Goal: Task Accomplishment & Management: Manage account settings

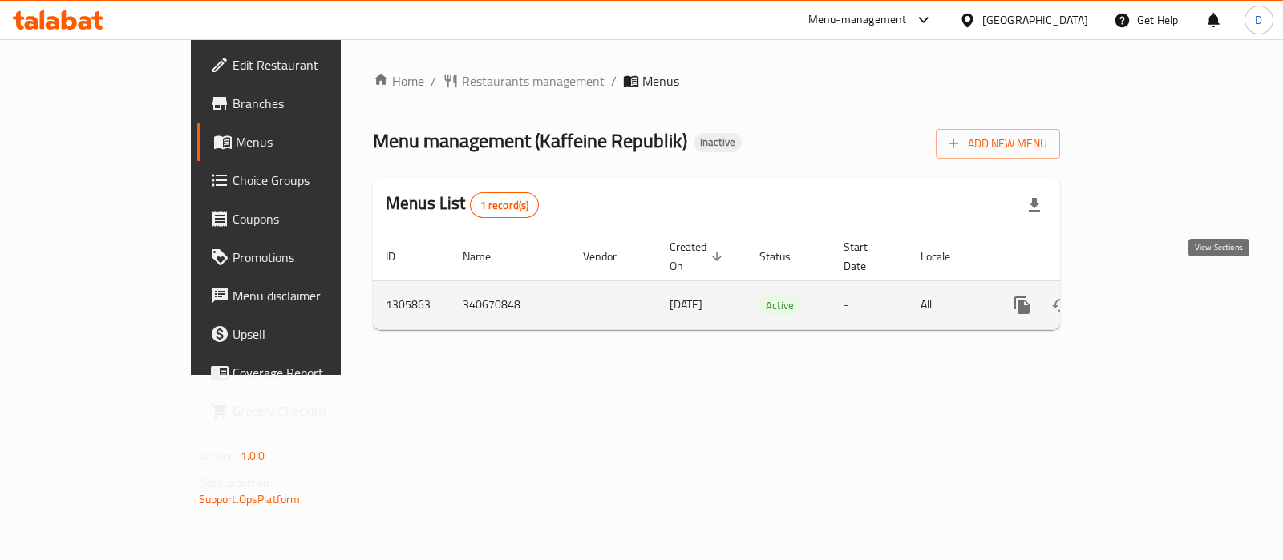
click at [1157, 286] on link "enhanced table" at bounding box center [1137, 305] width 38 height 38
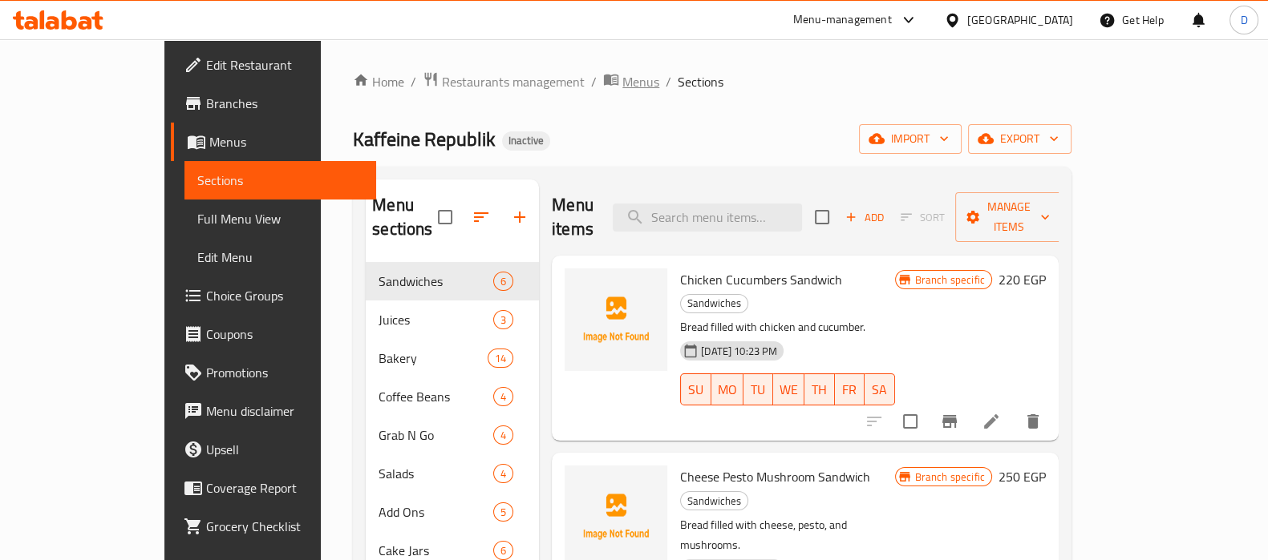
click at [622, 83] on span "Menus" at bounding box center [640, 81] width 37 height 19
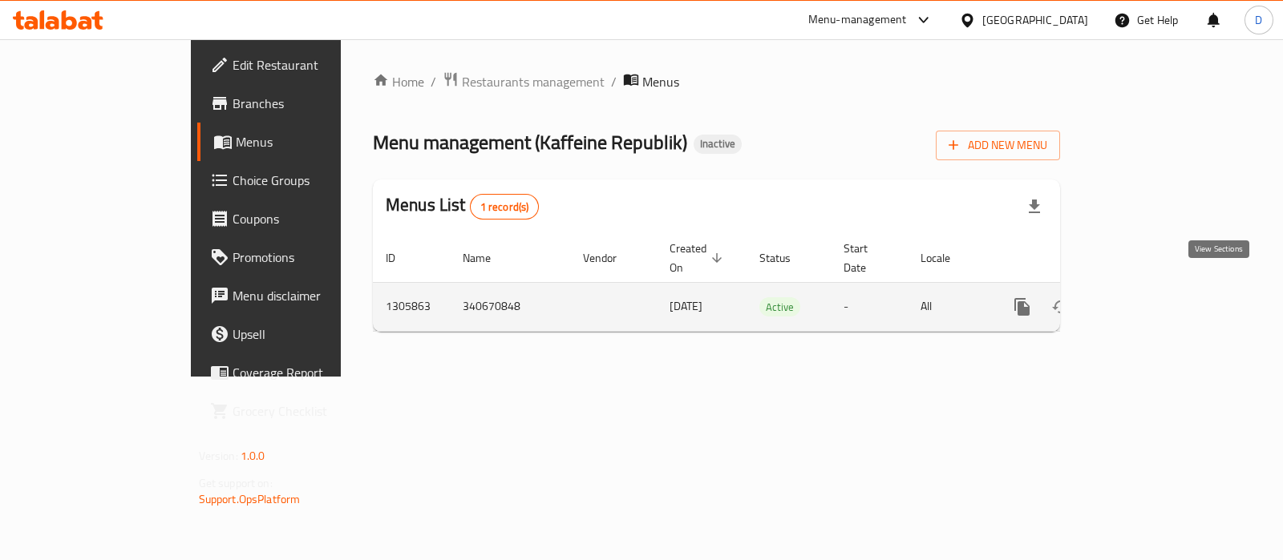
click at [1157, 288] on link "enhanced table" at bounding box center [1137, 307] width 38 height 38
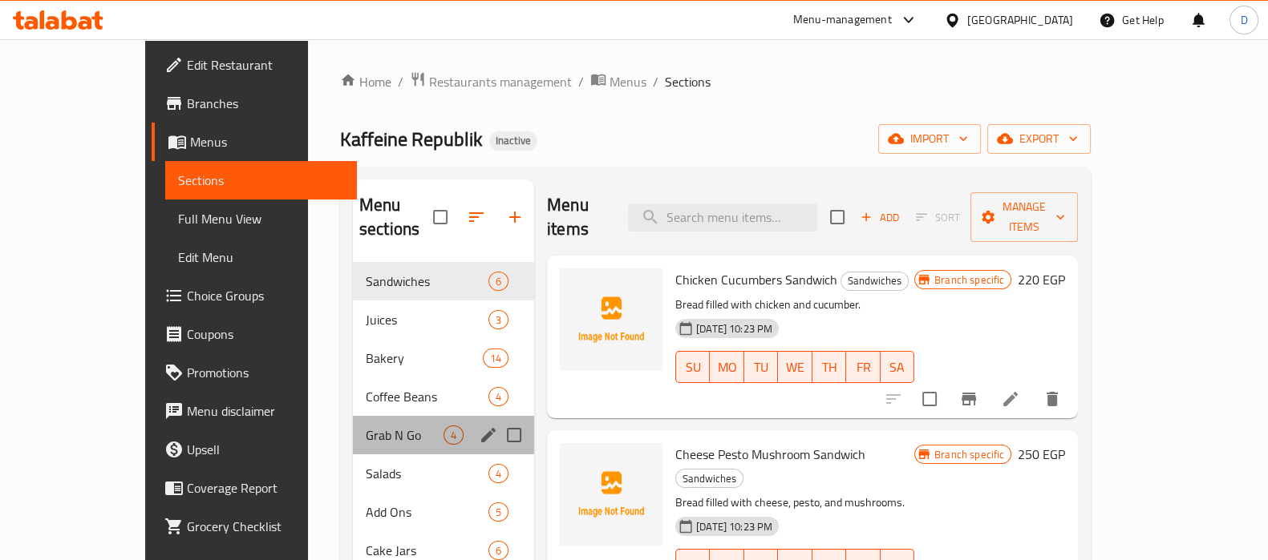
click at [385, 427] on div "Grab N Go 4" at bounding box center [443, 435] width 181 height 38
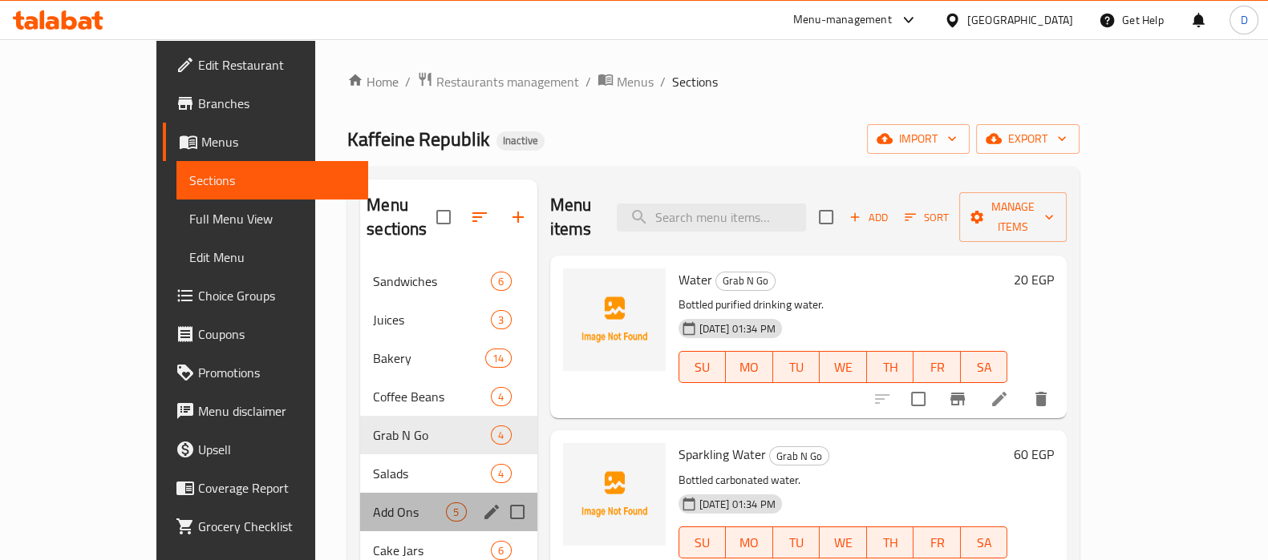
click at [364, 493] on div "Add Ons 5" at bounding box center [448, 512] width 176 height 38
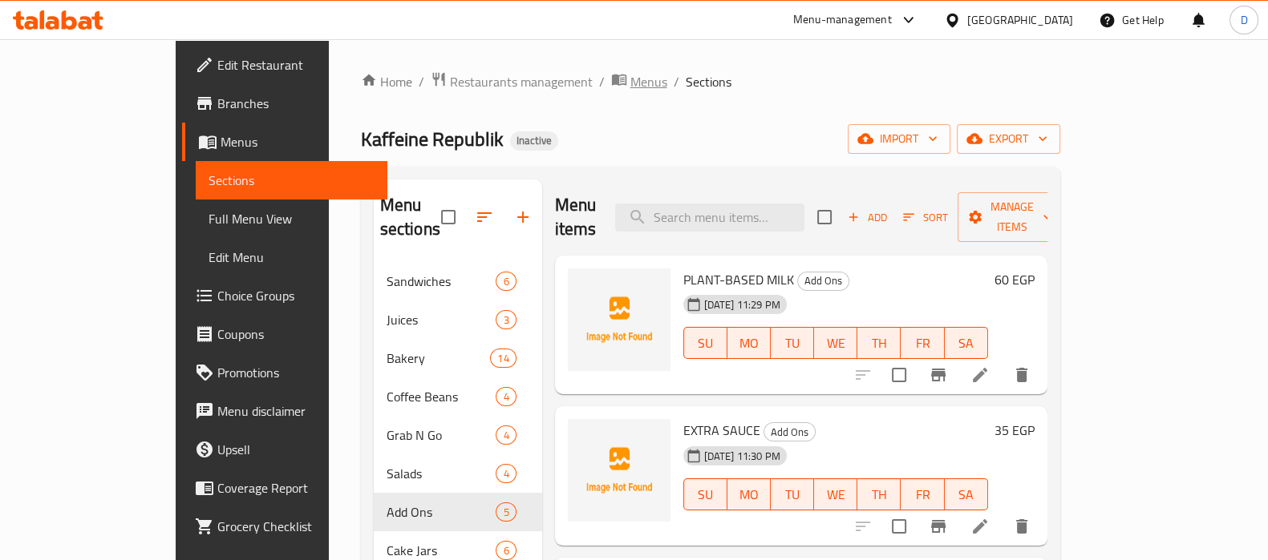
click at [630, 81] on span "Menus" at bounding box center [648, 81] width 37 height 19
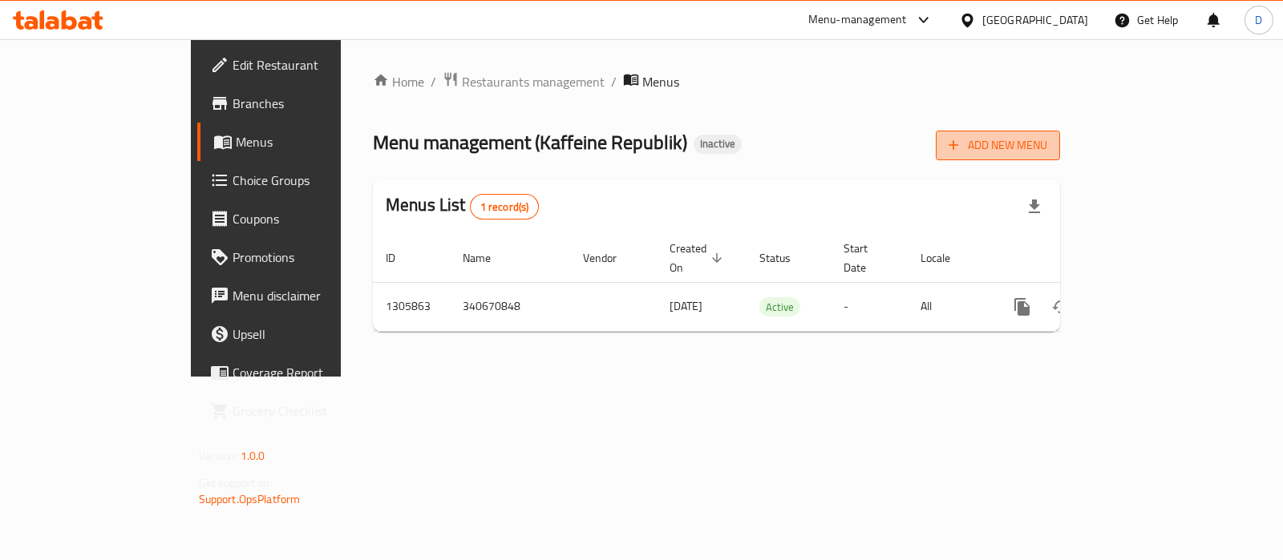
click at [1047, 147] on span "Add New Menu" at bounding box center [997, 145] width 99 height 20
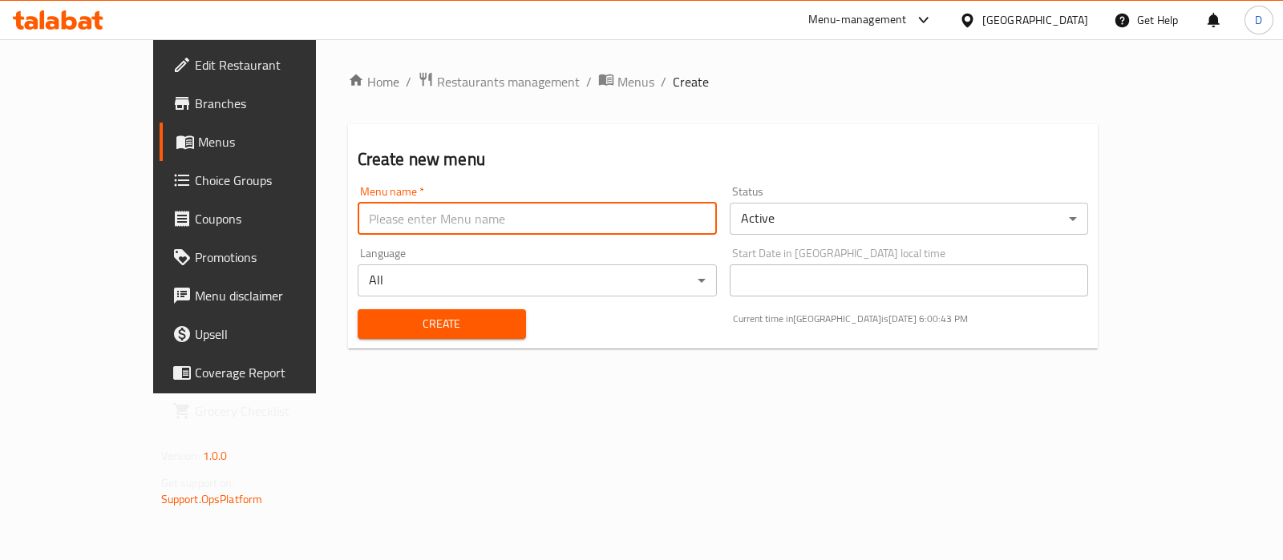
click at [654, 210] on input "text" at bounding box center [537, 219] width 359 height 32
type input "New"
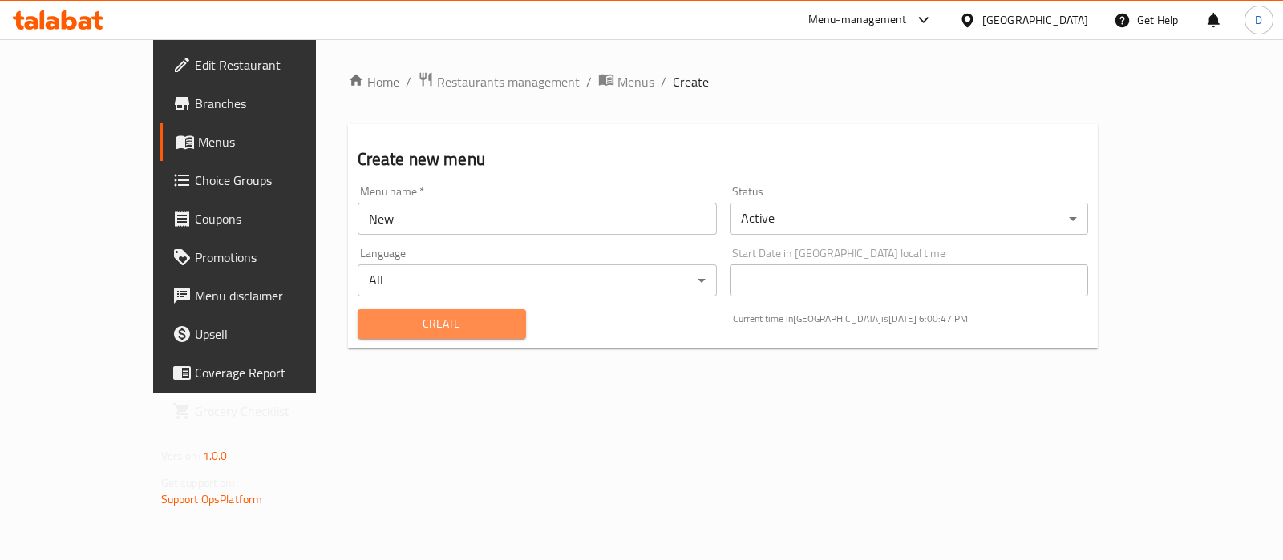
click at [413, 321] on span "Create" at bounding box center [441, 324] width 143 height 20
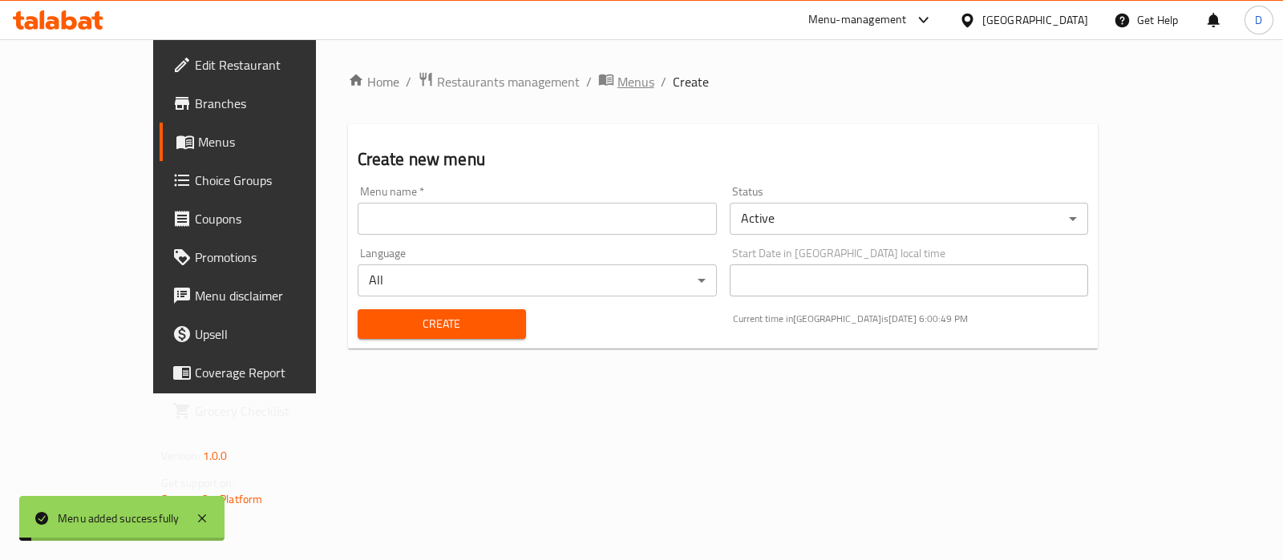
click at [617, 82] on span "Menus" at bounding box center [635, 81] width 37 height 19
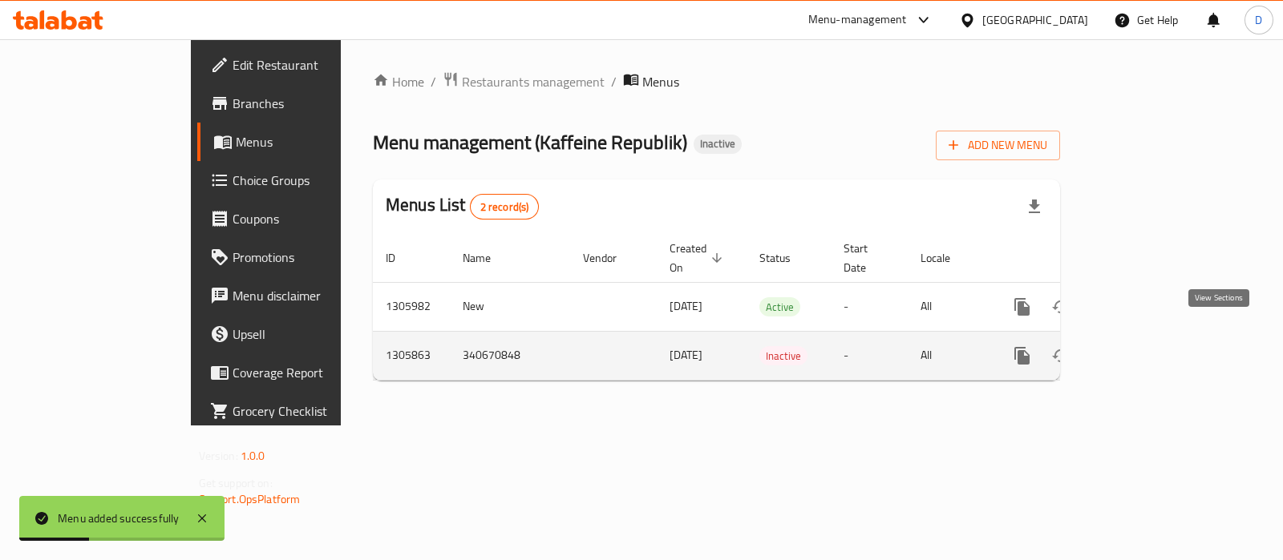
click at [1147, 346] on icon "enhanced table" at bounding box center [1137, 355] width 19 height 19
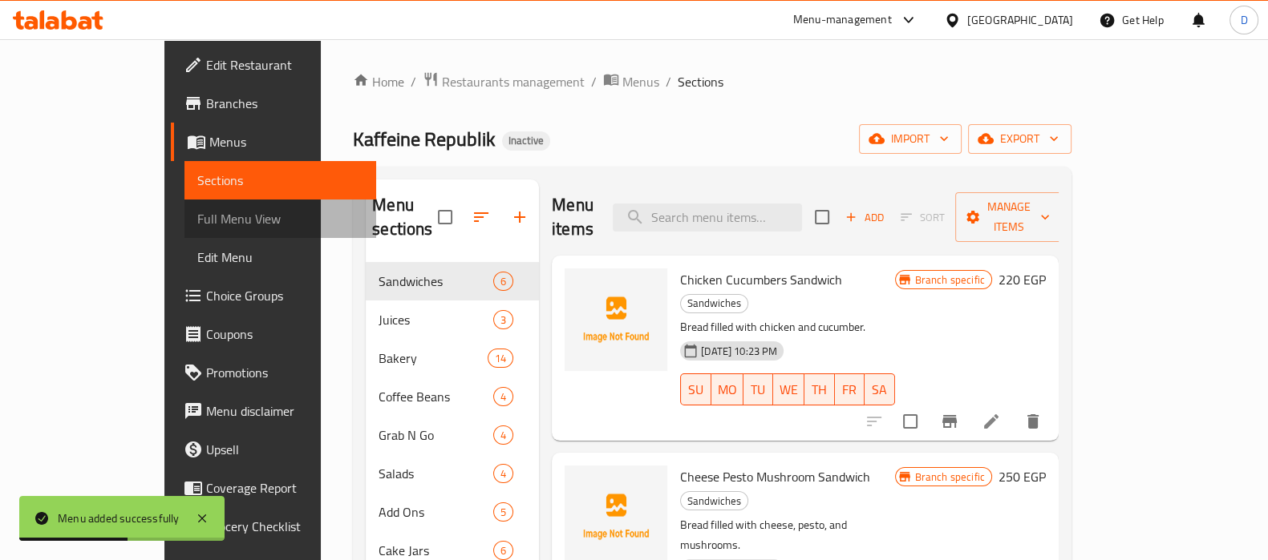
click at [197, 212] on span "Full Menu View" at bounding box center [280, 218] width 166 height 19
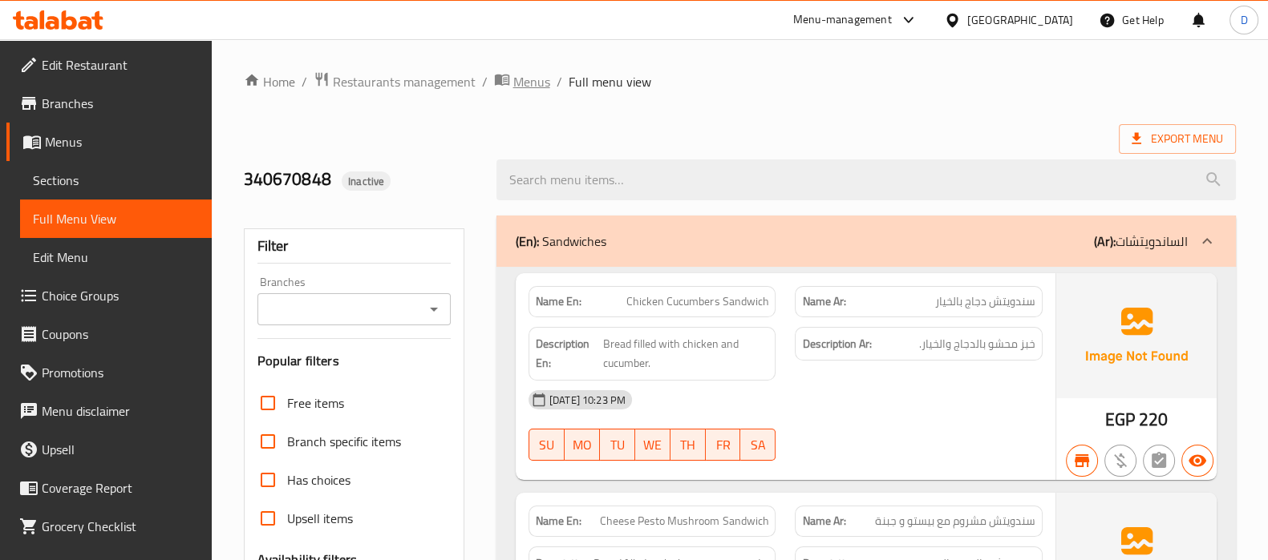
click at [528, 80] on span "Menus" at bounding box center [531, 81] width 37 height 19
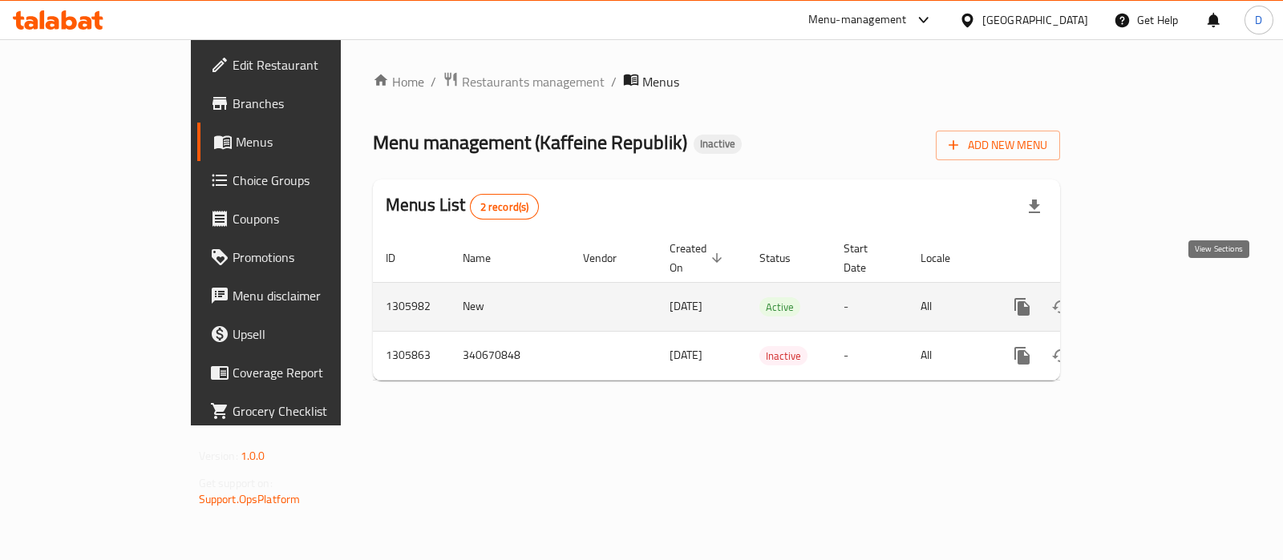
click at [1147, 297] on icon "enhanced table" at bounding box center [1137, 306] width 19 height 19
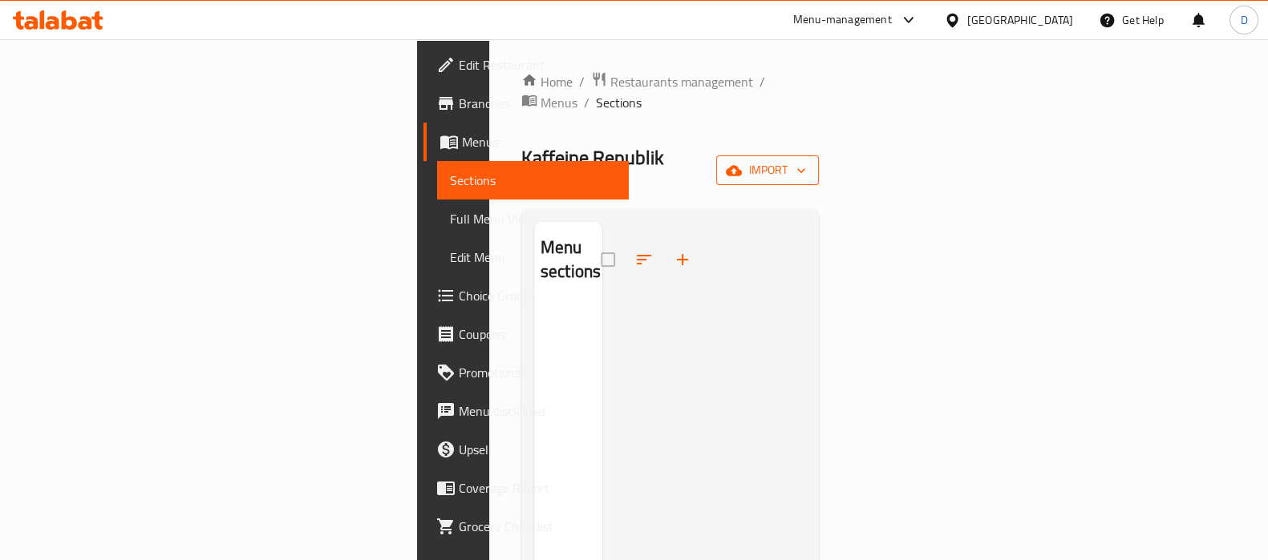
click at [806, 160] on span "import" at bounding box center [767, 170] width 77 height 20
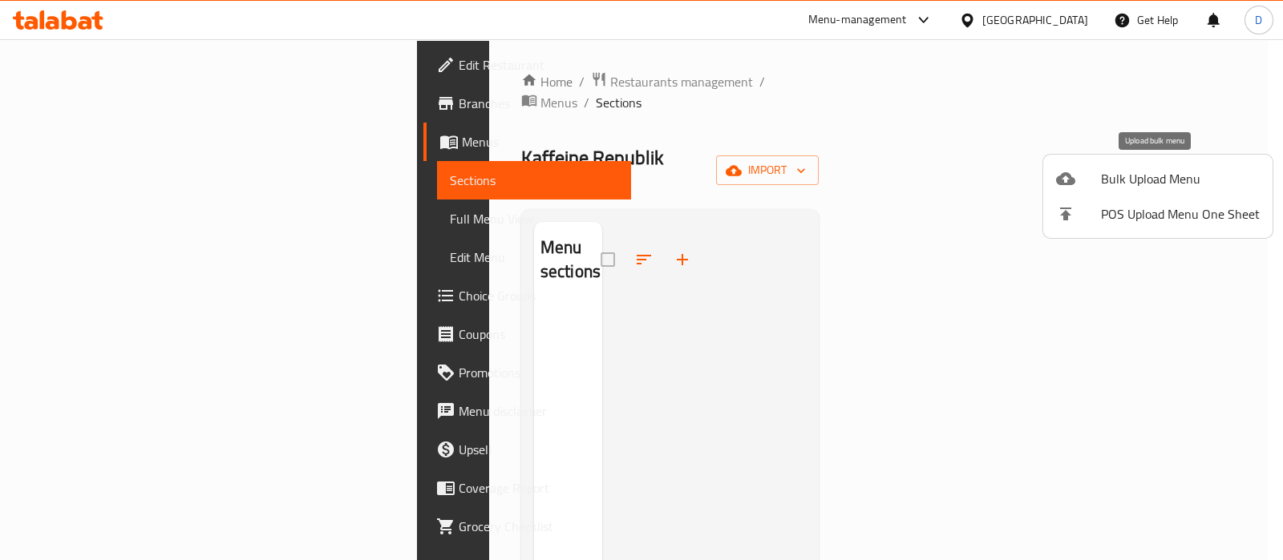
click at [1086, 181] on div at bounding box center [1078, 178] width 45 height 19
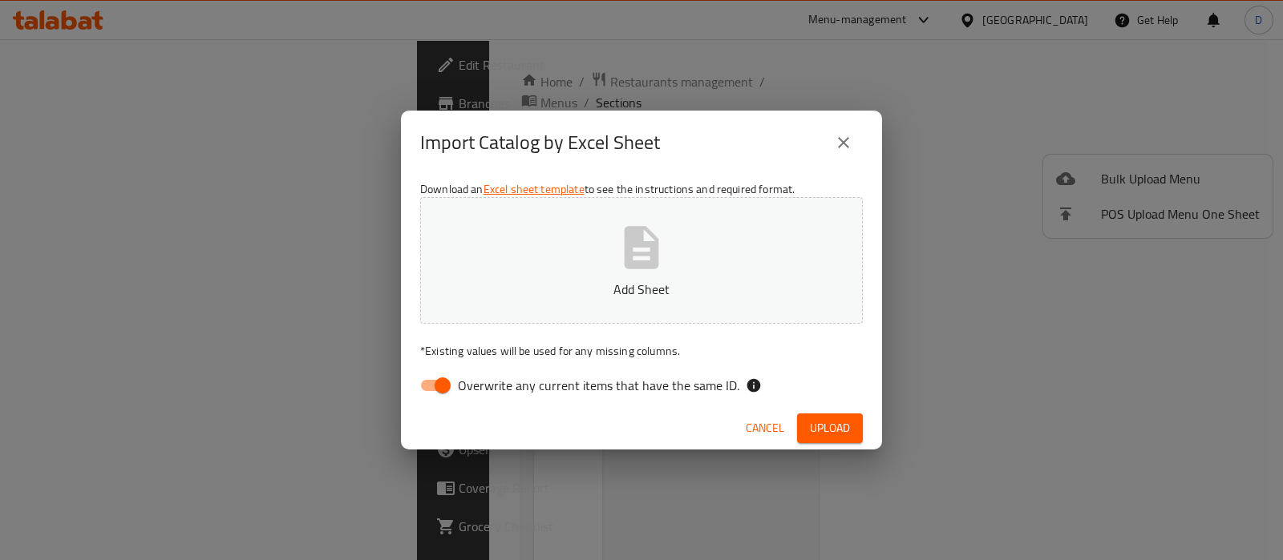
click at [491, 384] on span "Overwrite any current items that have the same ID." at bounding box center [598, 385] width 281 height 19
click at [488, 384] on input "Overwrite any current items that have the same ID." at bounding box center [442, 385] width 91 height 30
checkbox input "false"
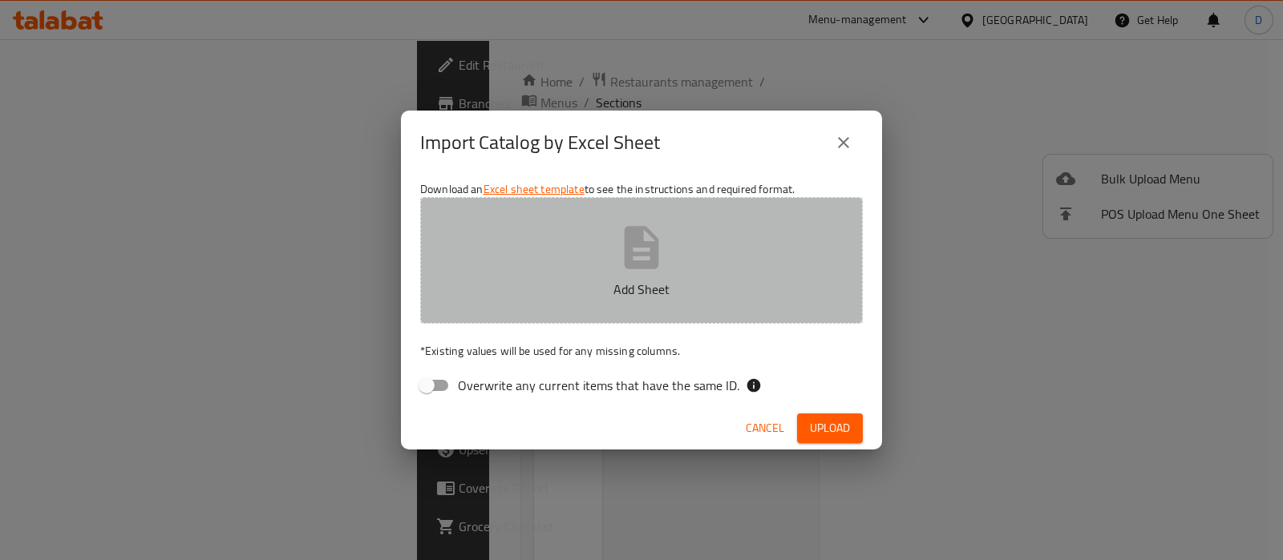
click at [541, 282] on p "Add Sheet" at bounding box center [641, 289] width 393 height 19
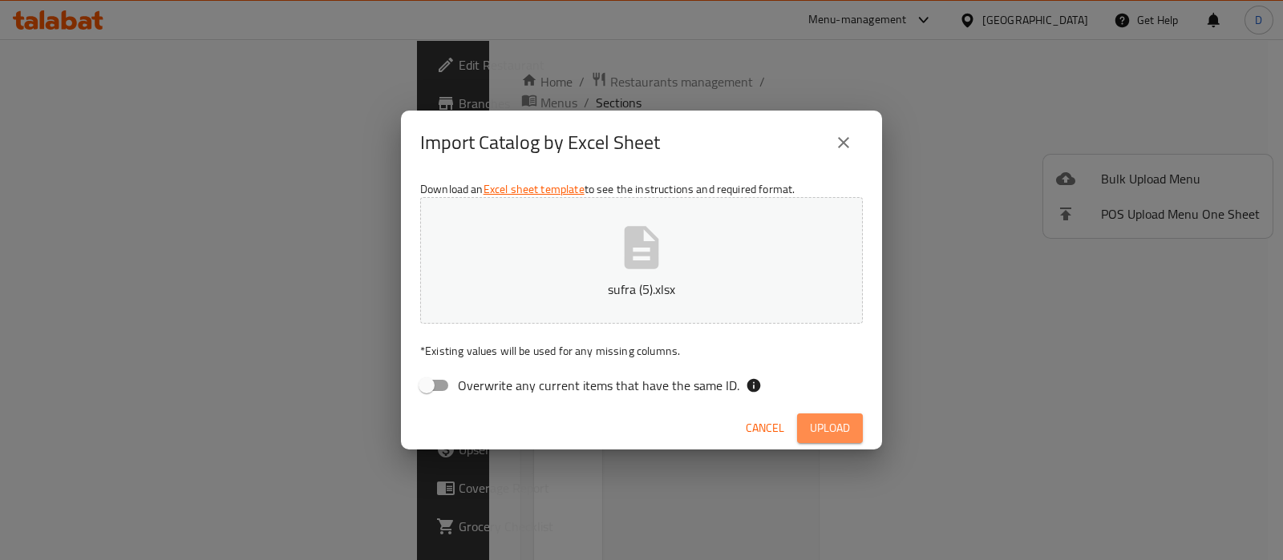
click at [815, 426] on span "Upload" at bounding box center [830, 428] width 40 height 20
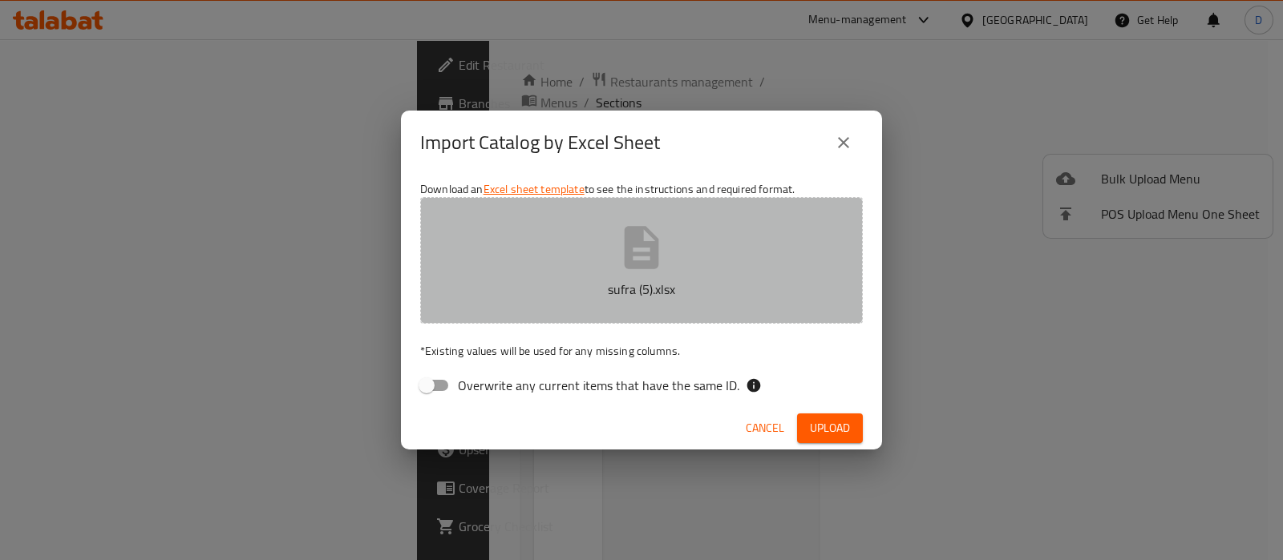
click at [707, 269] on button "sufra (5).xlsx" at bounding box center [641, 260] width 443 height 127
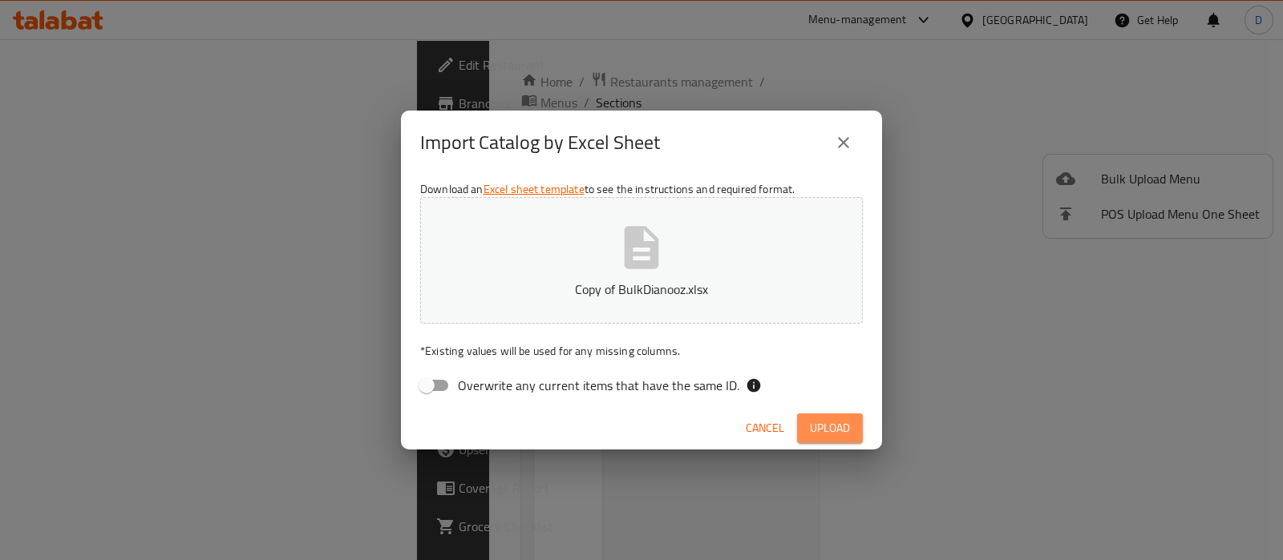
click at [824, 427] on span "Upload" at bounding box center [830, 428] width 40 height 20
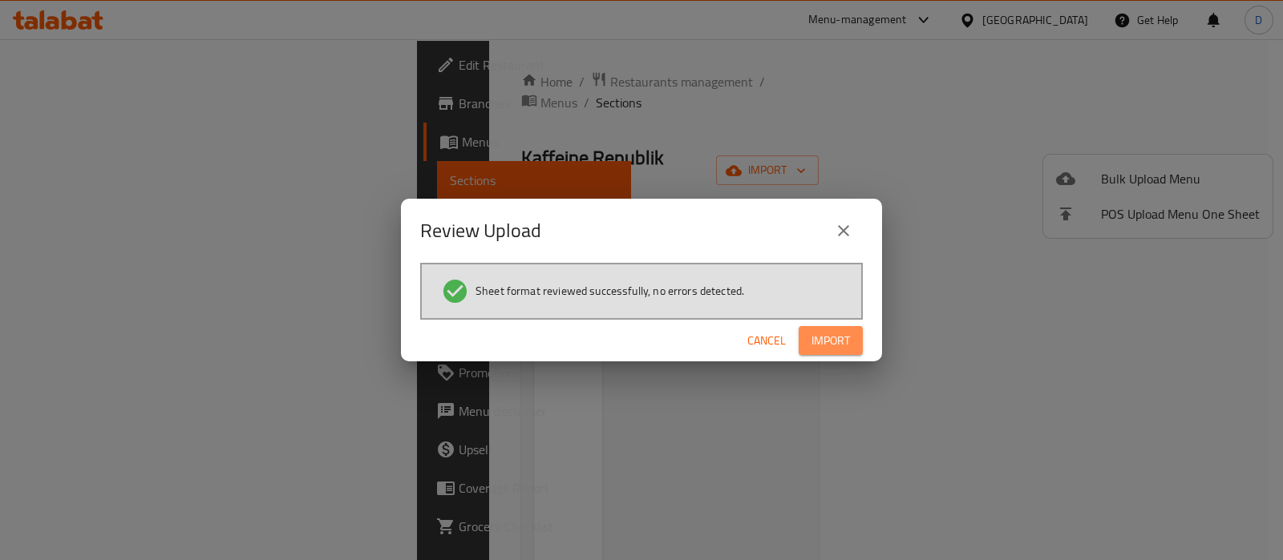
click at [837, 334] on span "Import" at bounding box center [830, 341] width 38 height 20
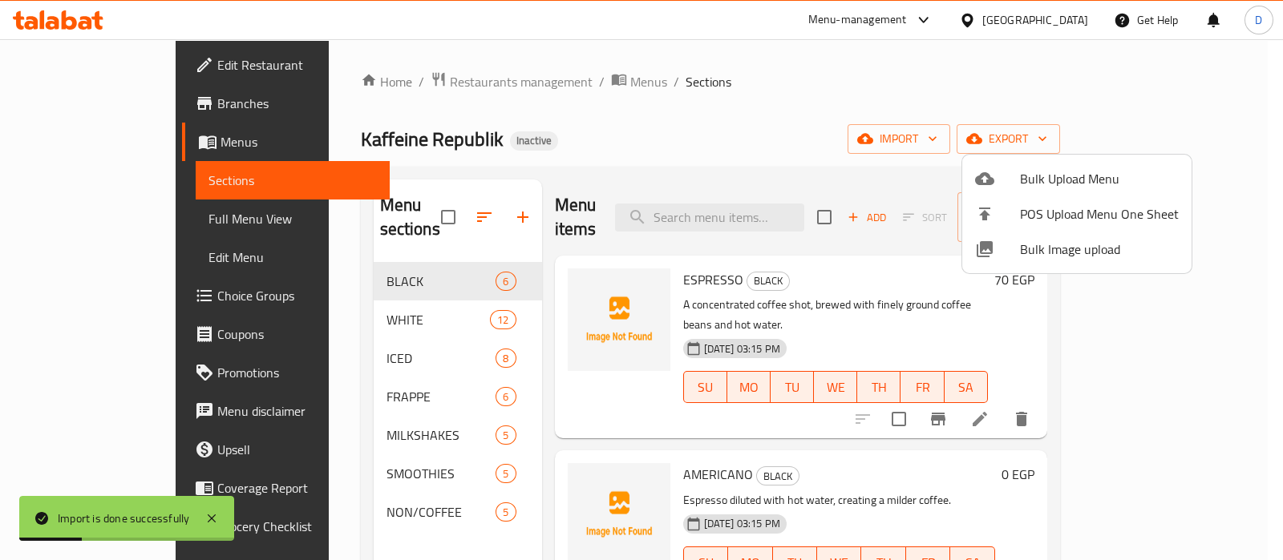
click at [134, 218] on div at bounding box center [641, 280] width 1283 height 560
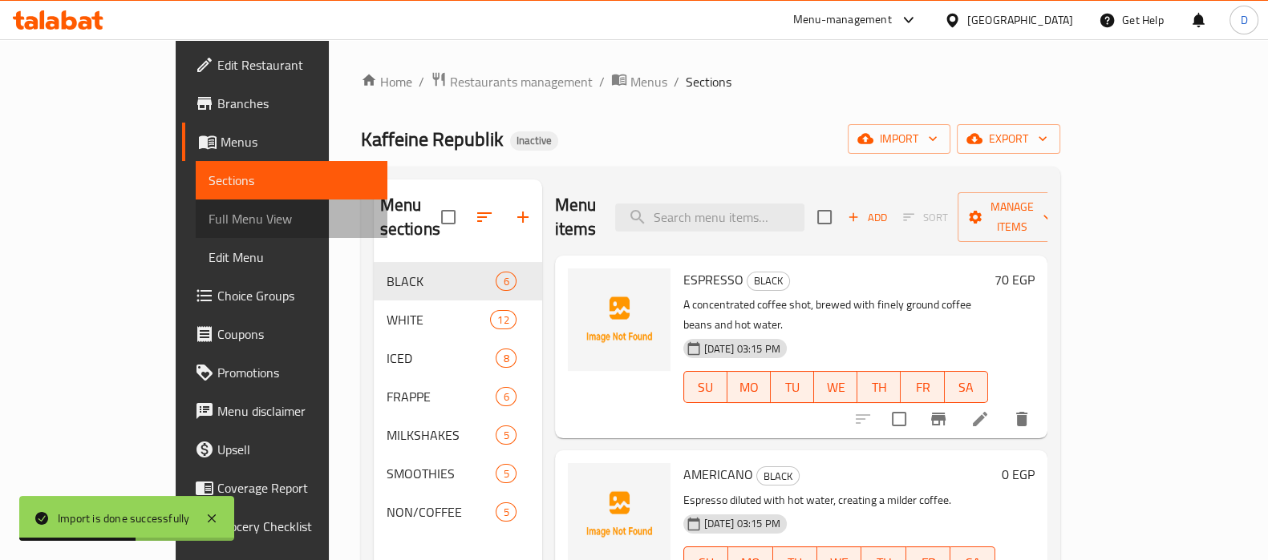
click at [208, 218] on span "Full Menu View" at bounding box center [291, 218] width 166 height 19
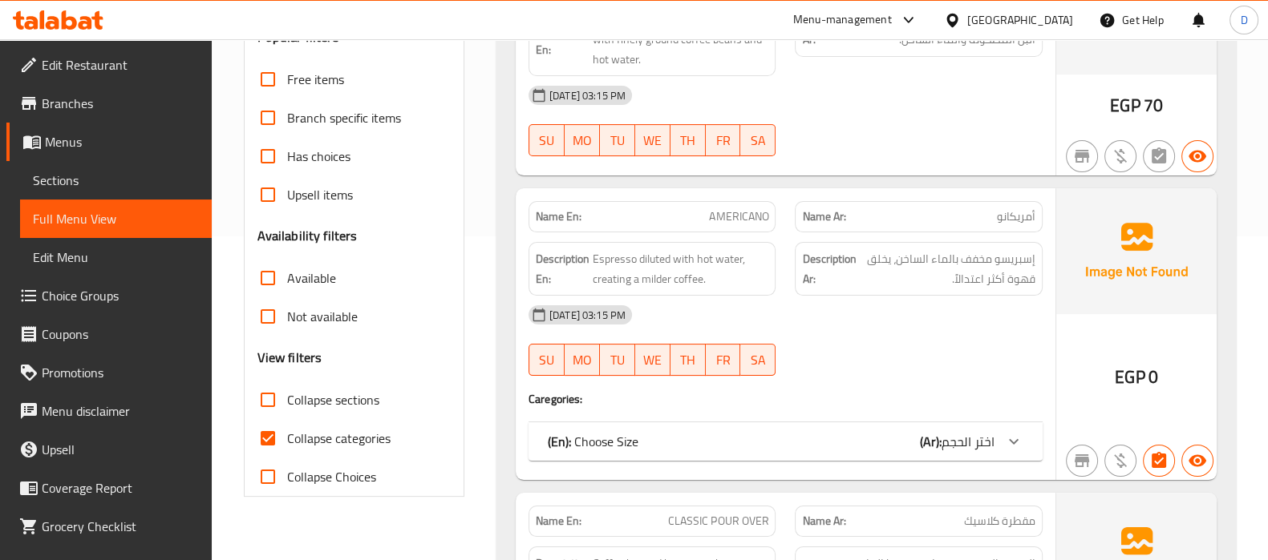
scroll to position [325, 0]
click at [296, 435] on span "Collapse categories" at bounding box center [338, 436] width 103 height 19
click at [287, 435] on input "Collapse categories" at bounding box center [268, 437] width 38 height 38
checkbox input "false"
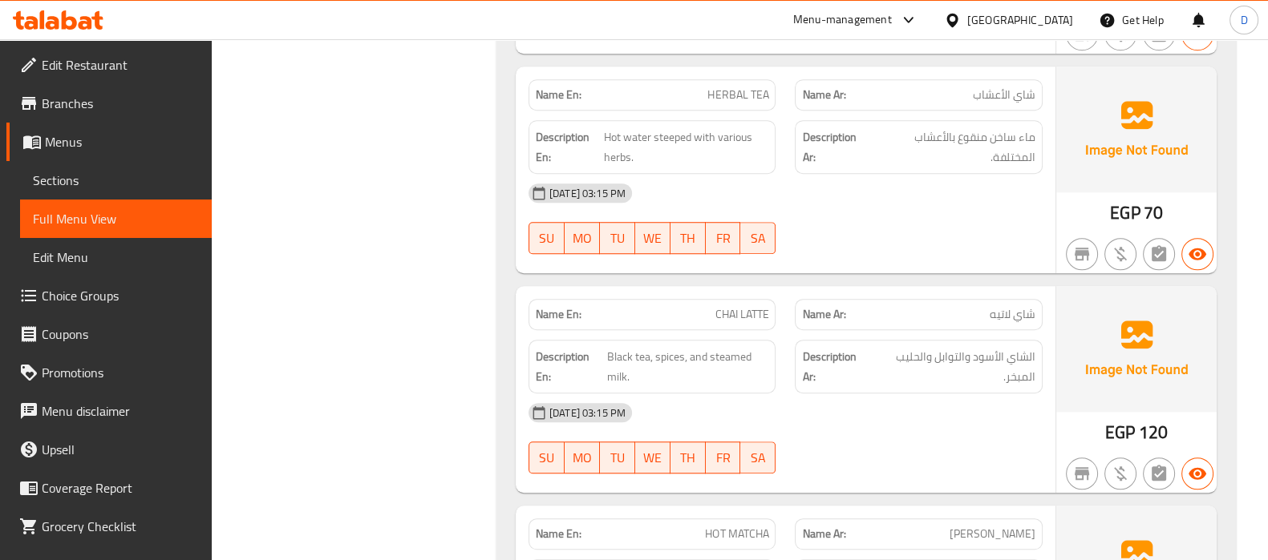
scroll to position [16815, 0]
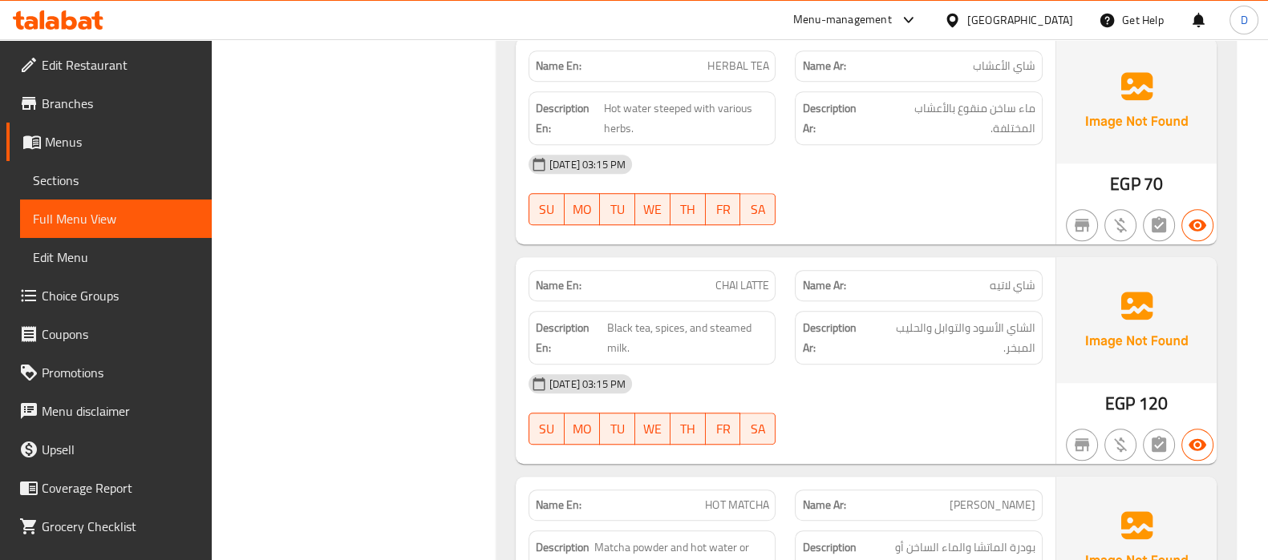
click at [83, 142] on span "Menus" at bounding box center [122, 141] width 154 height 19
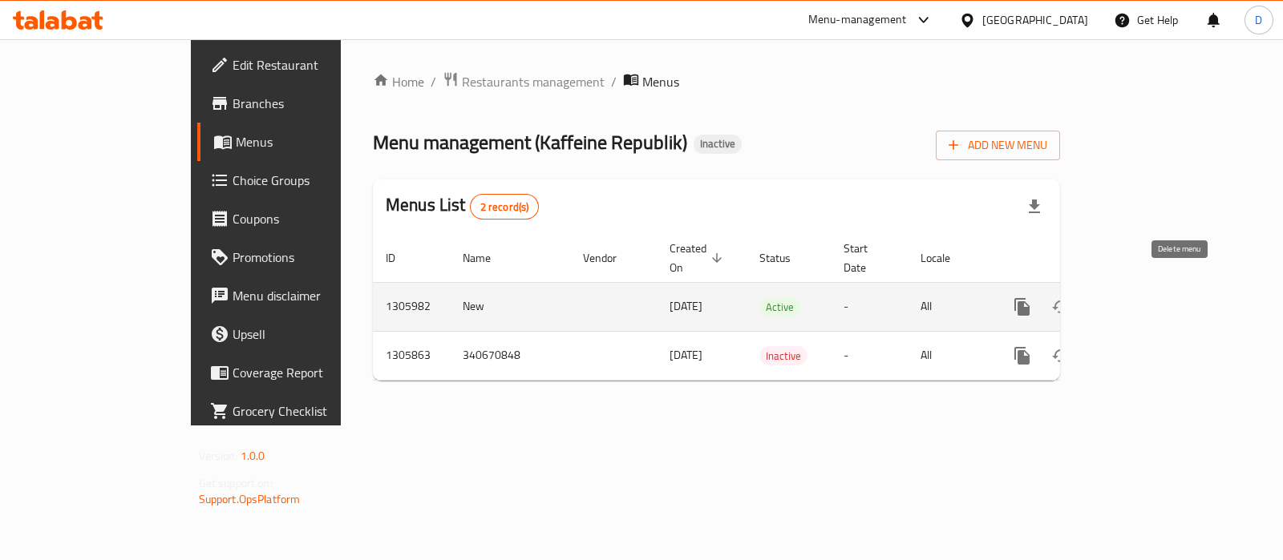
click at [1118, 291] on button "enhanced table" at bounding box center [1099, 307] width 38 height 38
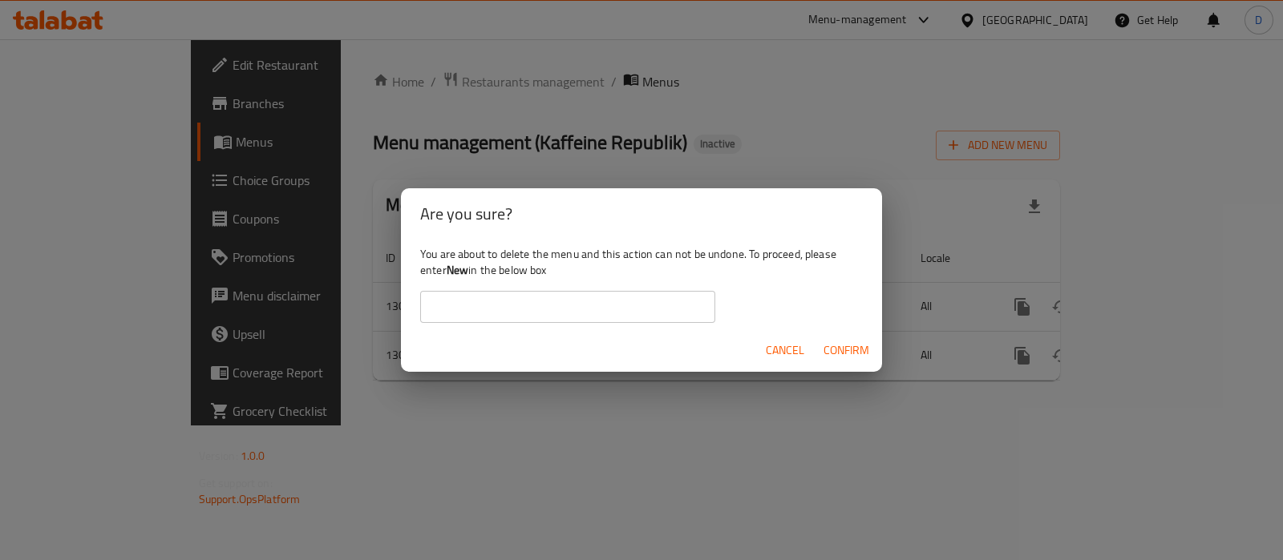
click at [455, 269] on b "New" at bounding box center [458, 270] width 22 height 21
copy b "New"
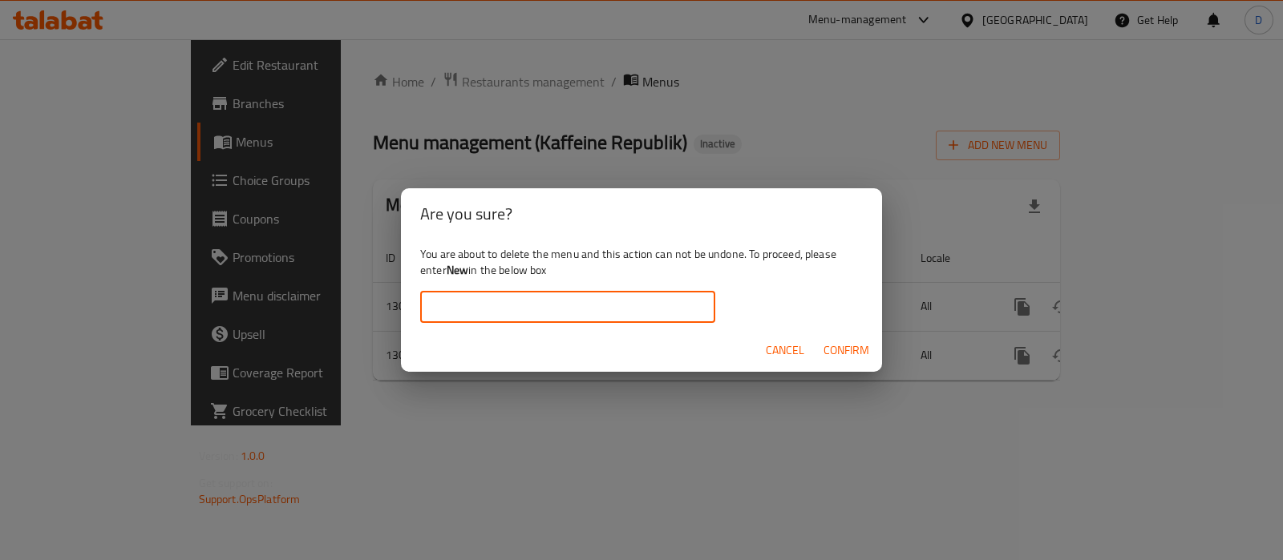
click at [453, 304] on input "text" at bounding box center [567, 307] width 295 height 32
paste input "New"
type input "New"
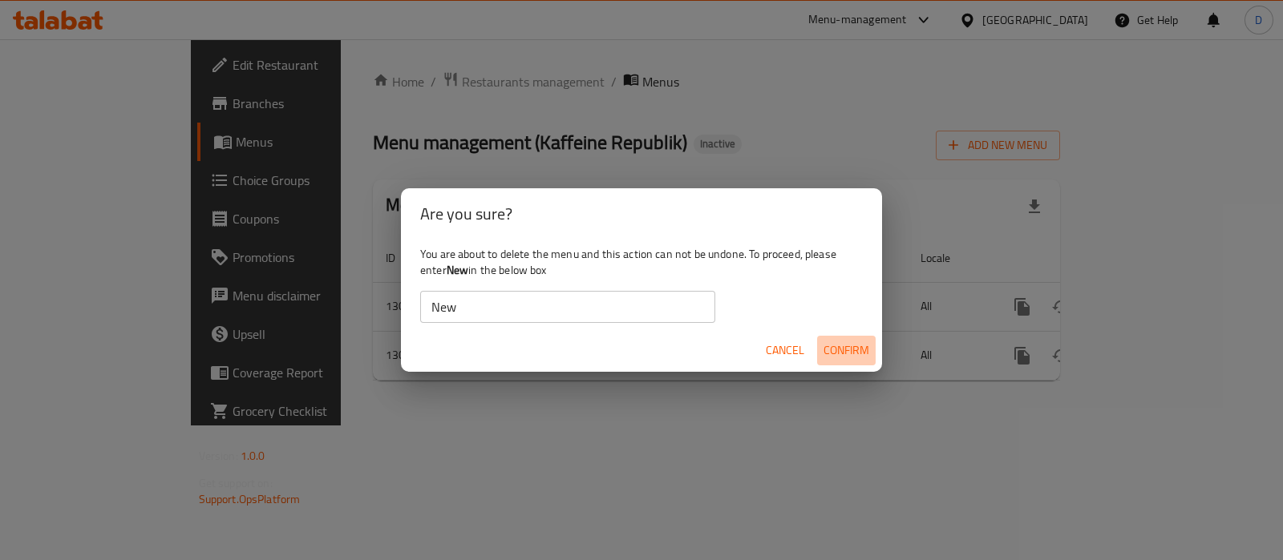
click at [839, 342] on span "Confirm" at bounding box center [846, 351] width 46 height 20
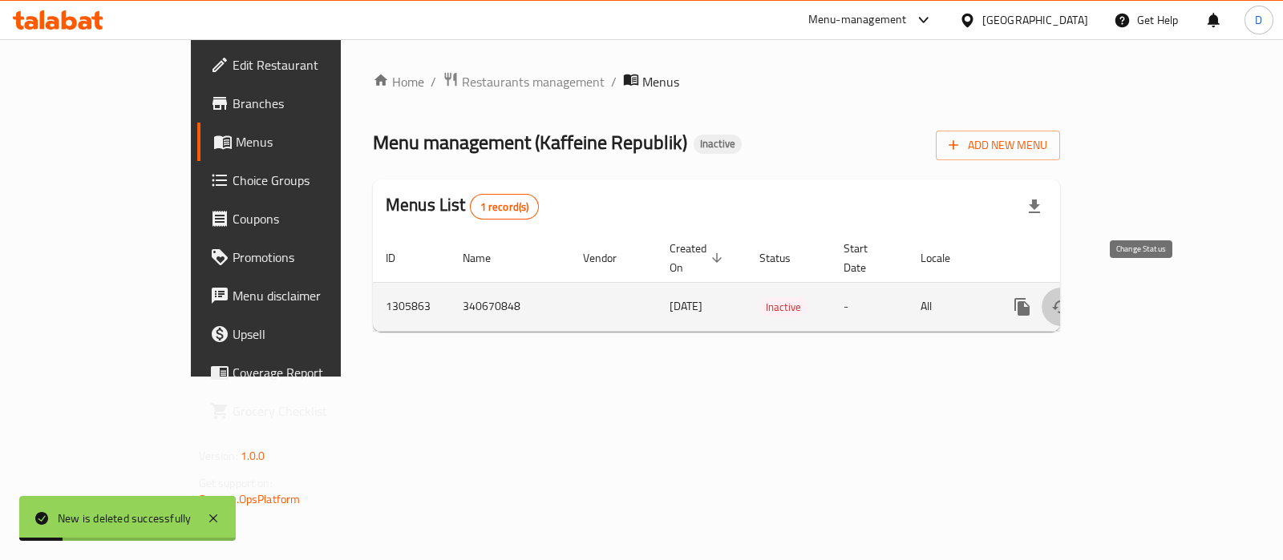
click at [1070, 297] on icon "enhanced table" at bounding box center [1060, 306] width 19 height 19
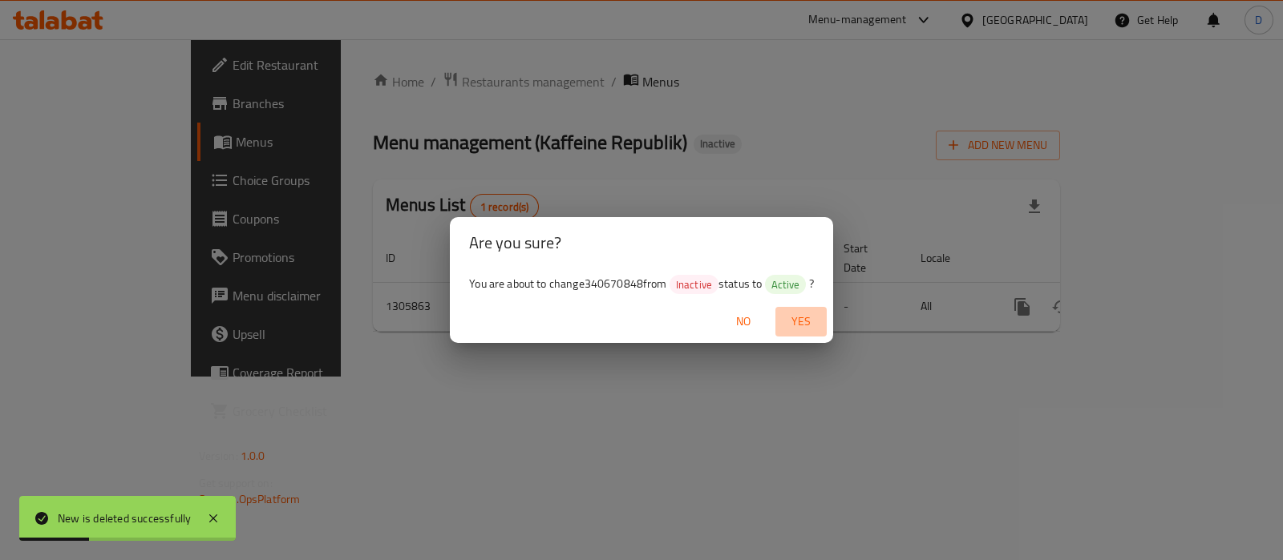
click at [801, 320] on span "Yes" at bounding box center [801, 322] width 38 height 20
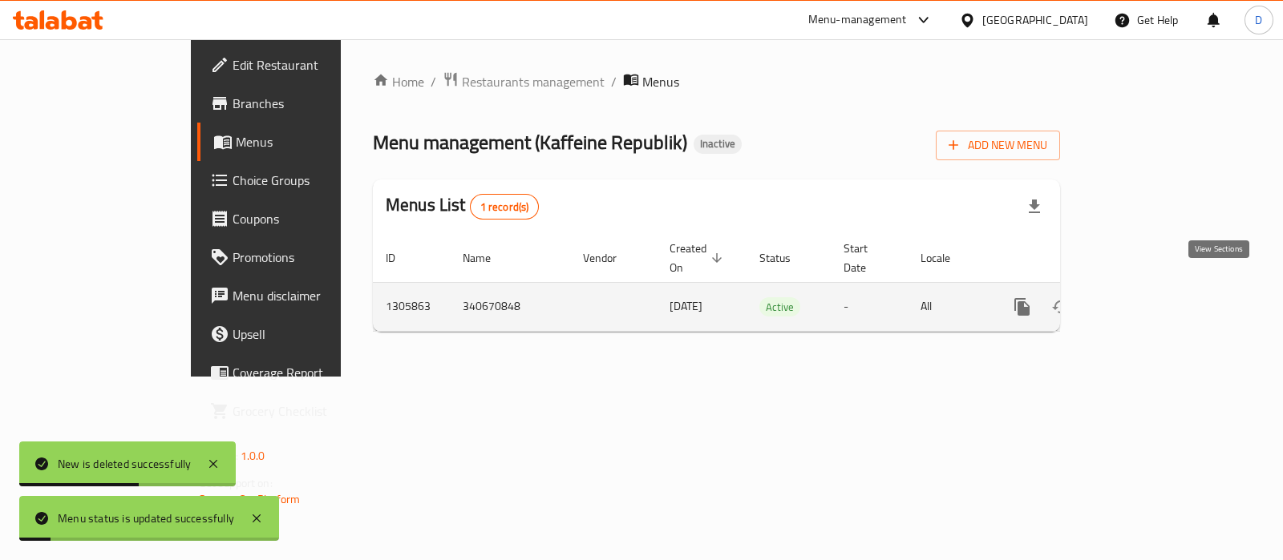
click at [1147, 297] on icon "enhanced table" at bounding box center [1137, 306] width 19 height 19
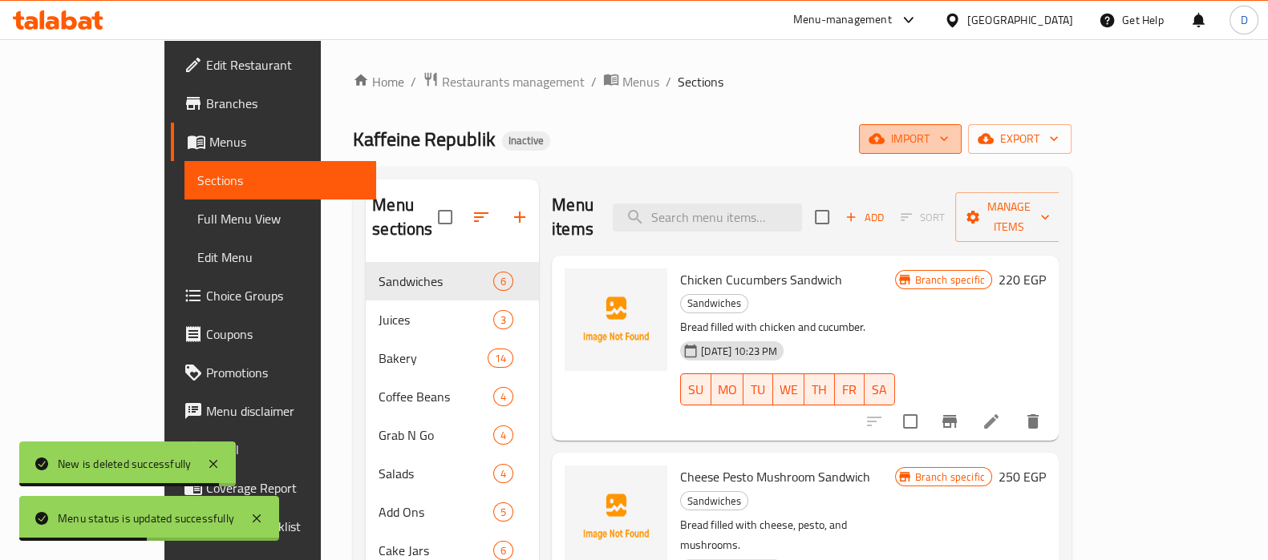
click at [952, 142] on icon "button" at bounding box center [944, 139] width 16 height 16
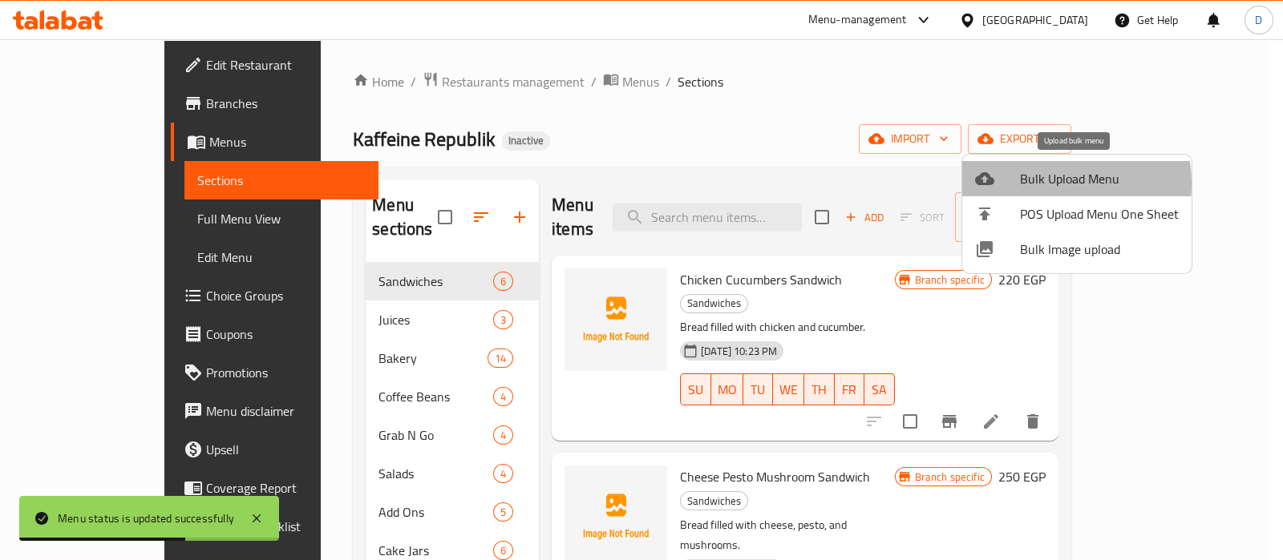
click at [1027, 184] on span "Bulk Upload Menu" at bounding box center [1099, 178] width 159 height 19
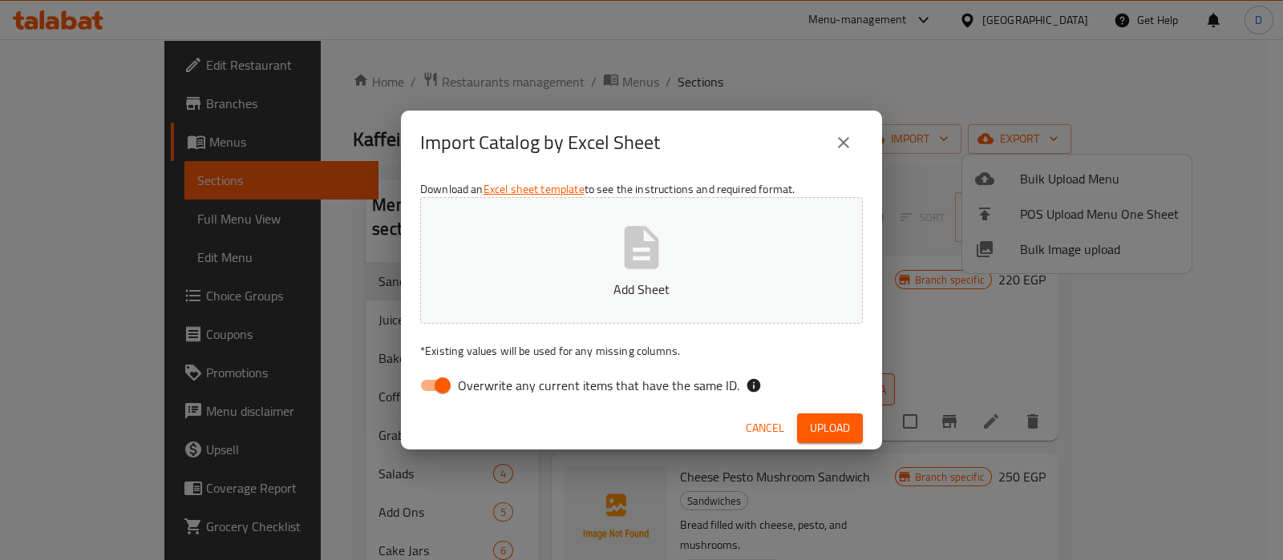
click at [545, 390] on span "Overwrite any current items that have the same ID." at bounding box center [598, 385] width 281 height 19
click at [488, 390] on input "Overwrite any current items that have the same ID." at bounding box center [442, 385] width 91 height 30
checkbox input "false"
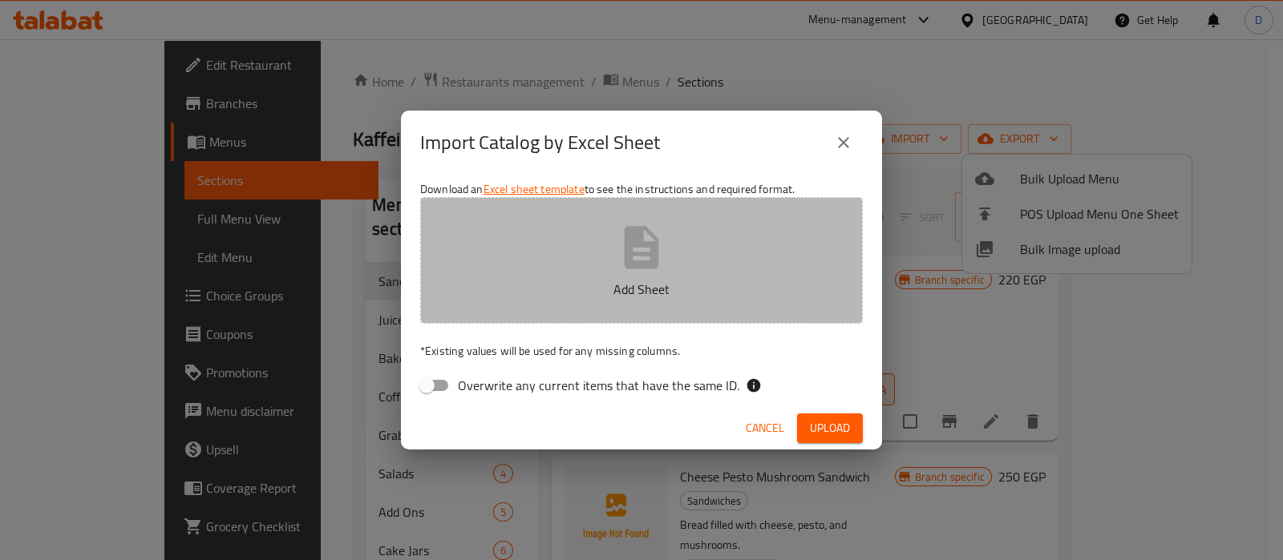
click at [557, 270] on button "Add Sheet" at bounding box center [641, 260] width 443 height 127
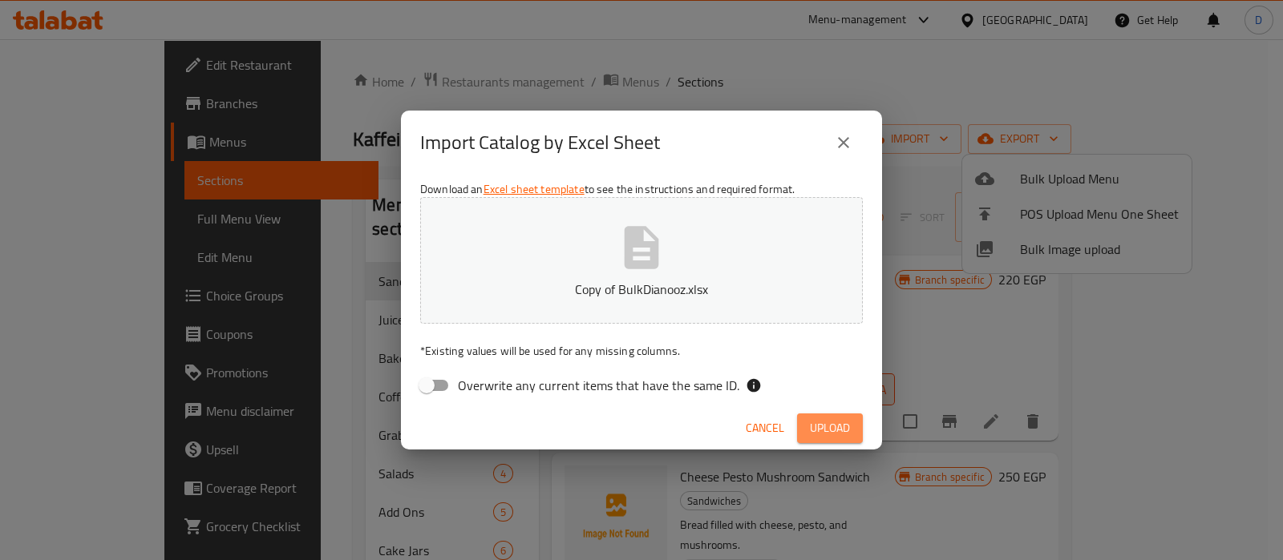
click at [818, 421] on span "Upload" at bounding box center [830, 428] width 40 height 20
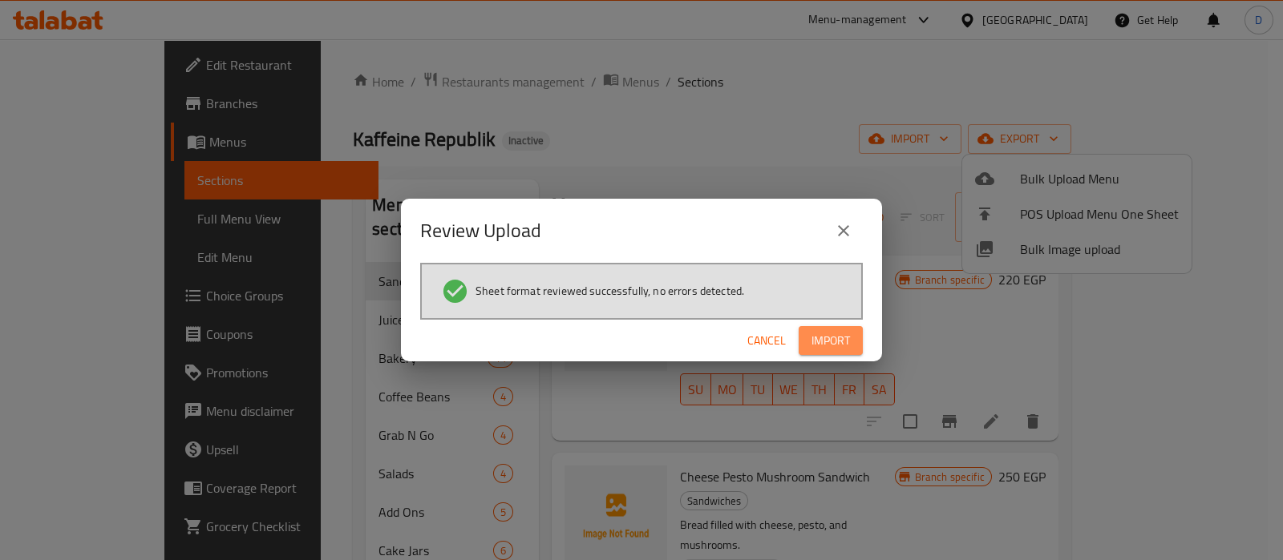
click at [827, 345] on span "Import" at bounding box center [830, 341] width 38 height 20
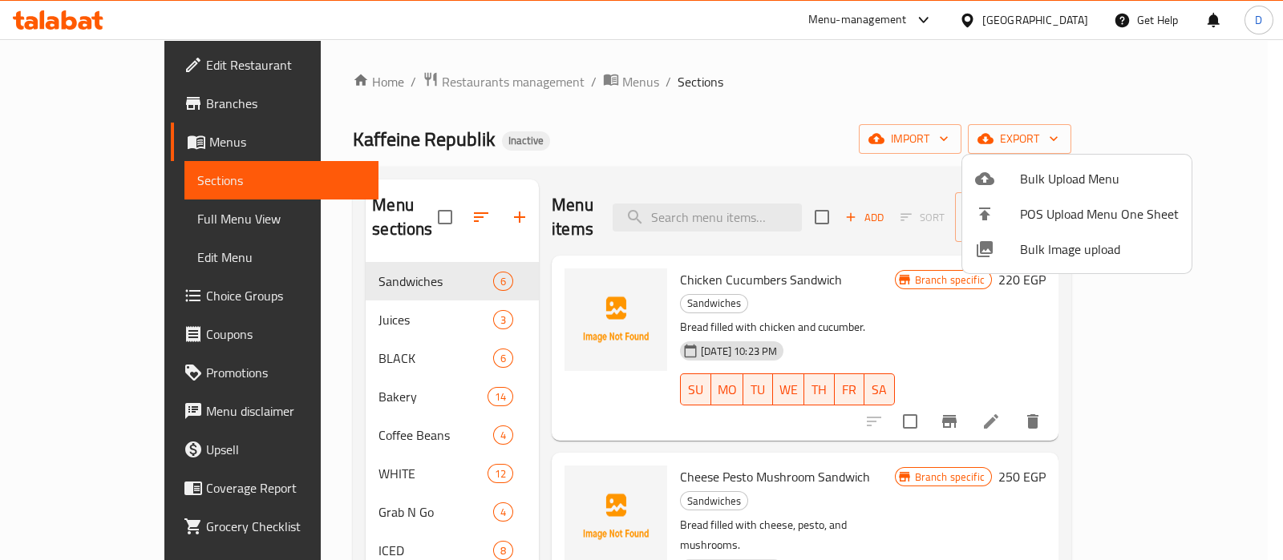
click at [609, 107] on div at bounding box center [641, 280] width 1283 height 560
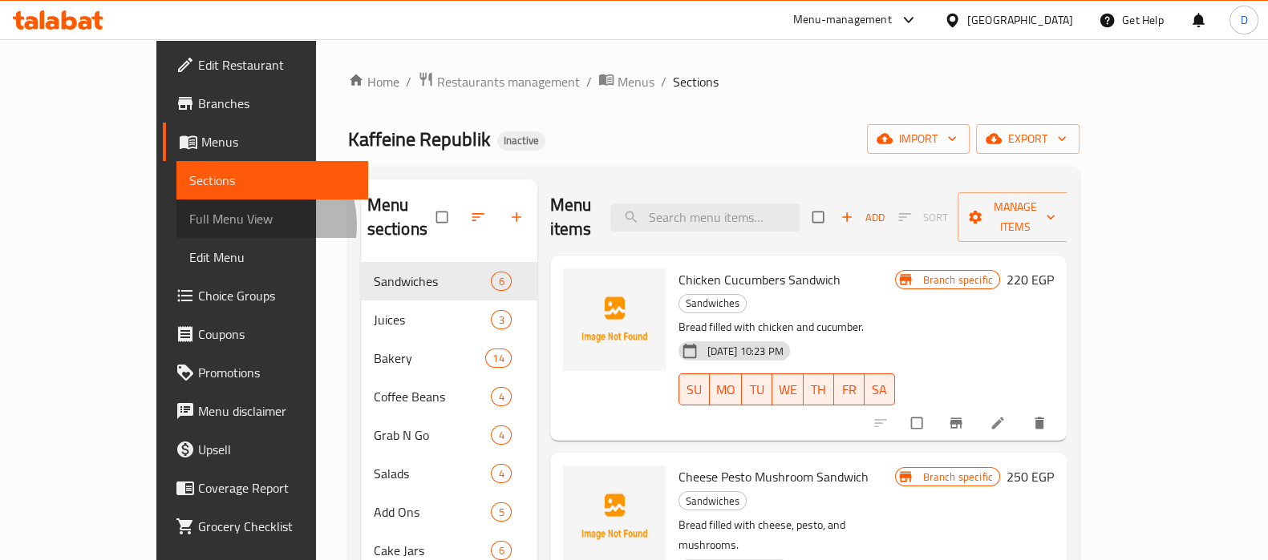
click at [189, 224] on span "Full Menu View" at bounding box center [272, 218] width 166 height 19
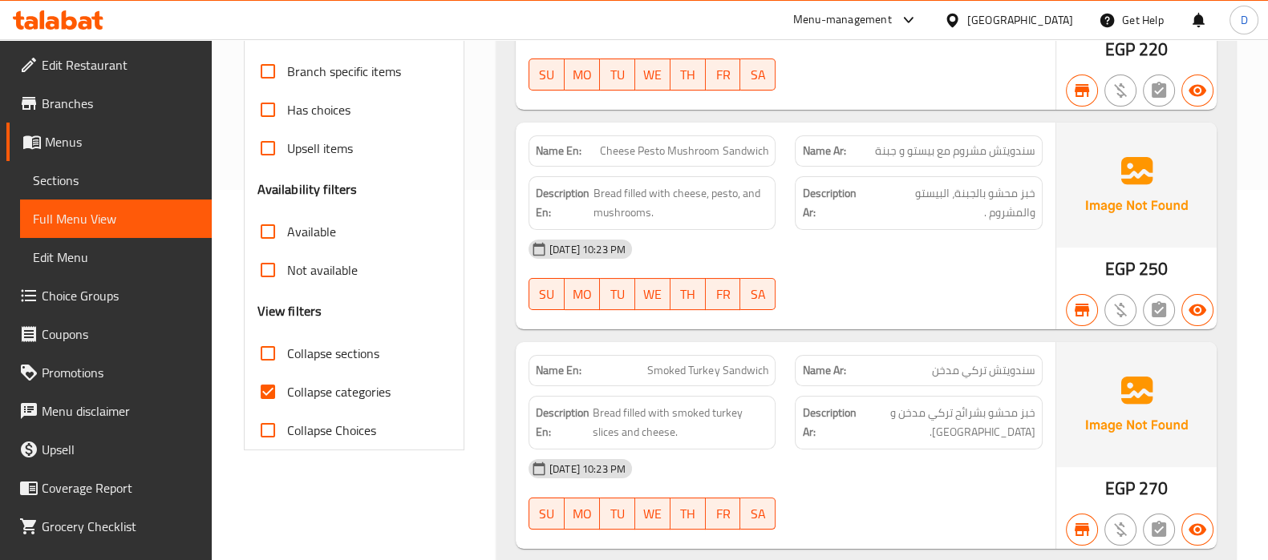
scroll to position [376, 0]
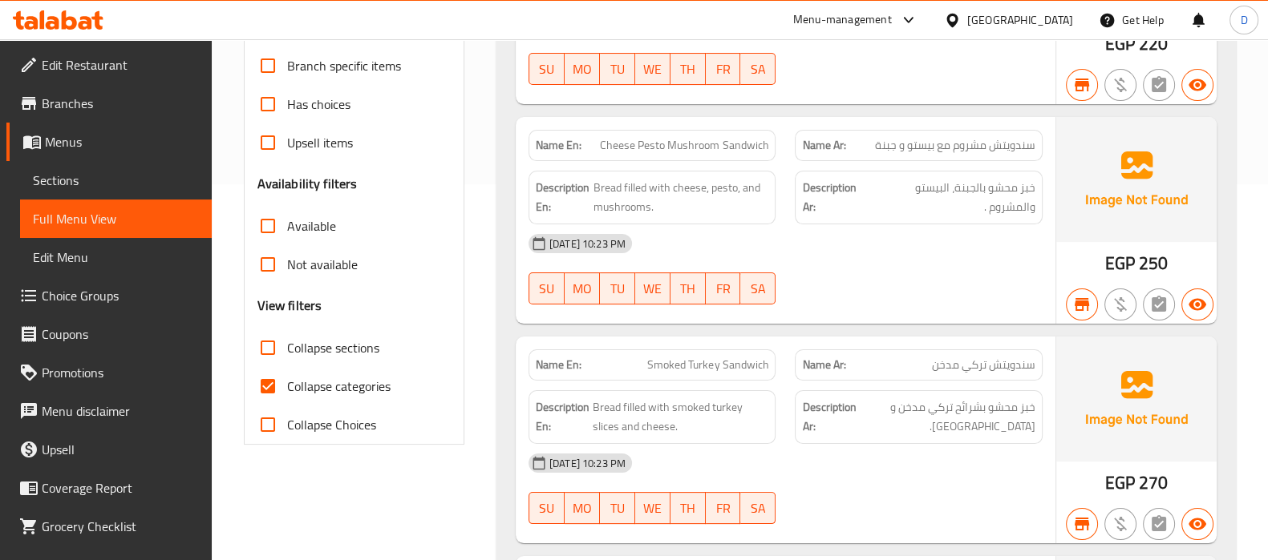
click at [319, 387] on span "Collapse categories" at bounding box center [338, 386] width 103 height 19
click at [287, 387] on input "Collapse categories" at bounding box center [268, 386] width 38 height 38
checkbox input "false"
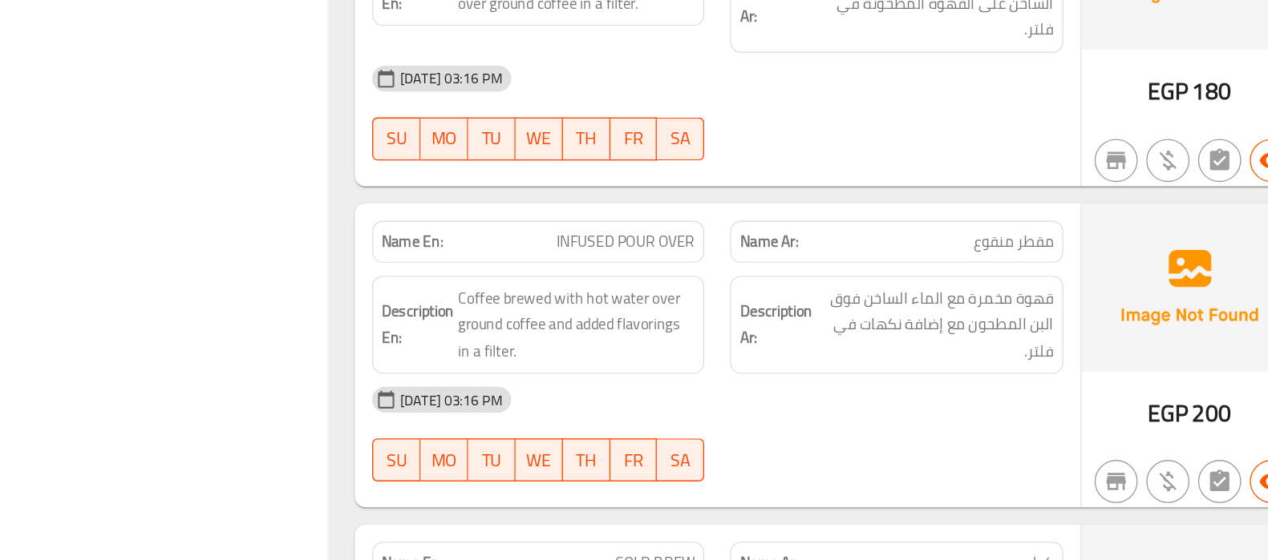
scroll to position [3079, 0]
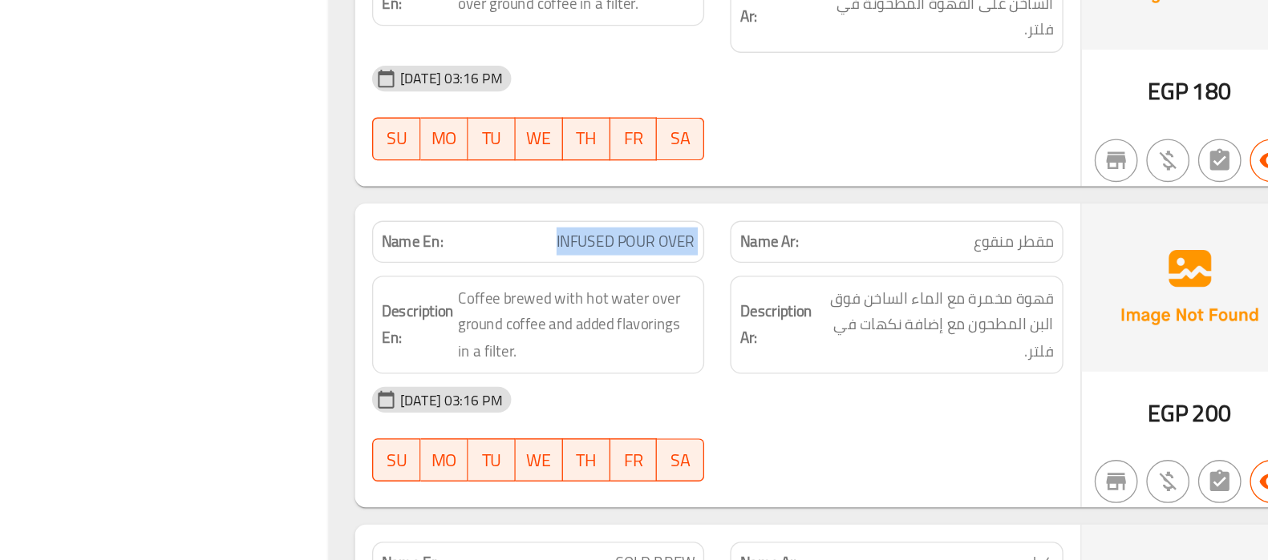
copy span "INFUSED POUR OVER"
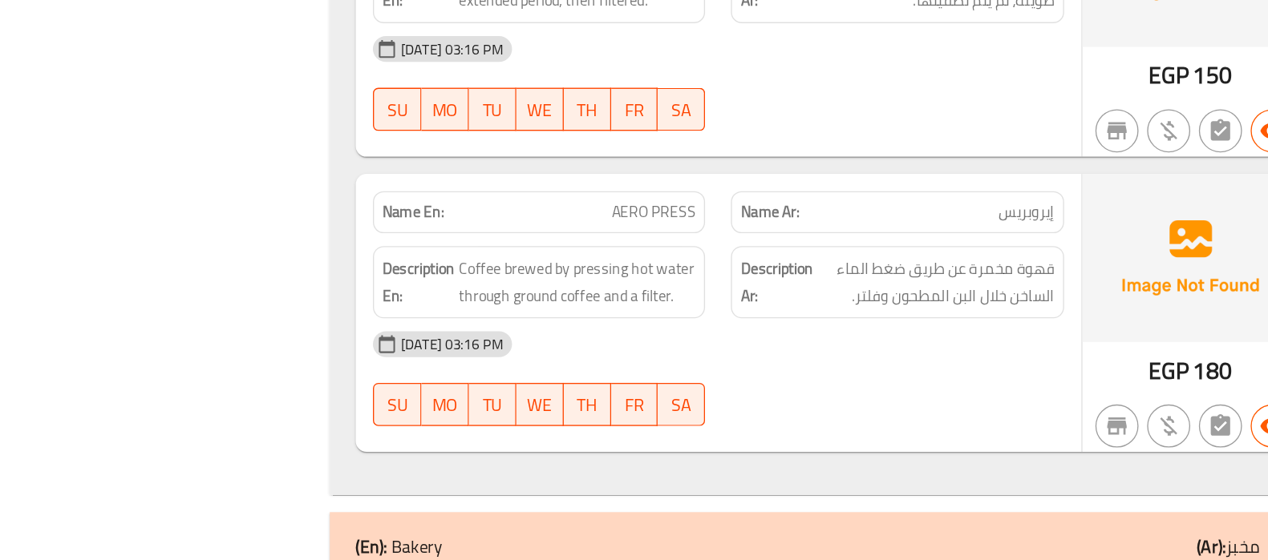
scroll to position [2286, 0]
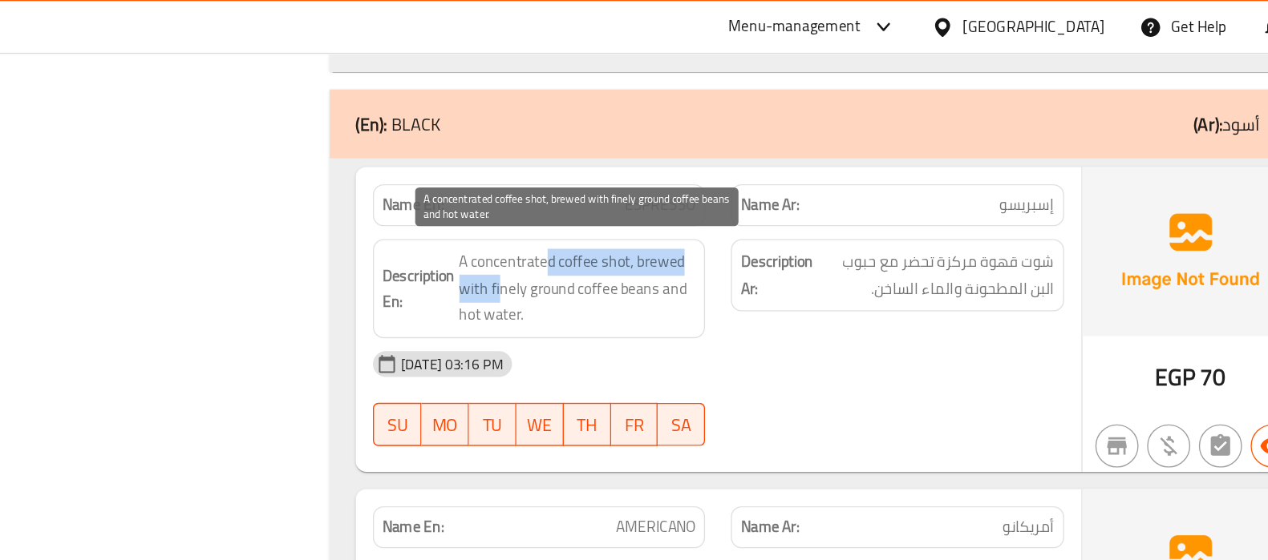
drag, startPoint x: 657, startPoint y: 185, endPoint x: 622, endPoint y: 216, distance: 46.0
click at [622, 216] on span "A concentrated coffee shot, brewed with finely ground coffee beans and hot wate…" at bounding box center [680, 214] width 176 height 59
click at [731, 188] on span "A concentrated coffee shot, brewed with finely ground coffee beans and hot wate…" at bounding box center [680, 214] width 176 height 59
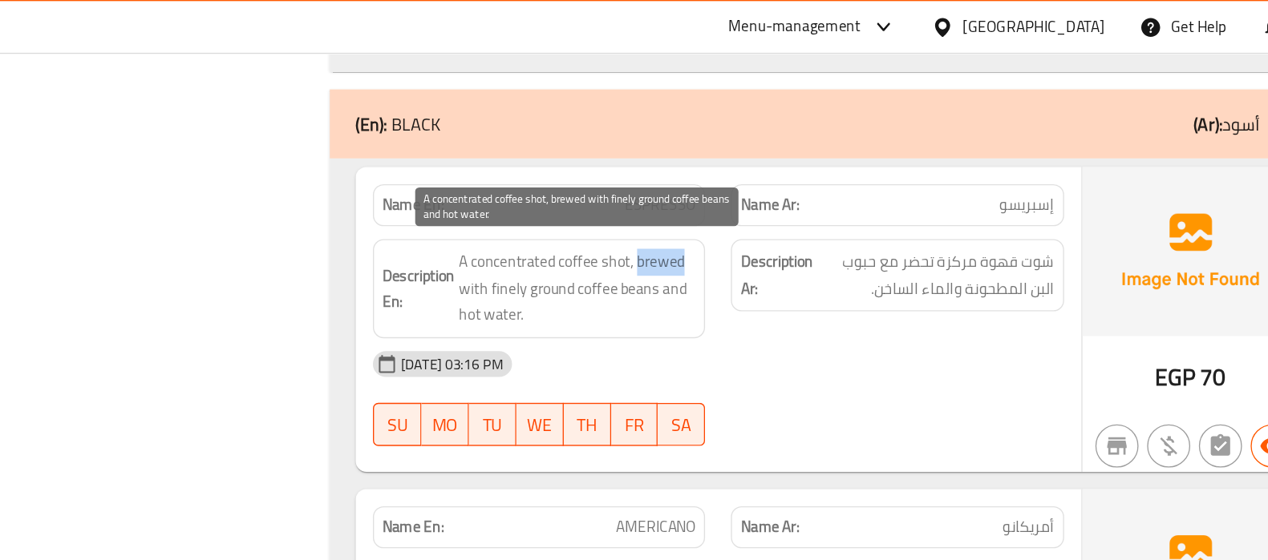
copy span "brewed"
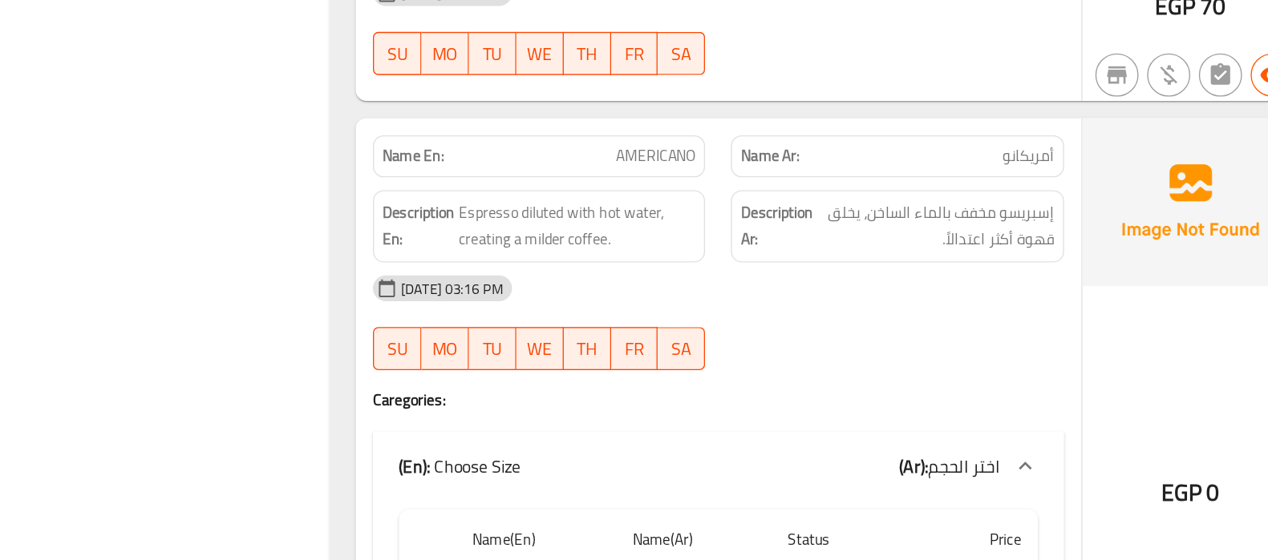
scroll to position [2420, 0]
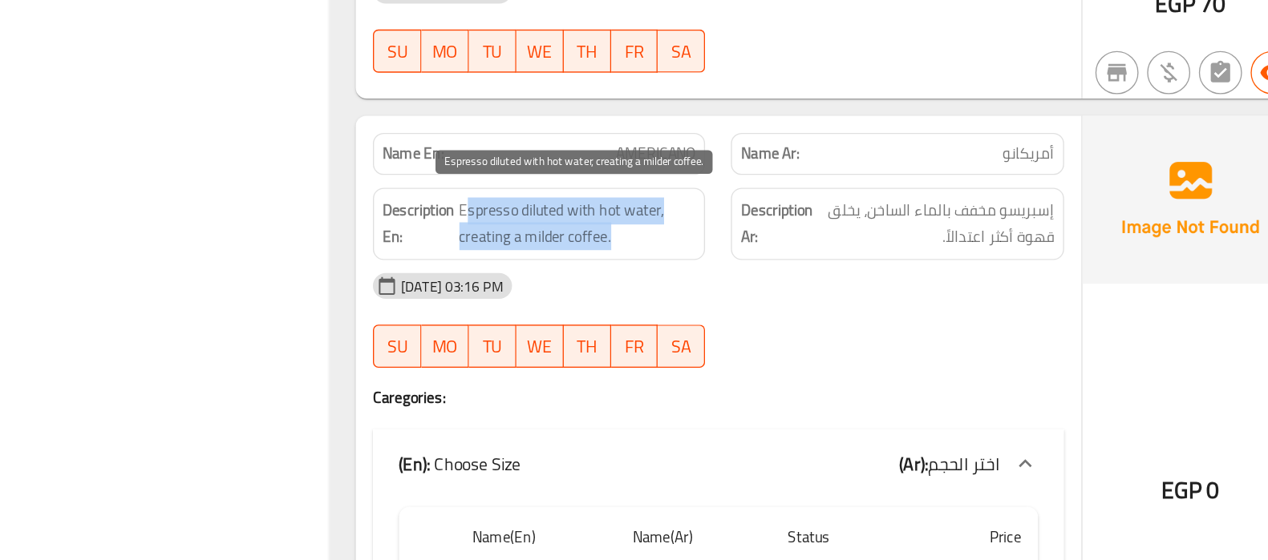
drag, startPoint x: 596, startPoint y: 292, endPoint x: 708, endPoint y: 316, distance: 114.0
click at [708, 316] on span "Espresso diluted with hot water, creating a milder coffee." at bounding box center [680, 309] width 176 height 39
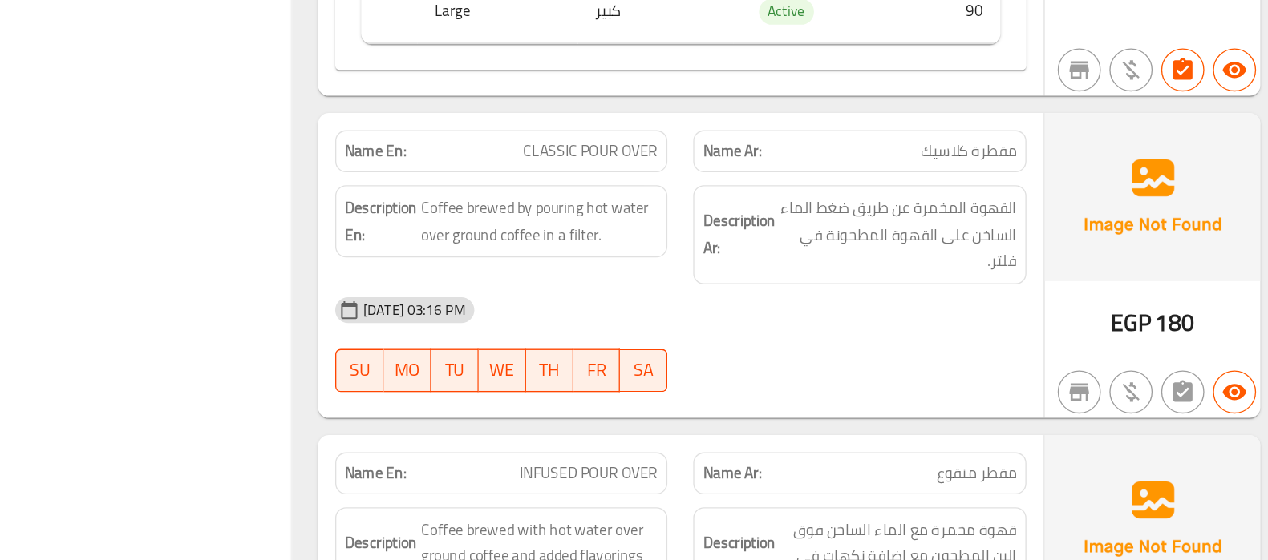
scroll to position [2906, 0]
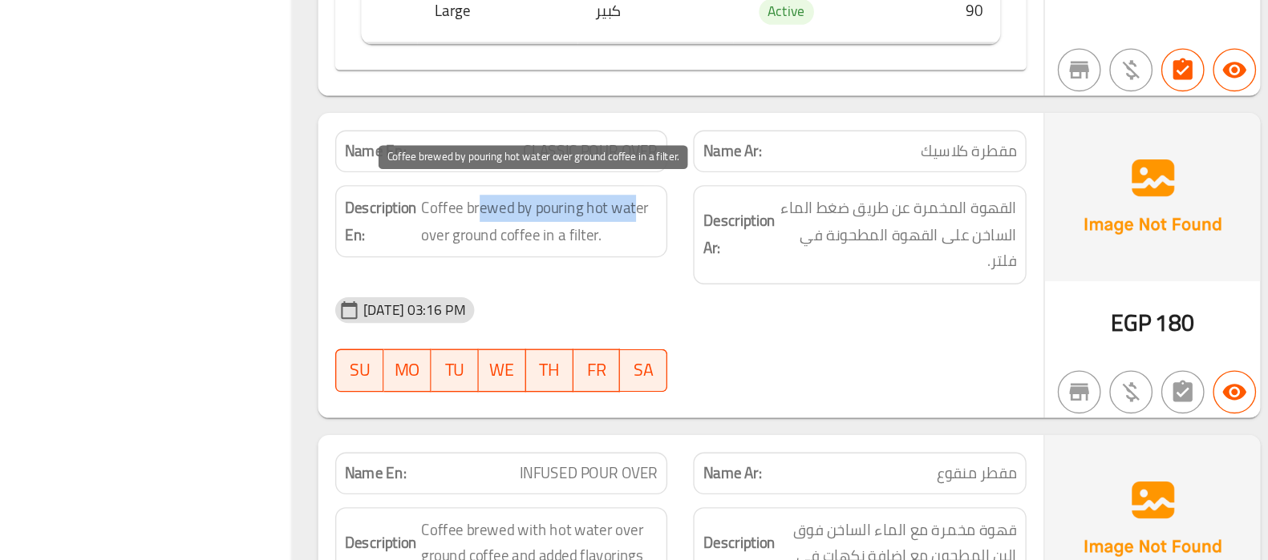
drag, startPoint x: 636, startPoint y: 286, endPoint x: 753, endPoint y: 291, distance: 117.2
click at [753, 291] on span "Coffee brewed by pouring hot water over ground coffee in a filter." at bounding box center [680, 307] width 176 height 39
click at [688, 289] on span "Coffee brewed by pouring hot water over ground coffee in a filter." at bounding box center [680, 307] width 176 height 39
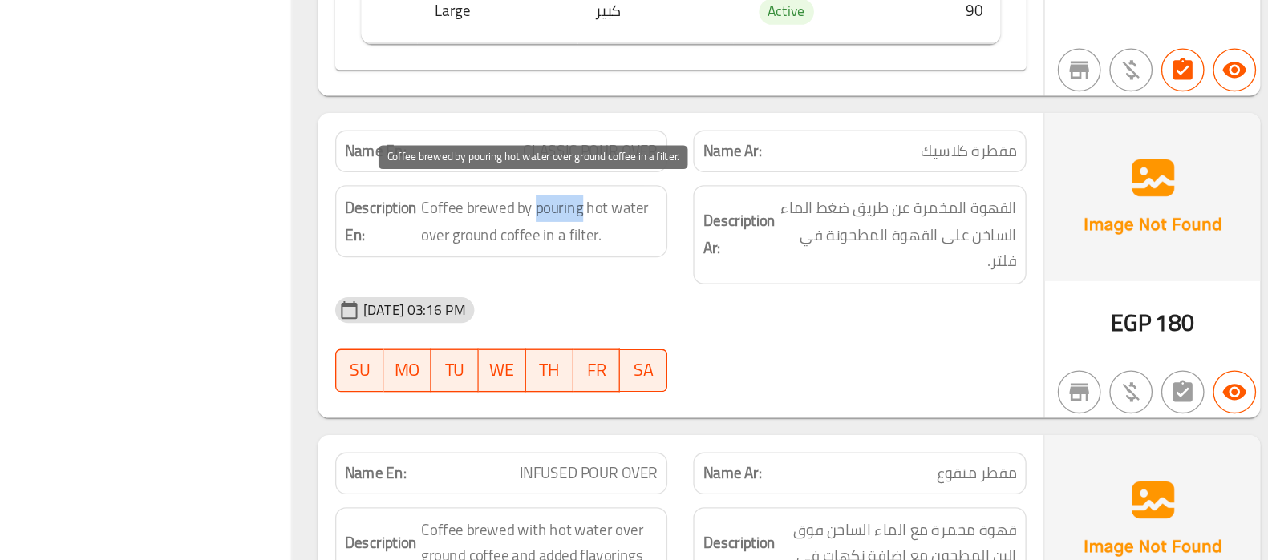
copy span "pouring"
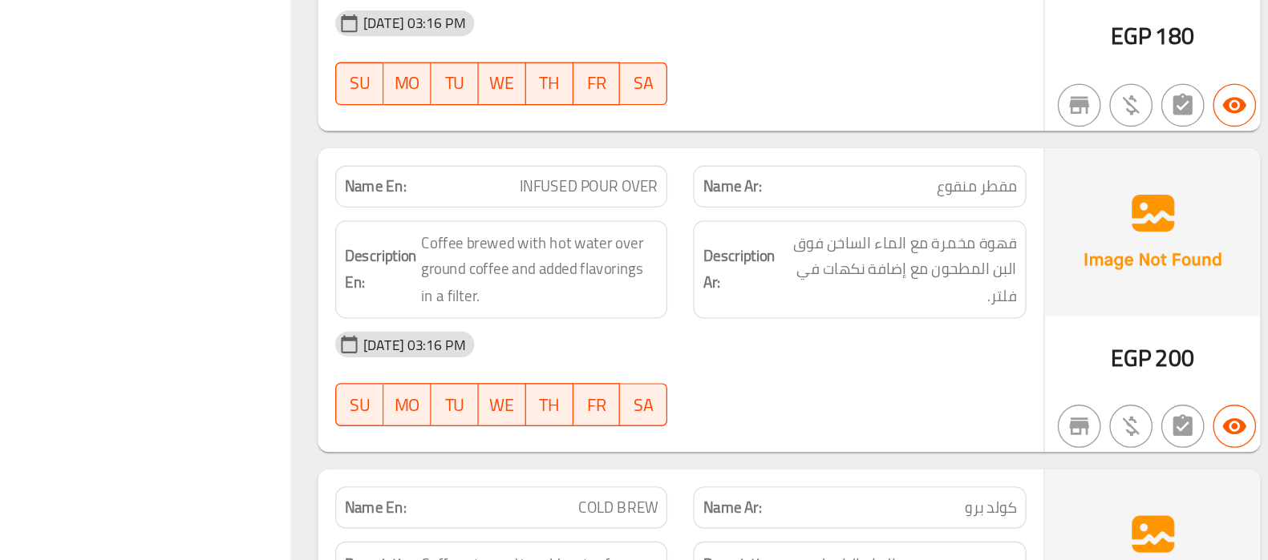
scroll to position [3124, 0]
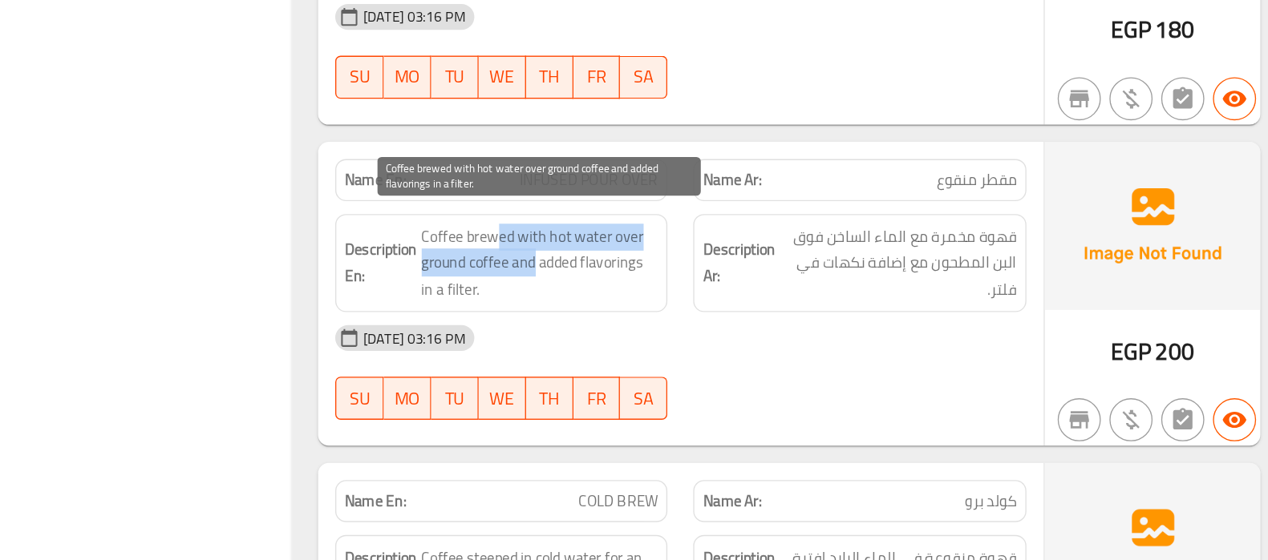
drag, startPoint x: 650, startPoint y: 313, endPoint x: 676, endPoint y: 330, distance: 30.7
click at [676, 330] on span "Coffee brewed with hot water over ground coffee and added flavorings in a filte…" at bounding box center [680, 338] width 176 height 59
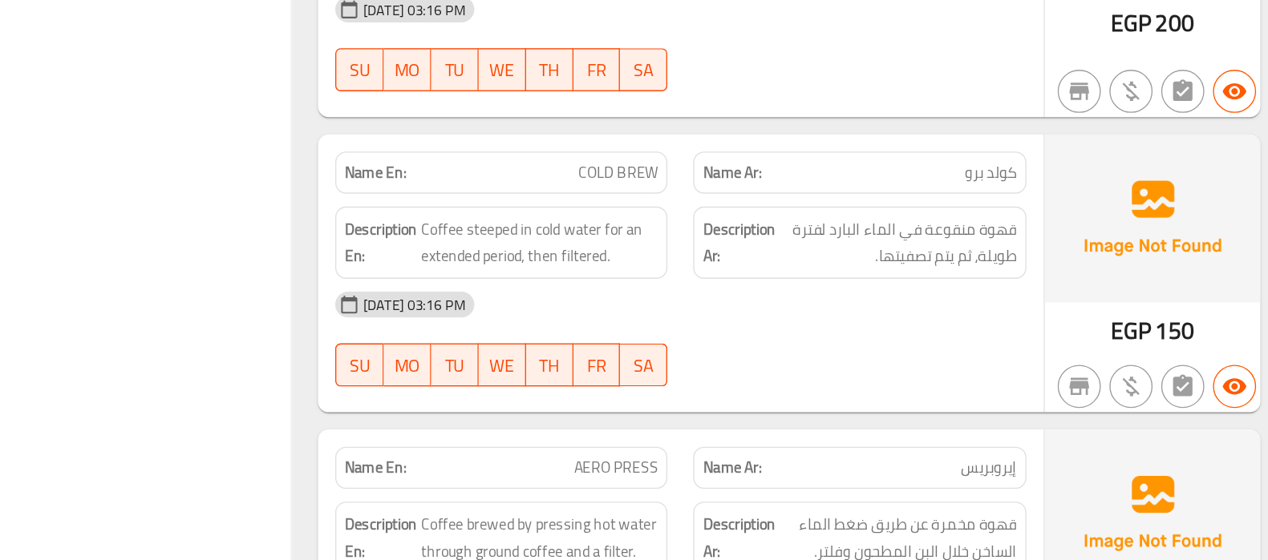
scroll to position [3370, 0]
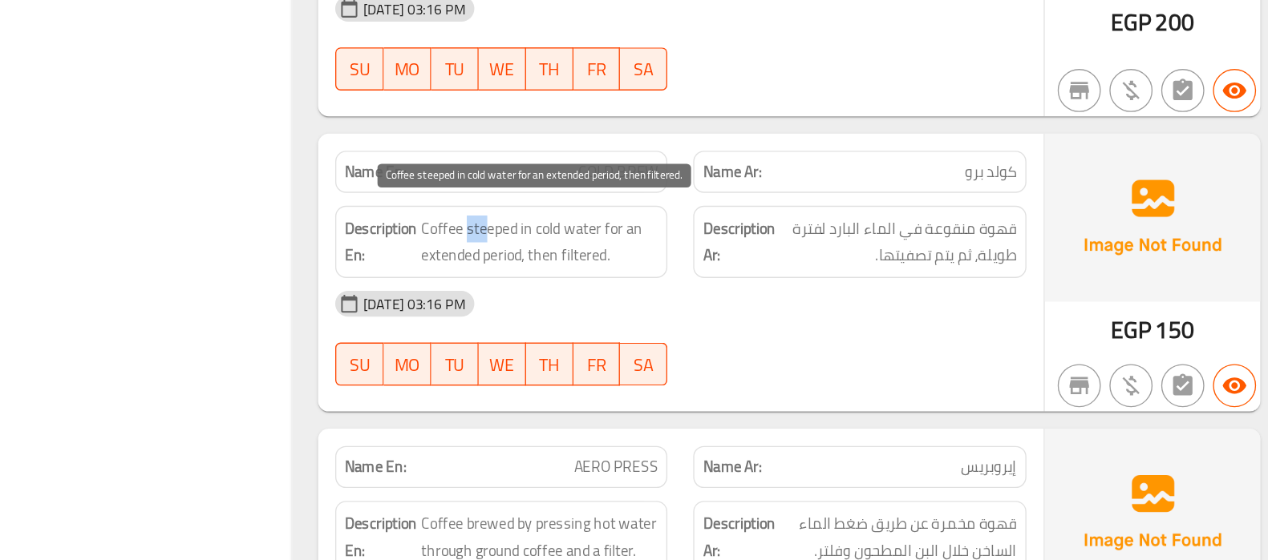
drag, startPoint x: 629, startPoint y: 303, endPoint x: 639, endPoint y: 301, distance: 9.9
click at [639, 303] on span "Coffee steeped in cold water for an extended period, then filtered." at bounding box center [680, 322] width 176 height 39
copy span "steeped"
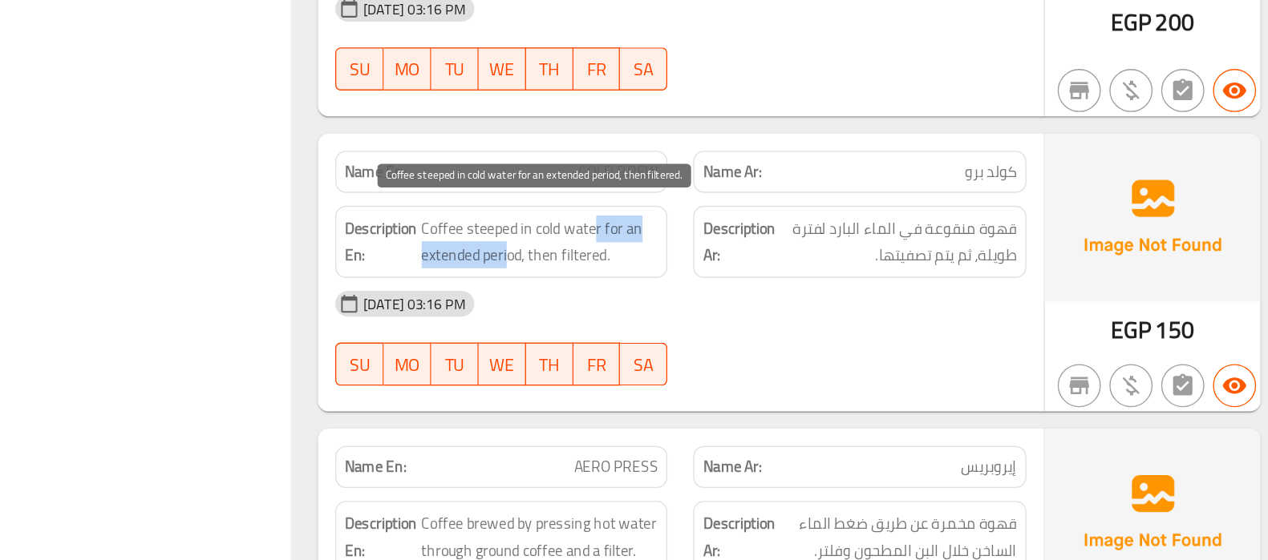
drag, startPoint x: 721, startPoint y: 297, endPoint x: 656, endPoint y: 319, distance: 68.5
click at [656, 319] on span "Coffee steeped in cold water for an extended period, then filtered." at bounding box center [680, 322] width 176 height 39
click at [673, 318] on span "Coffee steeped in cold water for an extended period, then filtered." at bounding box center [680, 322] width 176 height 39
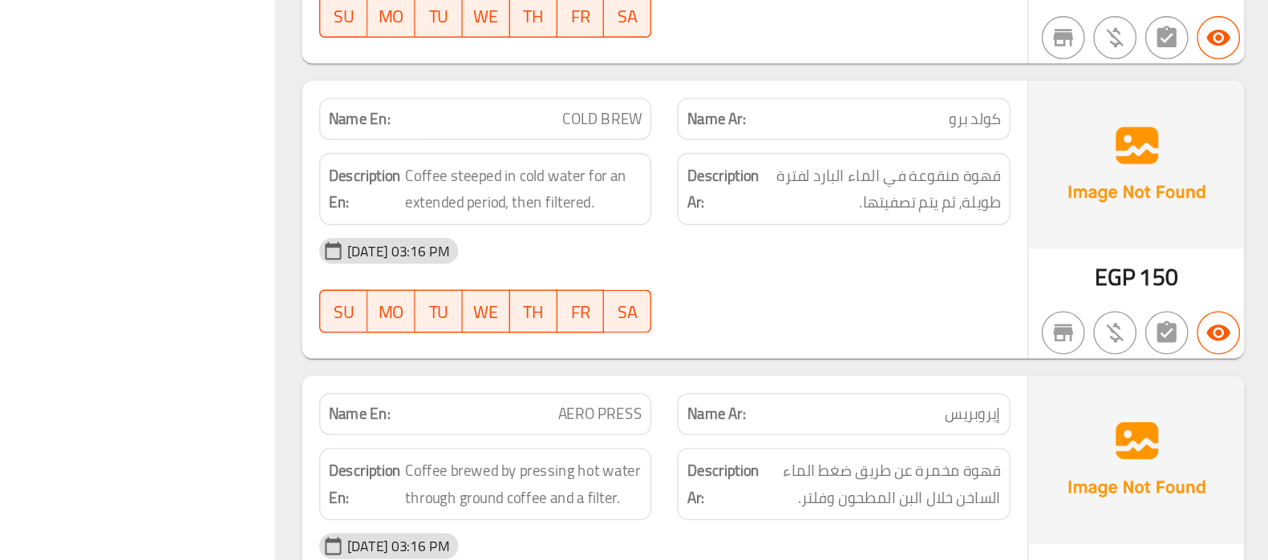
scroll to position [3410, 0]
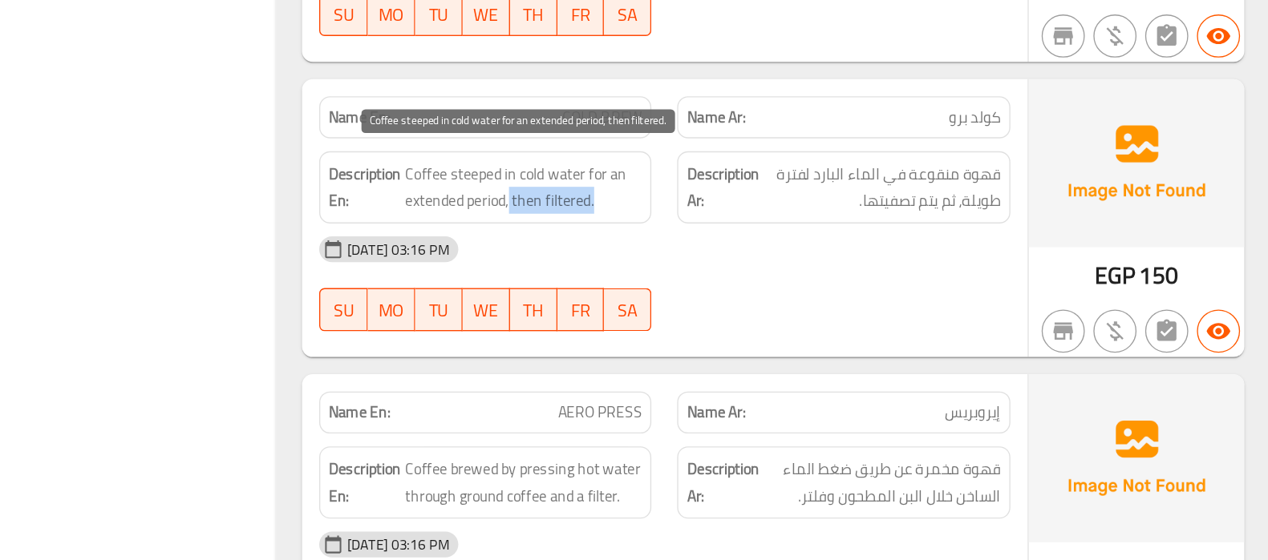
drag, startPoint x: 672, startPoint y: 286, endPoint x: 734, endPoint y: 281, distance: 62.8
click at [734, 281] on span "Coffee steeped in cold water for an extended period, then filtered." at bounding box center [680, 282] width 176 height 39
copy span "then filtered."
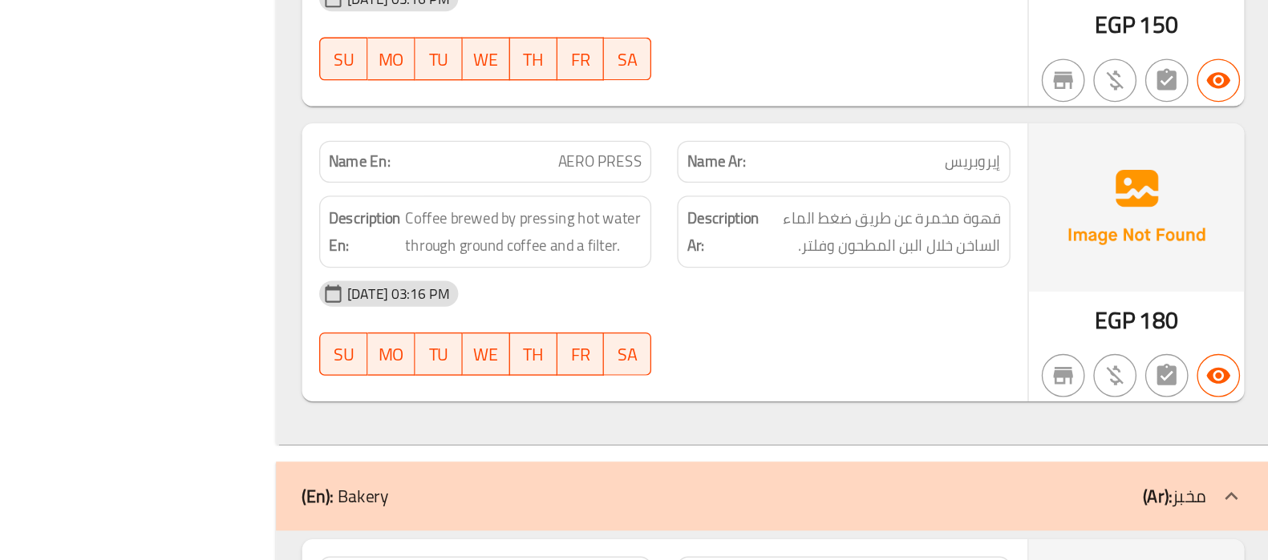
scroll to position [3597, 0]
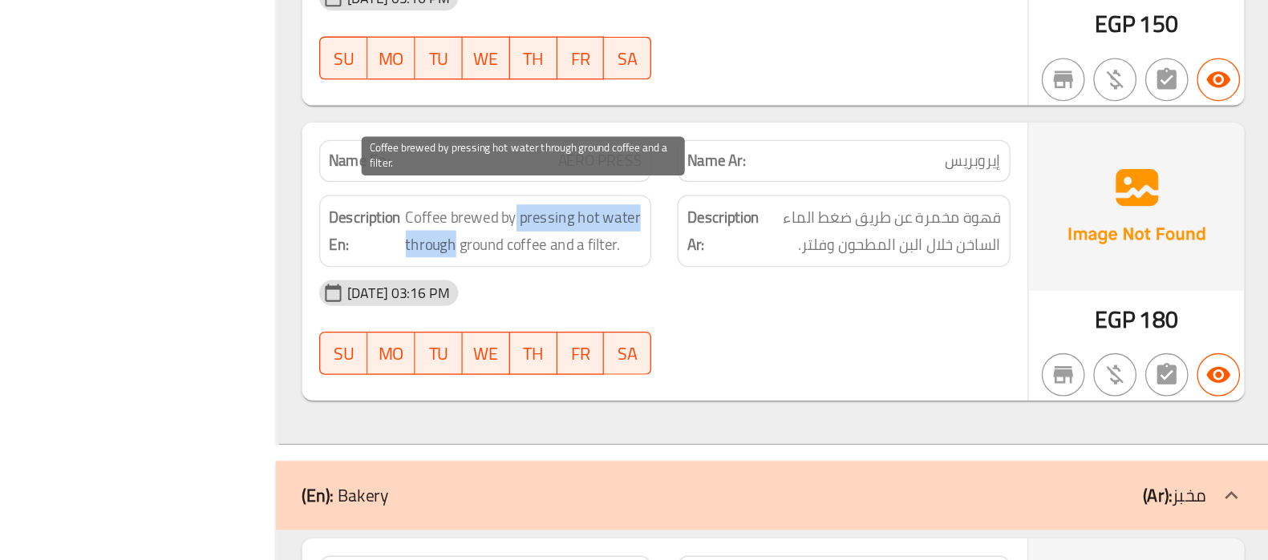
drag, startPoint x: 672, startPoint y: 289, endPoint x: 630, endPoint y: 313, distance: 48.1
click at [630, 313] on span "Coffee brewed by pressing hot water through ground coffee and a filter." at bounding box center [680, 314] width 176 height 39
drag, startPoint x: 641, startPoint y: 316, endPoint x: 697, endPoint y: 313, distance: 56.2
click at [697, 313] on span "Coffee brewed by pressing hot water through ground coffee and a filter." at bounding box center [680, 314] width 176 height 39
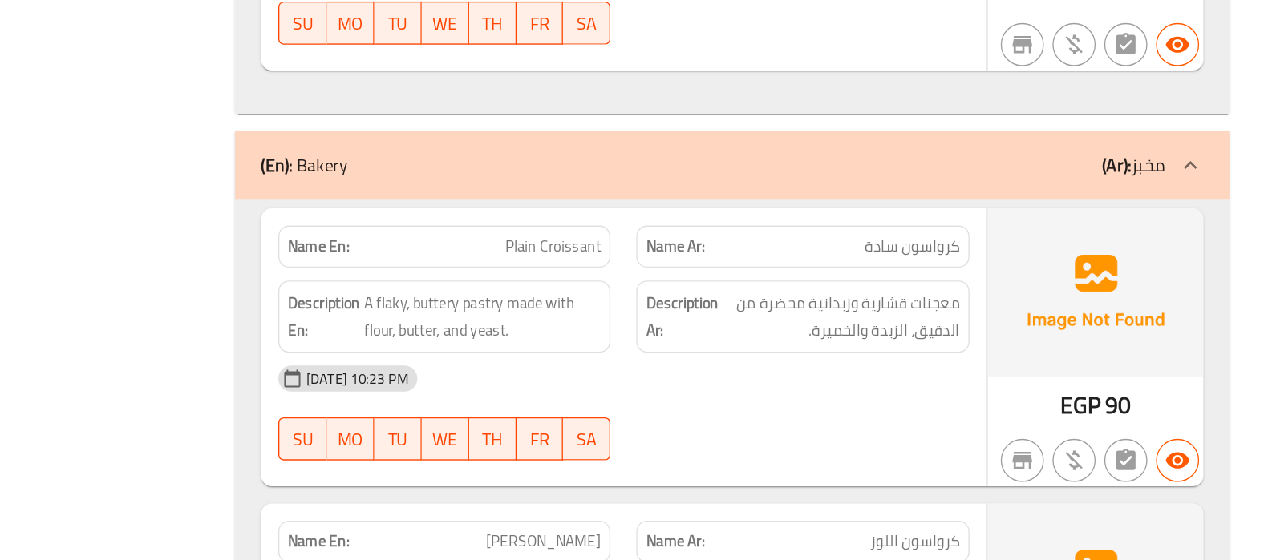
scroll to position [3843, 0]
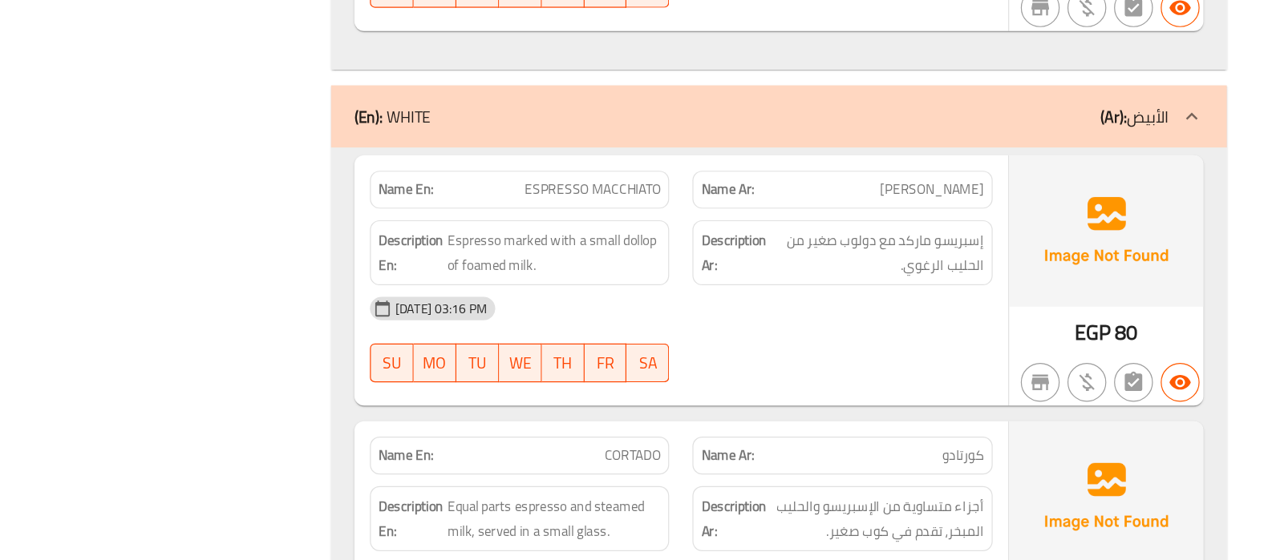
scroll to position [8081, 0]
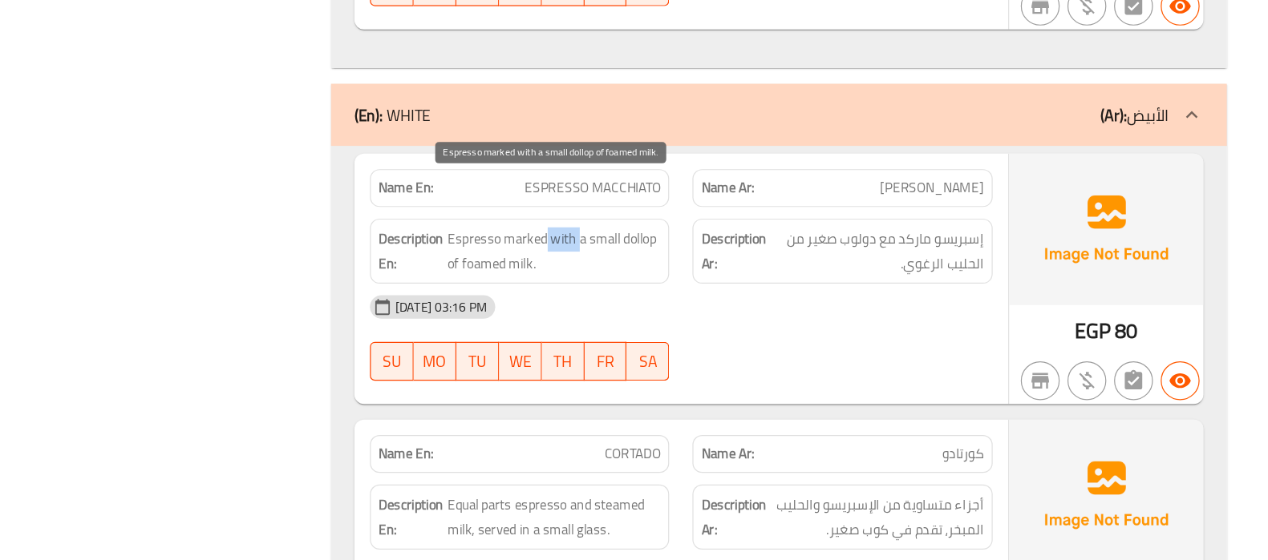
drag, startPoint x: 673, startPoint y: 220, endPoint x: 700, endPoint y: 221, distance: 26.5
click at [700, 254] on span "Espresso marked with a small dollop of foamed milk." at bounding box center [680, 273] width 176 height 39
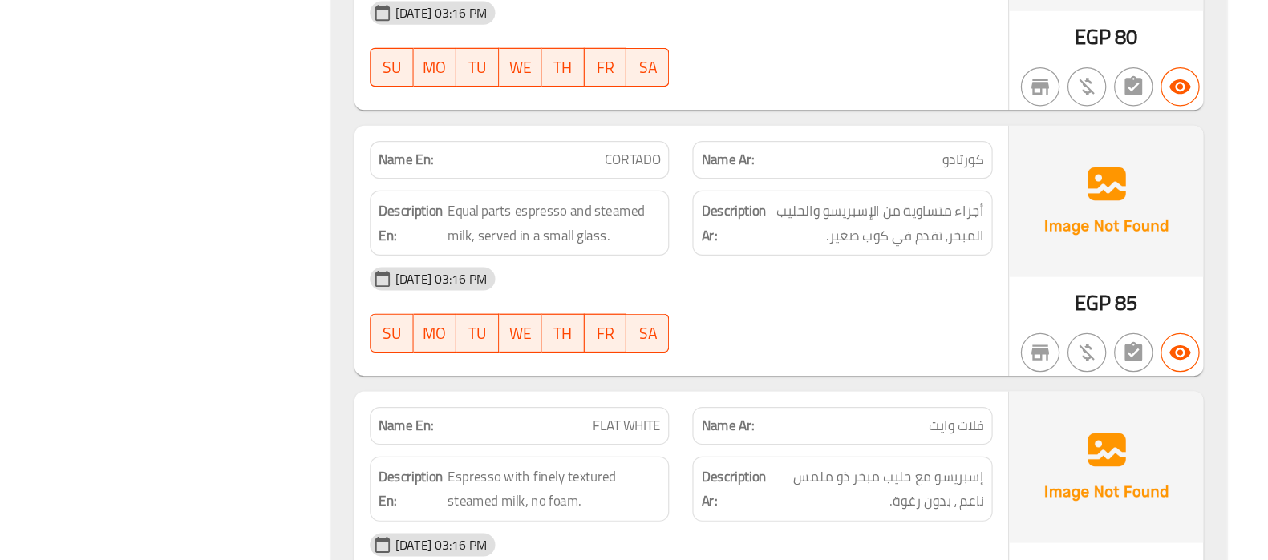
scroll to position [8297, 0]
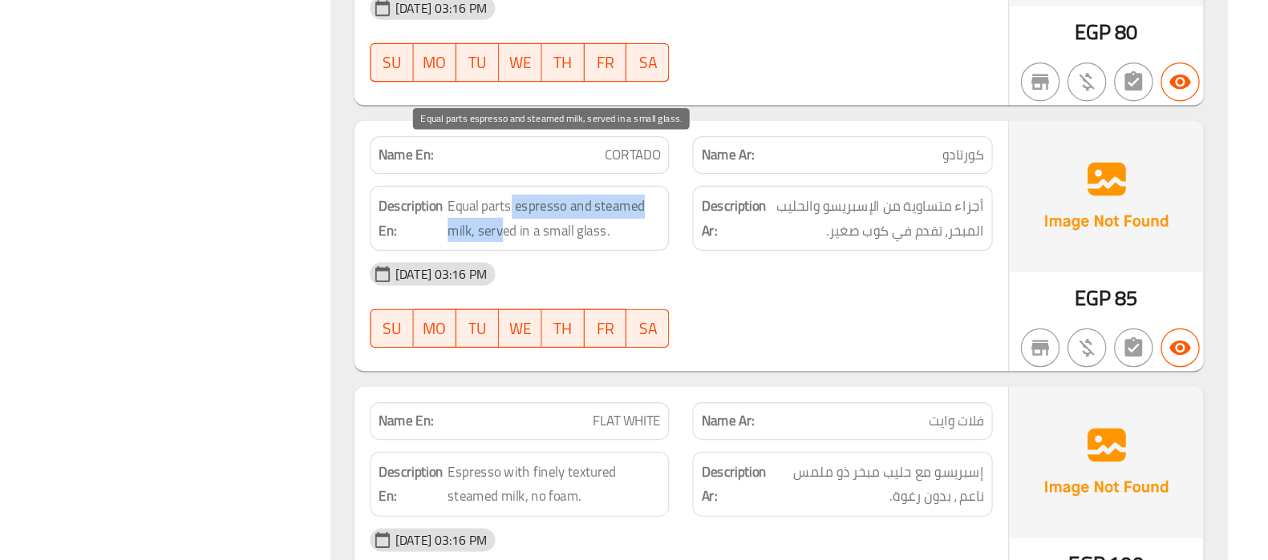
drag, startPoint x: 645, startPoint y: 228, endPoint x: 636, endPoint y: 246, distance: 19.7
click at [636, 258] on span "Equal parts espresso and steamed milk, served in a small glass." at bounding box center [680, 277] width 176 height 39
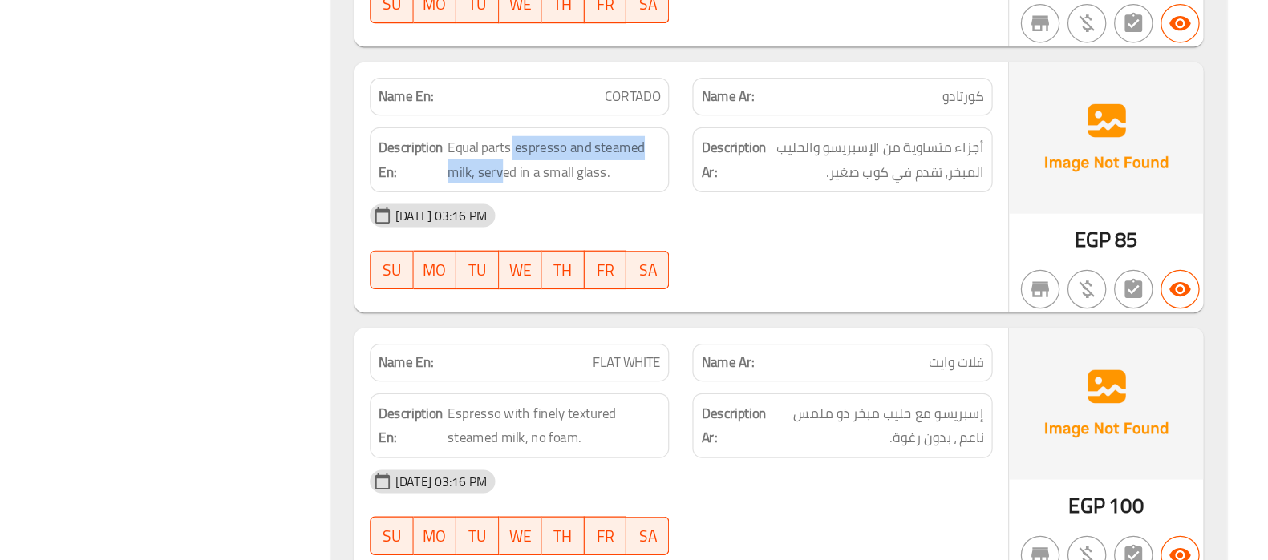
scroll to position [8346, 0]
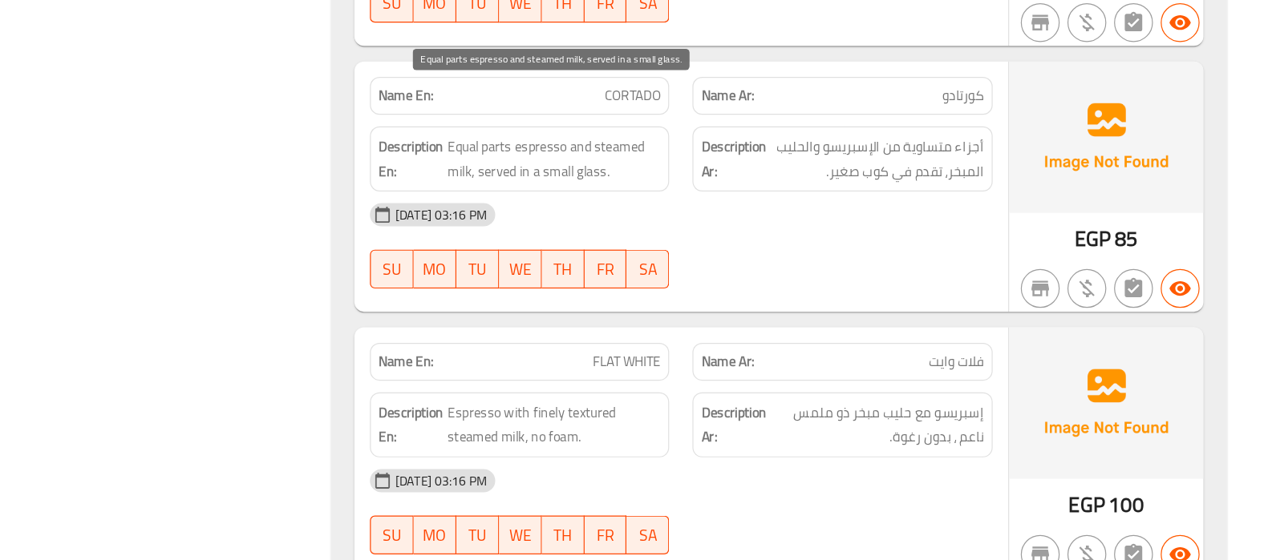
click at [705, 209] on span "Equal parts espresso and steamed milk, served in a small glass." at bounding box center [680, 228] width 176 height 39
copy span "glass"
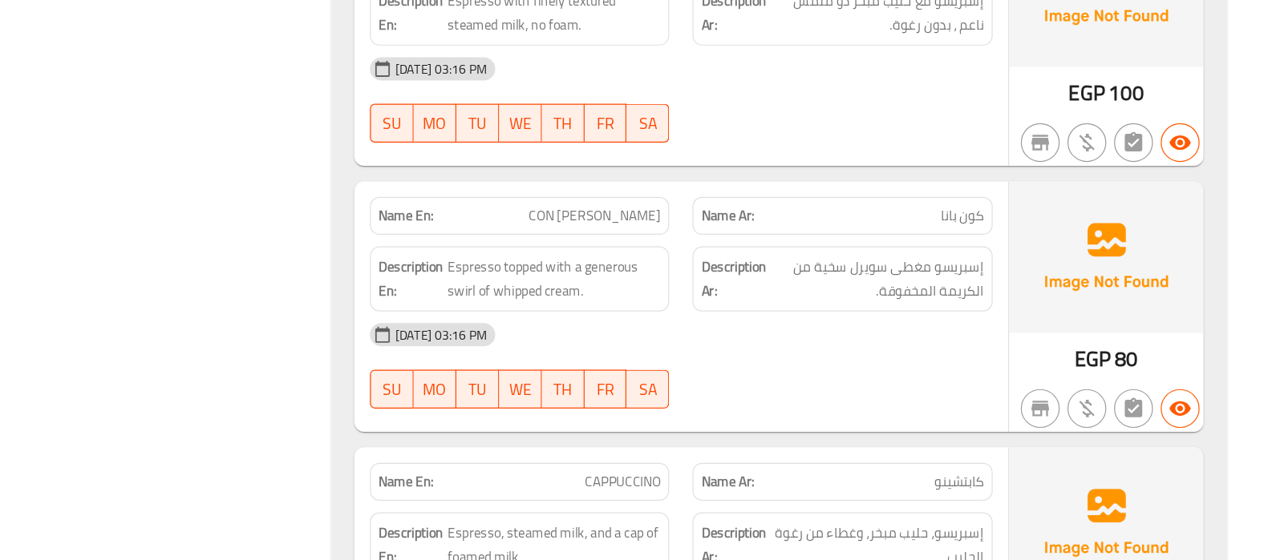
scroll to position [8687, 0]
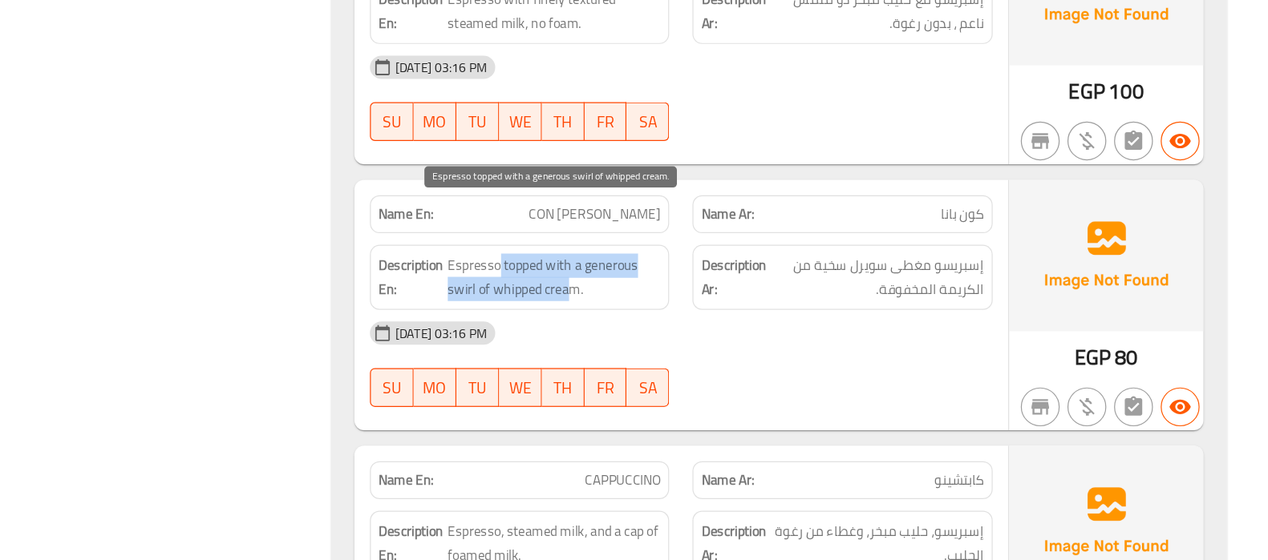
drag, startPoint x: 636, startPoint y: 273, endPoint x: 693, endPoint y: 296, distance: 62.2
click at [693, 307] on span "Espresso topped with a generous swirl of whipped cream." at bounding box center [680, 326] width 176 height 39
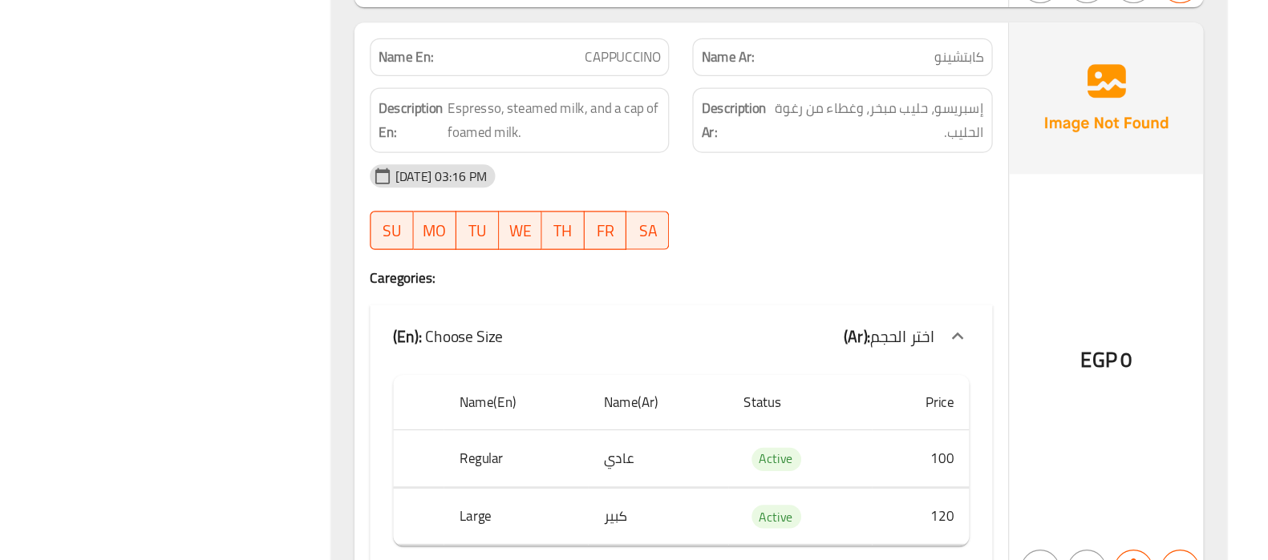
scroll to position [9038, 0]
drag, startPoint x: 736, startPoint y: 140, endPoint x: 774, endPoint y: 140, distance: 38.5
copy span "cap of"
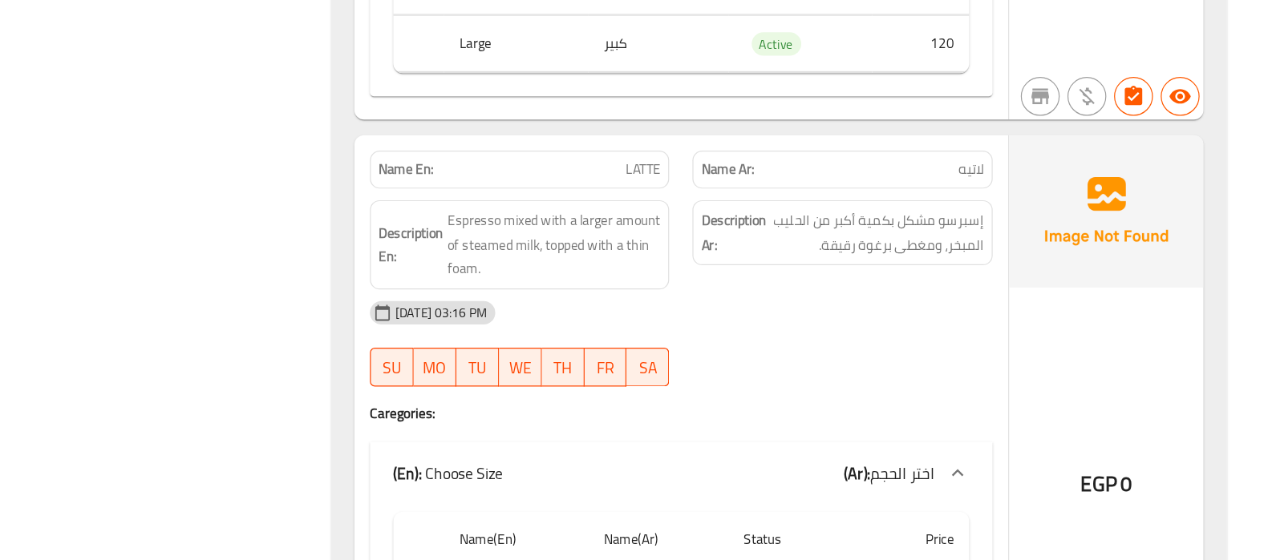
scroll to position [9427, 0]
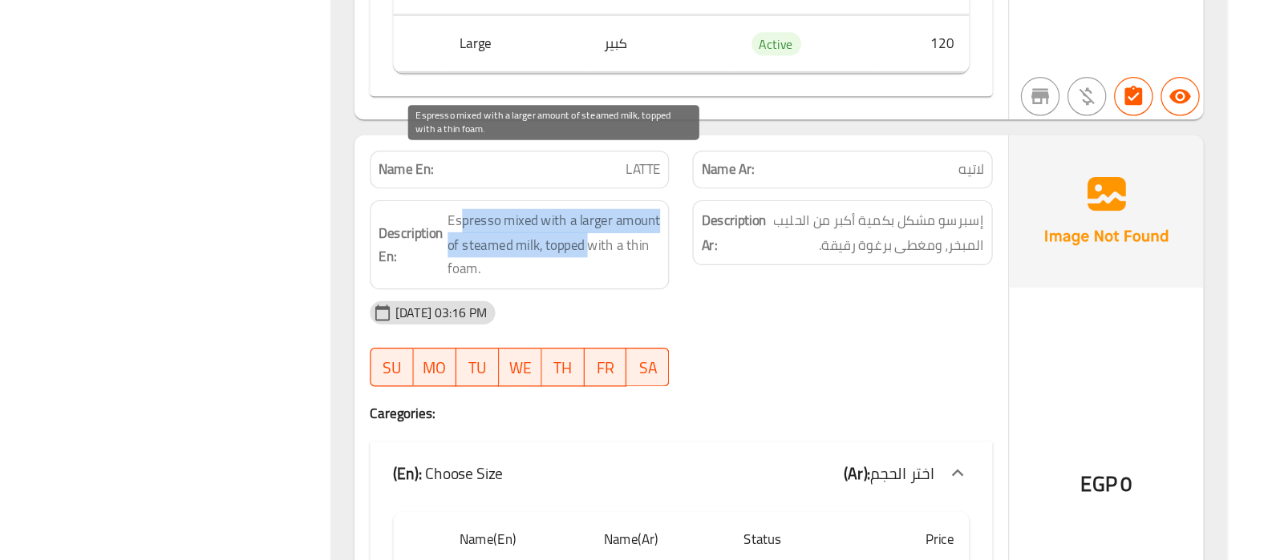
drag, startPoint x: 604, startPoint y: 234, endPoint x: 709, endPoint y: 261, distance: 108.3
click at [709, 270] on span "Espresso mixed with a larger amount of steamed milk, topped with a thin foam." at bounding box center [680, 299] width 176 height 59
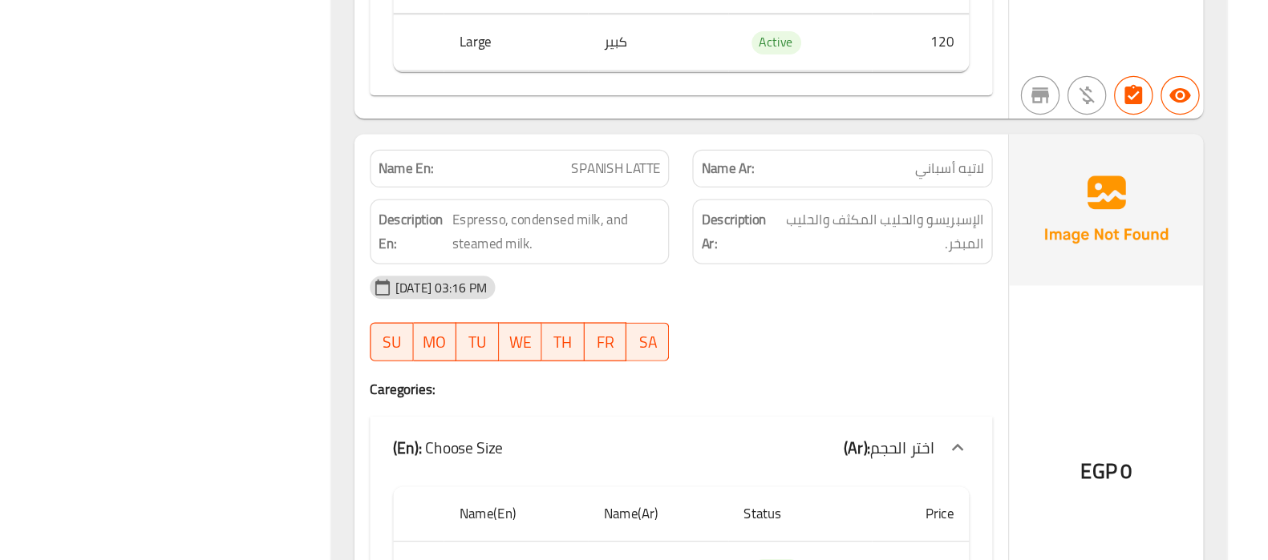
scroll to position [9936, 0]
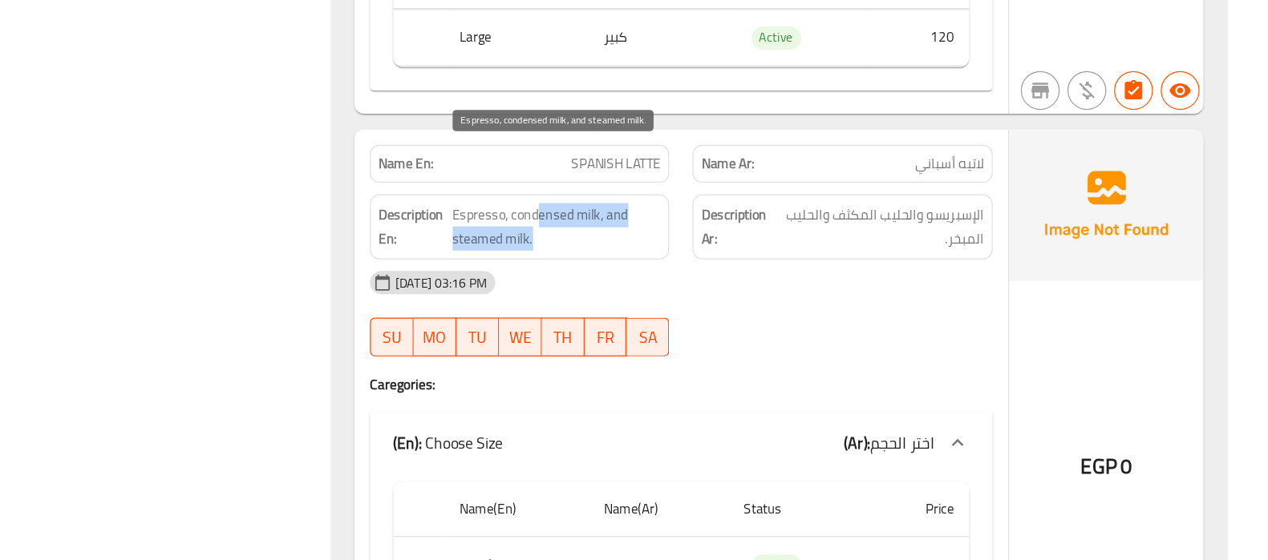
drag, startPoint x: 665, startPoint y: 228, endPoint x: 694, endPoint y: 237, distance: 30.4
click at [694, 265] on span "Espresso, condensed milk, and steamed milk." at bounding box center [682, 284] width 172 height 39
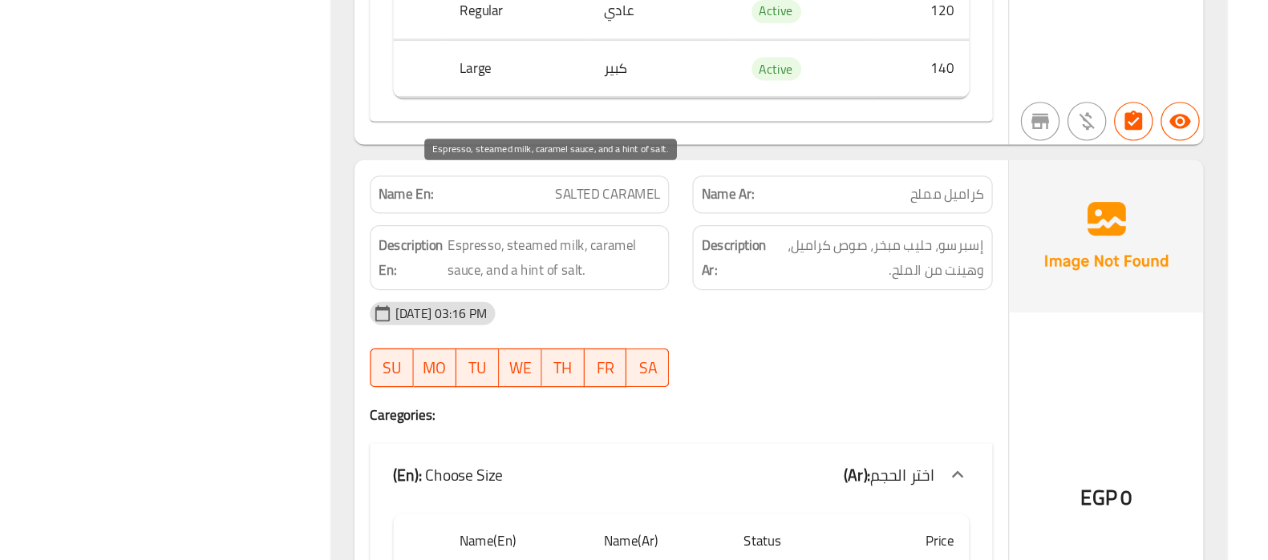
scroll to position [10394, 0]
drag, startPoint x: 629, startPoint y: 274, endPoint x: 702, endPoint y: 268, distance: 73.2
click at [702, 291] on span "Espresso, steamed milk, caramel sauce, and a hint of salt." at bounding box center [680, 310] width 176 height 39
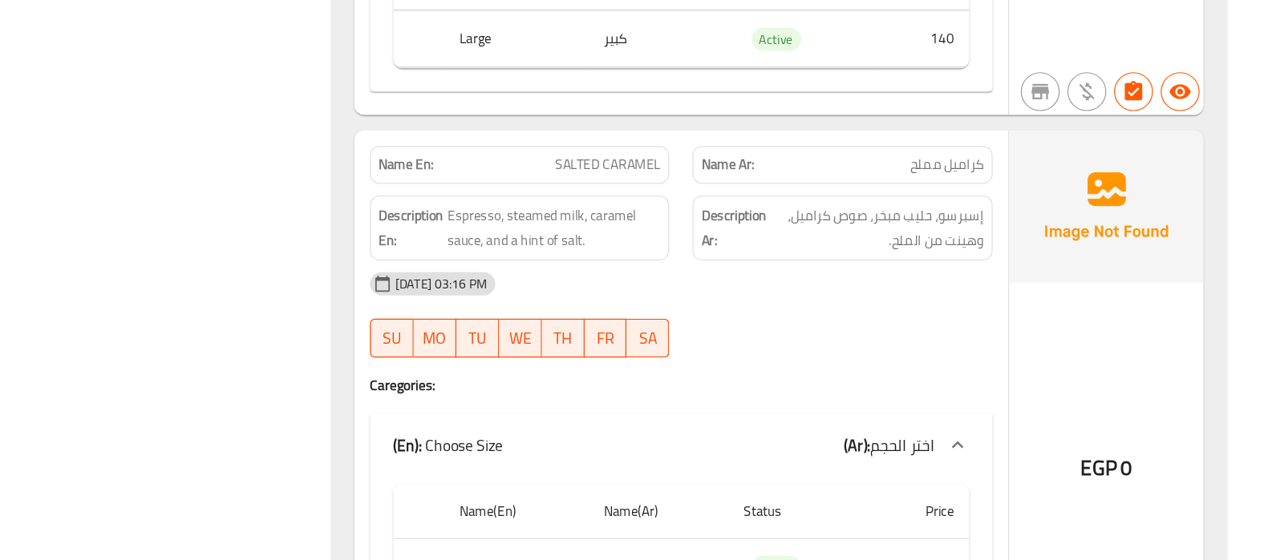
scroll to position [10425, 0]
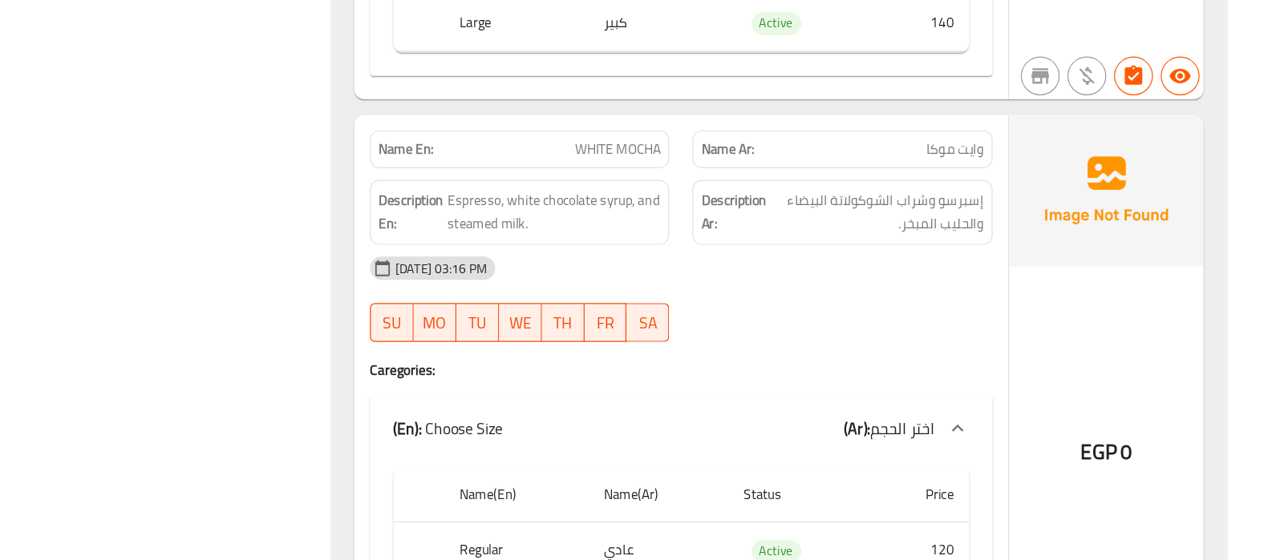
scroll to position [11885, 0]
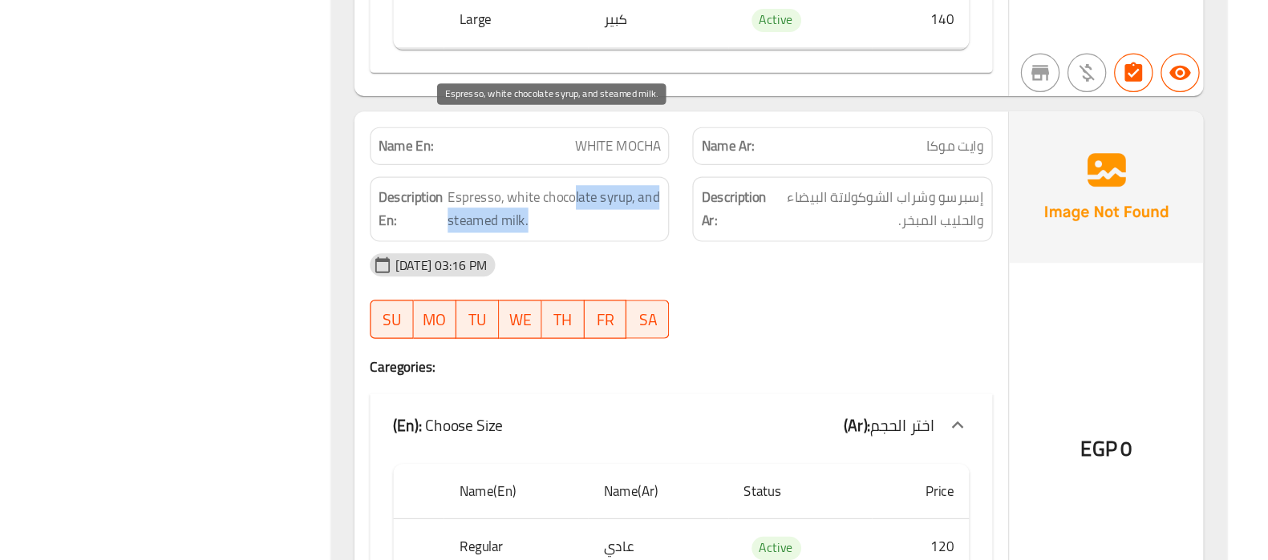
drag, startPoint x: 697, startPoint y: 204, endPoint x: 680, endPoint y: 218, distance: 22.2
click at [680, 251] on span "Espresso, white chocolate syrup, and steamed milk." at bounding box center [680, 270] width 176 height 39
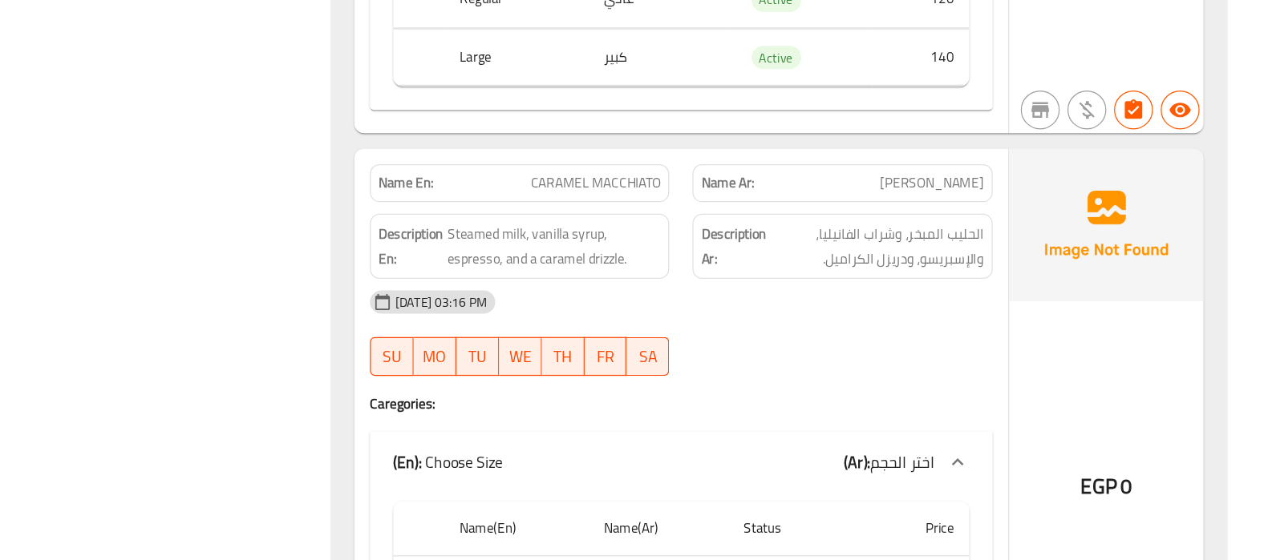
scroll to position [12339, 0]
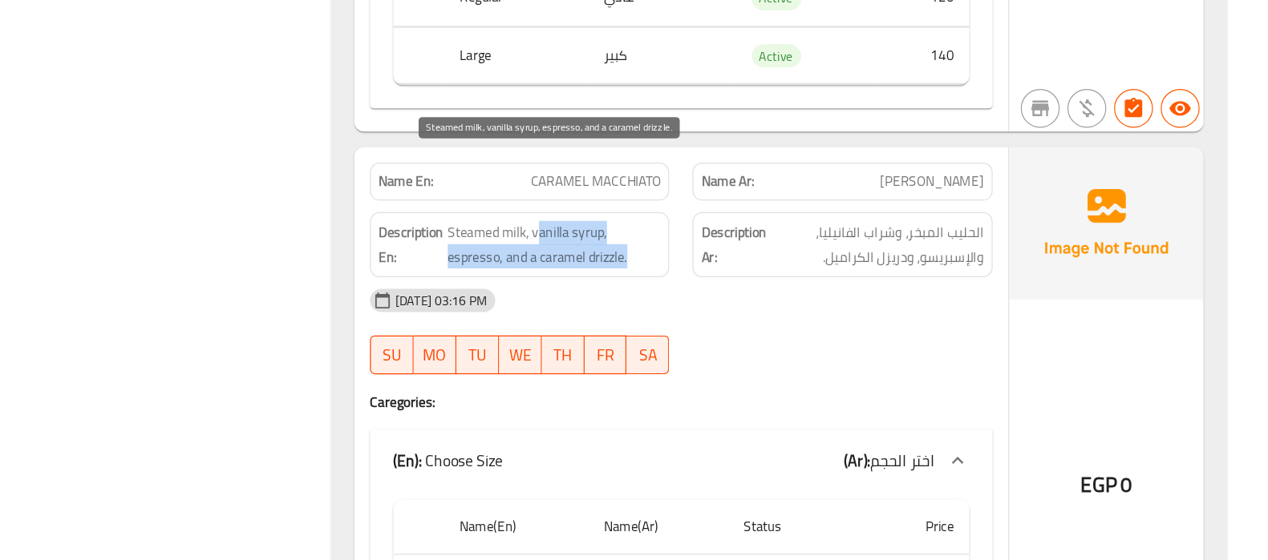
drag, startPoint x: 669, startPoint y: 228, endPoint x: 745, endPoint y: 257, distance: 81.4
click at [745, 280] on span "Steamed milk, vanilla syrup, espresso, and a caramel drizzle." at bounding box center [680, 299] width 176 height 39
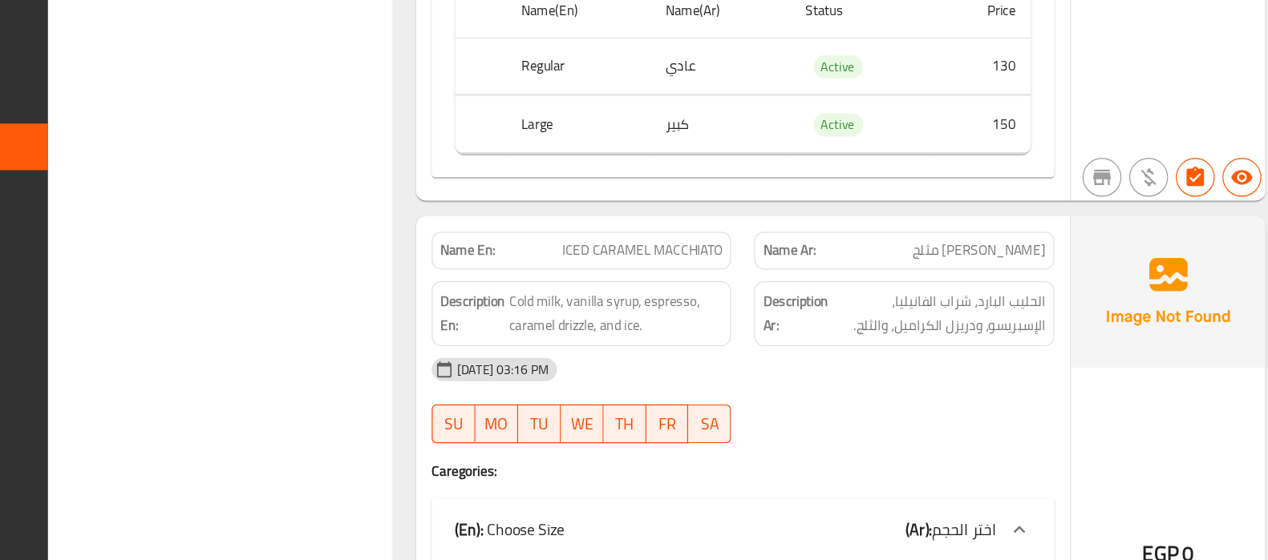
scroll to position [17133, 0]
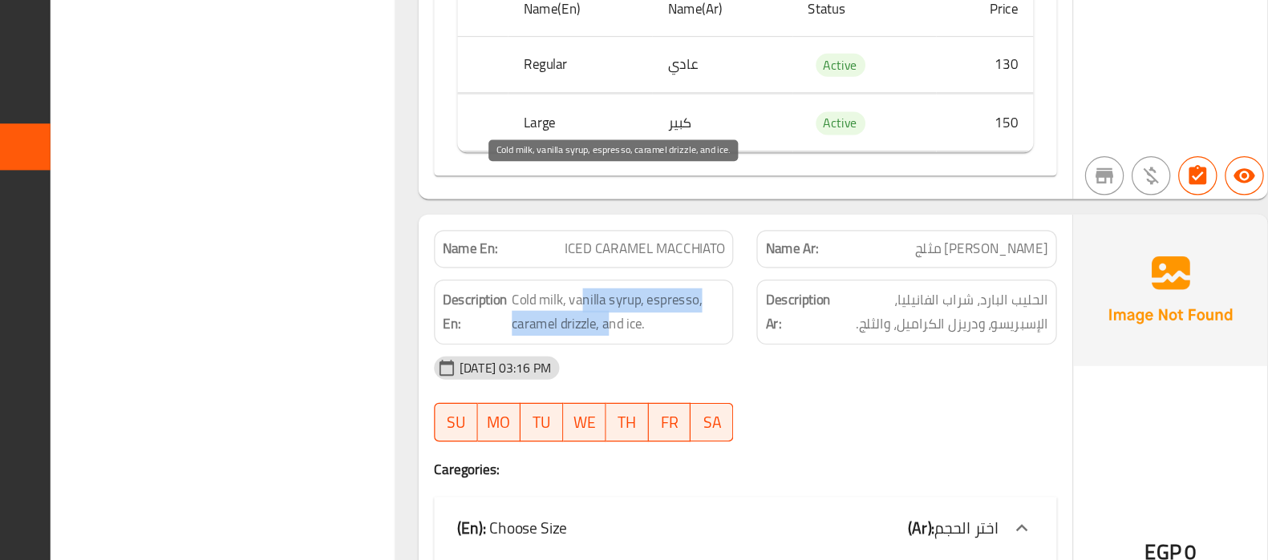
drag, startPoint x: 650, startPoint y: 254, endPoint x: 673, endPoint y: 267, distance: 25.9
click at [673, 336] on span "Cold milk, vanilla syrup, espresso, caramel drizzle, and ice." at bounding box center [680, 355] width 176 height 39
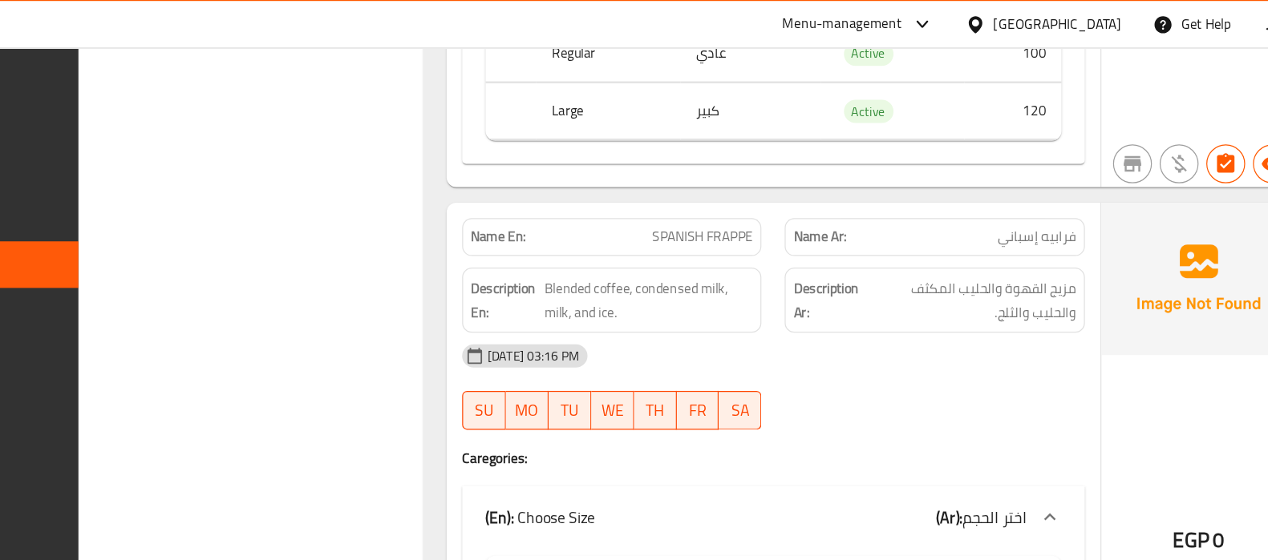
scroll to position [20375, 0]
click at [617, 228] on span "Blended coffee, condensed milk, milk, and ice." at bounding box center [682, 247] width 172 height 39
copy span "Blended"
click at [659, 228] on span "Blended coffee, condensed milk, milk, and ice." at bounding box center [682, 247] width 172 height 39
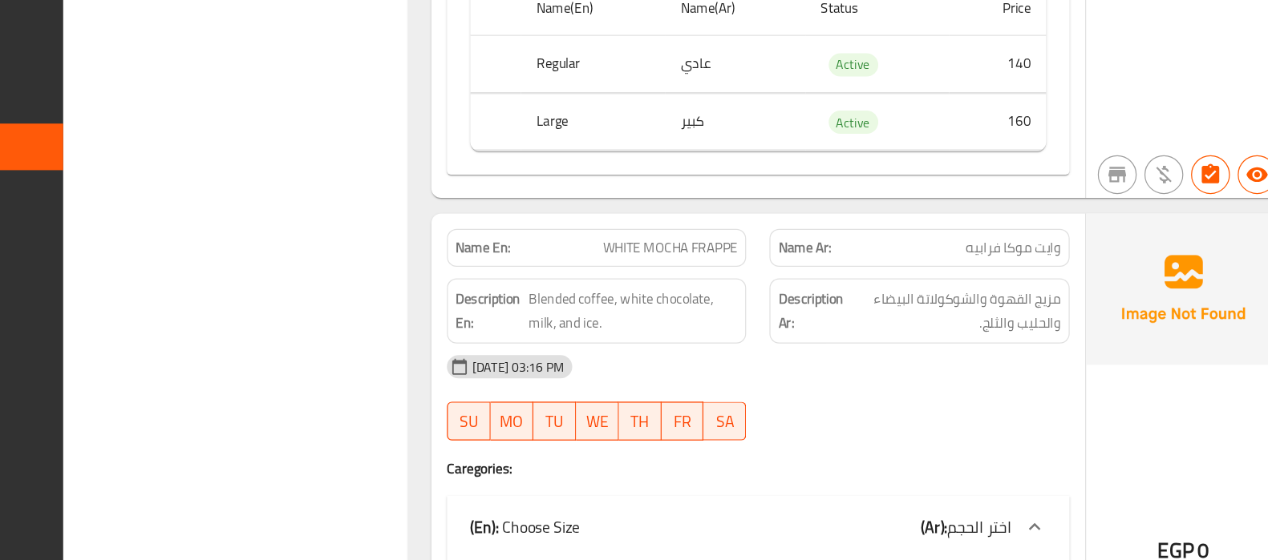
scroll to position [21720, 0]
drag, startPoint x: 639, startPoint y: 208, endPoint x: 697, endPoint y: 216, distance: 59.0
click at [697, 334] on span "Blended coffee, white chocolate, milk, and ice." at bounding box center [682, 353] width 172 height 39
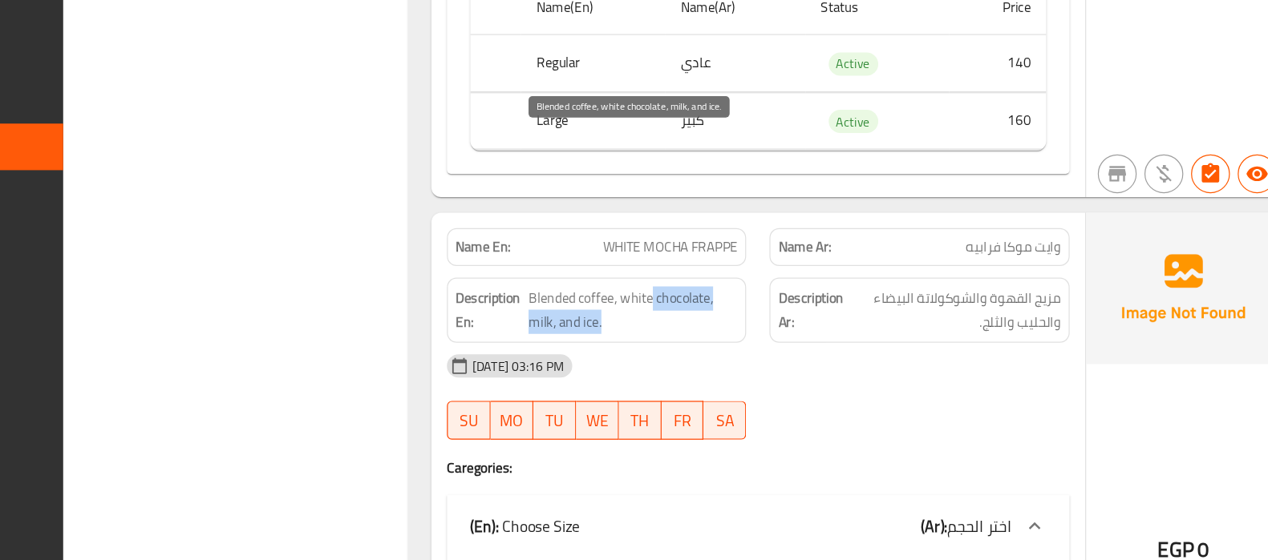
drag, startPoint x: 697, startPoint y: 216, endPoint x: 661, endPoint y: 244, distance: 45.7
click at [661, 334] on span "Blended coffee, white chocolate, milk, and ice." at bounding box center [682, 353] width 172 height 39
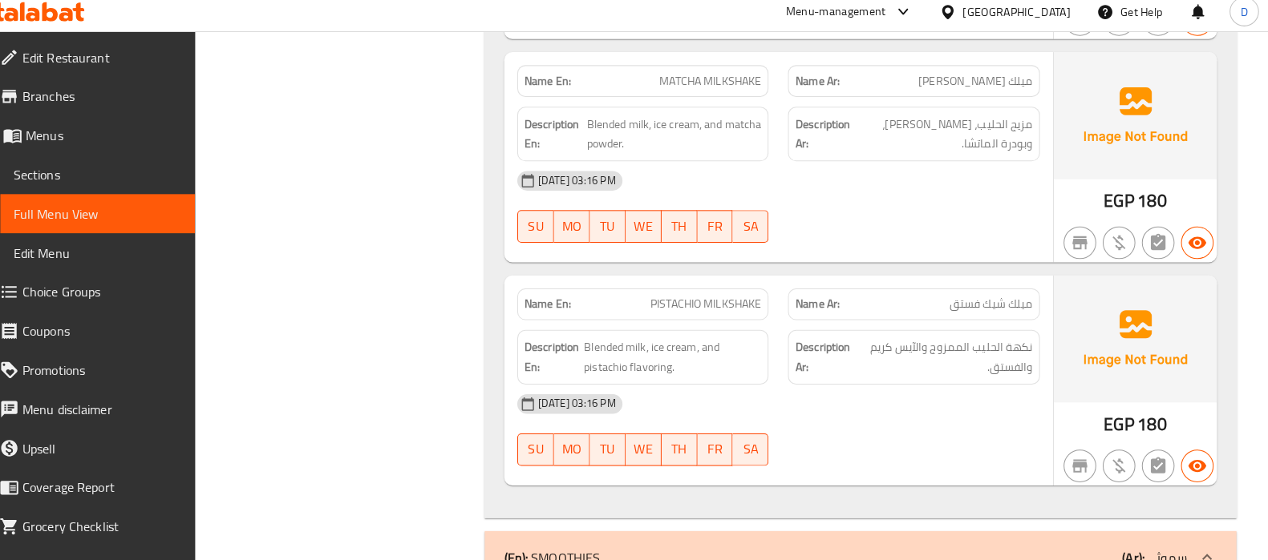
scroll to position [25099, 0]
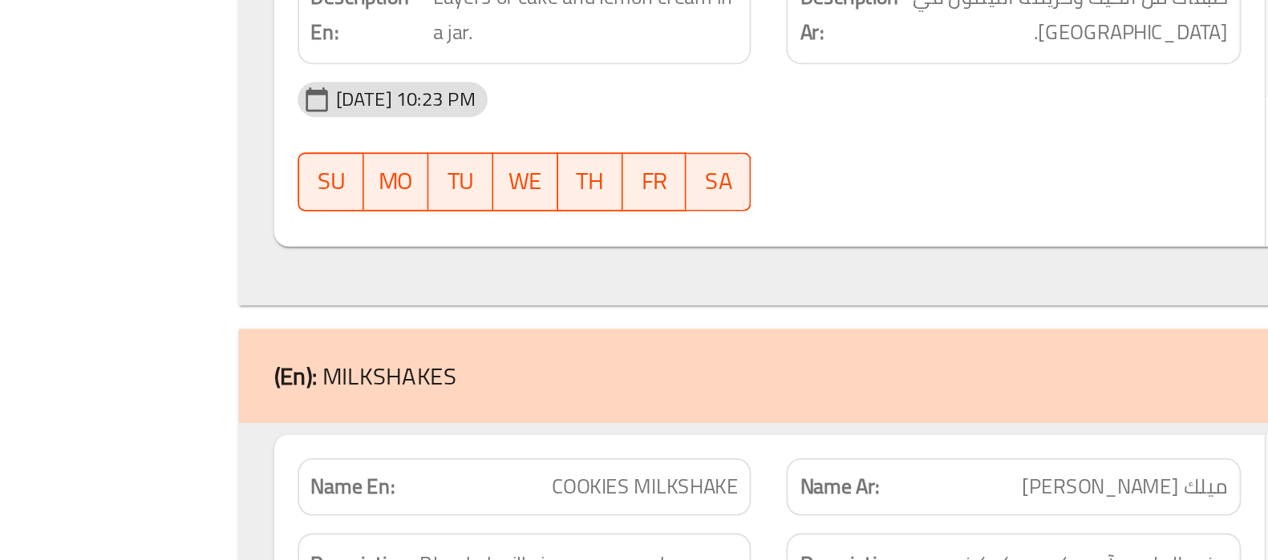
scroll to position [24161, 0]
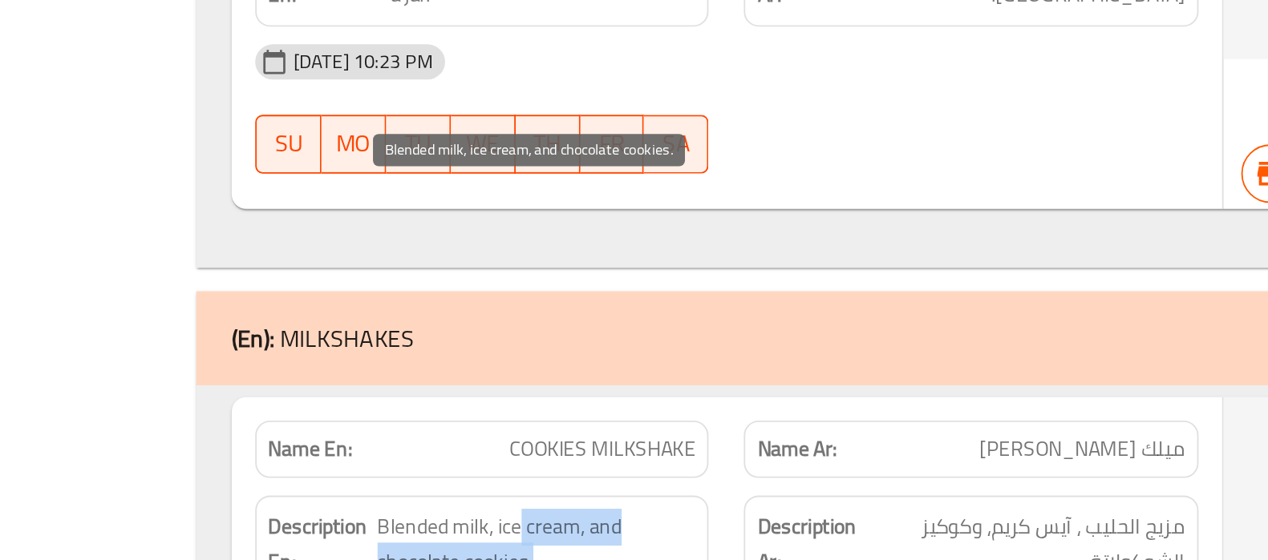
drag, startPoint x: 670, startPoint y: 236, endPoint x: 685, endPoint y: 251, distance: 21.0
click at [685, 398] on span "Blended milk, ice cream, and chocolate cookies." at bounding box center [681, 417] width 173 height 39
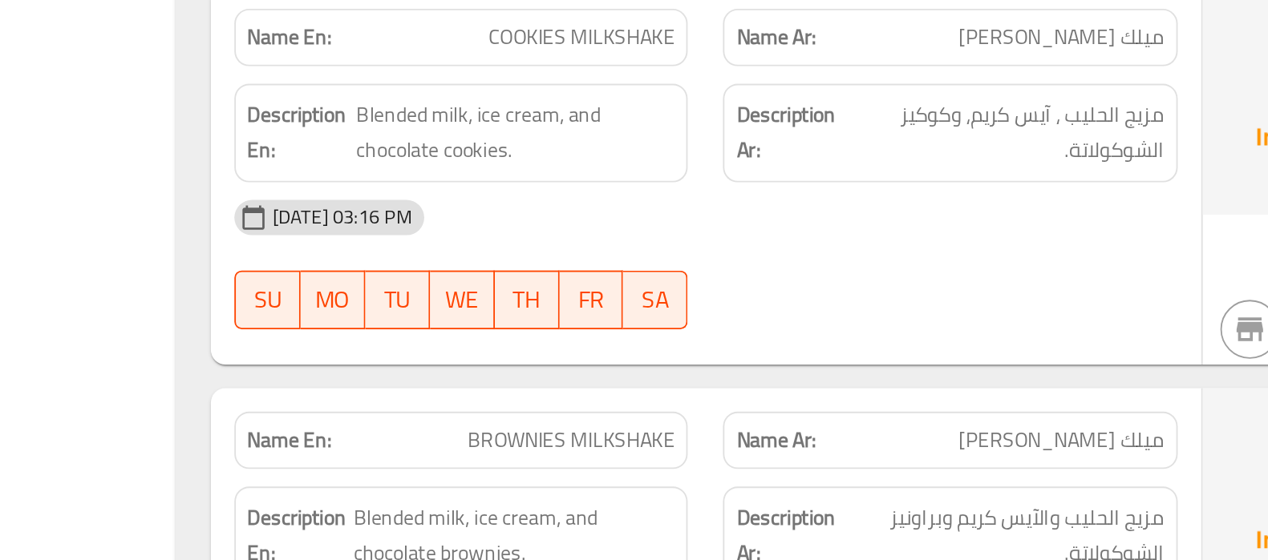
scroll to position [24252, 0]
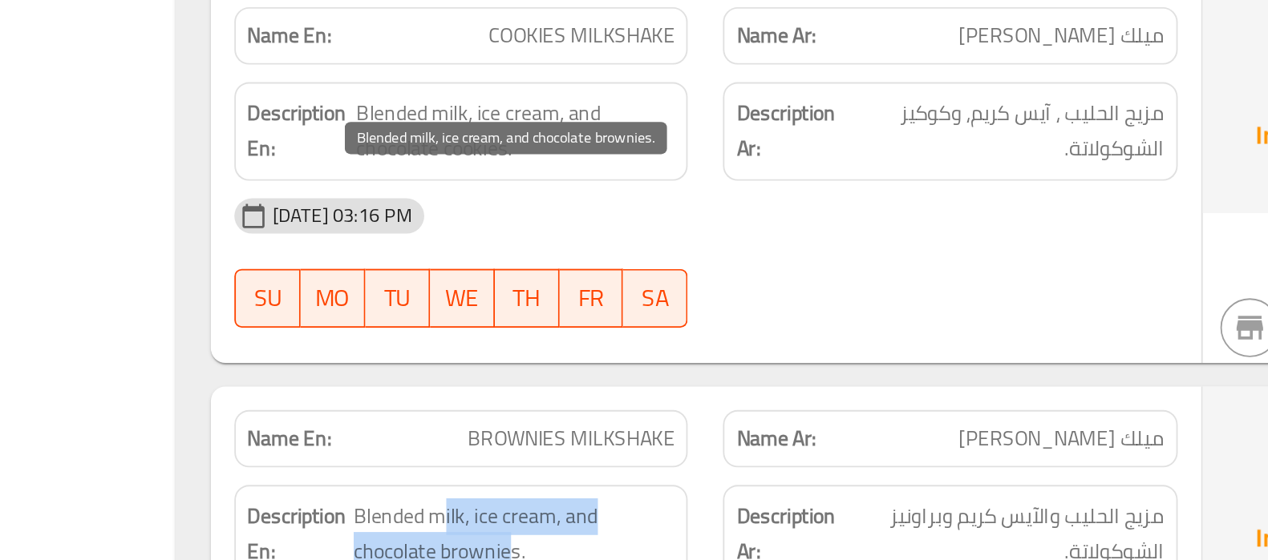
drag, startPoint x: 641, startPoint y: 354, endPoint x: 677, endPoint y: 378, distance: 42.2
click at [677, 527] on span "Blended milk, ice cream, and chocolate brownies." at bounding box center [681, 546] width 176 height 39
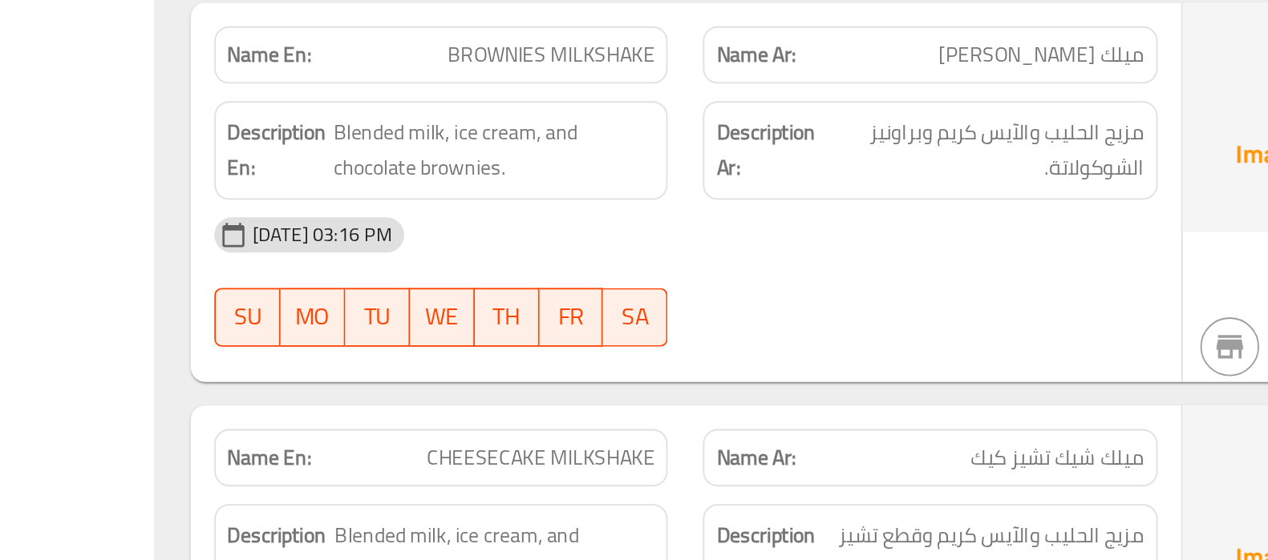
scroll to position [24462, 0]
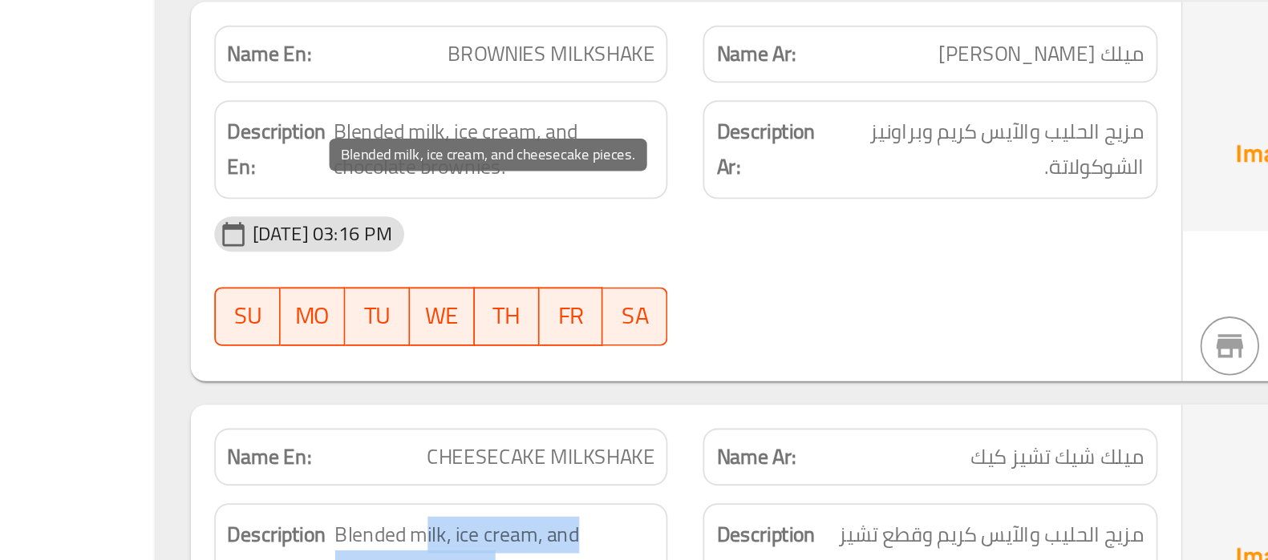
drag, startPoint x: 642, startPoint y: 363, endPoint x: 681, endPoint y: 384, distance: 43.8
click at [681, 536] on span "Blended milk, ice cream, and cheesecake pieces." at bounding box center [681, 555] width 175 height 39
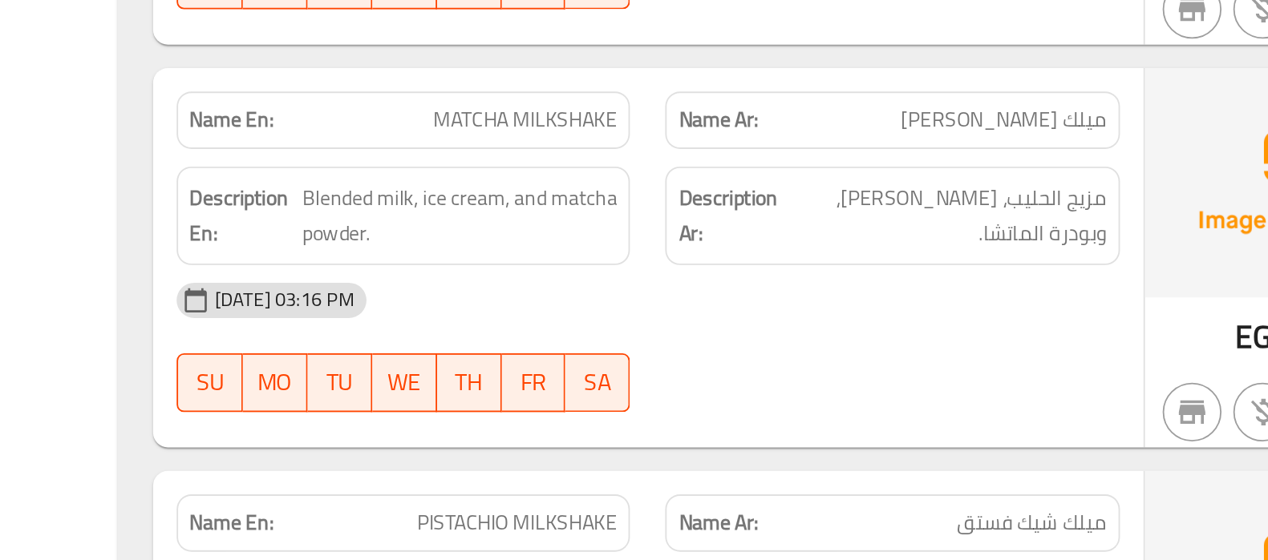
scroll to position [24876, 0]
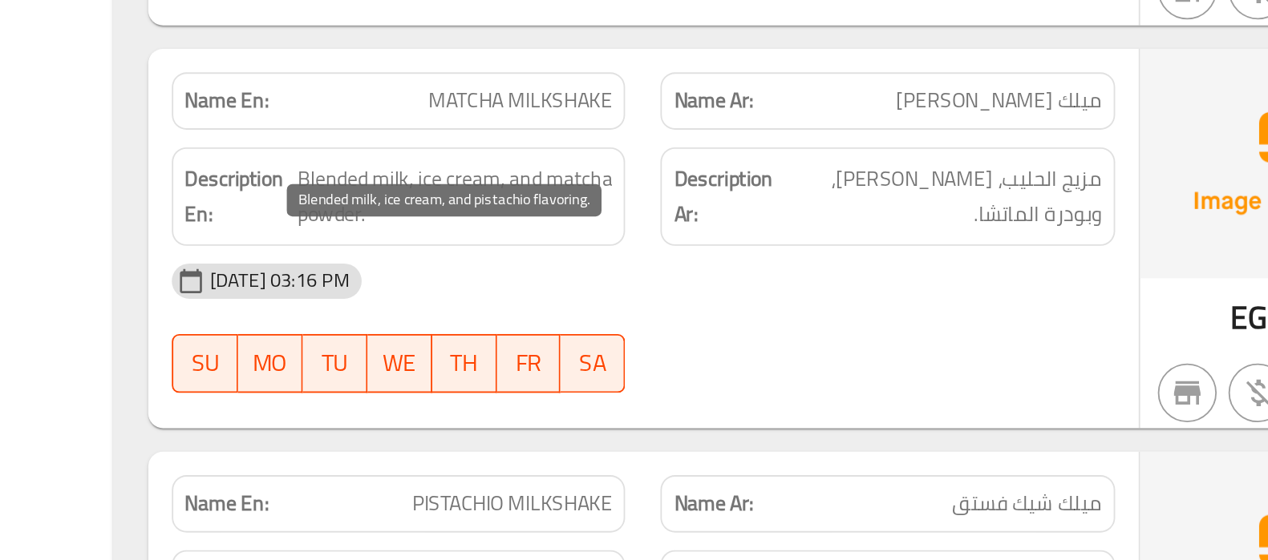
drag, startPoint x: 653, startPoint y: 385, endPoint x: 717, endPoint y: 394, distance: 64.1
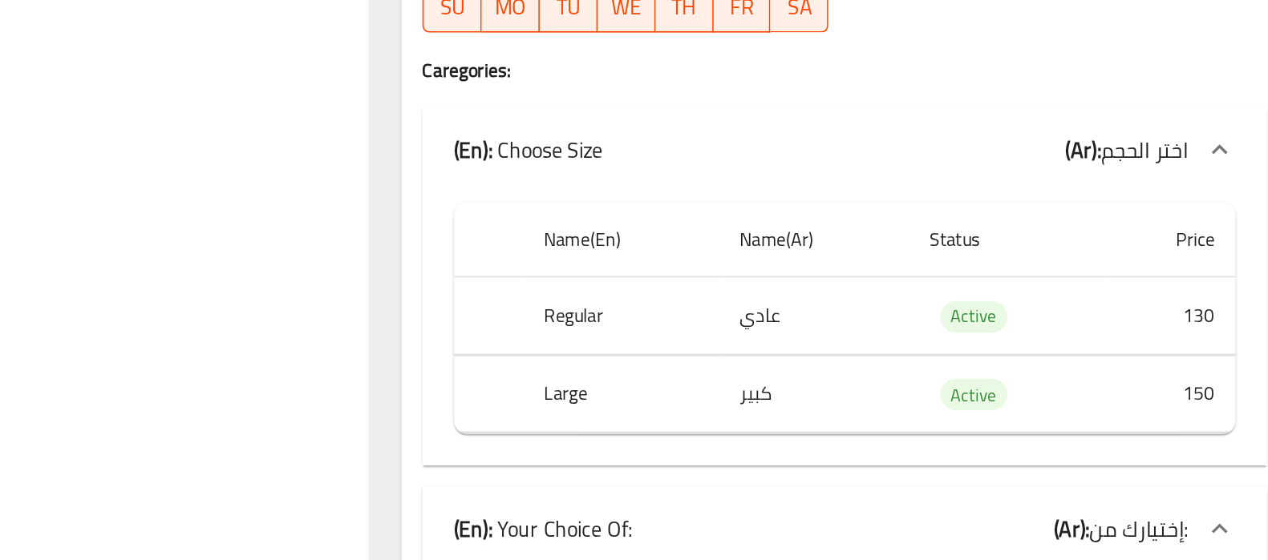
scroll to position [27947, 0]
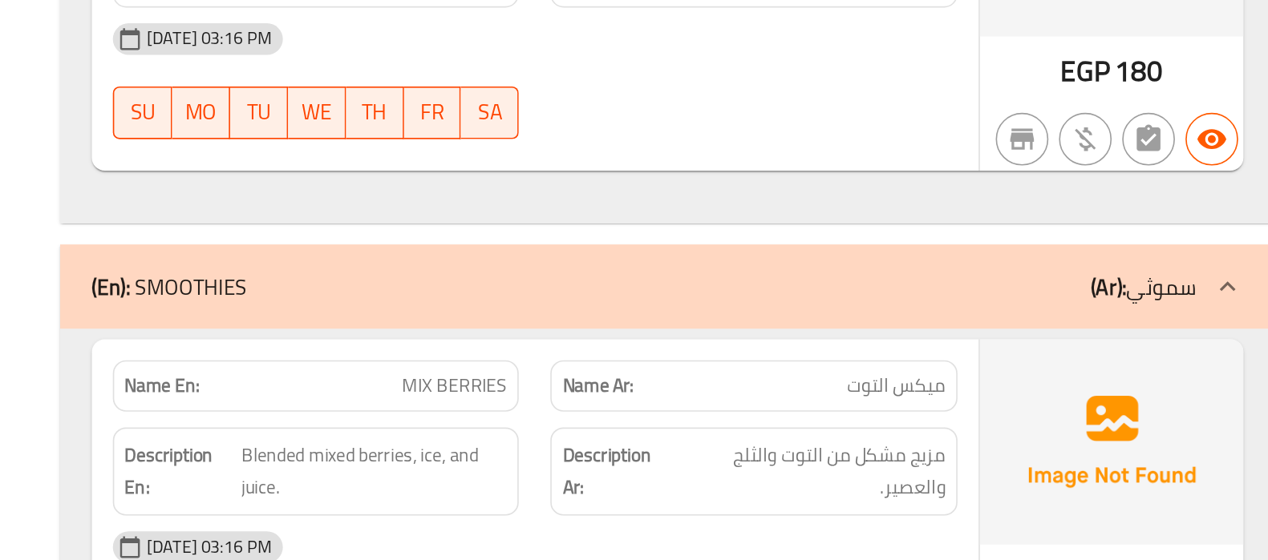
scroll to position [25417, 0]
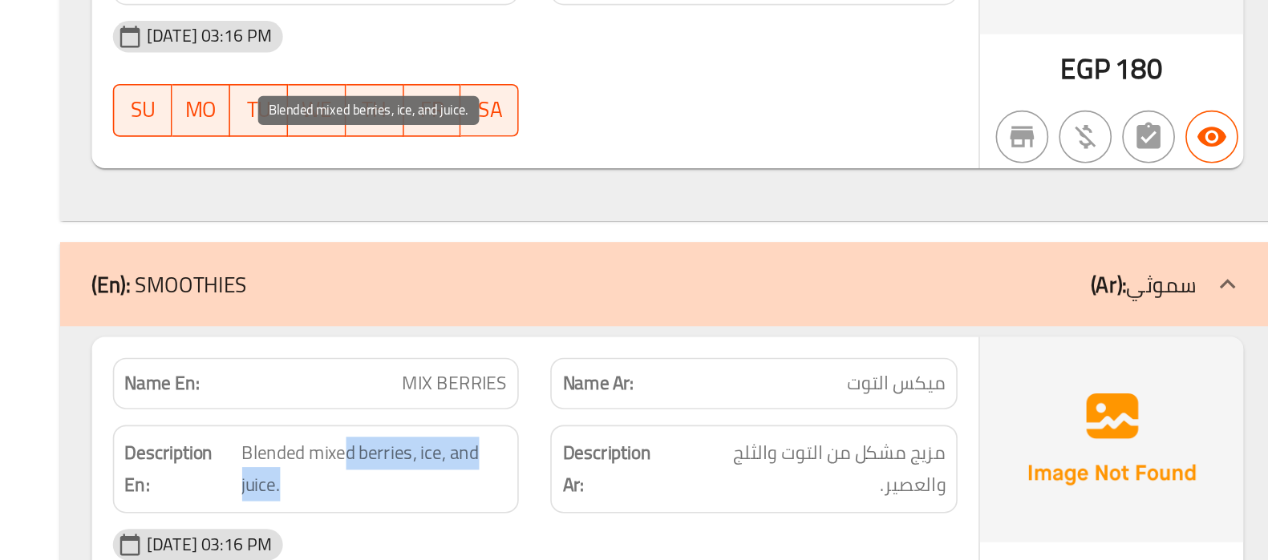
drag, startPoint x: 668, startPoint y: 160, endPoint x: 665, endPoint y: 180, distance: 21.0
click at [665, 330] on span "Blended mixed berries, ice, and juice." at bounding box center [688, 349] width 162 height 39
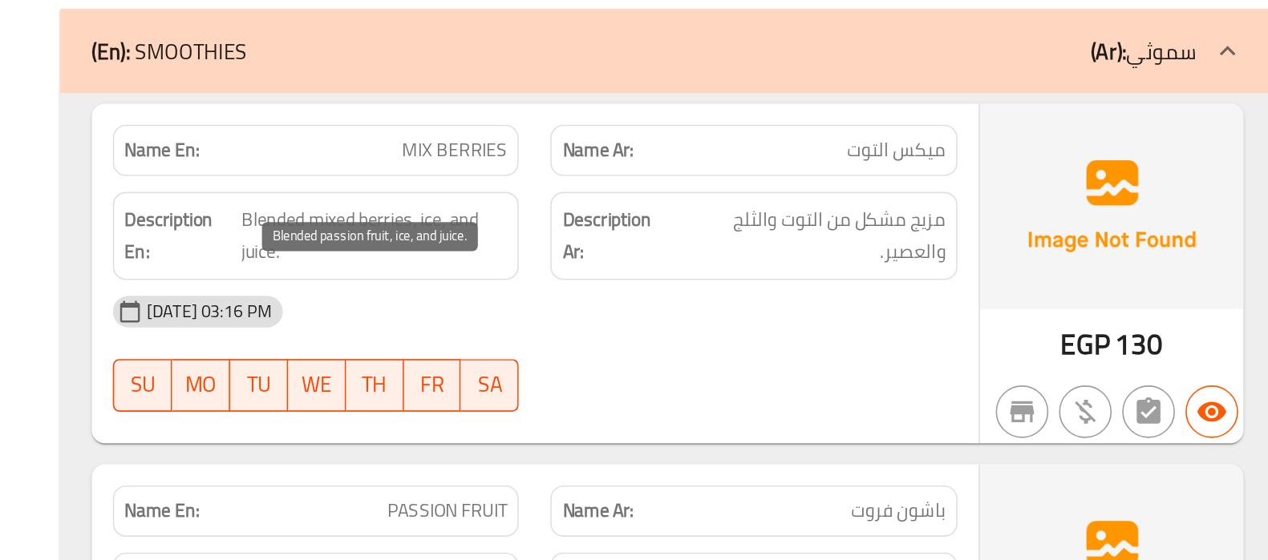
drag, startPoint x: 689, startPoint y: 384, endPoint x: 744, endPoint y: 394, distance: 55.5
click at [744, 550] on span "Blended passion fruit, ice, and juice." at bounding box center [688, 569] width 160 height 39
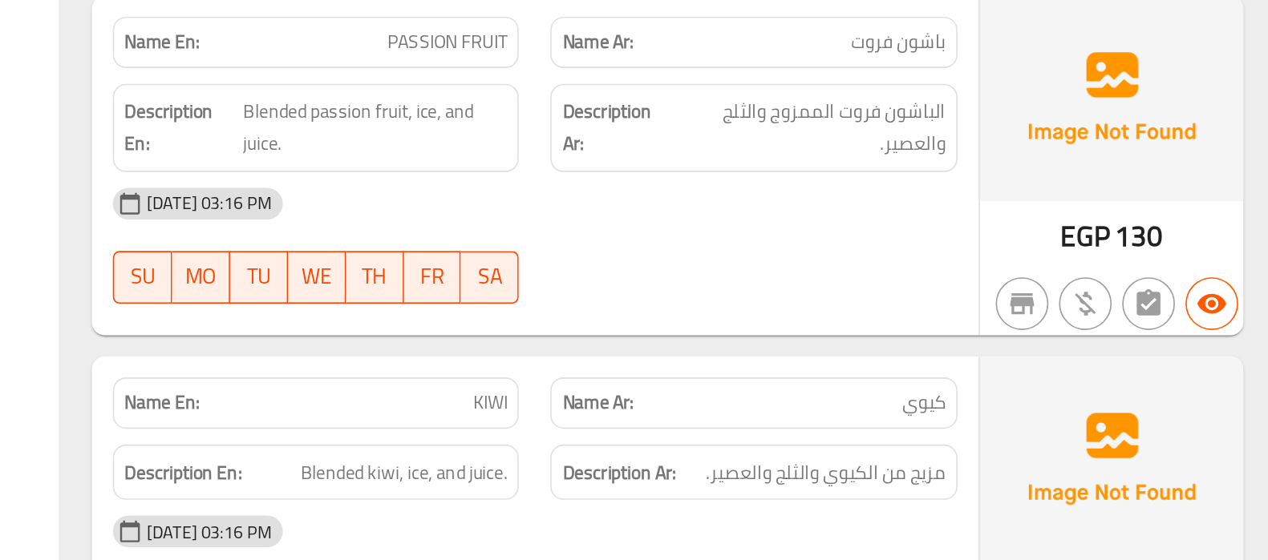
scroll to position [25690, 0]
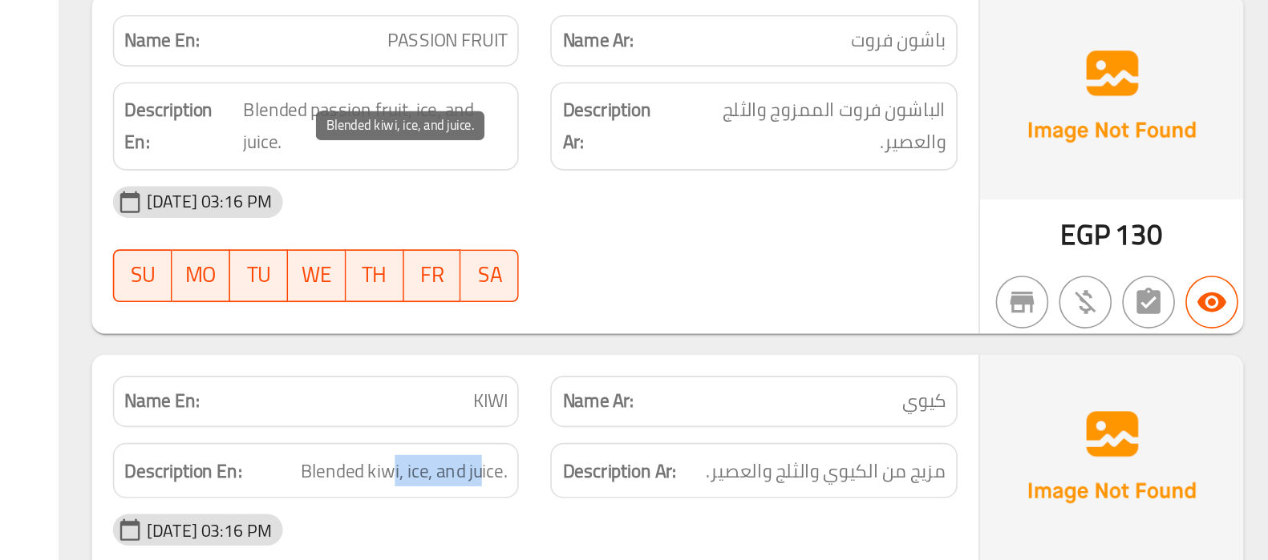
drag, startPoint x: 697, startPoint y: 330, endPoint x: 753, endPoint y: 329, distance: 56.1
click at [753, 496] on span "Blended kiwi, ice, and juice." at bounding box center [705, 506] width 126 height 20
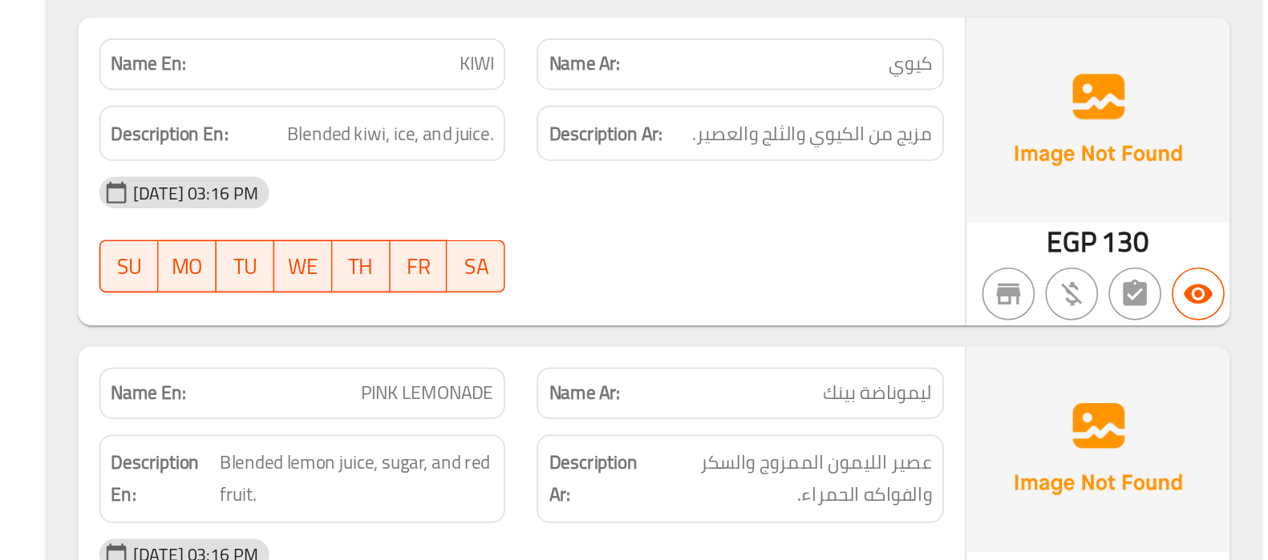
scroll to position [25912, 0]
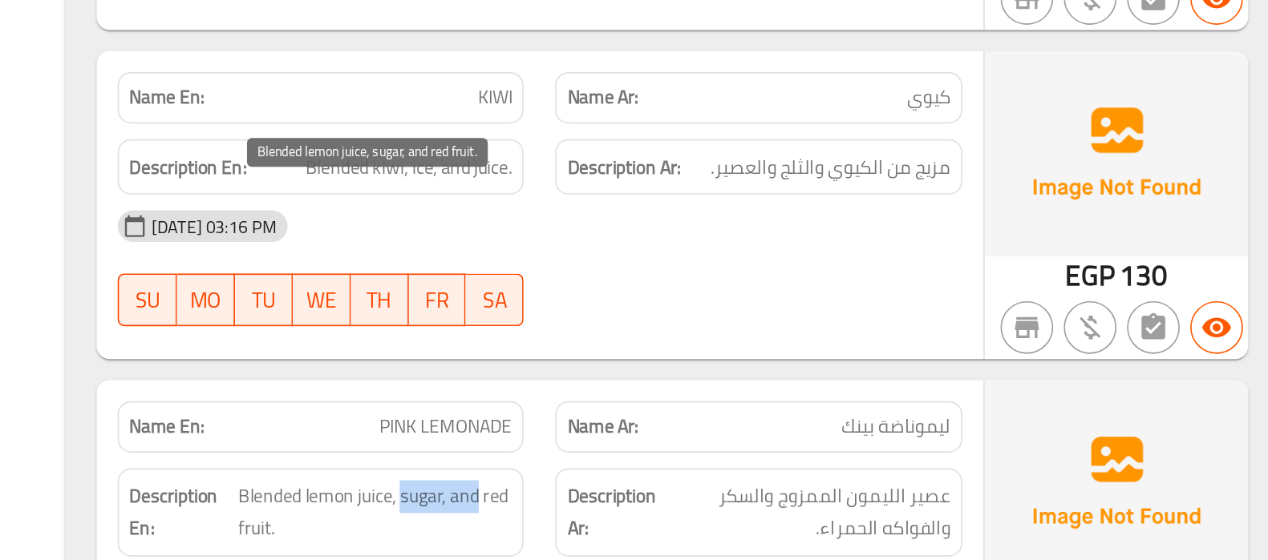
drag, startPoint x: 702, startPoint y: 307, endPoint x: 747, endPoint y: 309, distance: 44.9
click at [747, 475] on span "Blended lemon juice, sugar, and red fruit." at bounding box center [684, 494] width 167 height 39
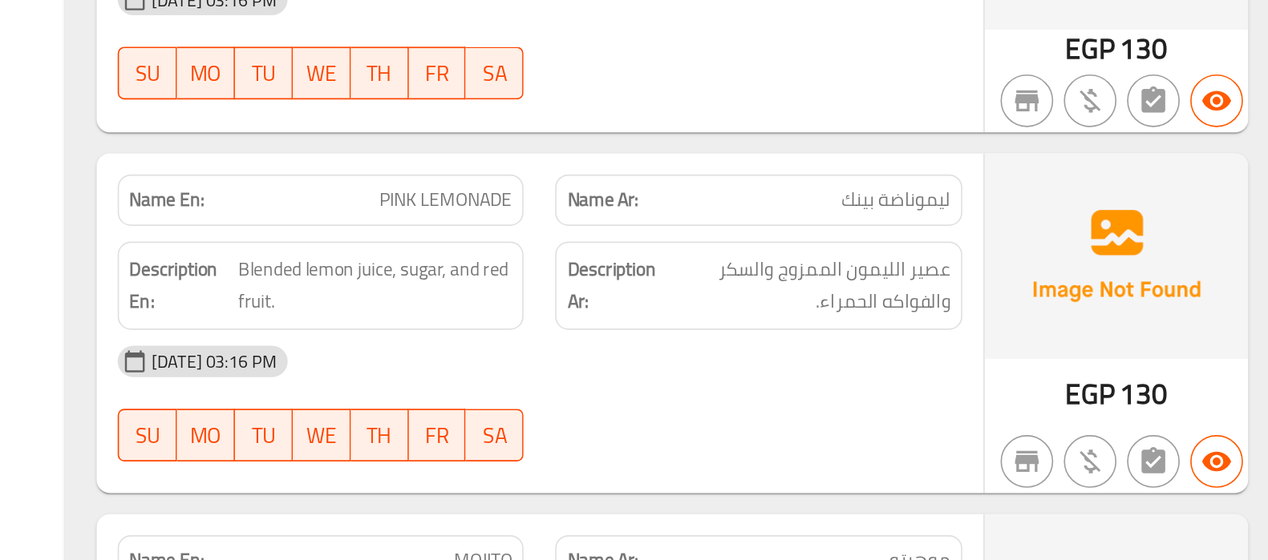
scroll to position [26026, 0]
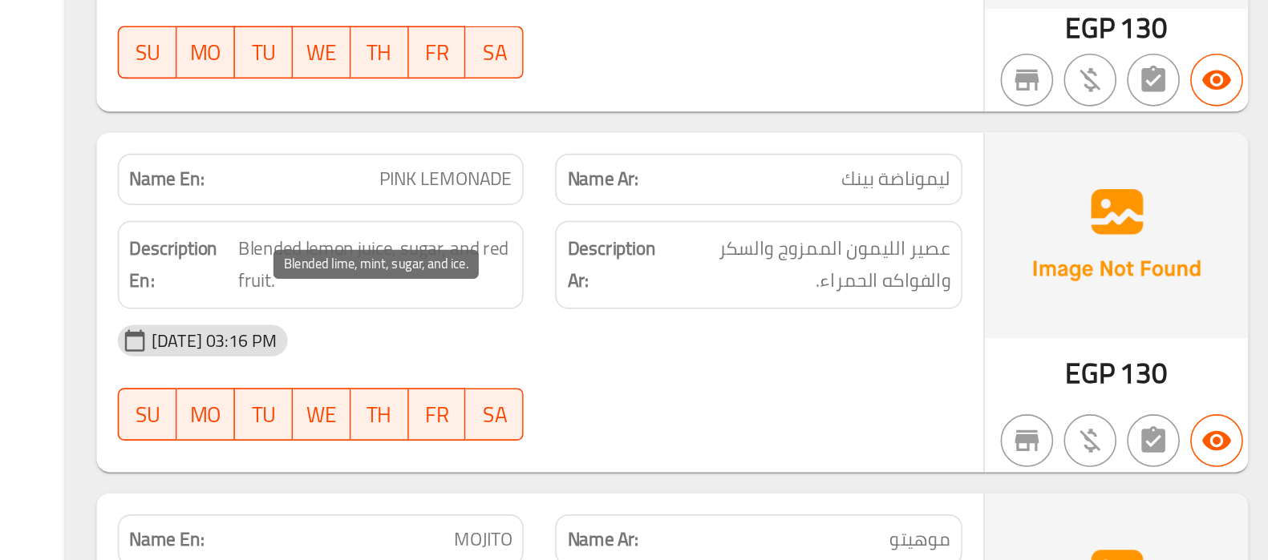
copy span "lime"
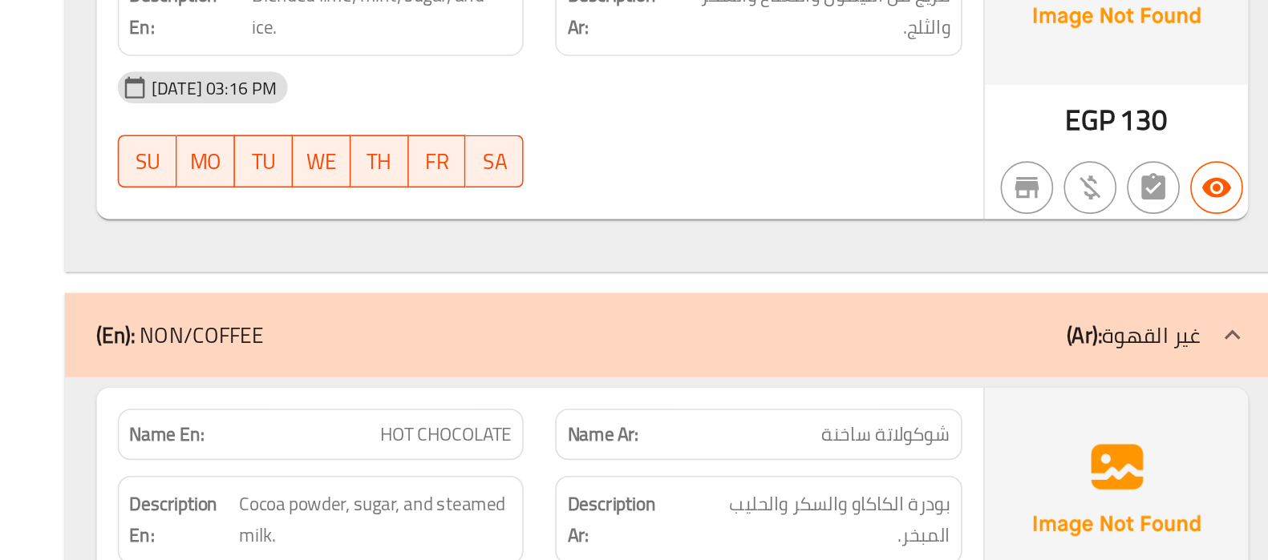
scroll to position [26459, 0]
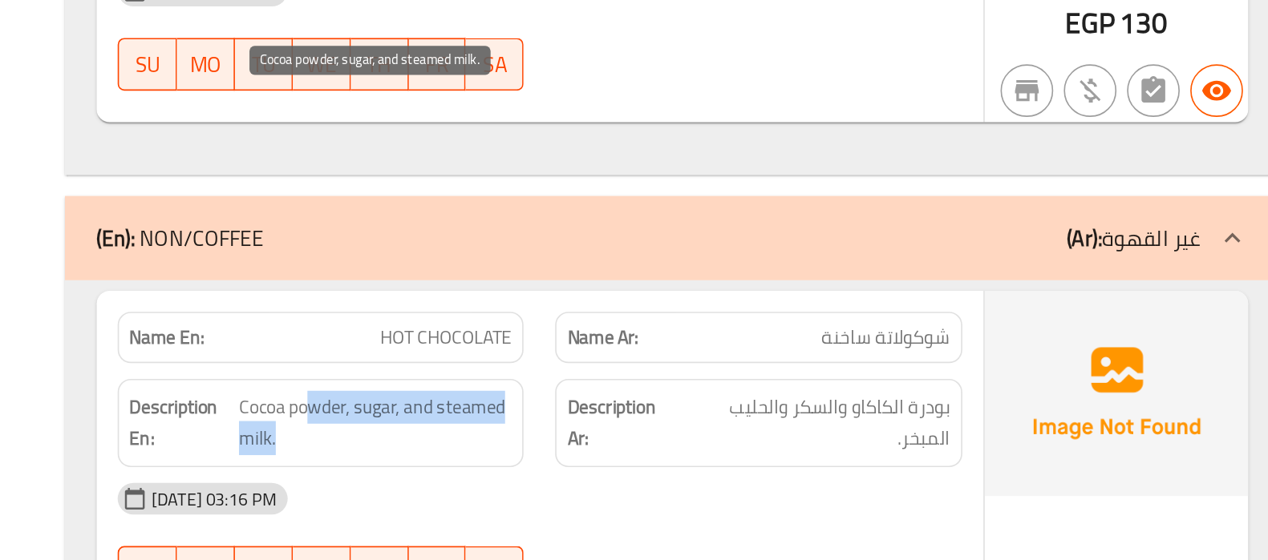
drag, startPoint x: 646, startPoint y: 286, endPoint x: 631, endPoint y: 305, distance: 23.9
click at [631, 457] on span "Cocoa powder, sugar, and steamed milk." at bounding box center [685, 476] width 166 height 39
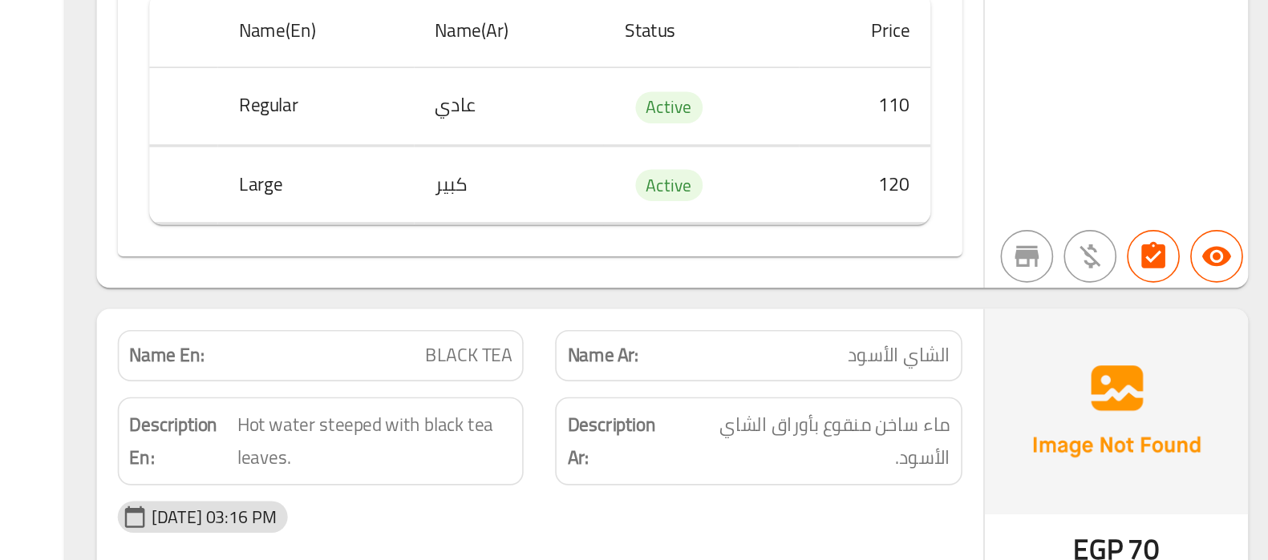
scroll to position [26938, 0]
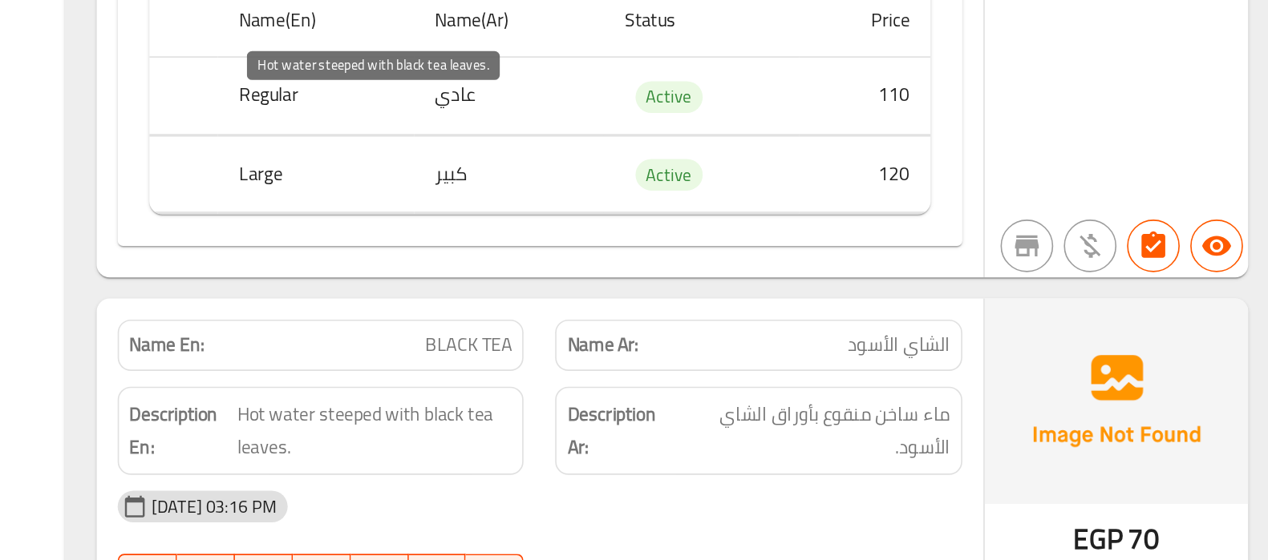
drag, startPoint x: 657, startPoint y: 289, endPoint x: 674, endPoint y: 292, distance: 17.0
click at [674, 462] on span "Hot water steeped with black tea leaves." at bounding box center [685, 481] width 168 height 39
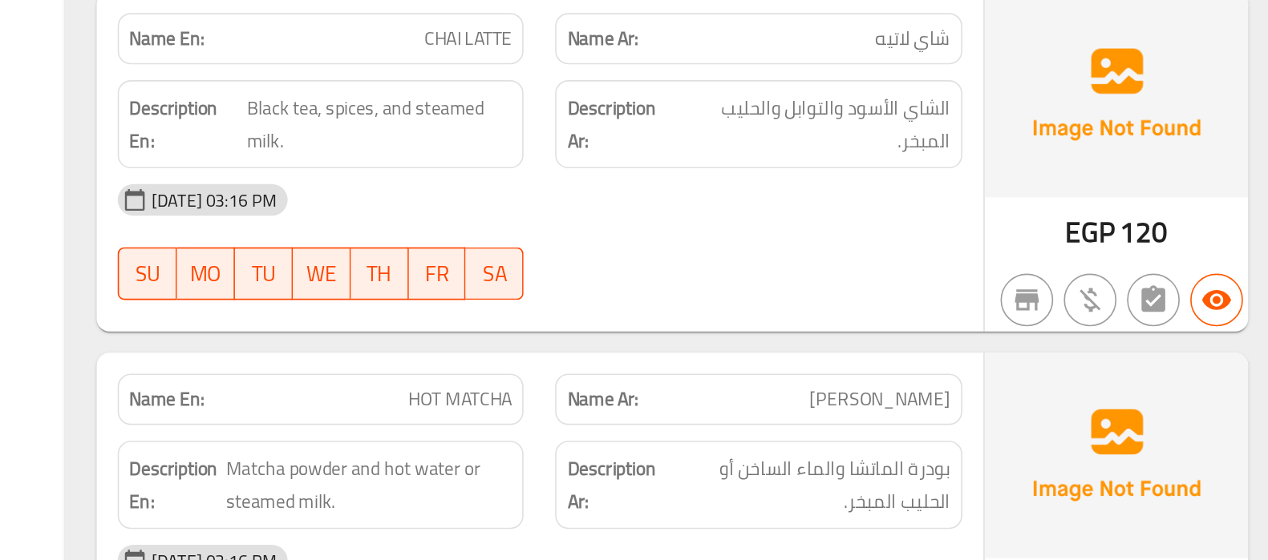
scroll to position [27565, 0]
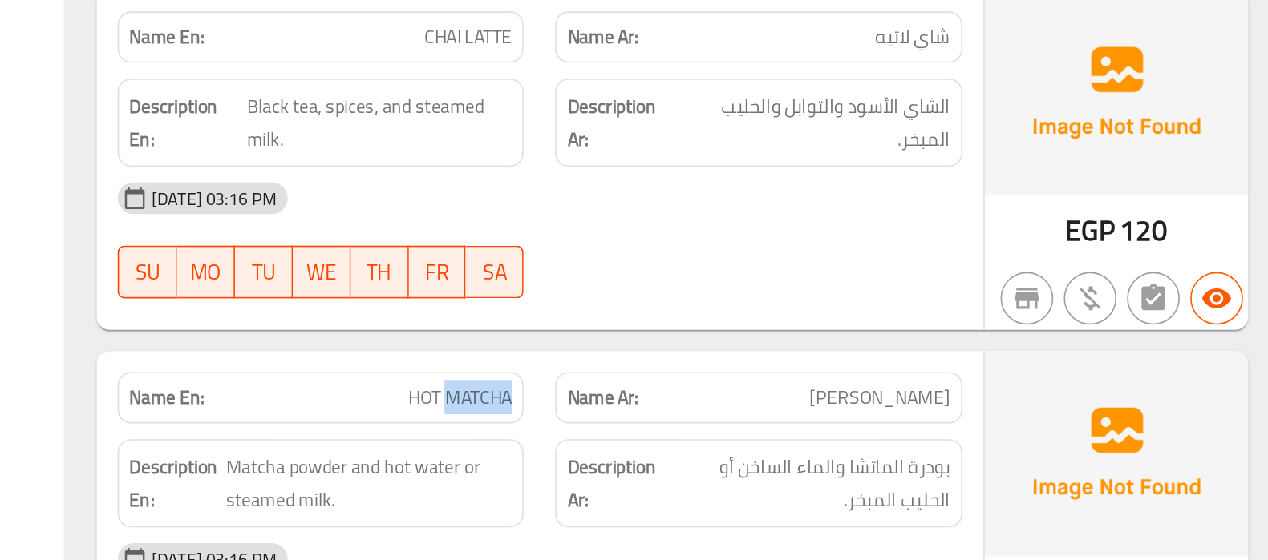
copy span "HOT MATCHA"
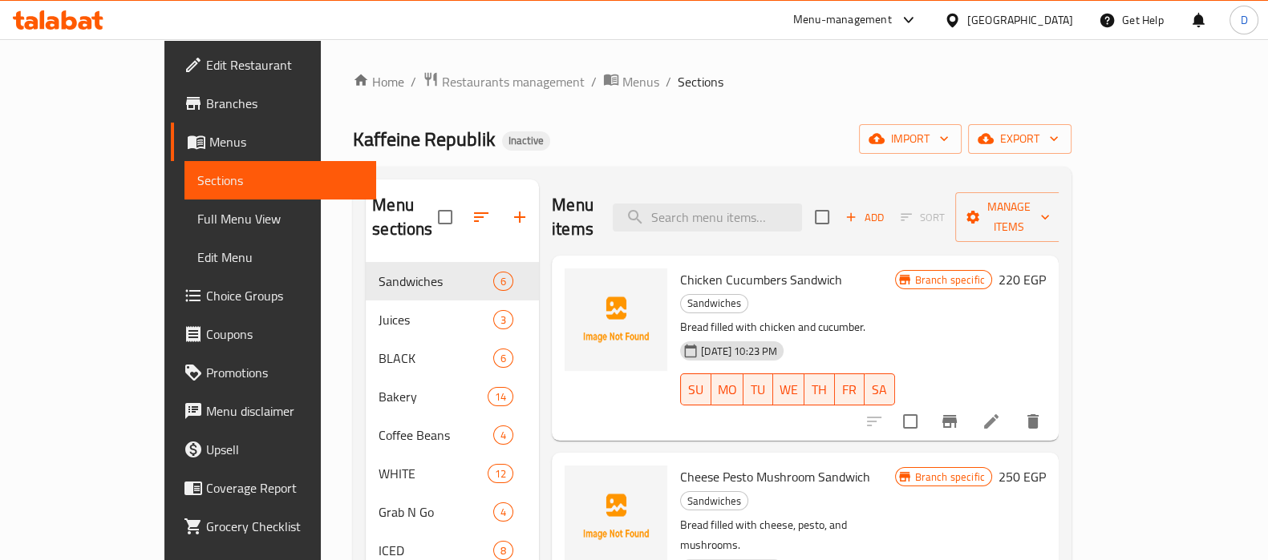
click at [697, 209] on input "search" at bounding box center [707, 218] width 189 height 28
paste input "brewed"
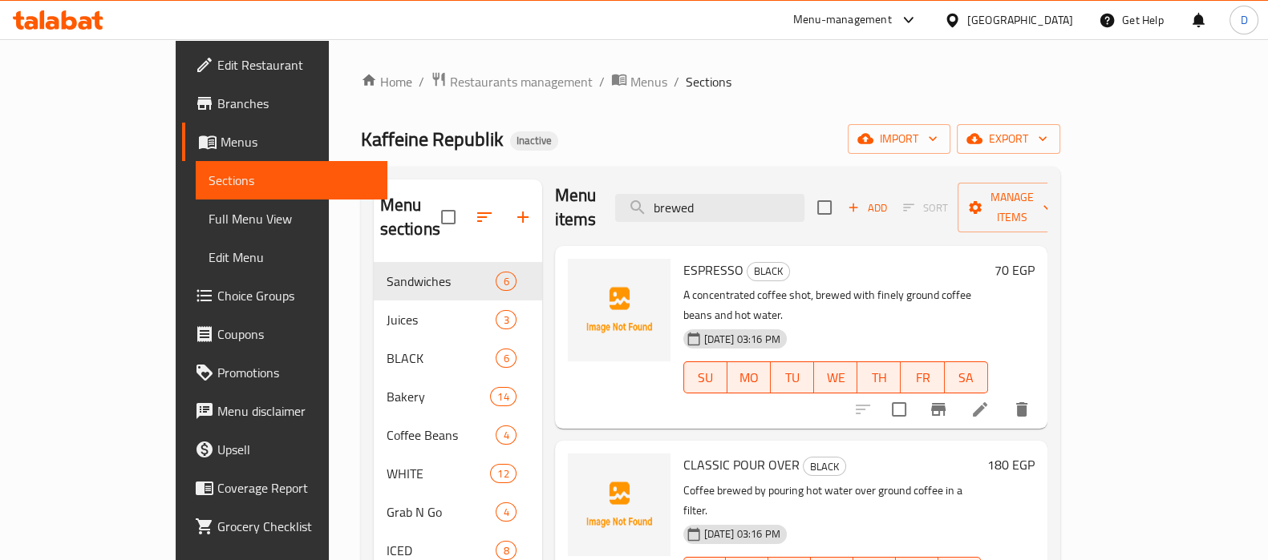
scroll to position [9, 0]
type input "brewed"
click at [989, 401] on icon at bounding box center [979, 410] width 19 height 19
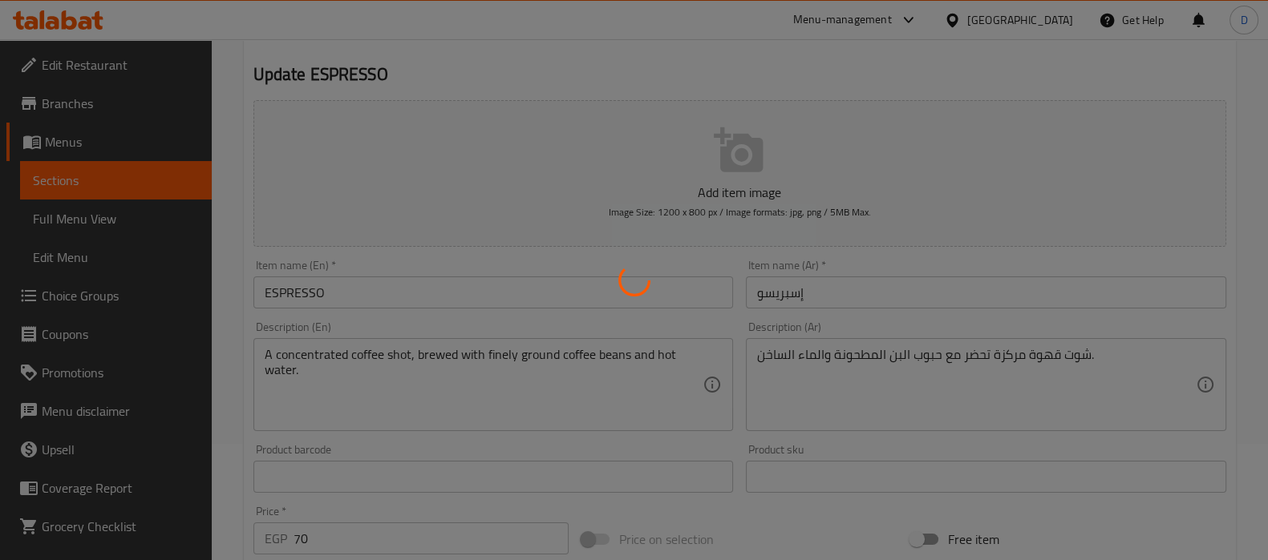
scroll to position [118, 0]
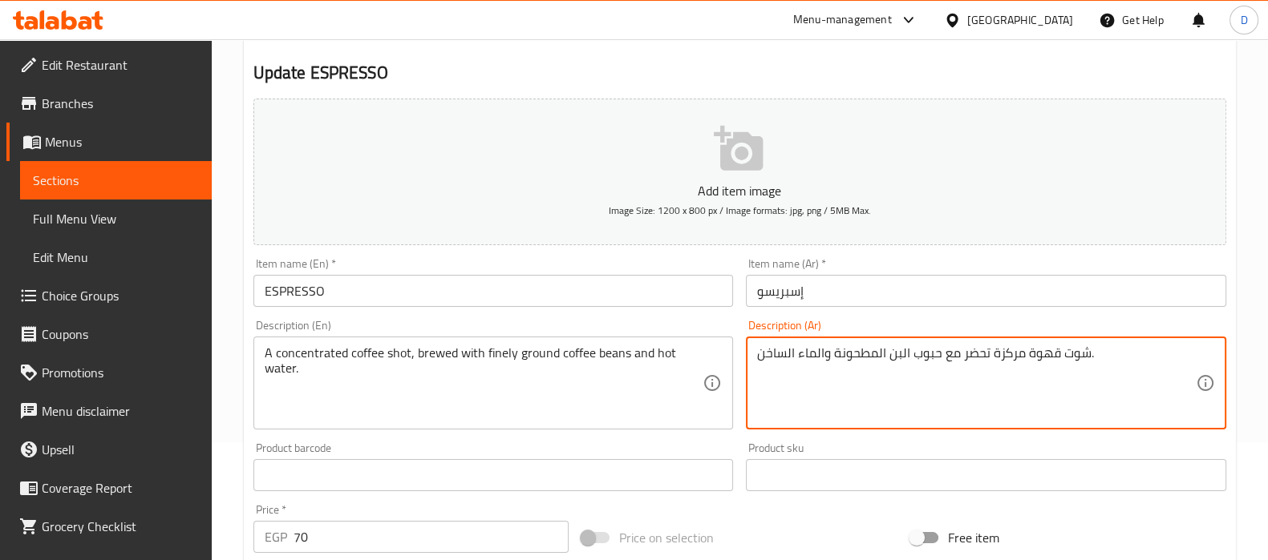
click at [971, 358] on textarea "شوت قهوة مركزة تحضر مع حبوب البن المطحونة والماء الساخن." at bounding box center [976, 384] width 439 height 76
click at [825, 370] on textarea "شوت قهوة مركزة مخمرة مع حبوب البن المطحونة والماء الساخن." at bounding box center [976, 384] width 439 height 76
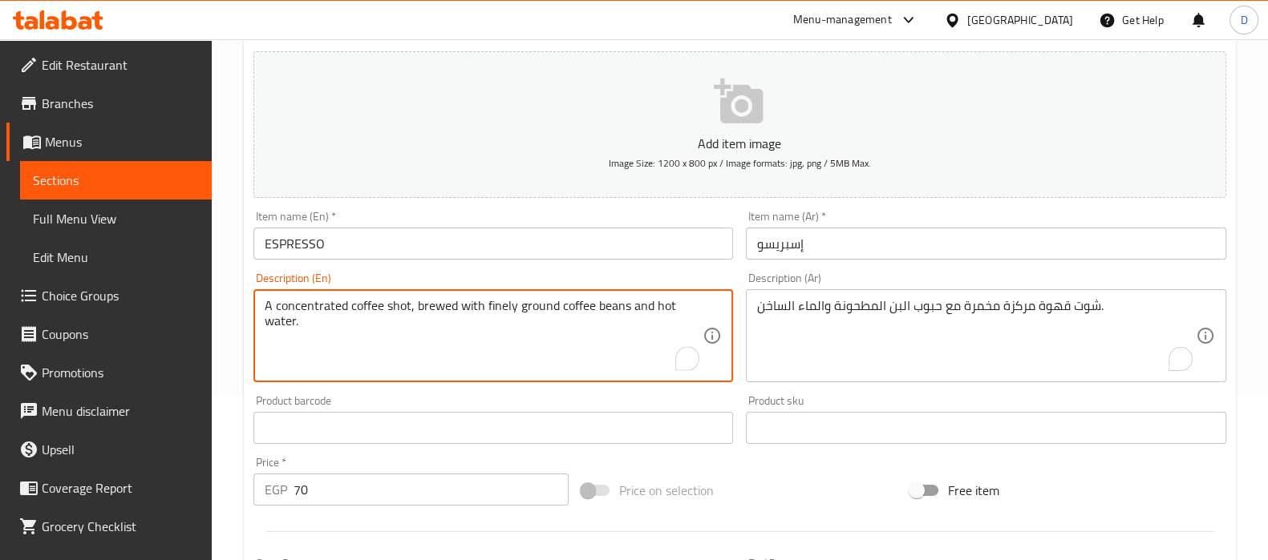
scroll to position [168, 0]
drag, startPoint x: 435, startPoint y: 303, endPoint x: 573, endPoint y: 310, distance: 138.9
click at [573, 310] on textarea "A concentrated coffee shot, brewed with finely ground coffee beans and hot wate…" at bounding box center [484, 334] width 439 height 76
click at [495, 301] on textarea "A concentrated coffee shot, brewed with finely ground coffee beans and hot wate…" at bounding box center [484, 334] width 439 height 76
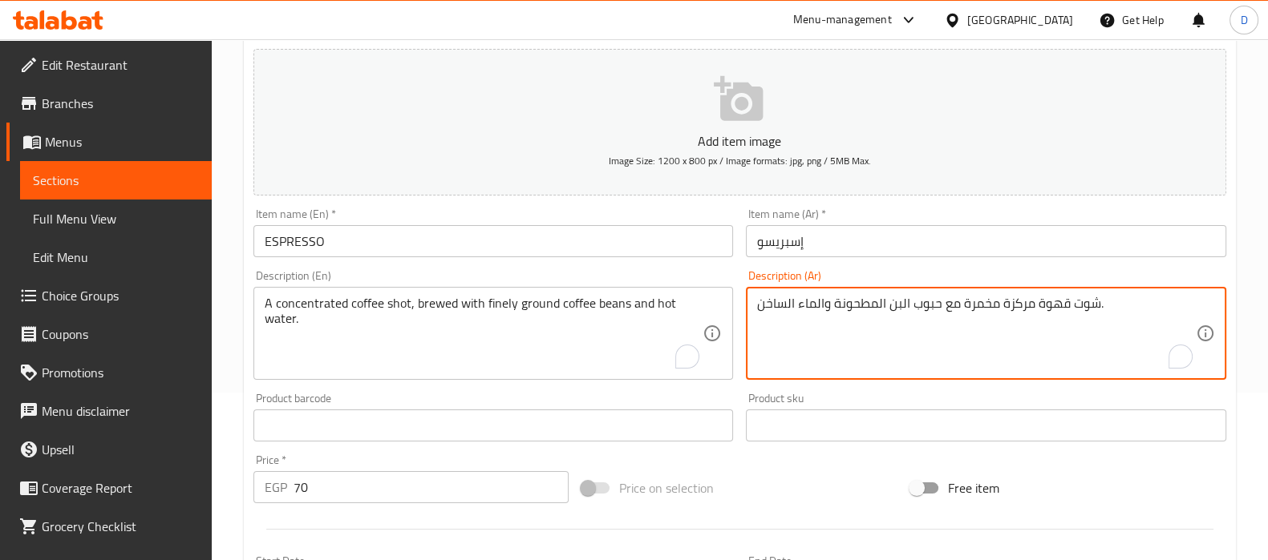
paste textarea "اعم"
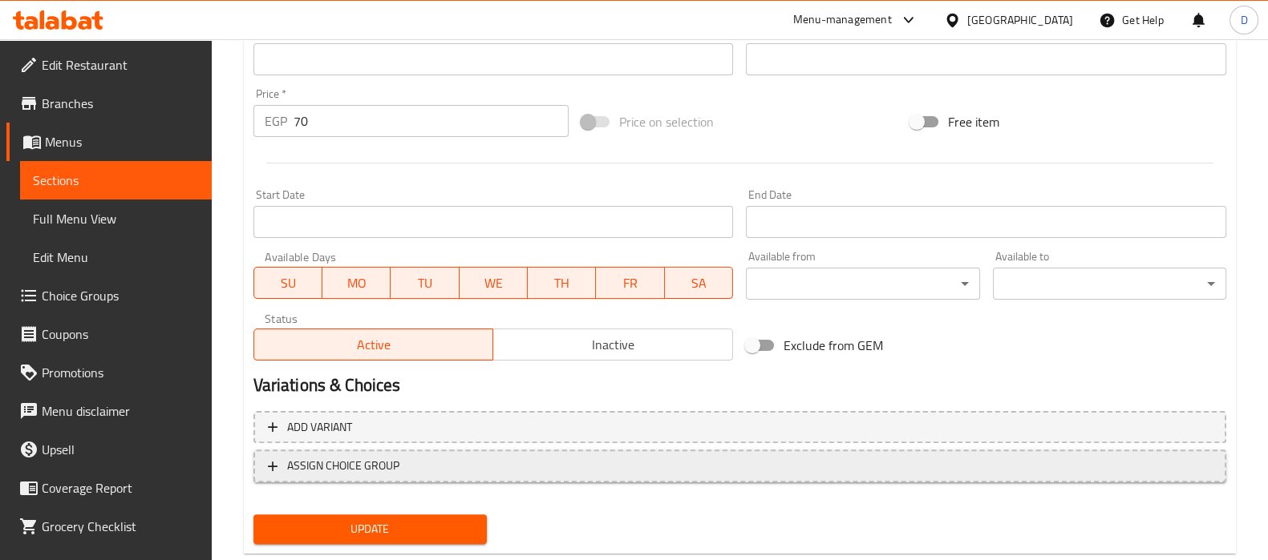
scroll to position [537, 0]
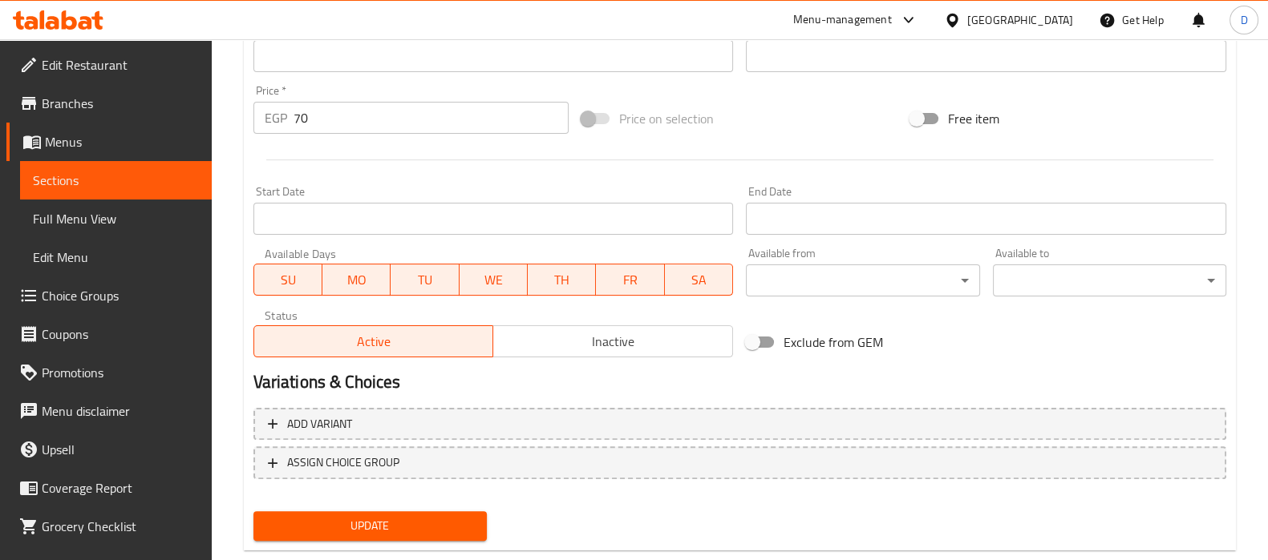
type textarea "شوت قهوة مركزة مخمرة مع حبوب البن المطحونة ناعما والماء الساخن."
click at [448, 516] on span "Update" at bounding box center [370, 526] width 208 height 20
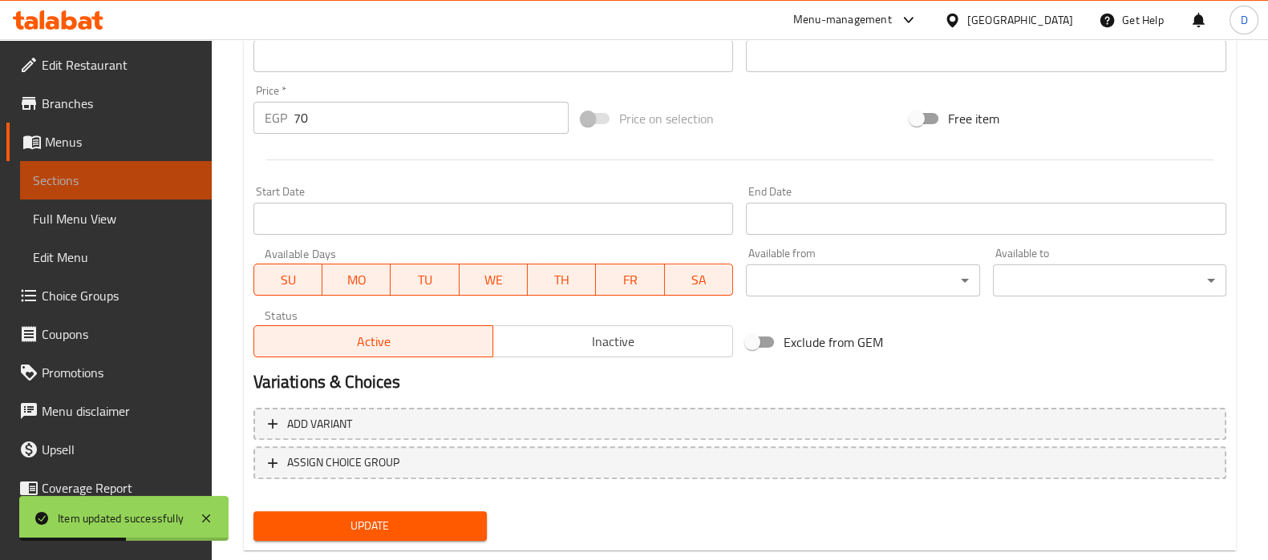
click at [175, 178] on span "Sections" at bounding box center [116, 180] width 166 height 19
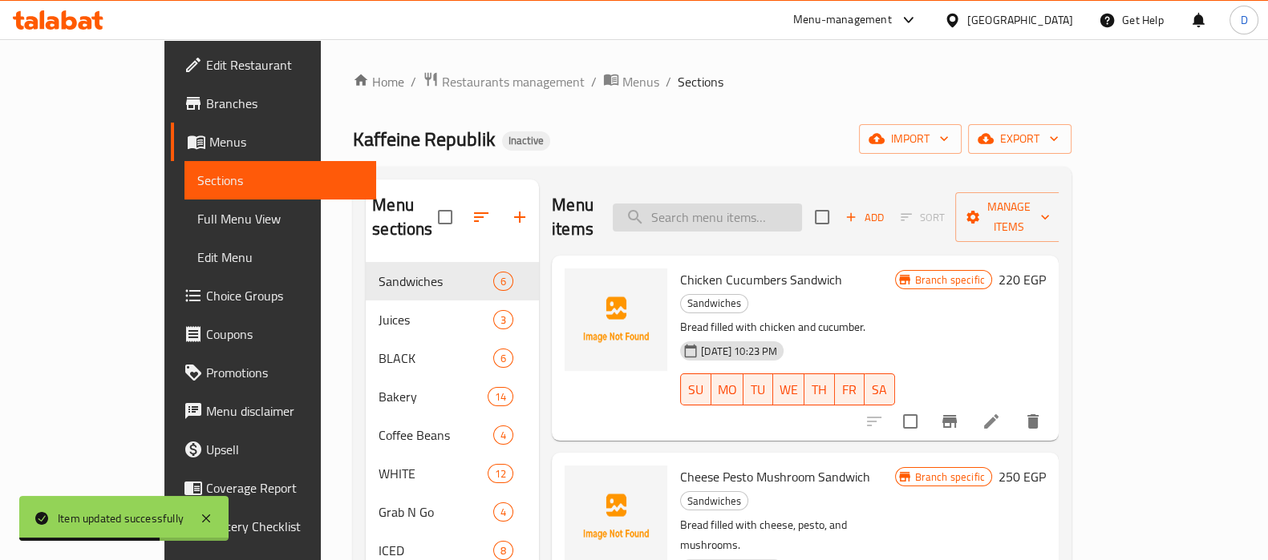
paste input "pouring"
click at [710, 217] on input "pouring" at bounding box center [707, 218] width 189 height 28
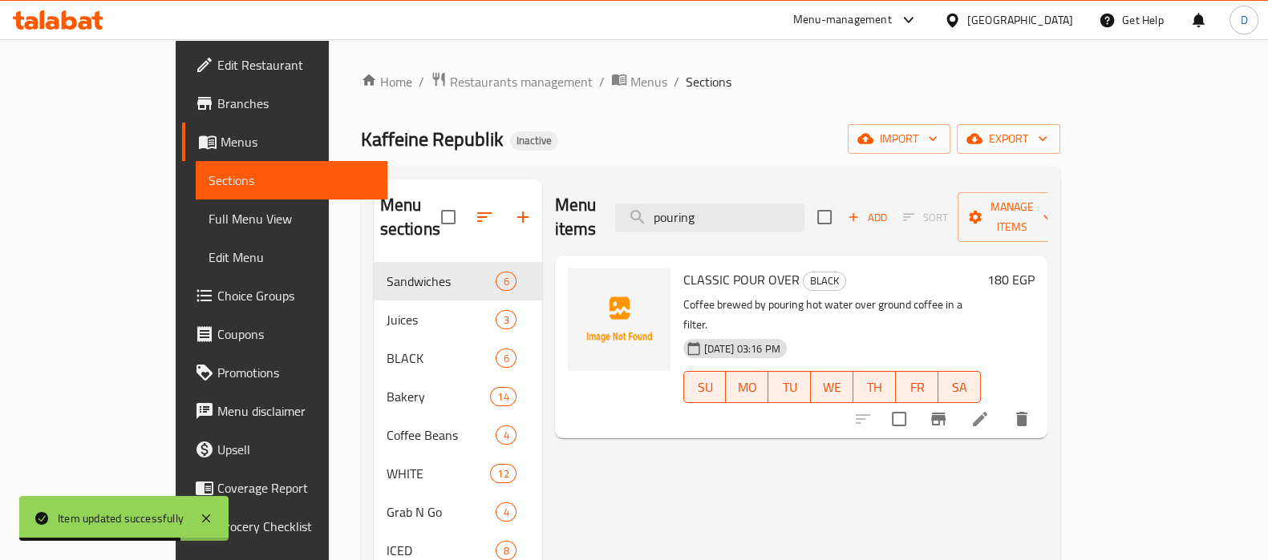
scroll to position [41, 0]
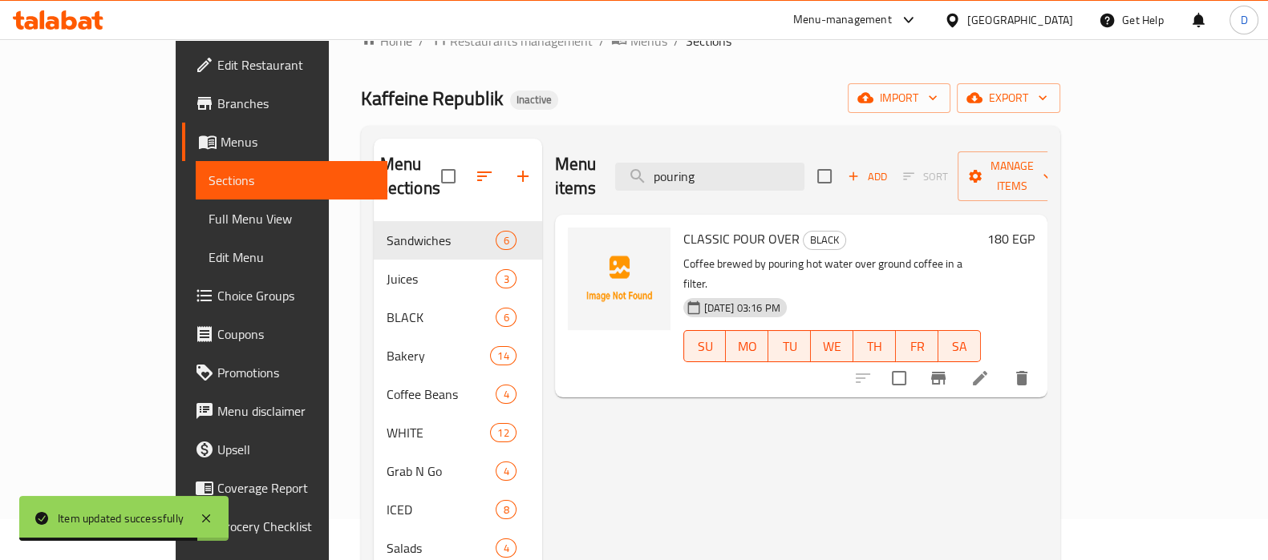
type input "pouring"
click at [987, 371] on icon at bounding box center [979, 378] width 14 height 14
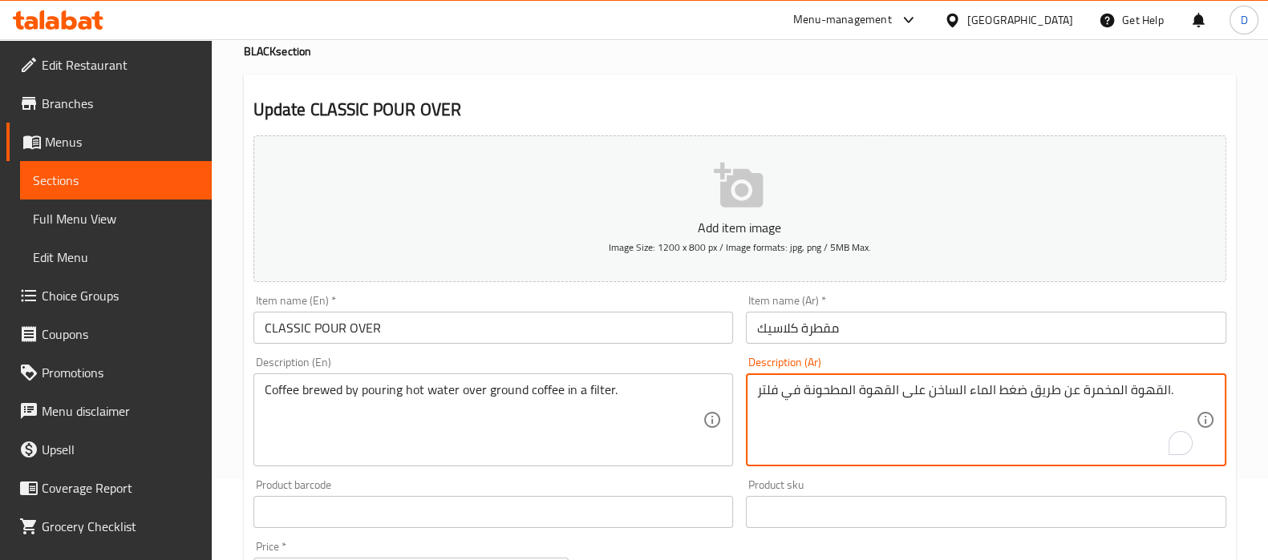
scroll to position [86, 0]
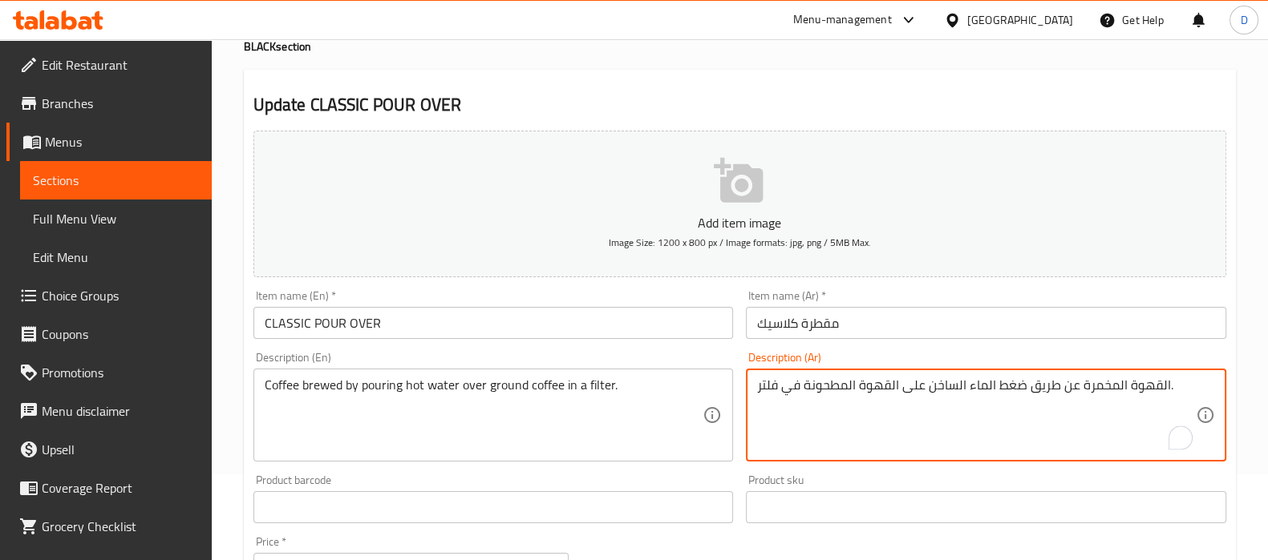
click at [1010, 390] on textarea "القهوة المخمرة عن طريق ضغط الماء الساخن على القهوة المطحونة في فلتر." at bounding box center [976, 416] width 439 height 76
paste textarea "كب"
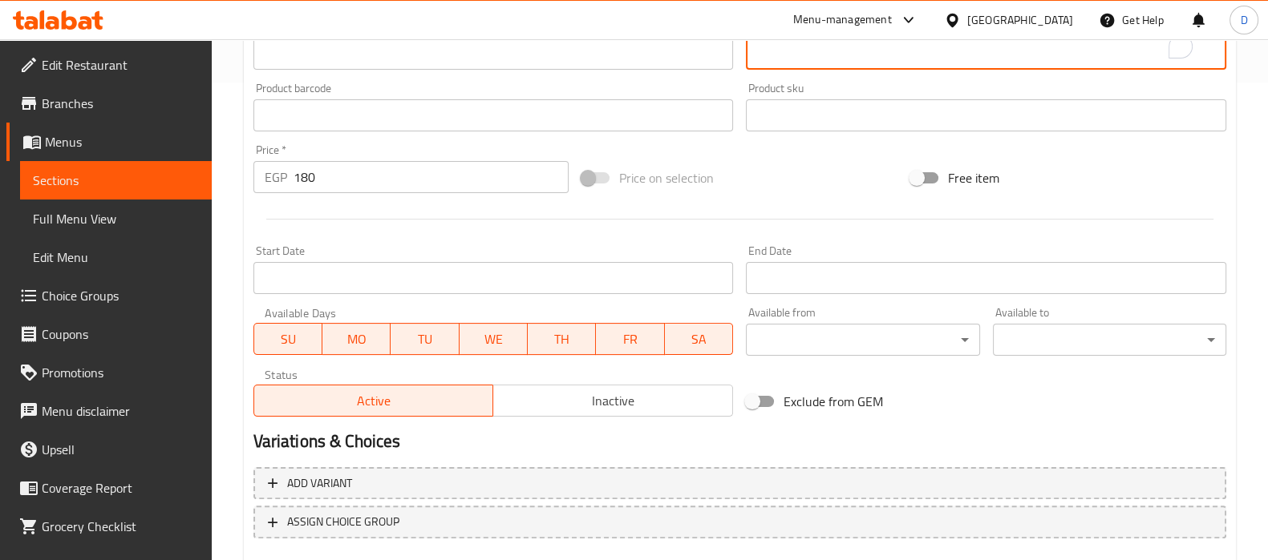
scroll to position [571, 0]
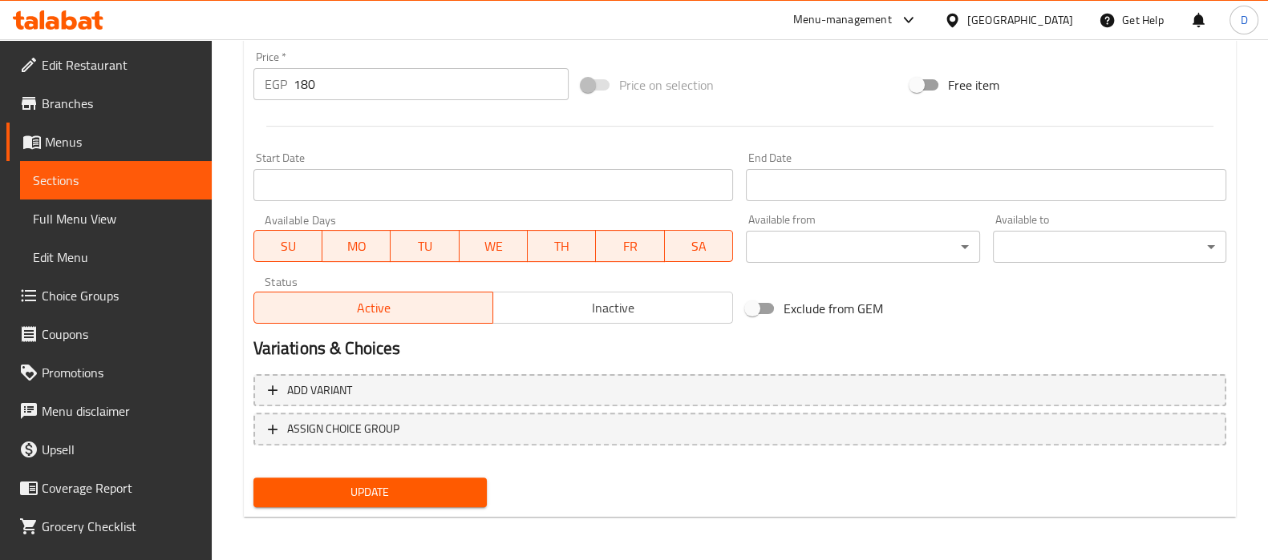
type textarea "القهوة المخمرة عن طريق سكب الماء الساخن على القهوة المطحونة في فلتر."
click at [427, 483] on span "Update" at bounding box center [370, 493] width 208 height 20
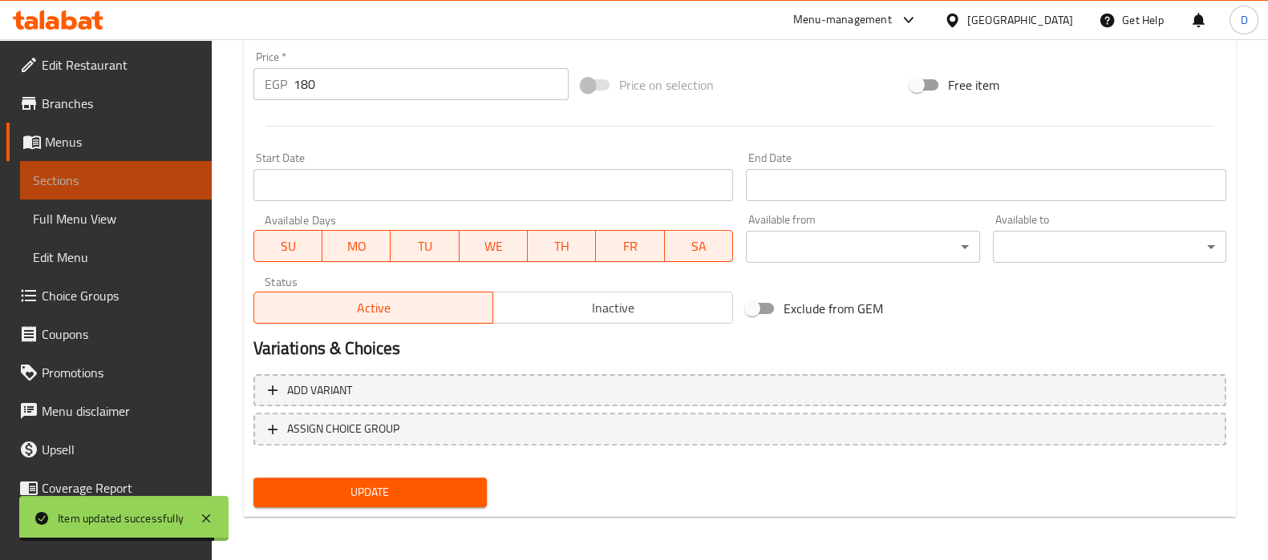
click at [159, 174] on span "Sections" at bounding box center [116, 180] width 166 height 19
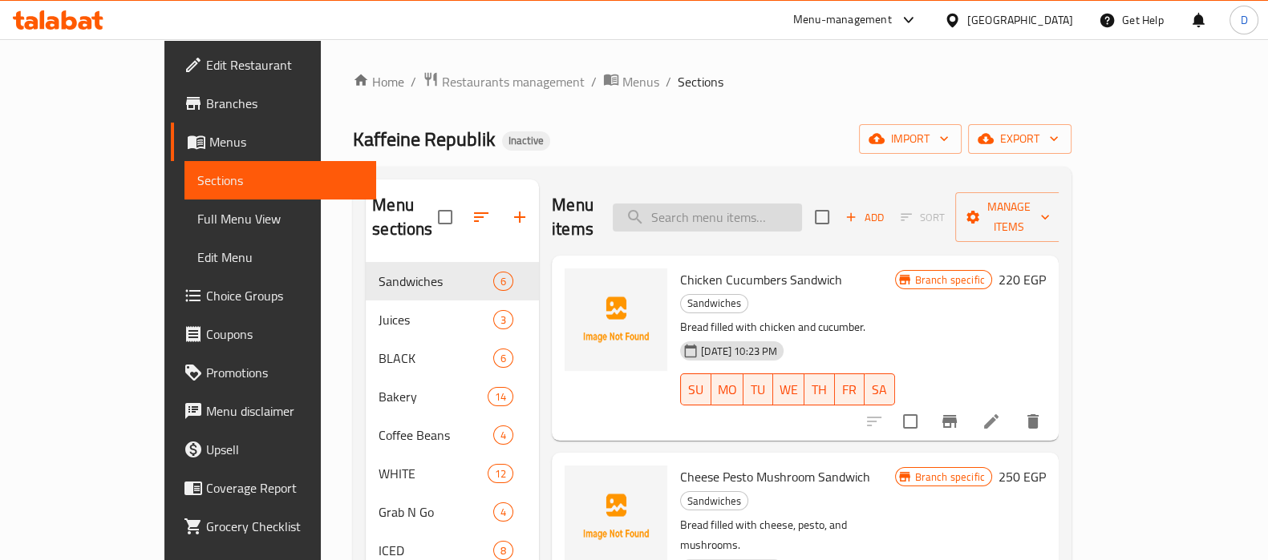
click at [802, 212] on input "search" at bounding box center [707, 218] width 189 height 28
paste input "Espresso, steamed milk, caramel sauce, and a hint of salt."
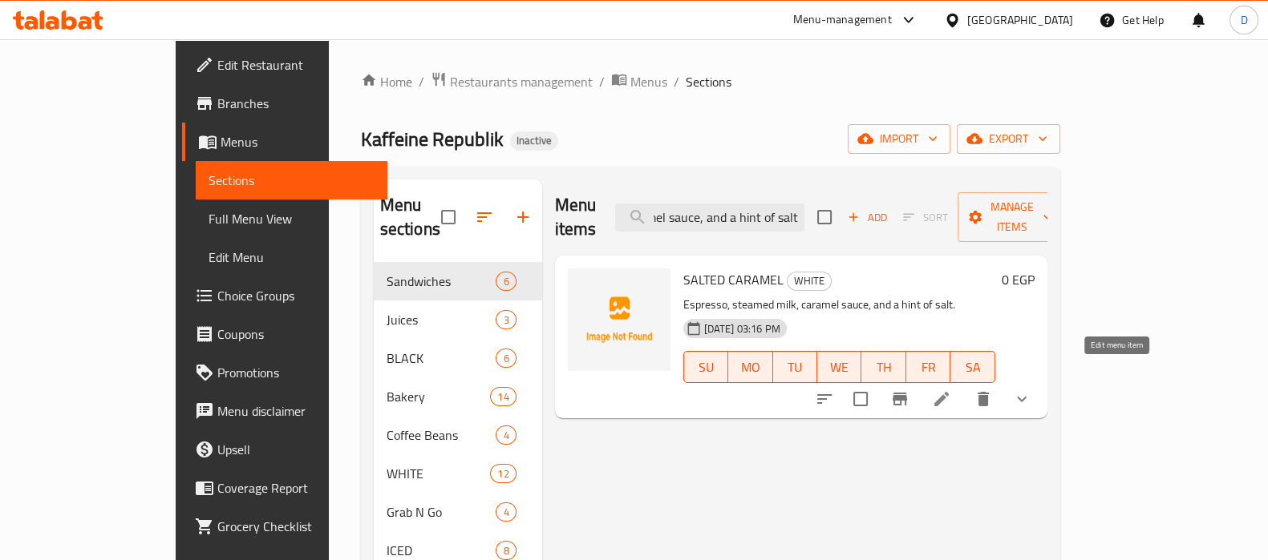
type input "Espresso, steamed milk, caramel sauce, and a hint of salt."
click at [948, 392] on icon at bounding box center [941, 399] width 14 height 14
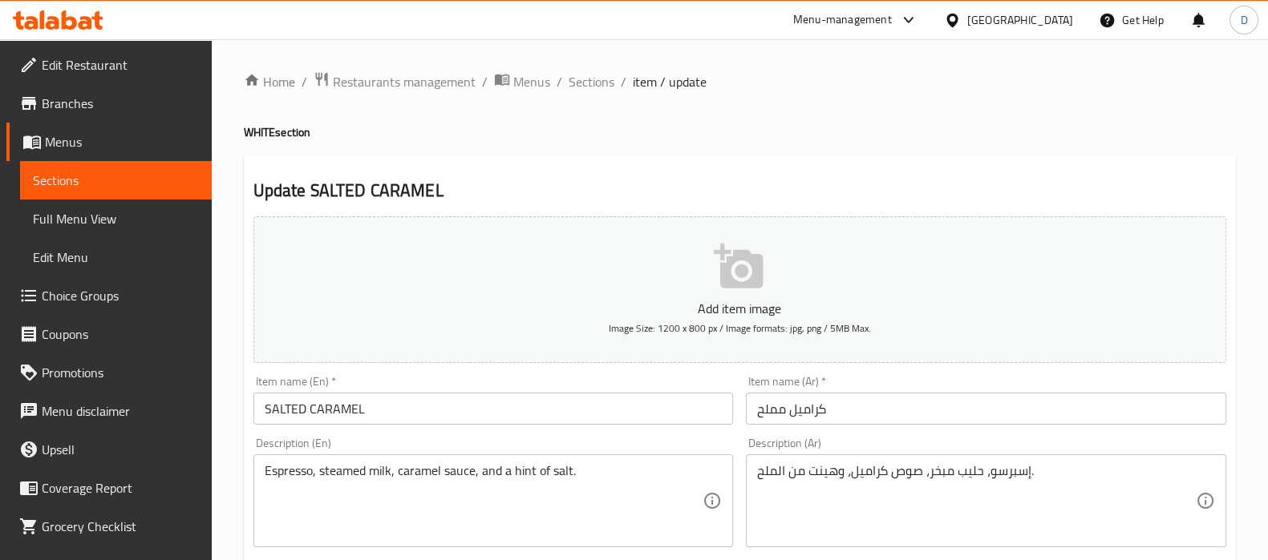
scroll to position [38, 0]
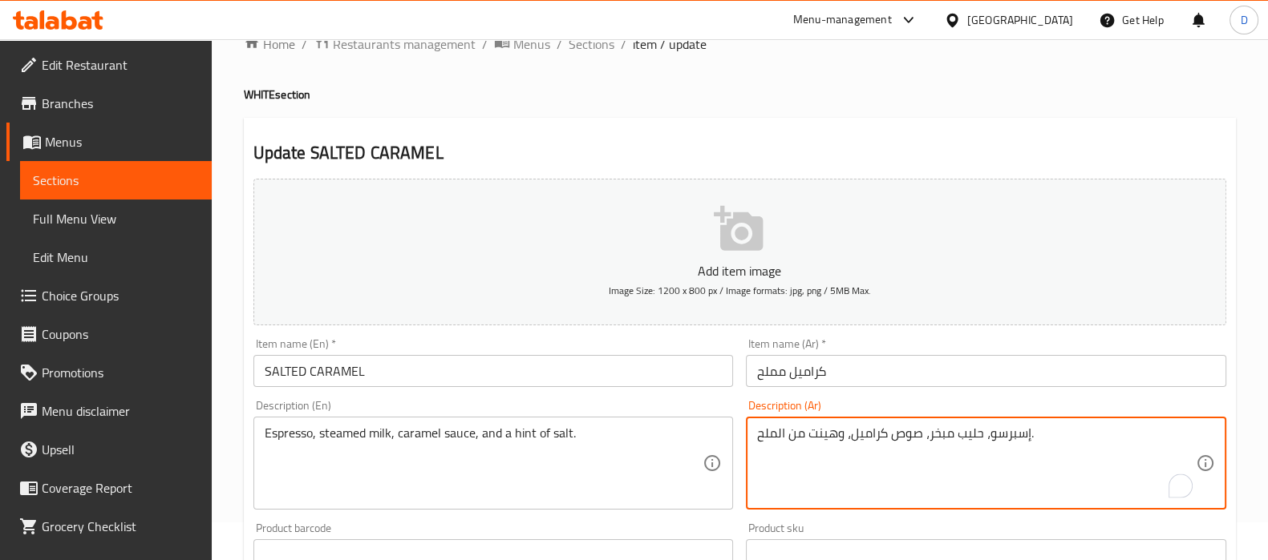
drag, startPoint x: 835, startPoint y: 435, endPoint x: 809, endPoint y: 439, distance: 26.7
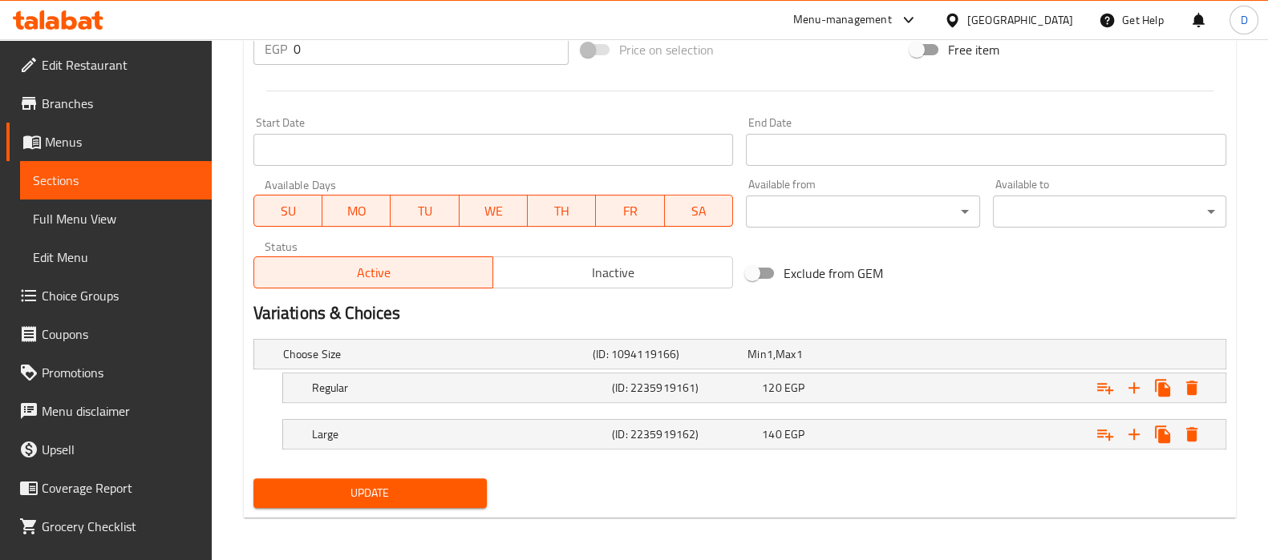
click at [447, 490] on span "Update" at bounding box center [370, 493] width 208 height 20
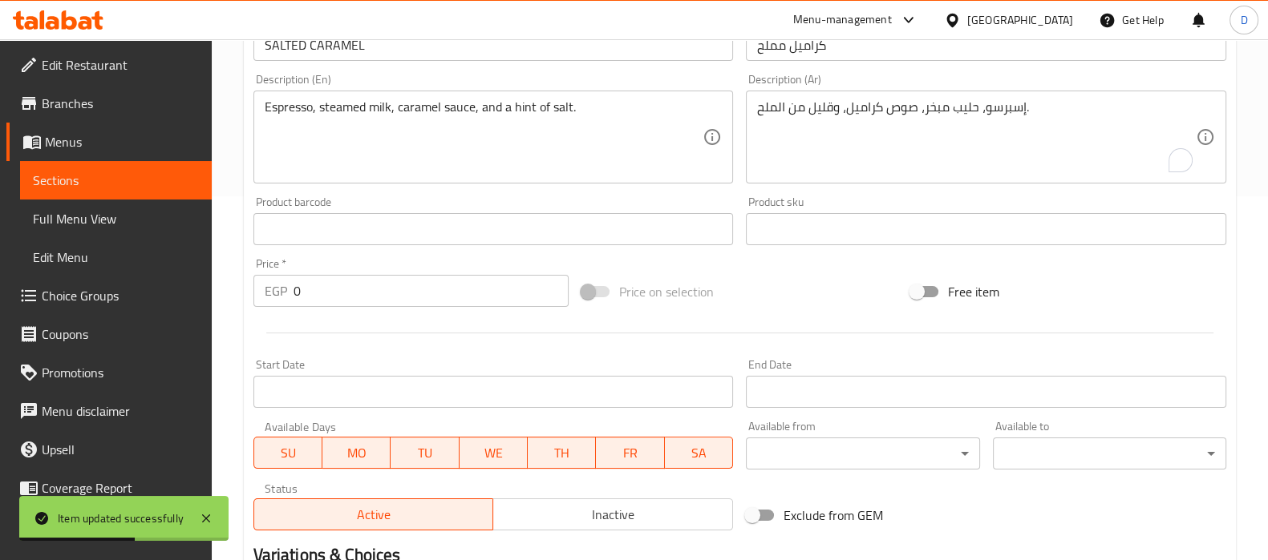
scroll to position [358, 0]
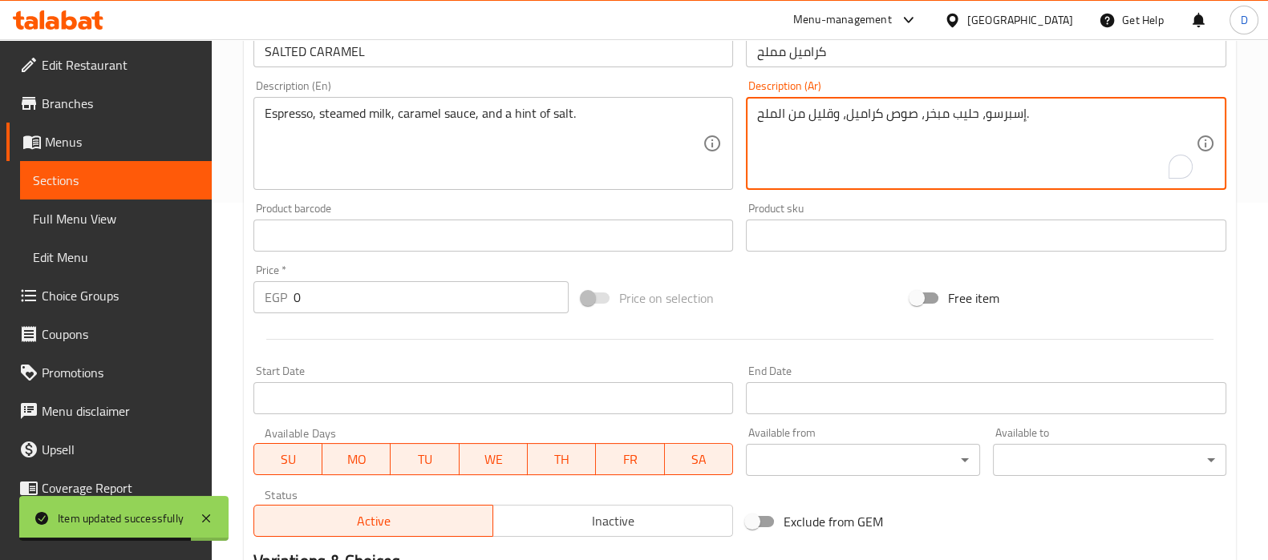
drag, startPoint x: 835, startPoint y: 118, endPoint x: 810, endPoint y: 118, distance: 24.9
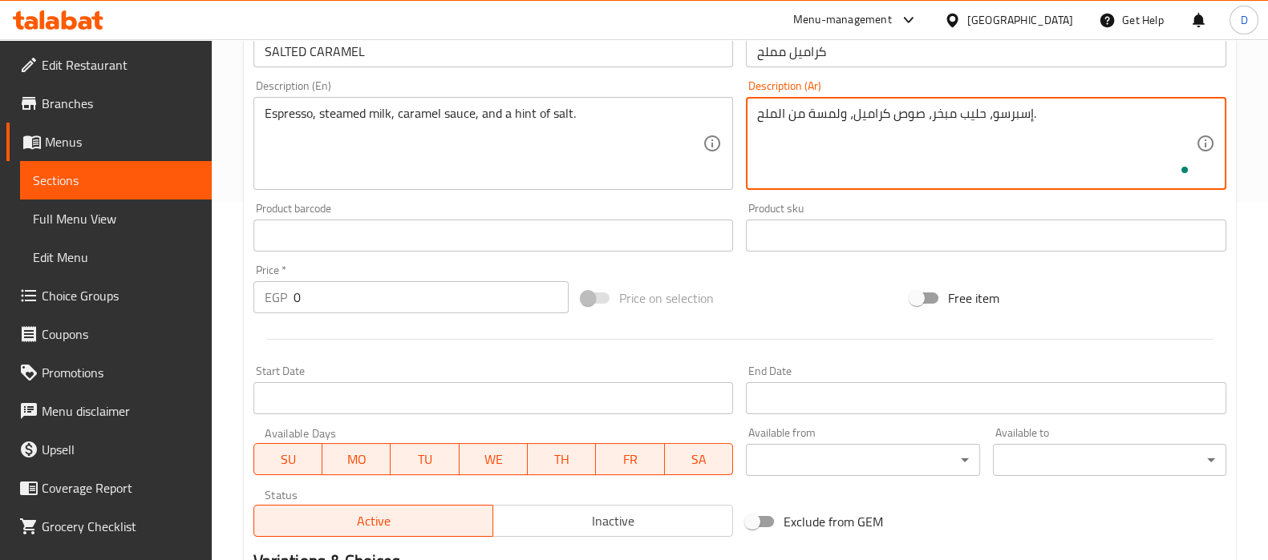
scroll to position [606, 0]
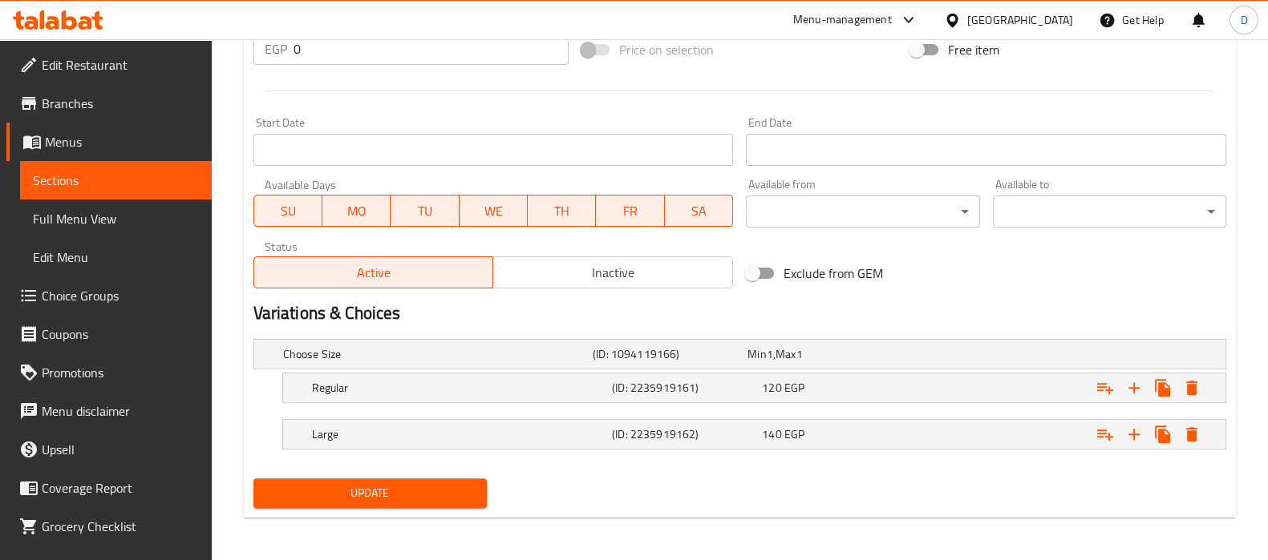
type textarea "إسبرسو، حليب مبخر، صوص كراميل، ولمسة من الملح."
click at [451, 475] on div "Update" at bounding box center [370, 493] width 246 height 42
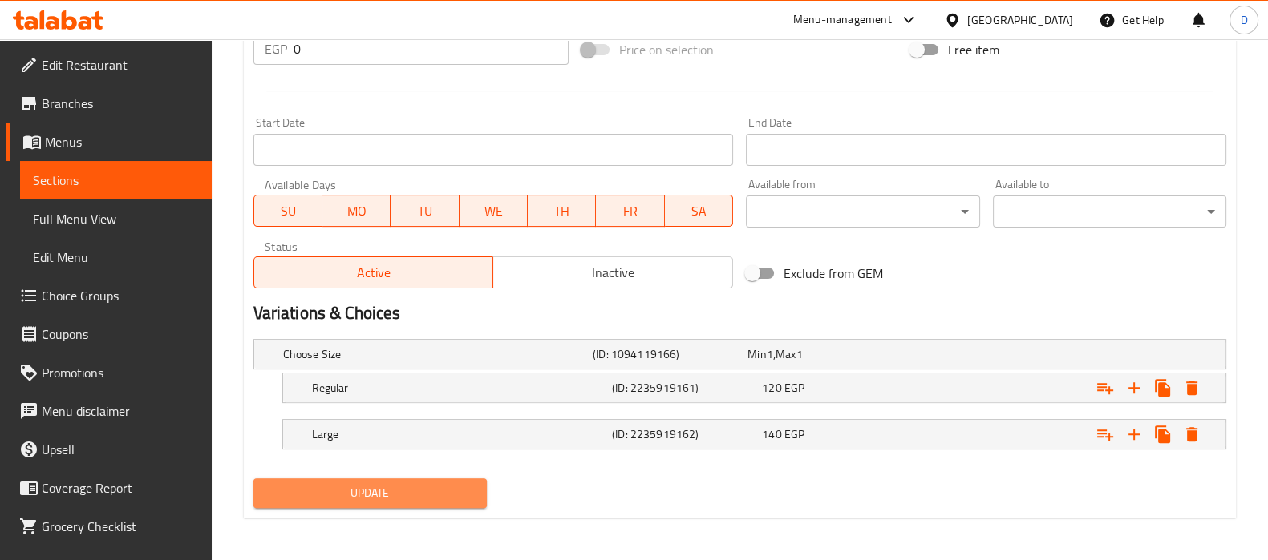
click at [447, 483] on span "Update" at bounding box center [370, 493] width 208 height 20
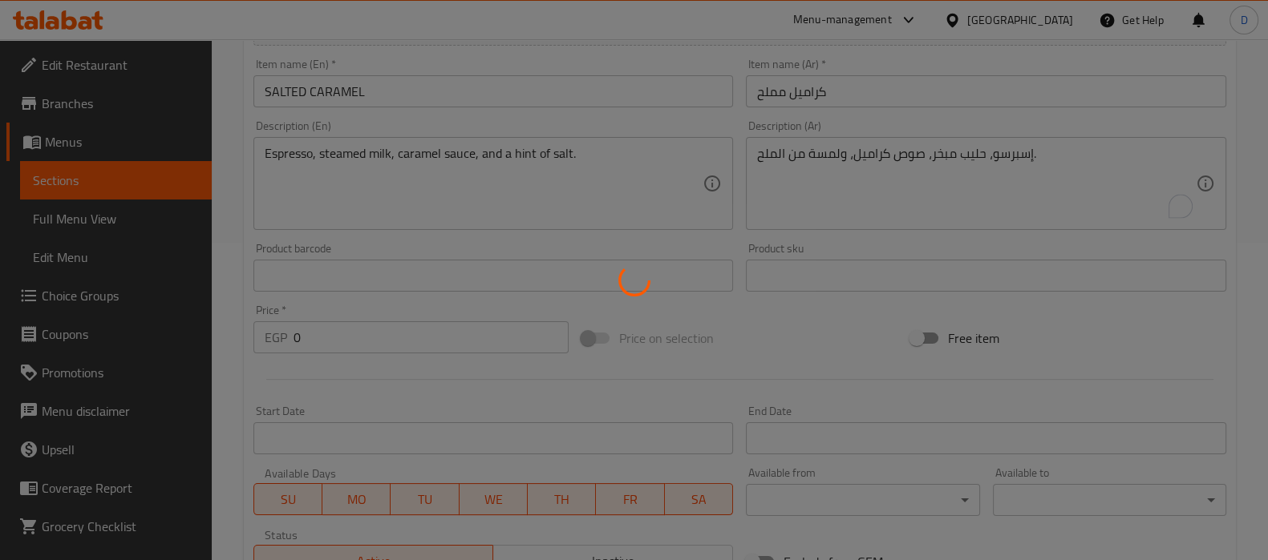
scroll to position [316, 0]
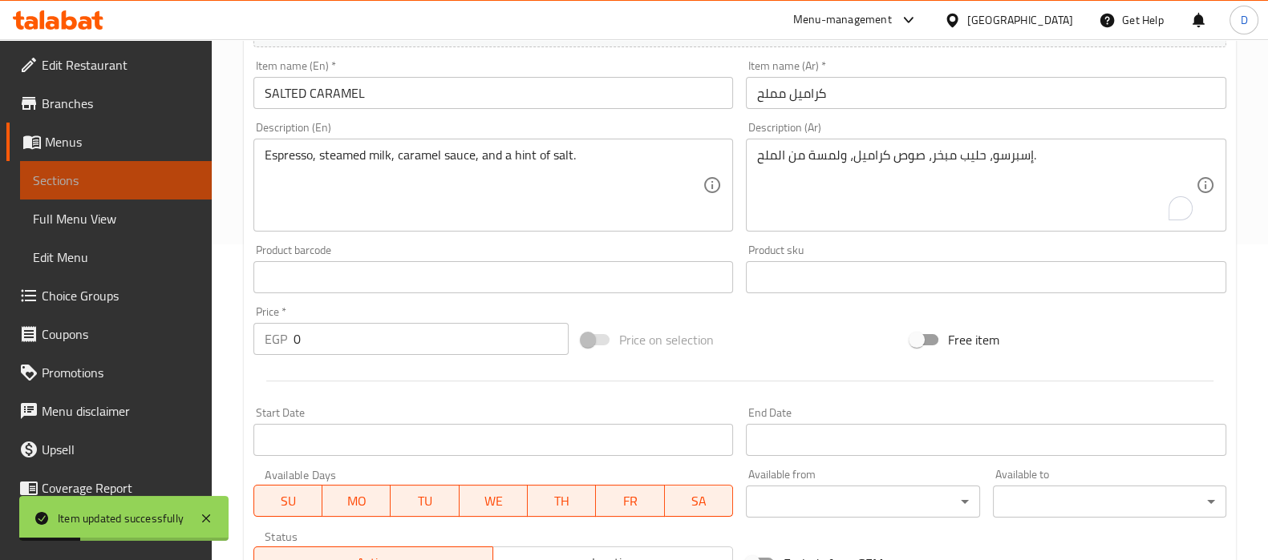
click at [160, 165] on link "Sections" at bounding box center [116, 180] width 192 height 38
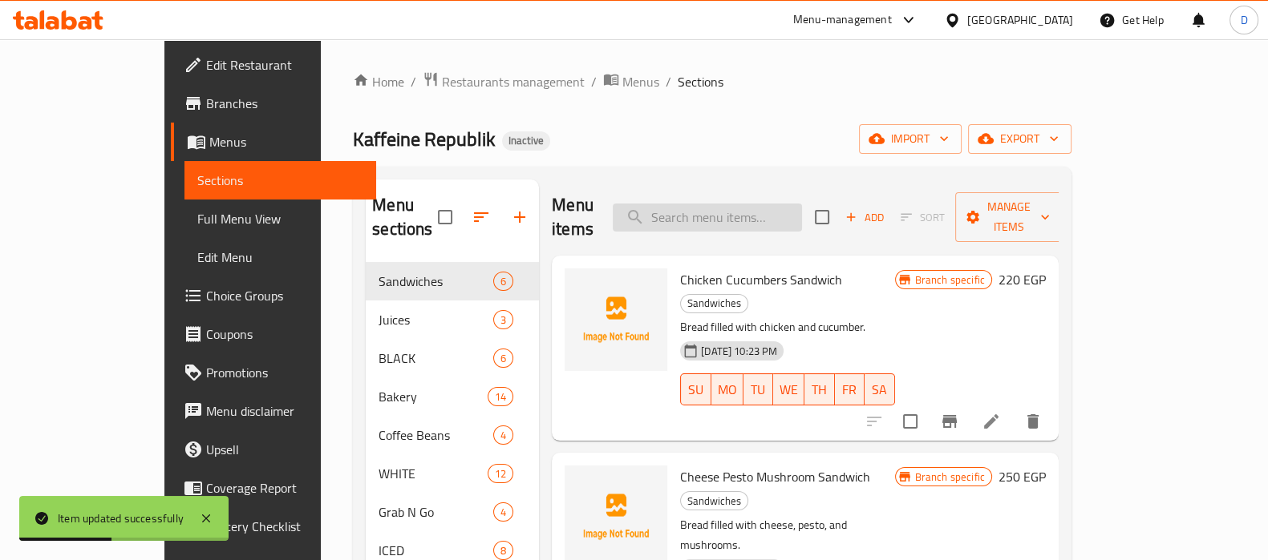
paste input "Espresso, steamed milk, and pistachio flavoring."
click at [768, 212] on input "search" at bounding box center [707, 218] width 189 height 28
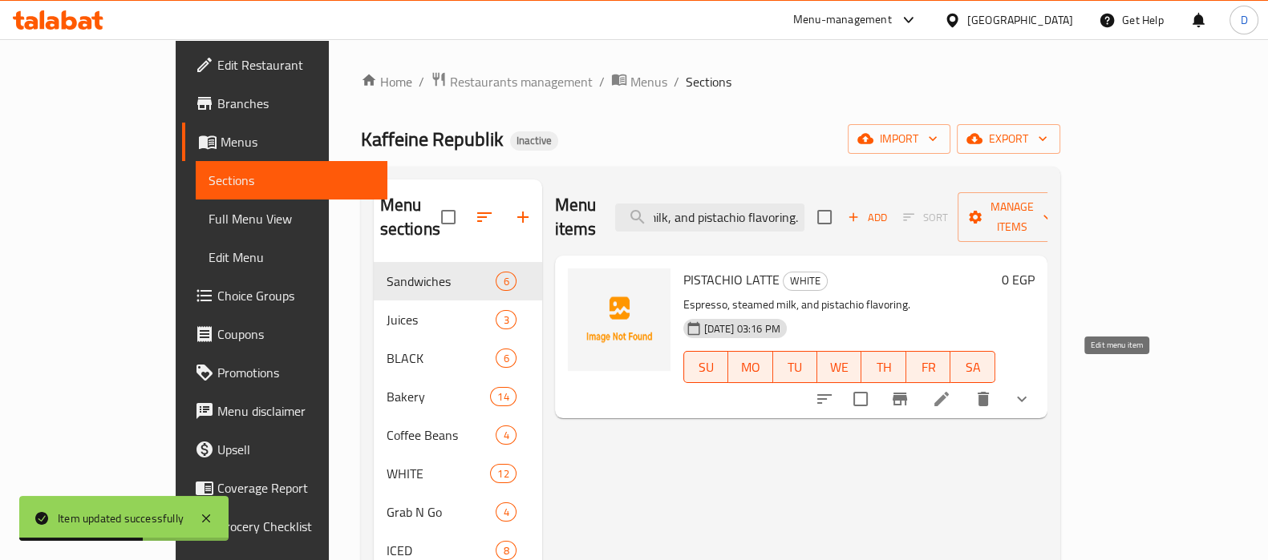
type input "Espresso, steamed milk, and pistachio flavoring."
click at [951, 390] on icon at bounding box center [941, 399] width 19 height 19
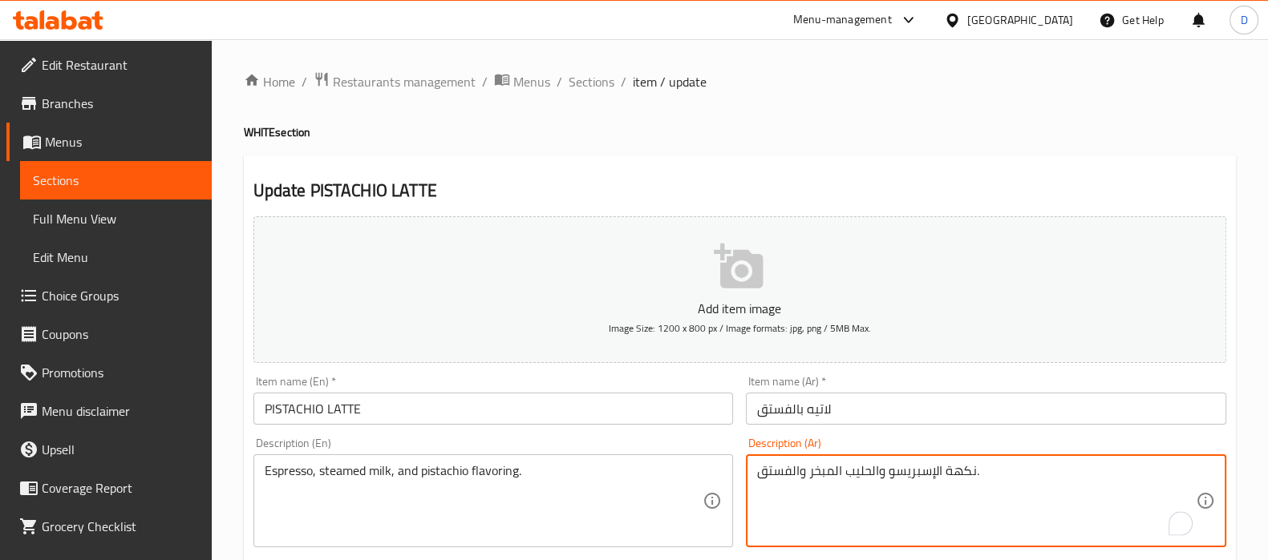
drag, startPoint x: 942, startPoint y: 471, endPoint x: 976, endPoint y: 473, distance: 33.7
click at [799, 475] on textarea "الإسبريسو والحليب المبخر والفستق." at bounding box center [976, 501] width 439 height 76
paste textarea "نكهة"
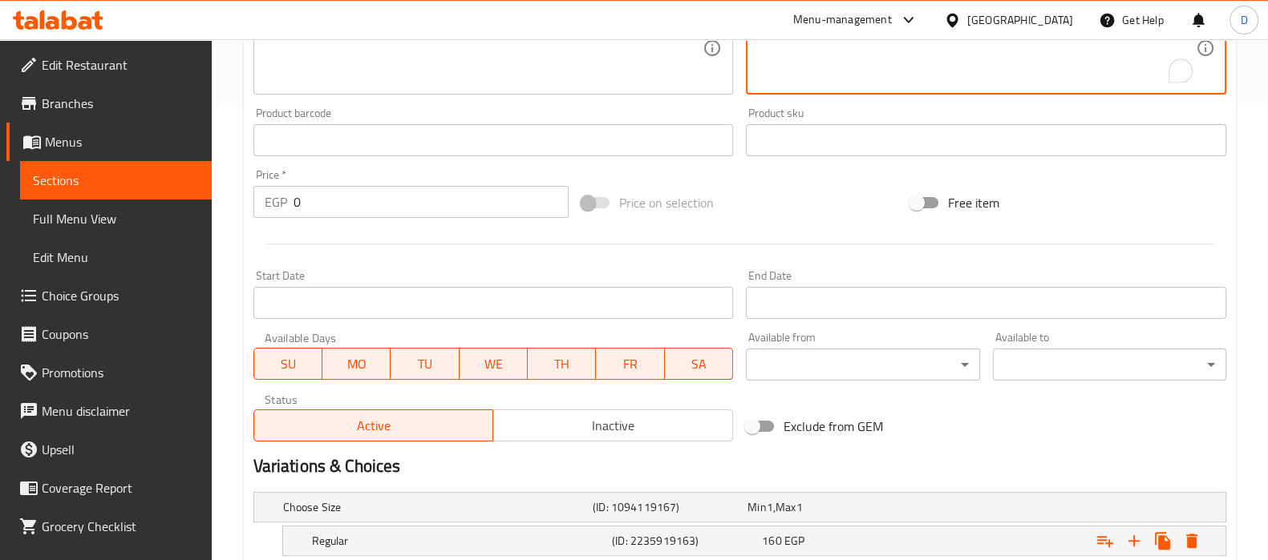
scroll to position [606, 0]
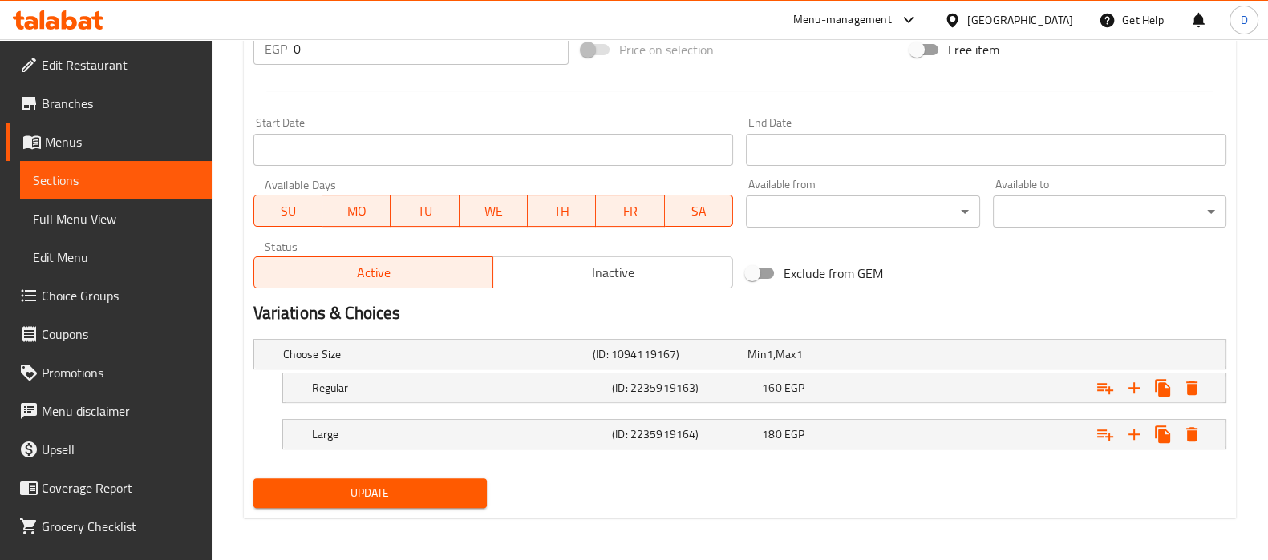
type textarea "الإسبريسو والحليب المبخر ونكهة الفستق."
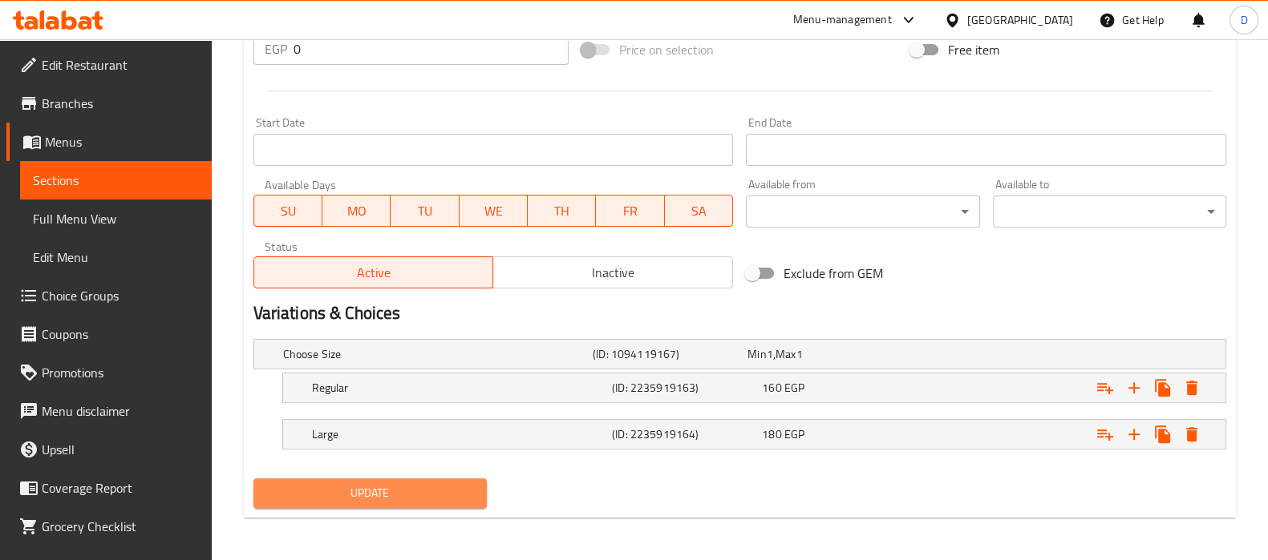
click at [421, 491] on span "Update" at bounding box center [370, 493] width 208 height 20
click at [434, 496] on span "Update" at bounding box center [370, 493] width 208 height 20
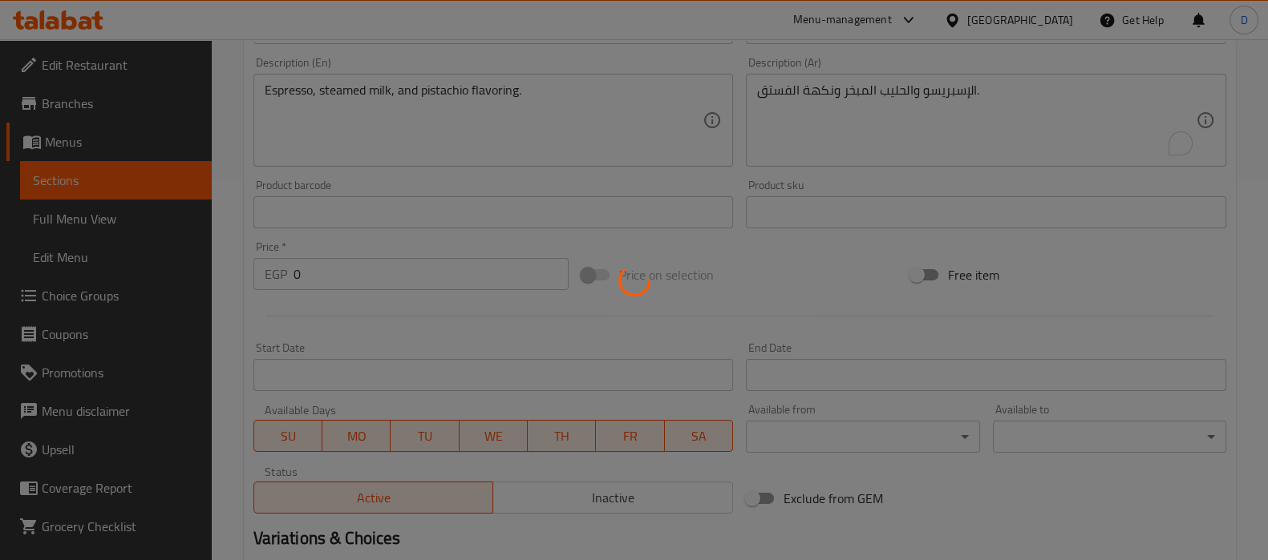
scroll to position [372, 0]
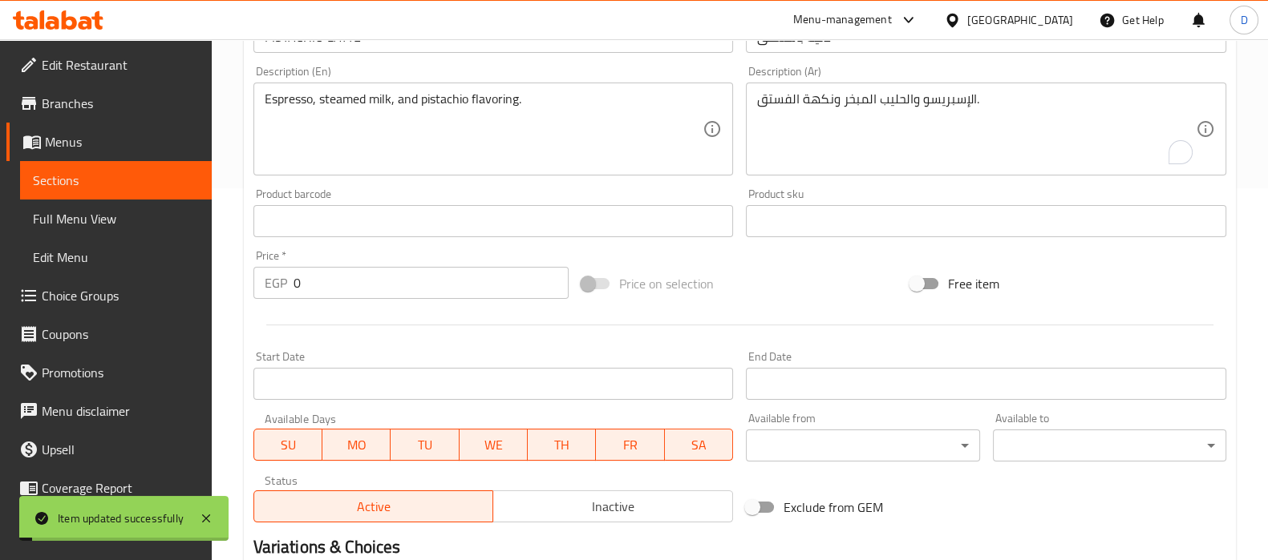
click at [135, 176] on span "Sections" at bounding box center [116, 180] width 166 height 19
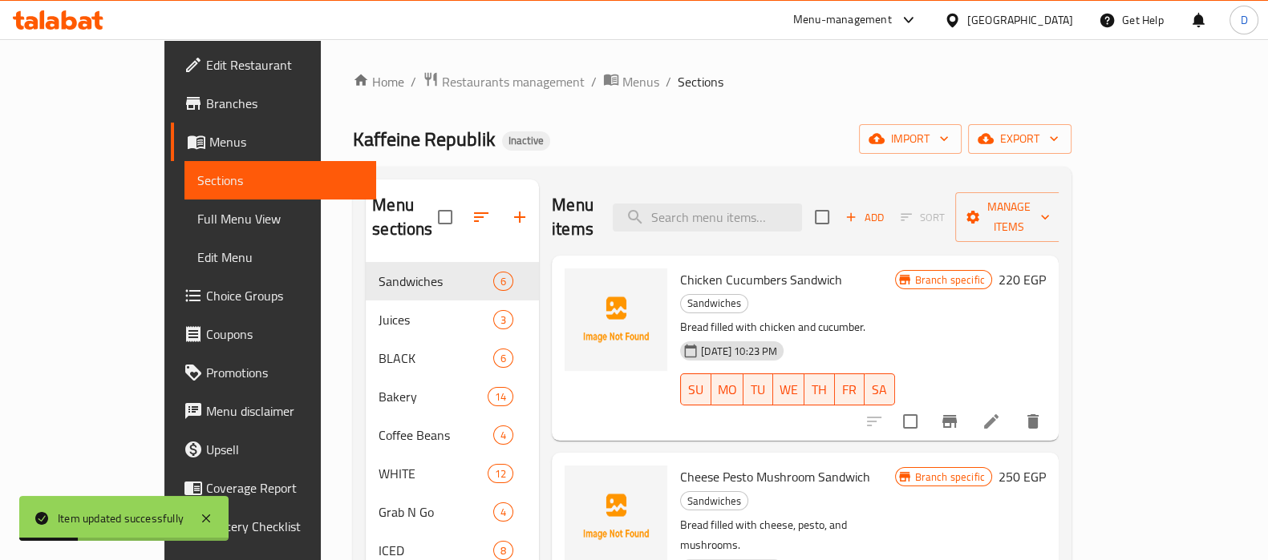
click at [800, 222] on div "Menu items Add Sort Manage items" at bounding box center [805, 218] width 507 height 76
click at [782, 204] on input "search" at bounding box center [707, 218] width 189 height 28
paste input "Blended milk, ice cream, and pistachio flavoring."
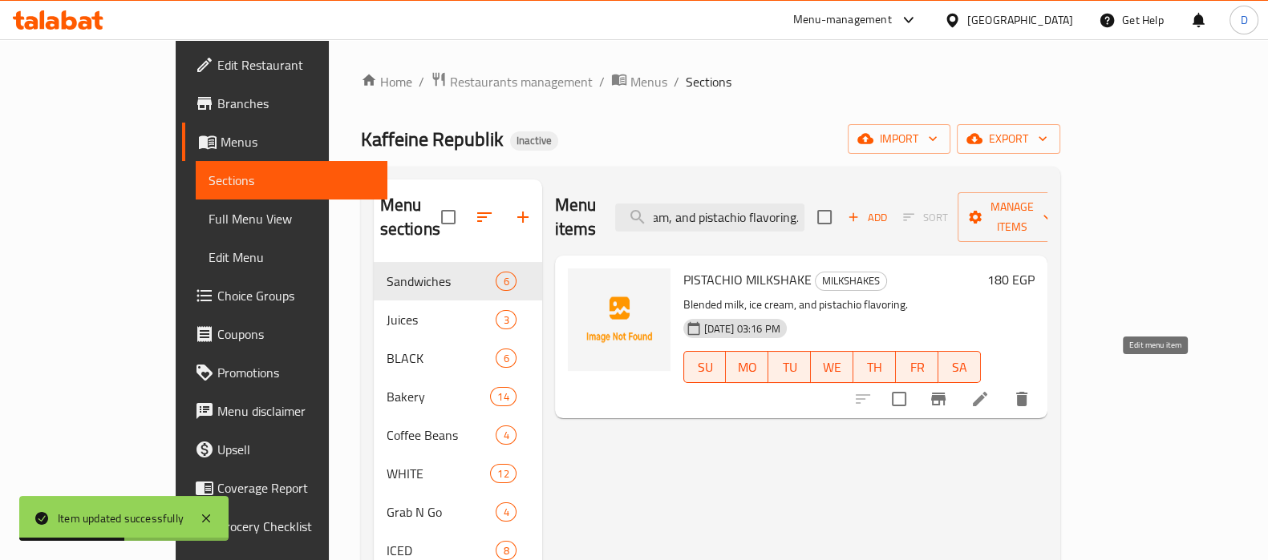
type input "Blended milk, ice cream, and pistachio flavoring."
click at [989, 390] on icon at bounding box center [979, 399] width 19 height 19
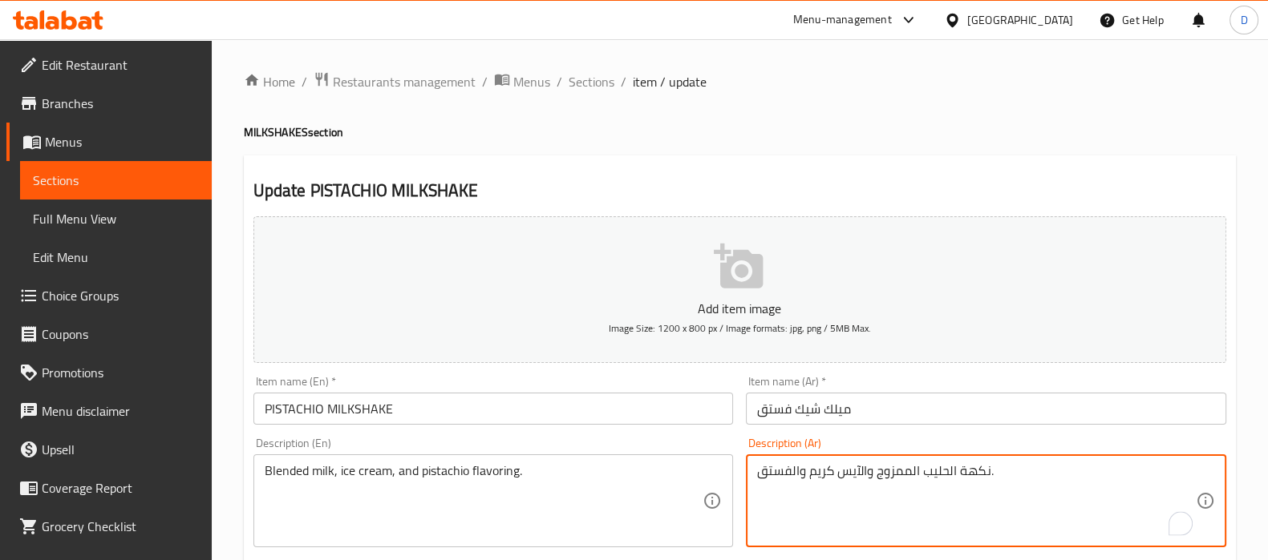
drag, startPoint x: 956, startPoint y: 466, endPoint x: 988, endPoint y: 468, distance: 32.2
click at [799, 472] on textarea "الحليب الممزوج والآيس كريم والفستق." at bounding box center [976, 501] width 439 height 76
paste textarea "نكهة"
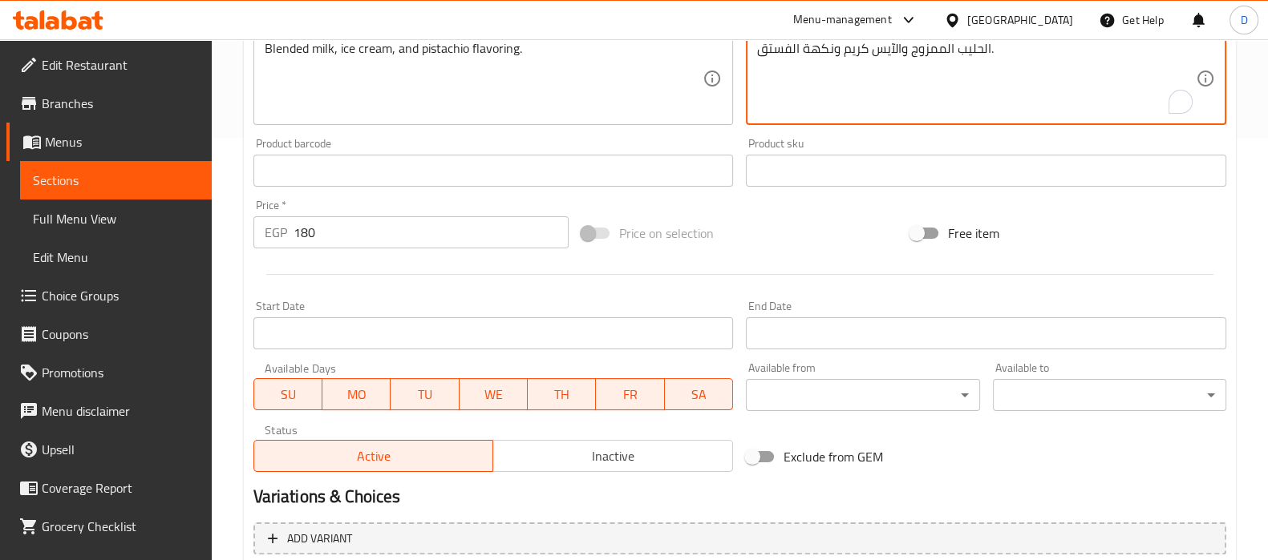
scroll to position [571, 0]
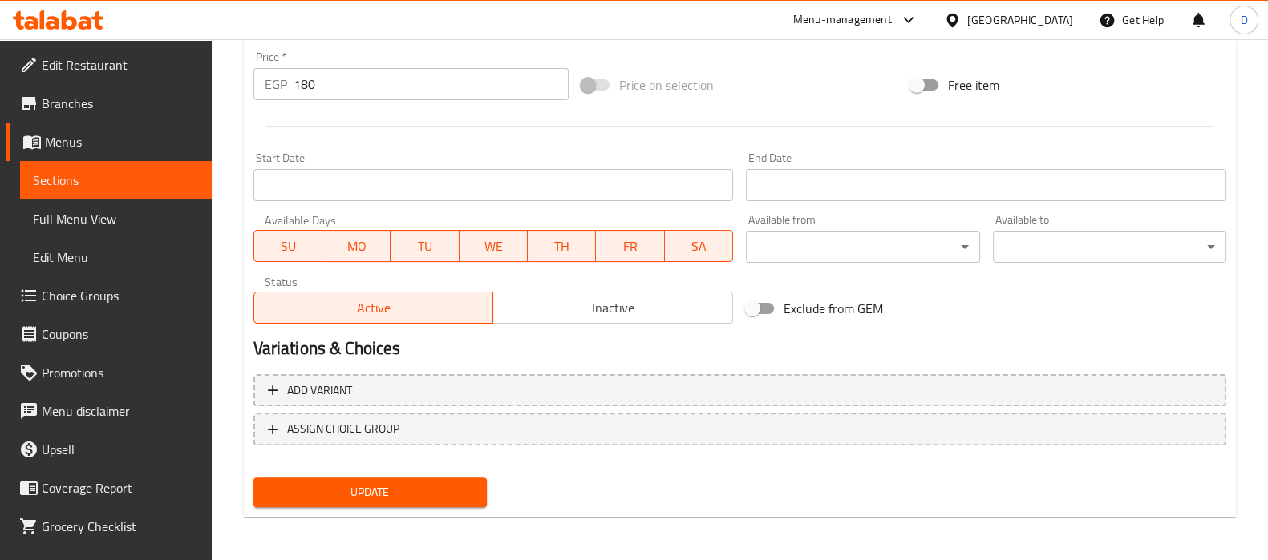
type textarea "الحليب الممزوج والآيس كريم ونكهة الفستق."
click at [431, 495] on span "Update" at bounding box center [370, 493] width 208 height 20
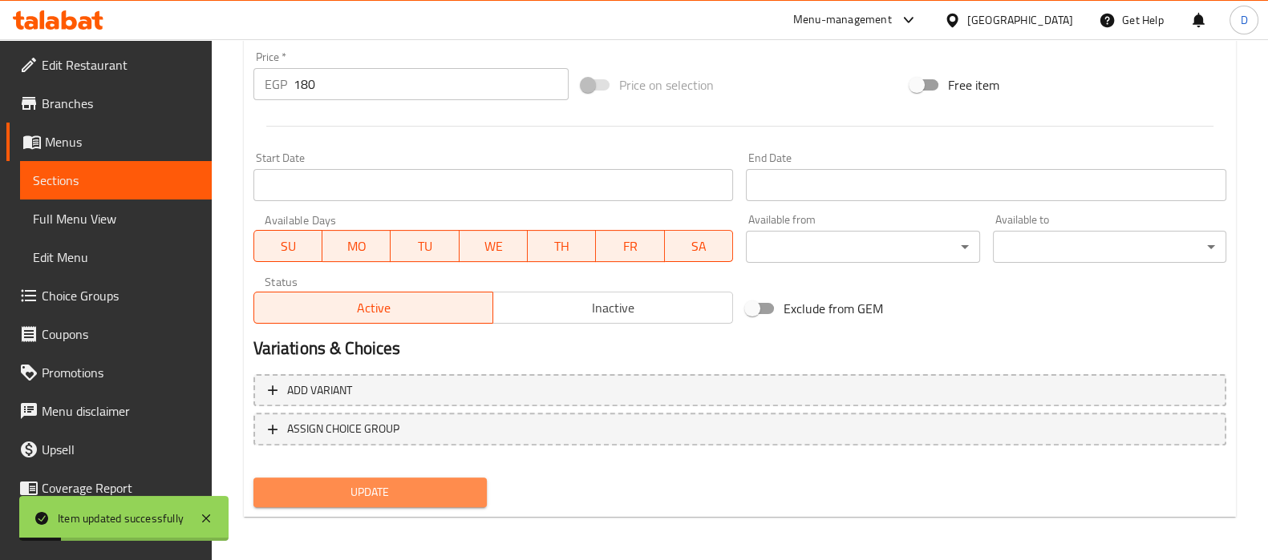
click at [409, 493] on span "Update" at bounding box center [370, 493] width 208 height 20
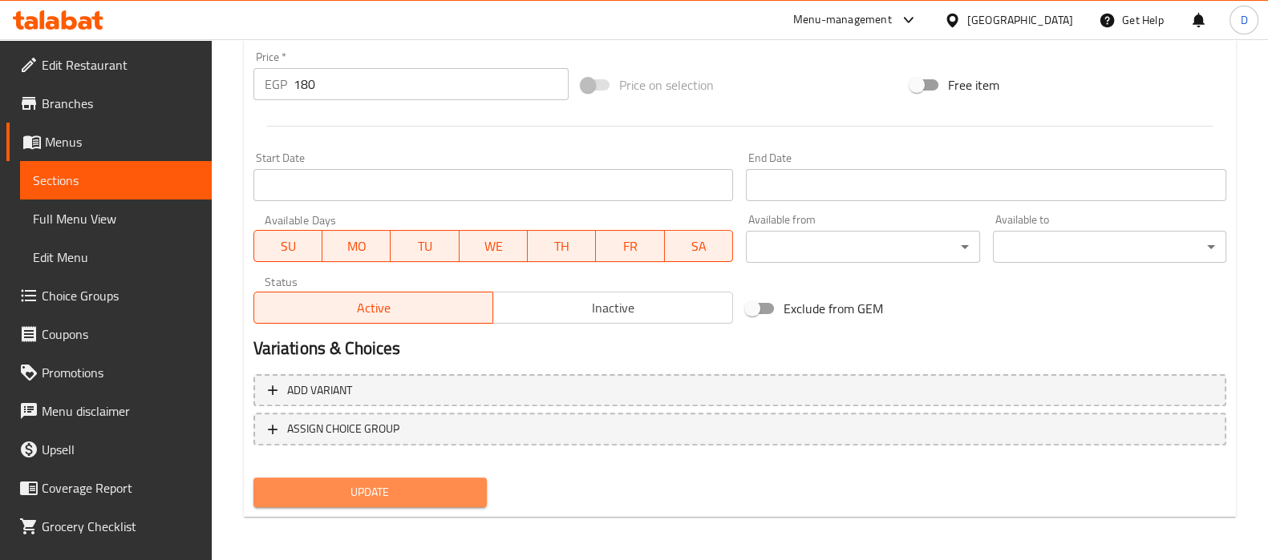
click at [455, 483] on span "Update" at bounding box center [370, 493] width 208 height 20
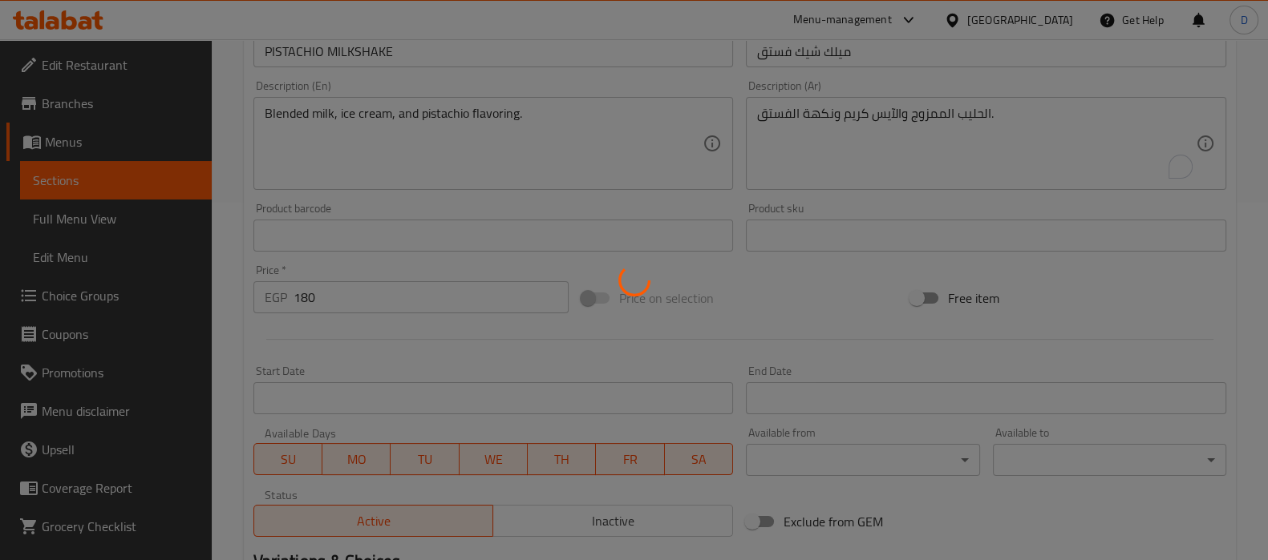
scroll to position [356, 0]
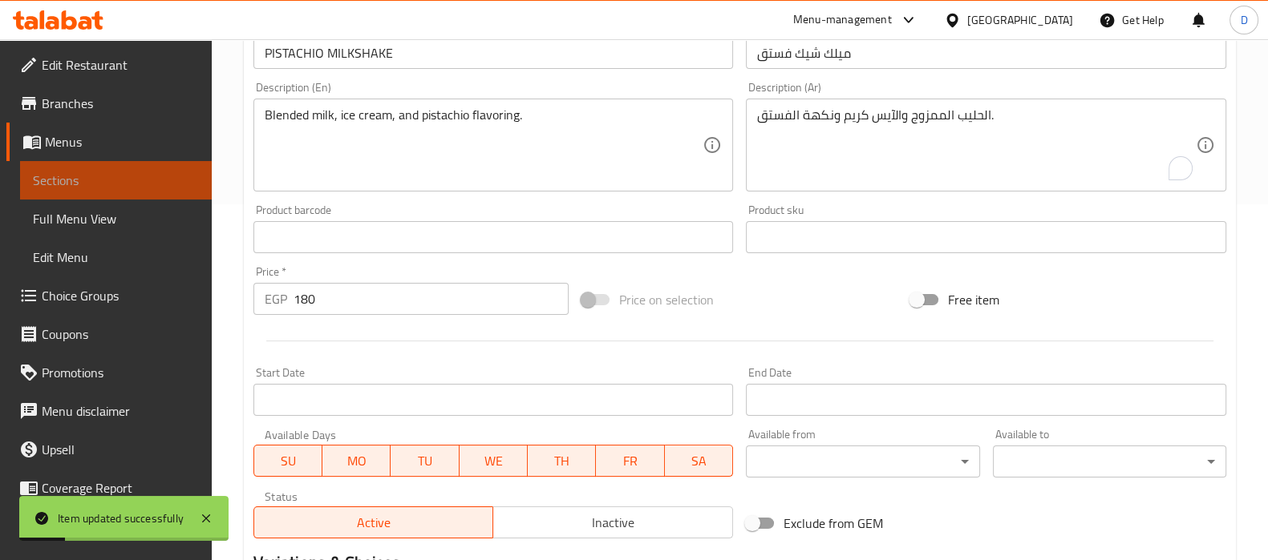
click at [164, 184] on span "Sections" at bounding box center [116, 180] width 166 height 19
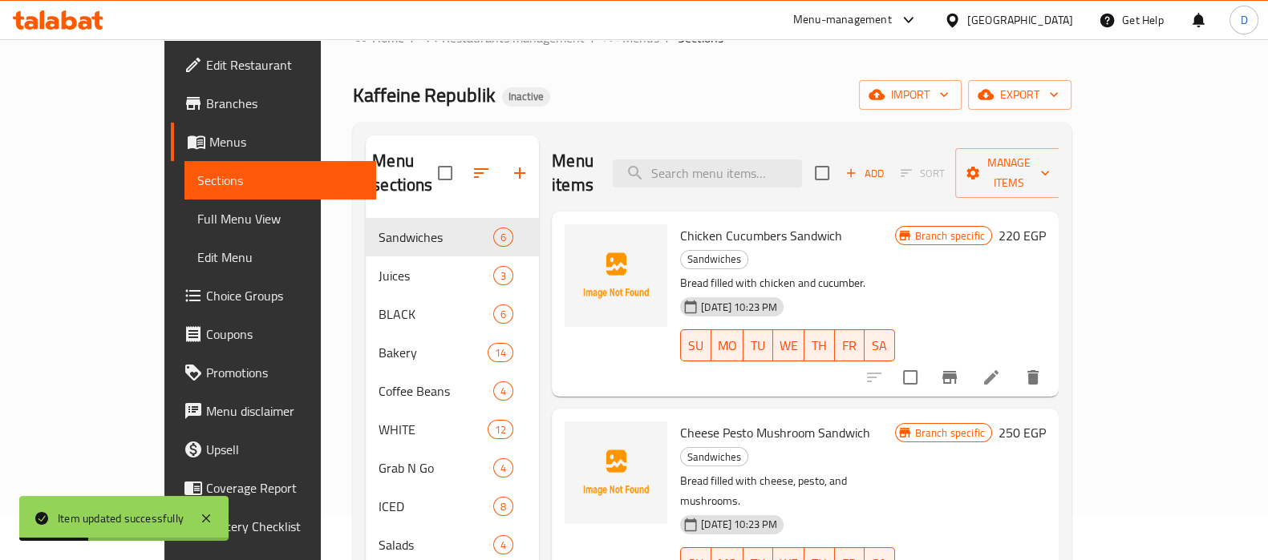
scroll to position [15, 0]
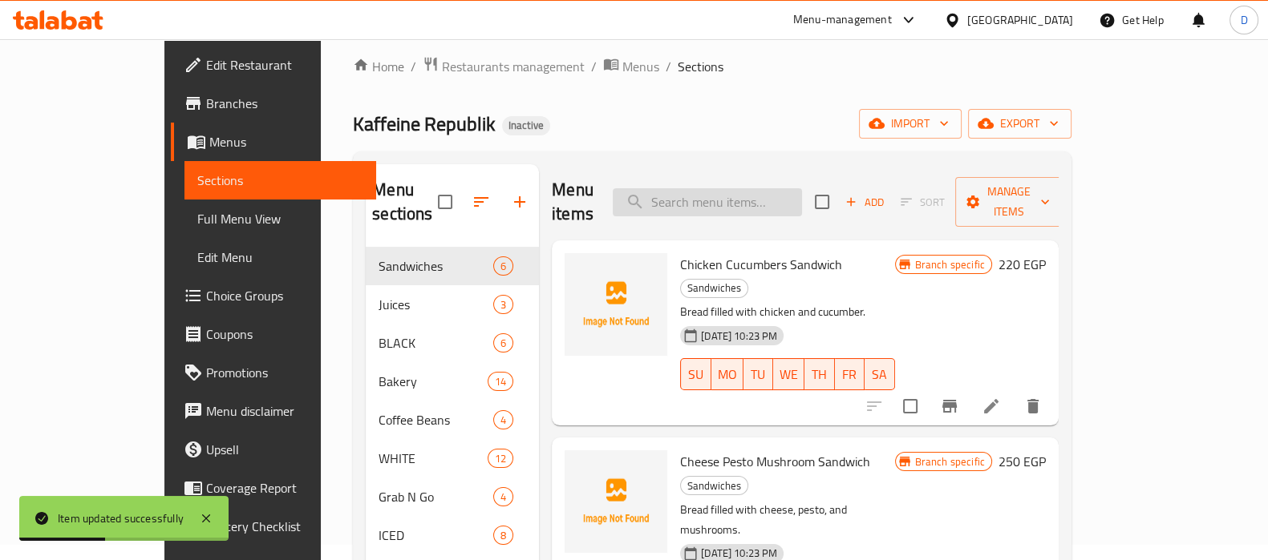
paste input "lime"
click at [742, 188] on input "lime" at bounding box center [707, 202] width 189 height 28
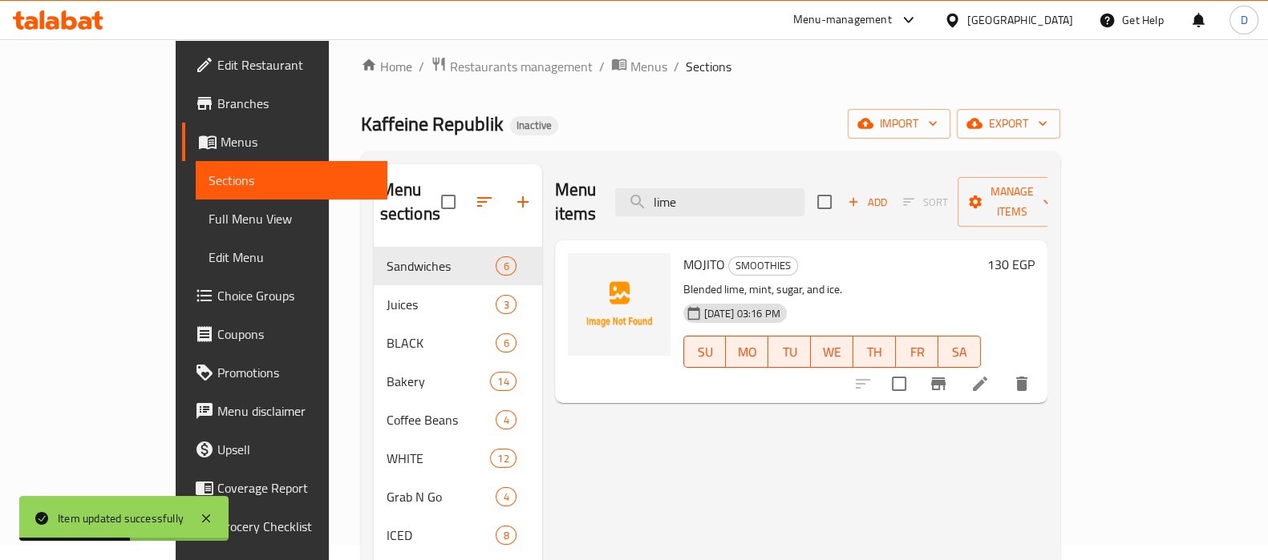
type input "lime"
click at [1002, 370] on li at bounding box center [979, 384] width 45 height 29
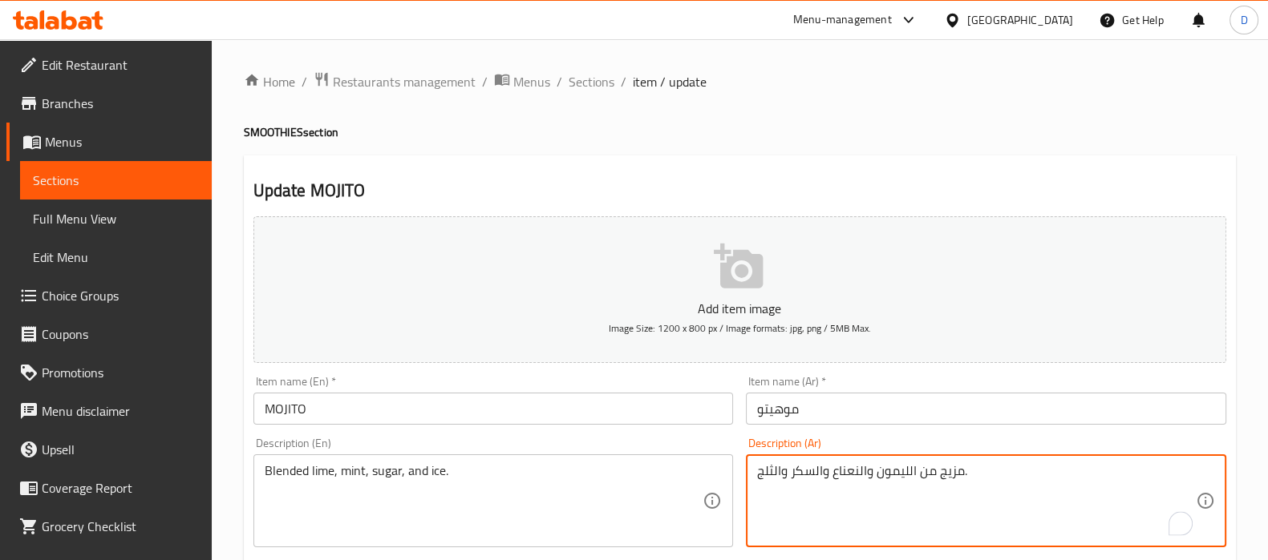
drag, startPoint x: 906, startPoint y: 471, endPoint x: 877, endPoint y: 471, distance: 28.9
click at [877, 471] on textarea "مزيج من الليمون والنعناع والسكر والثلج." at bounding box center [976, 501] width 439 height 76
paste textarea "حامض"
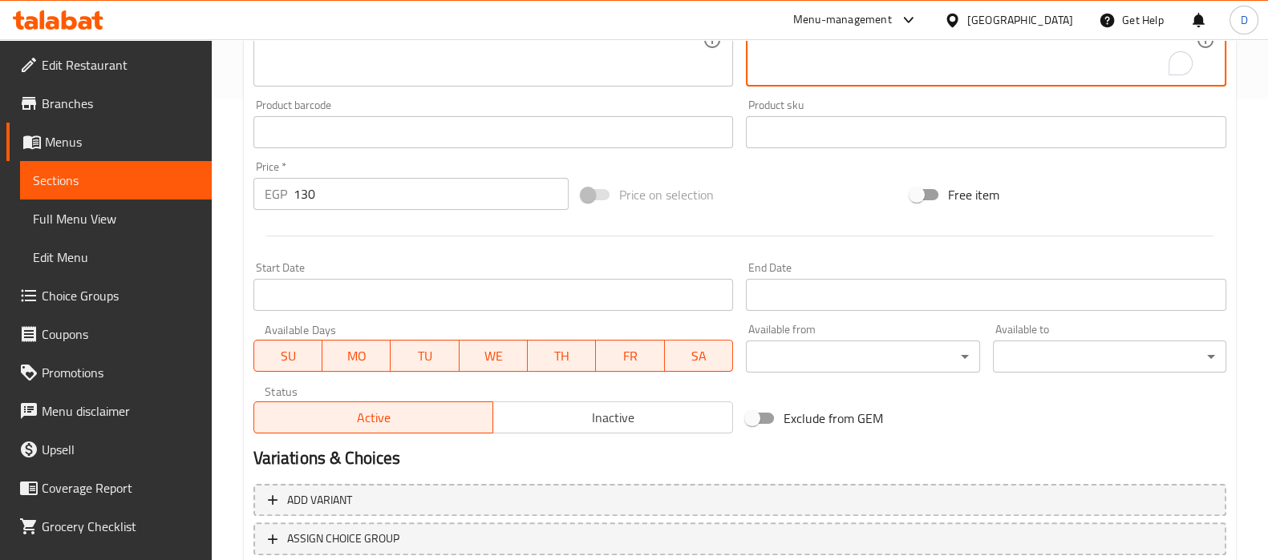
scroll to position [571, 0]
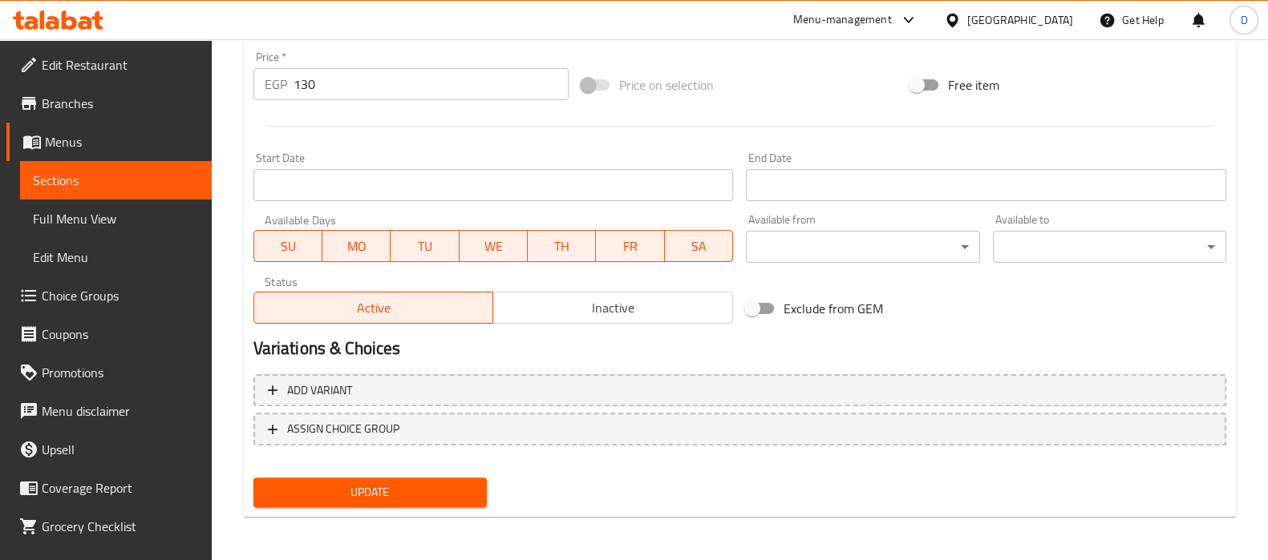
type textarea "مزيج من الحامض والنعناع والسكر والثلج."
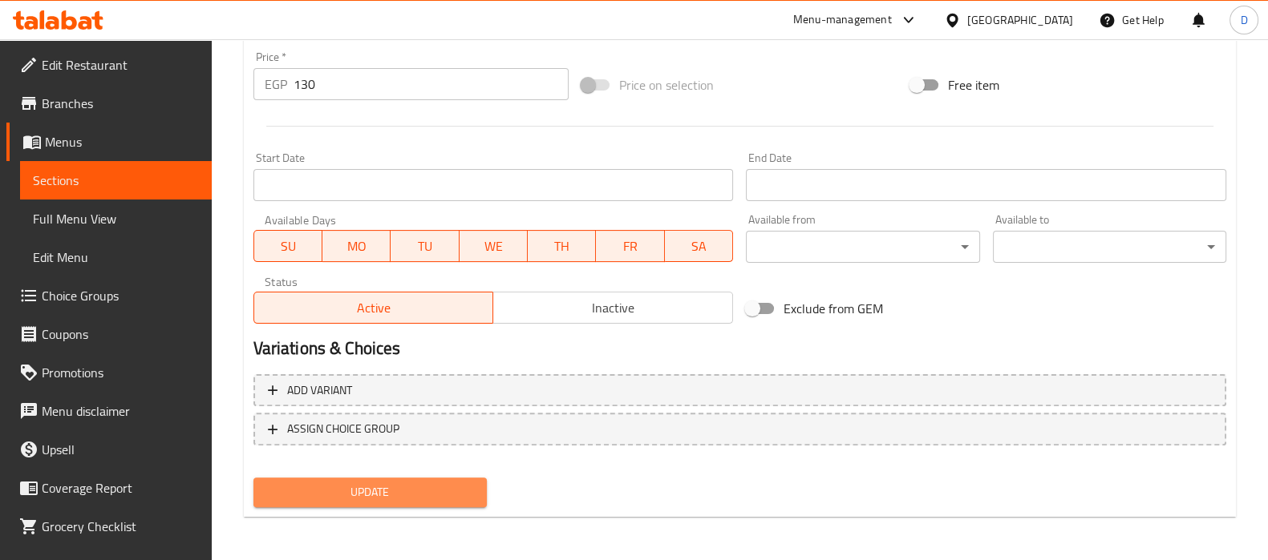
click at [421, 489] on span "Update" at bounding box center [370, 493] width 208 height 20
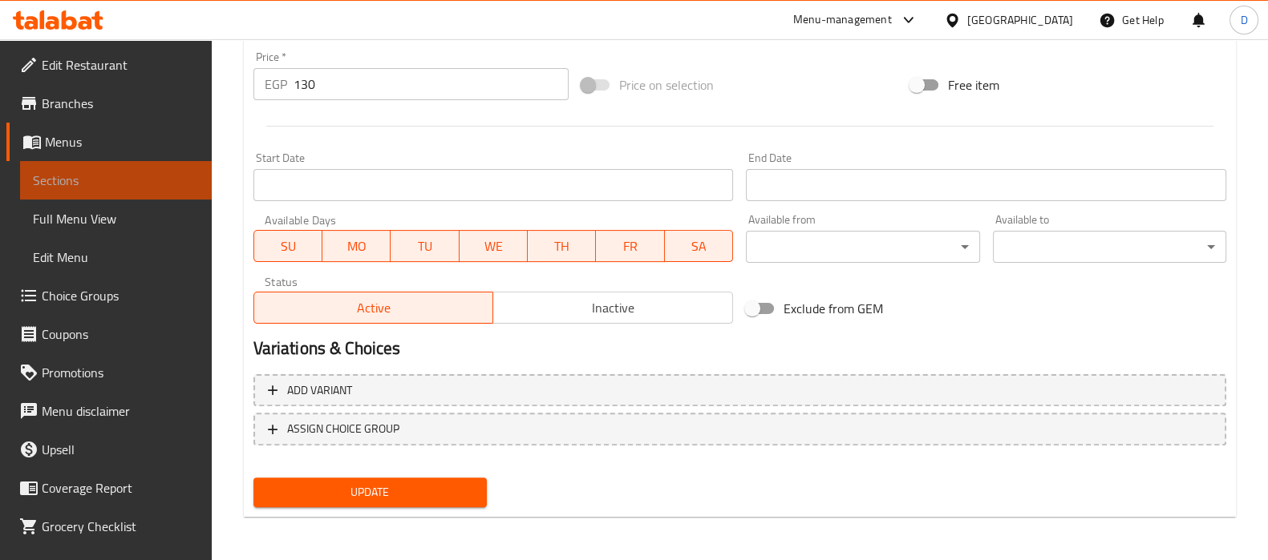
click at [180, 176] on span "Sections" at bounding box center [116, 180] width 166 height 19
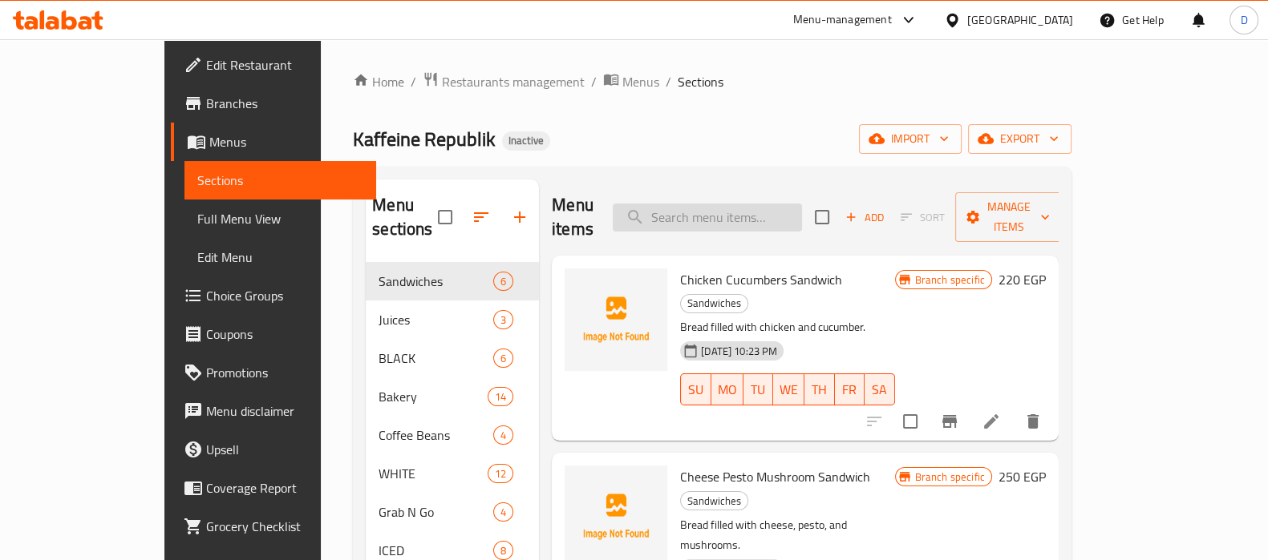
click at [772, 206] on input "search" at bounding box center [707, 218] width 189 height 28
paste input "HOT MATCHA"
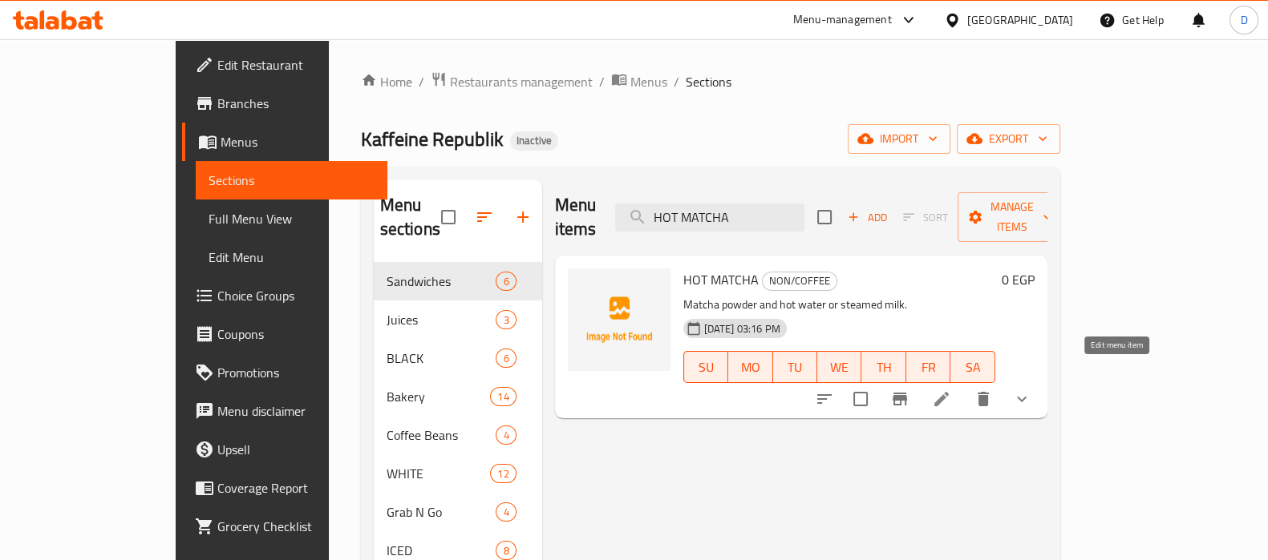
type input "HOT MATCHA"
click at [951, 390] on icon at bounding box center [941, 399] width 19 height 19
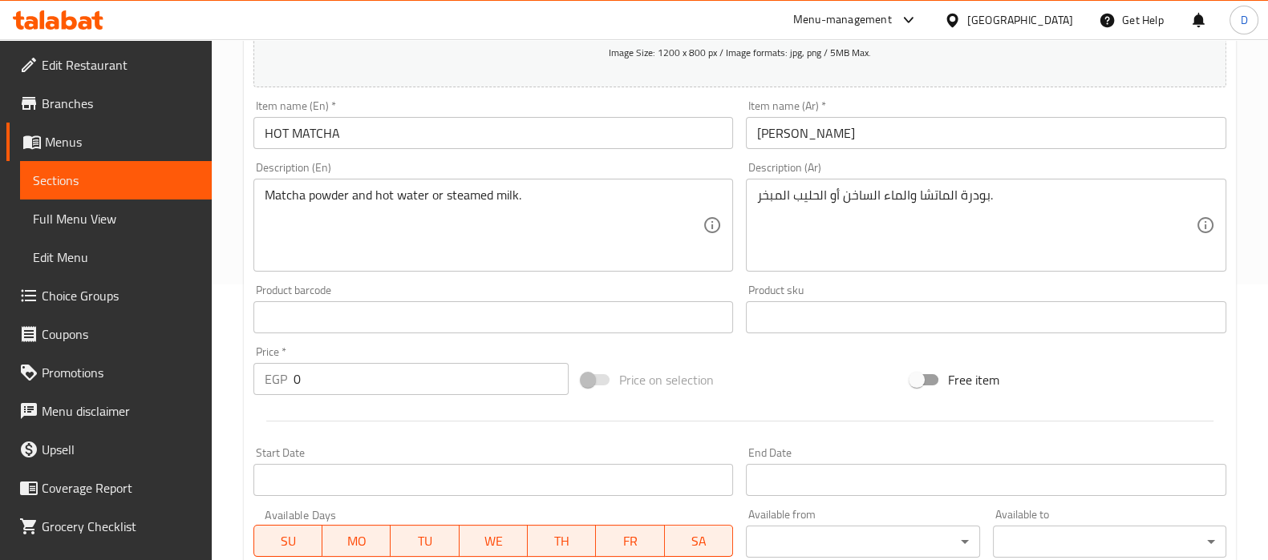
scroll to position [663, 0]
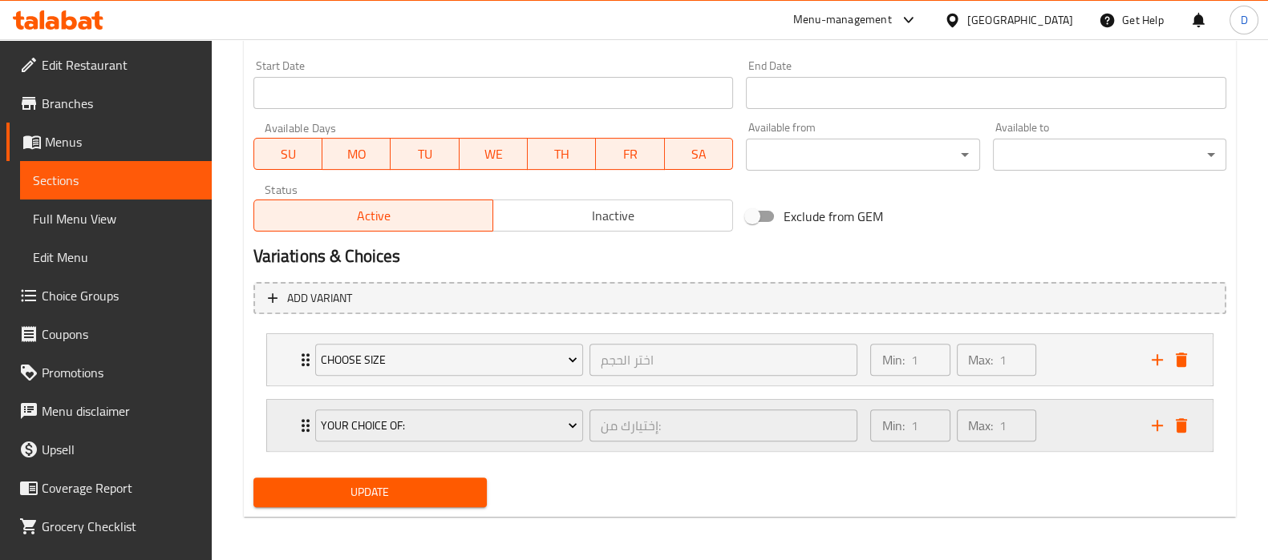
click at [269, 386] on div "Your Choice Of: إختيارك من: ​ Min: 1 ​ Max: 1 ​" at bounding box center [739, 359] width 945 height 51
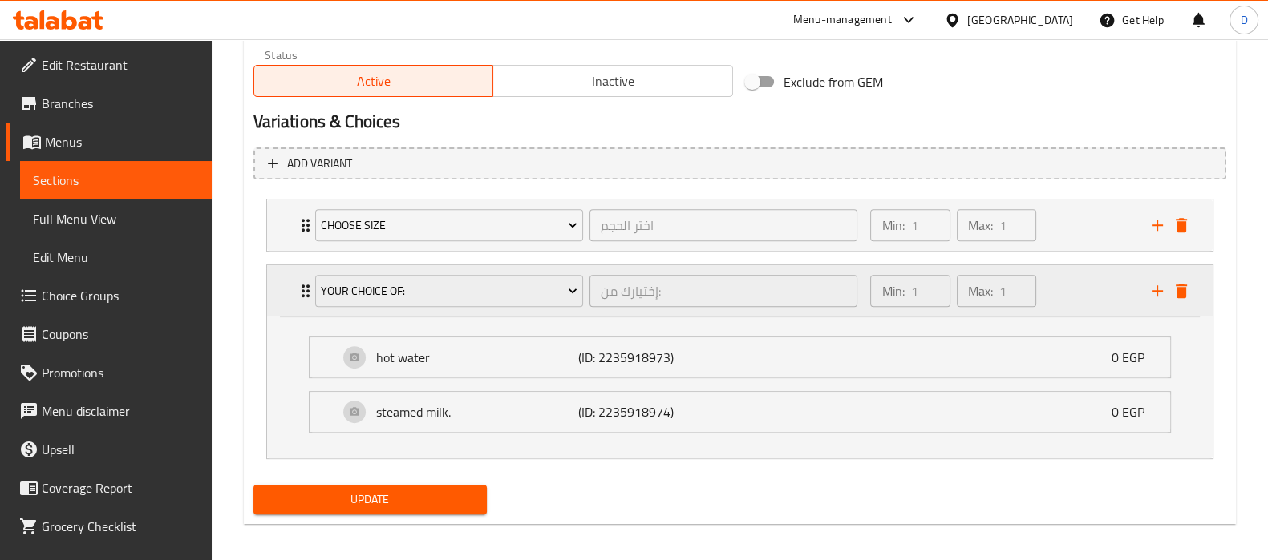
scroll to position [803, 0]
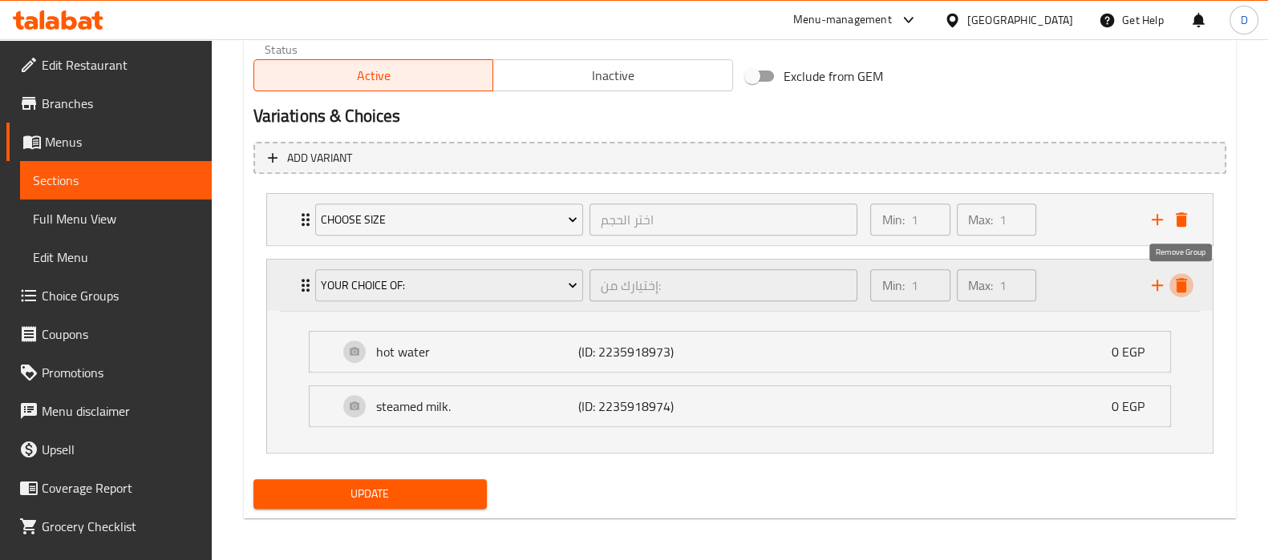
click at [1179, 276] on icon "delete" at bounding box center [1180, 285] width 19 height 19
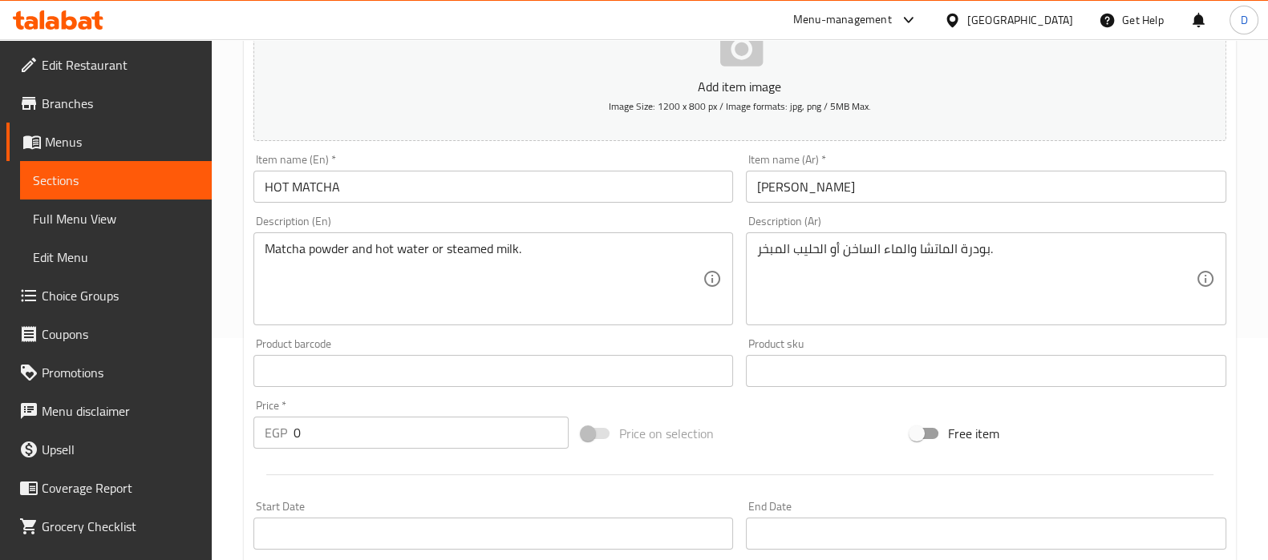
scroll to position [220, 0]
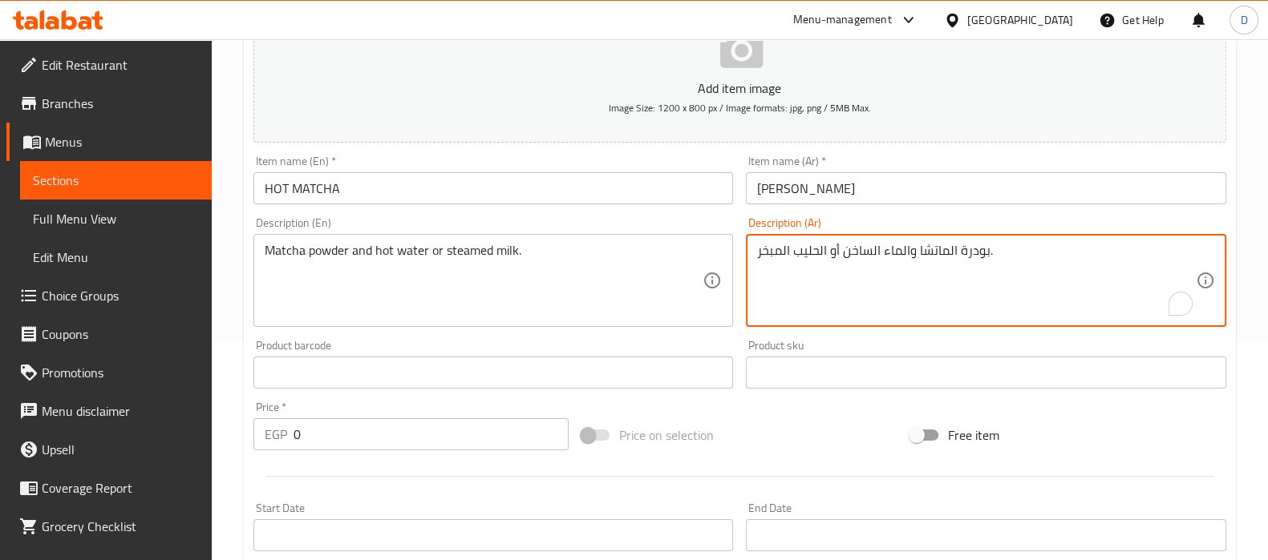
click at [835, 257] on textarea "بودرة الماتشا والماء الساخن أو الحليب المبخر." at bounding box center [976, 281] width 439 height 76
click at [641, 238] on div "Matcha powder and hot water or steamed milk. Description (En)" at bounding box center [493, 280] width 480 height 93
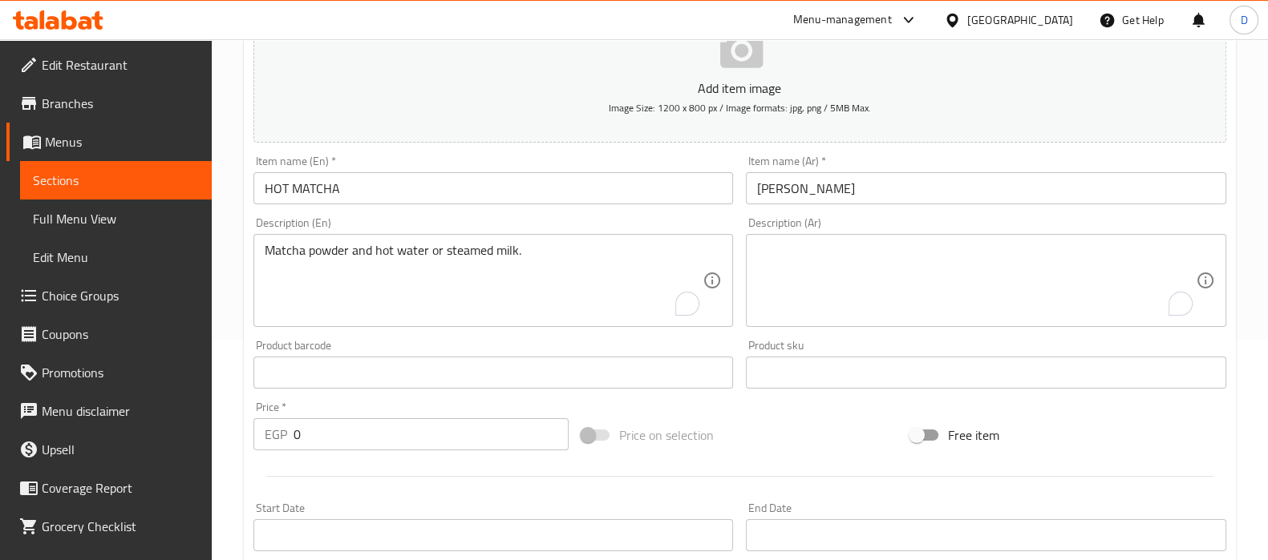
click at [641, 238] on div "Matcha powder and hot water or steamed milk. Description (En)" at bounding box center [493, 280] width 480 height 93
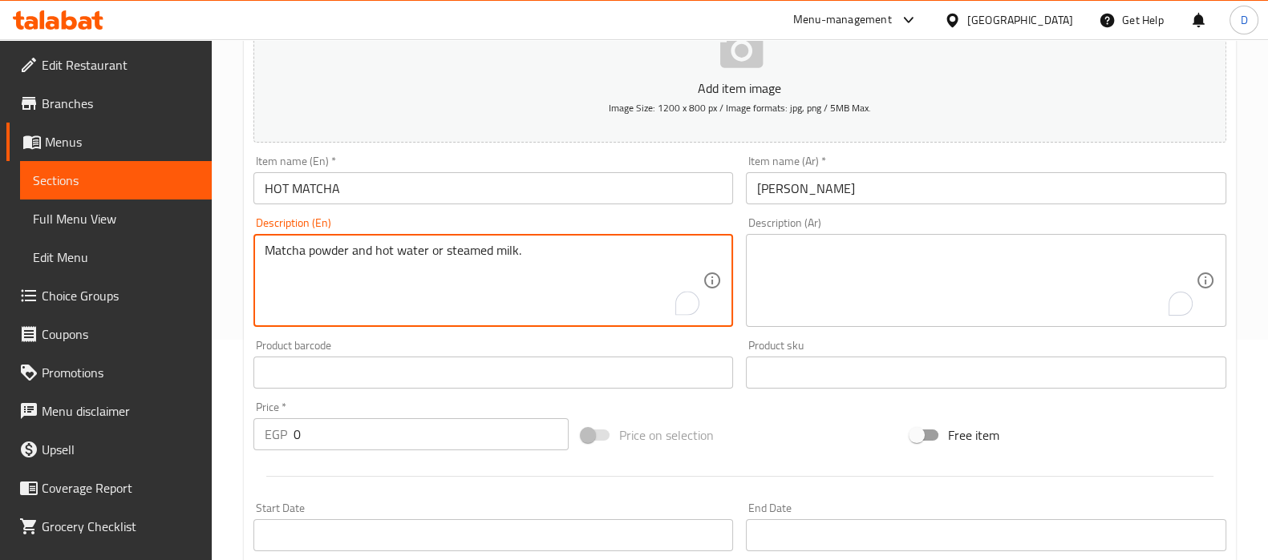
click at [618, 255] on textarea "Matcha powder and hot water or steamed milk." at bounding box center [484, 281] width 439 height 76
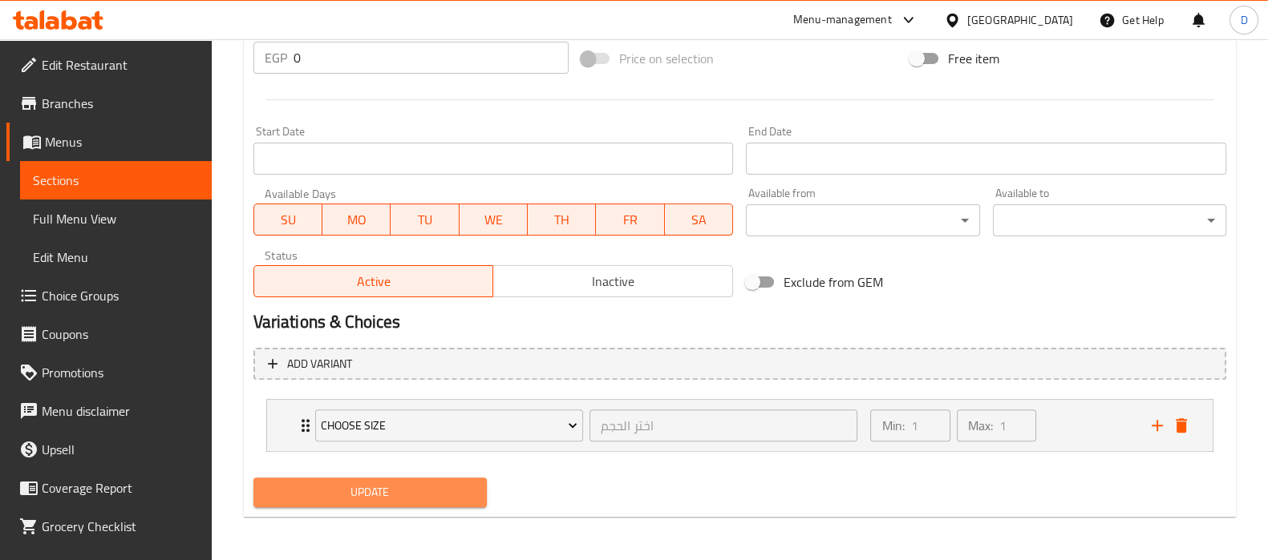
click at [394, 479] on button "Update" at bounding box center [369, 493] width 233 height 30
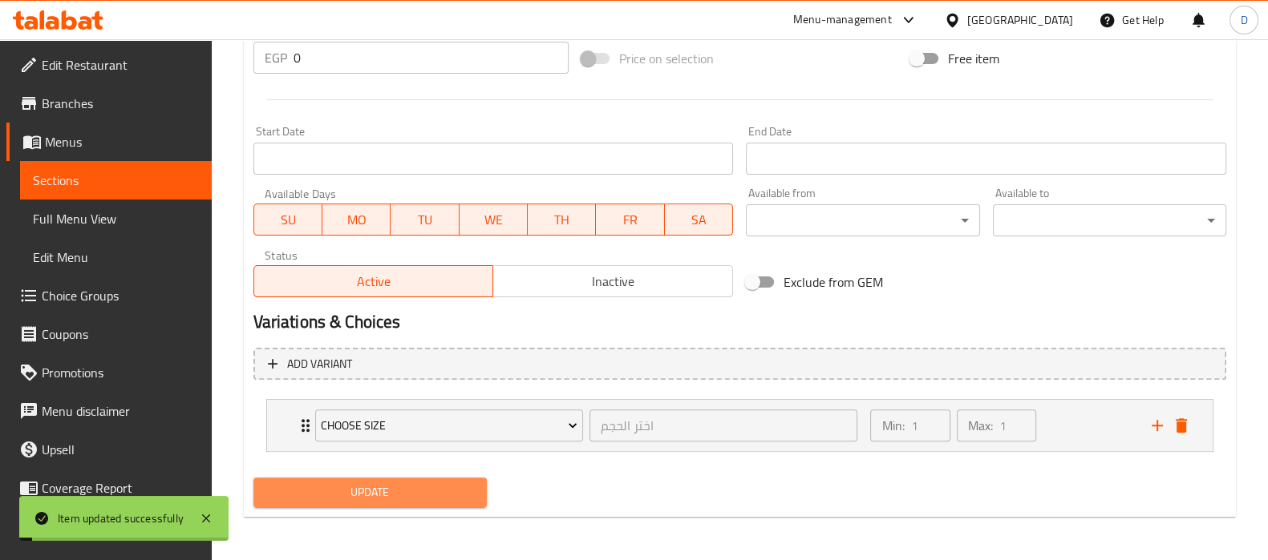
click at [394, 479] on button "Update" at bounding box center [369, 493] width 233 height 30
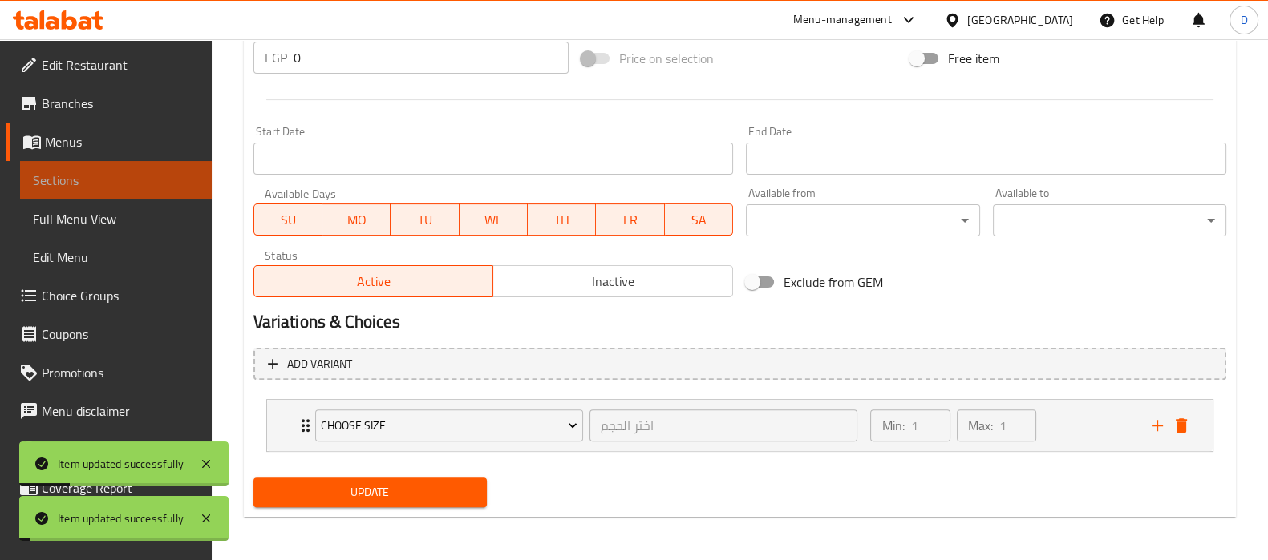
click at [176, 187] on span "Sections" at bounding box center [116, 180] width 166 height 19
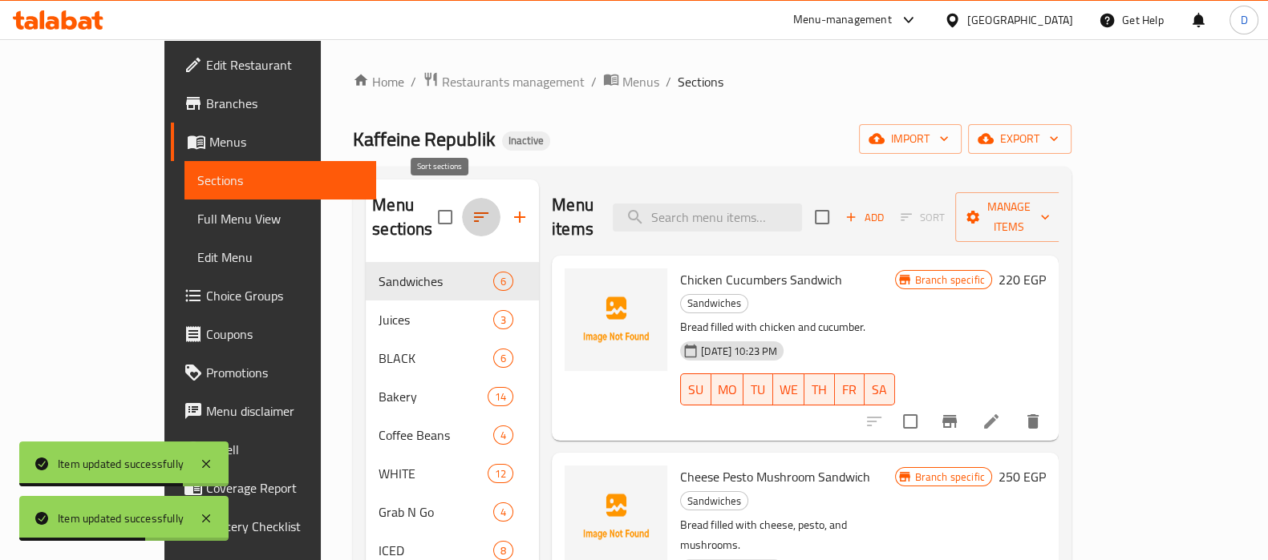
click at [462, 210] on button "button" at bounding box center [481, 217] width 38 height 38
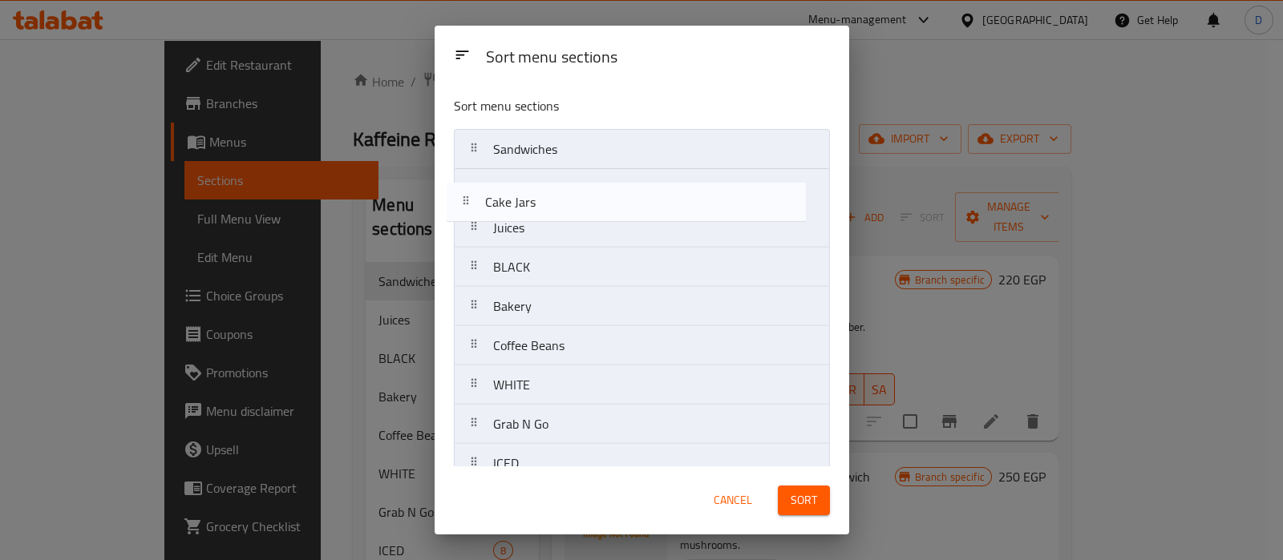
drag, startPoint x: 495, startPoint y: 319, endPoint x: 488, endPoint y: 162, distance: 157.3
click at [488, 162] on nav "Sandwiches Juices BLACK Bakery Coffee Beans WHITE Grab N Go ICED Salads Add Ons…" at bounding box center [642, 424] width 376 height 591
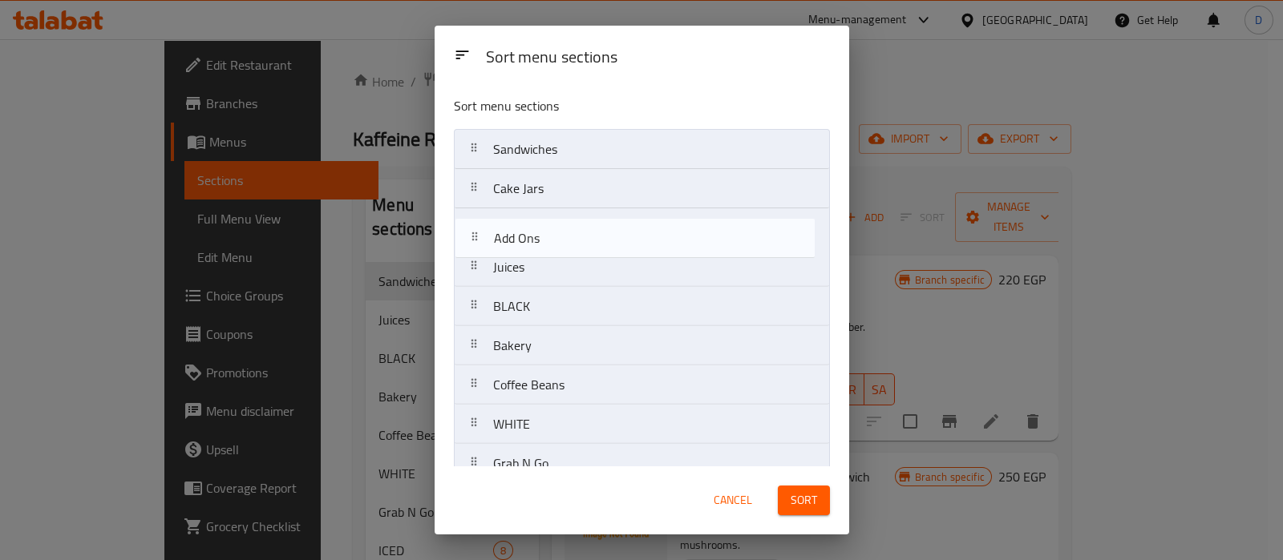
drag, startPoint x: 514, startPoint y: 370, endPoint x: 519, endPoint y: 187, distance: 183.7
click at [519, 187] on nav "Sandwiches Cake Jars Juices BLACK Bakery Coffee Beans WHITE Grab N Go ICED Sala…" at bounding box center [642, 424] width 376 height 591
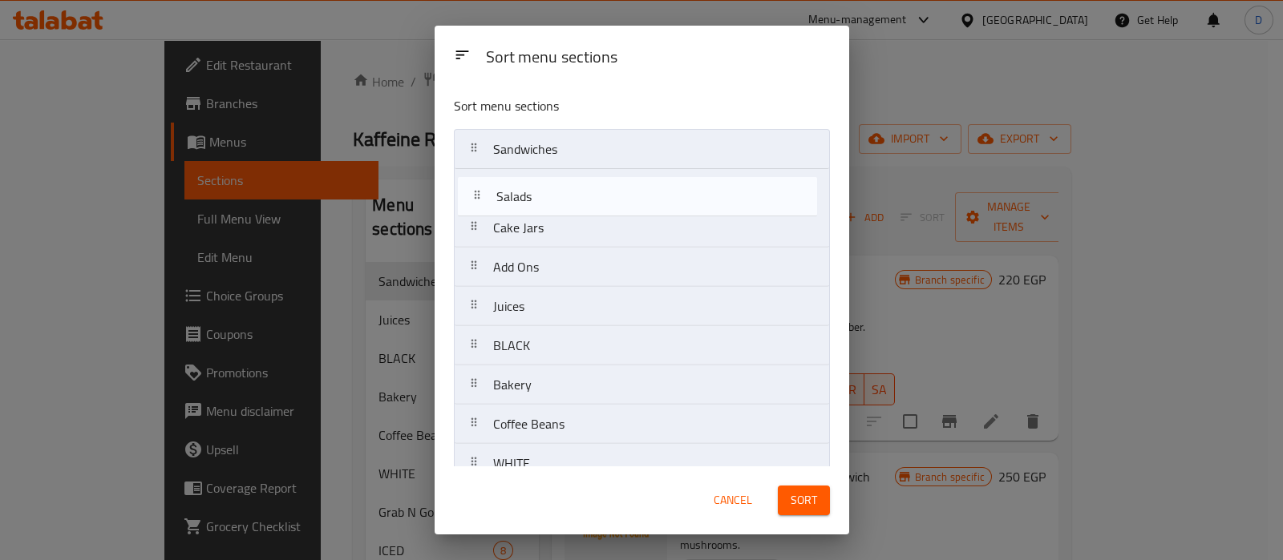
drag, startPoint x: 485, startPoint y: 285, endPoint x: 489, endPoint y: 165, distance: 120.3
click at [489, 165] on nav "Sandwiches Cake Jars Add Ons Juices BLACK Bakery Coffee Beans WHITE Grab N Go I…" at bounding box center [642, 424] width 376 height 591
drag, startPoint x: 492, startPoint y: 240, endPoint x: 503, endPoint y: 164, distance: 76.1
click at [503, 164] on nav "Sandwiches Salads Cake Jars Add Ons Juices BLACK Bakery Coffee Beans WHITE Grab…" at bounding box center [642, 424] width 376 height 591
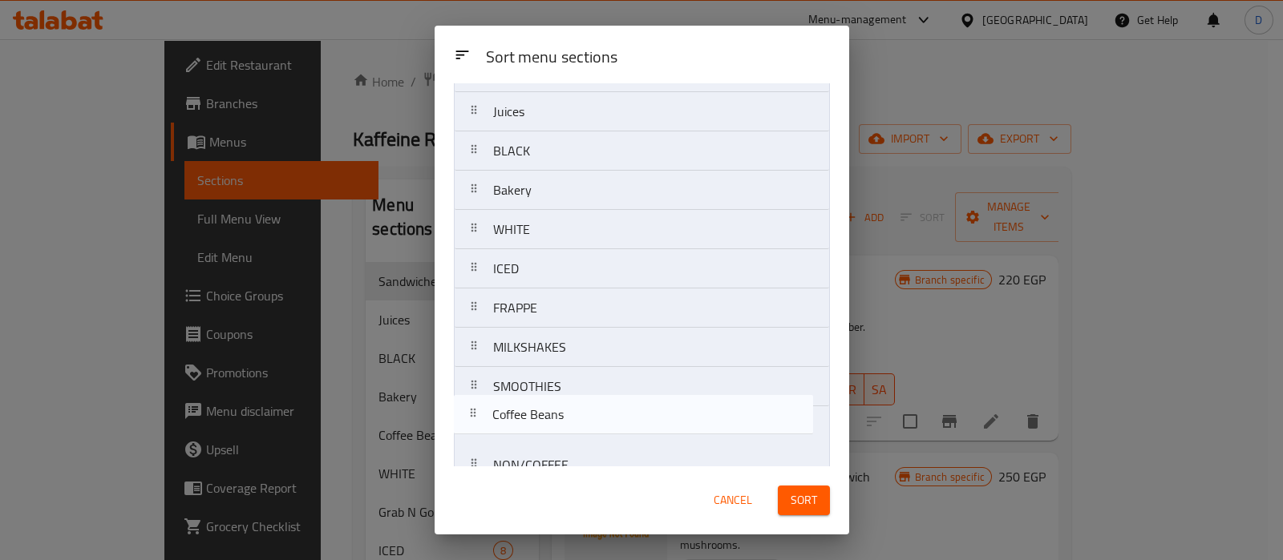
scroll to position [257, 0]
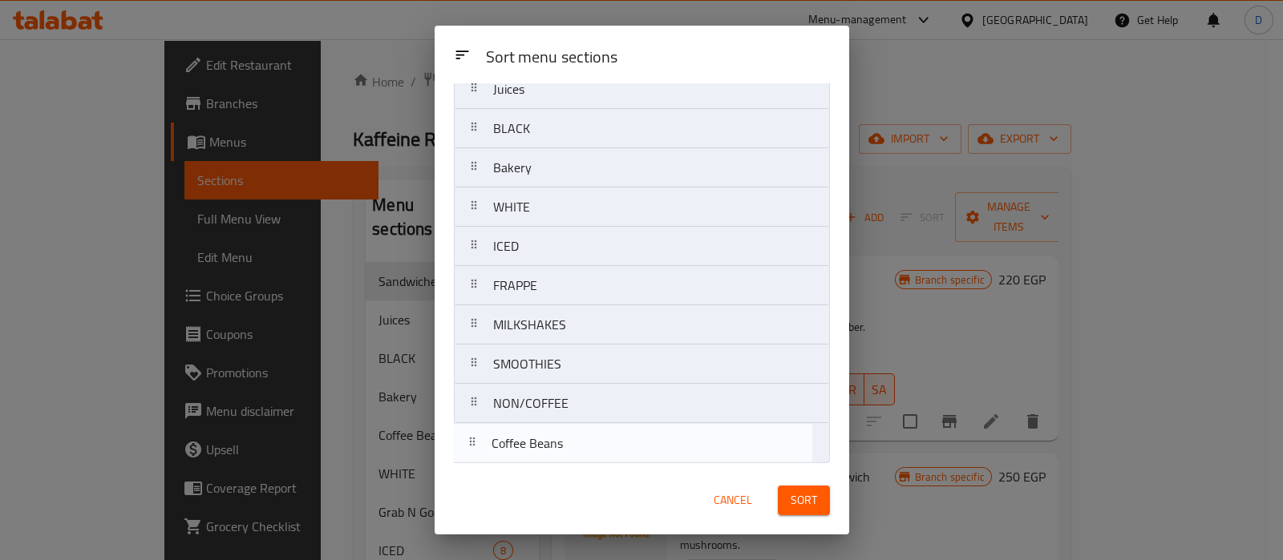
drag, startPoint x: 513, startPoint y: 230, endPoint x: 512, endPoint y: 455, distance: 224.5
click at [512, 455] on nav "Sandwiches Grab N Go Salads Cake Jars Add Ons Juices BLACK Bakery Coffee Beans …" at bounding box center [642, 168] width 376 height 591
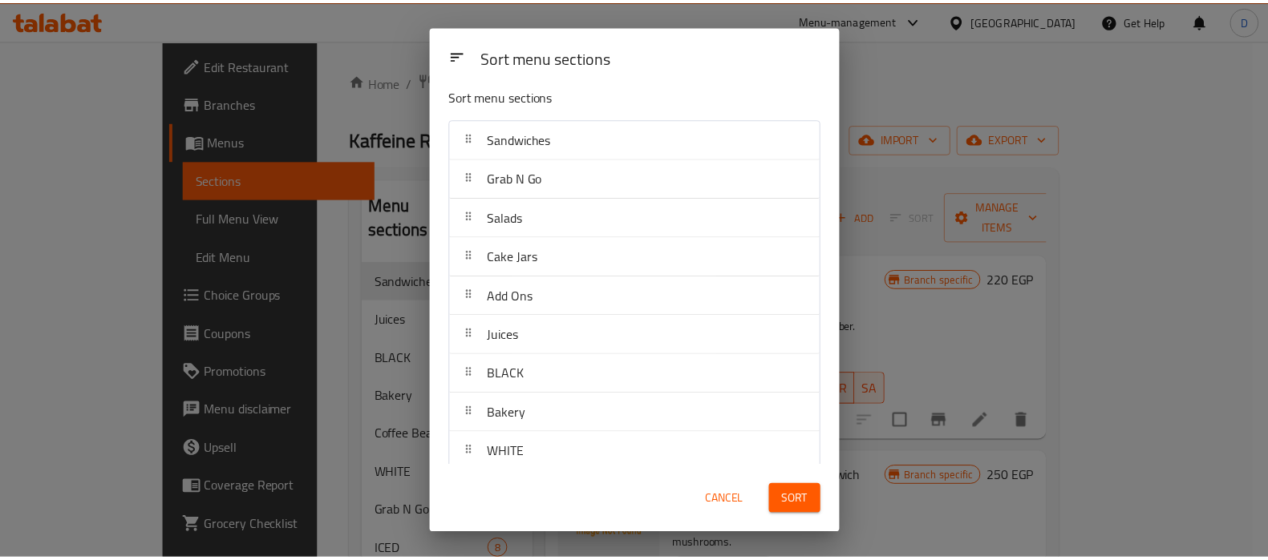
scroll to position [0, 0]
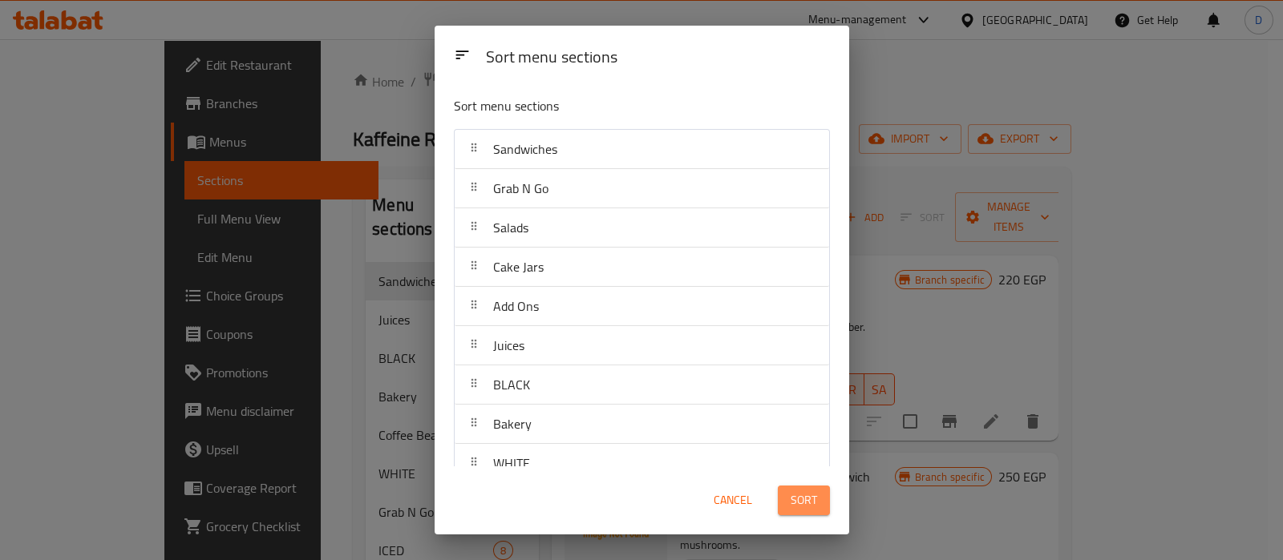
click at [821, 511] on button "Sort" at bounding box center [804, 501] width 52 height 30
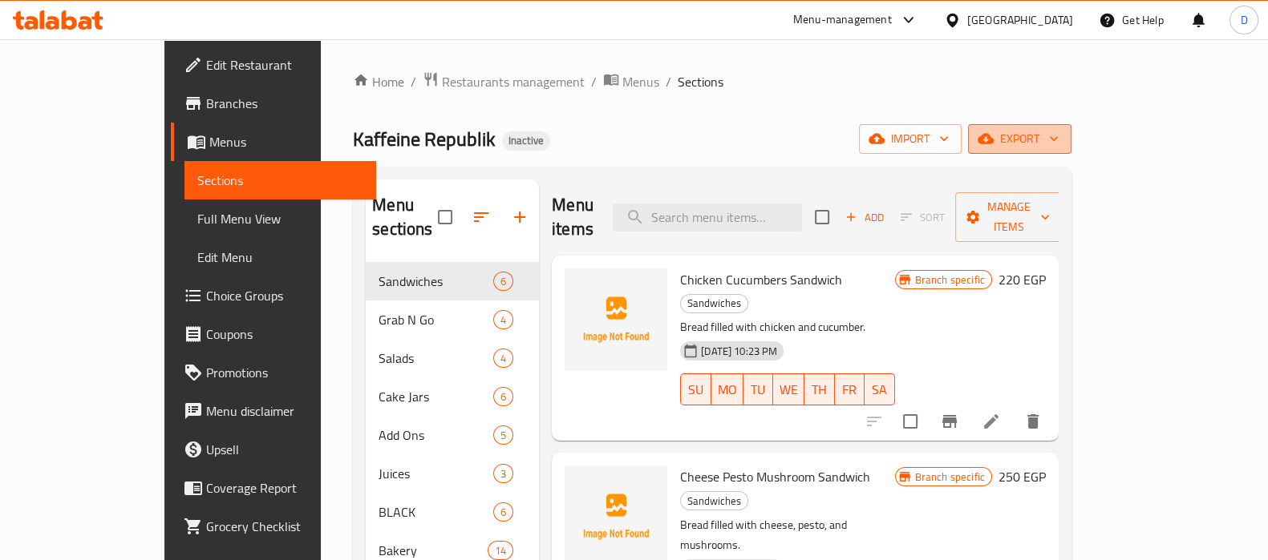
click at [993, 143] on icon "button" at bounding box center [985, 139] width 16 height 10
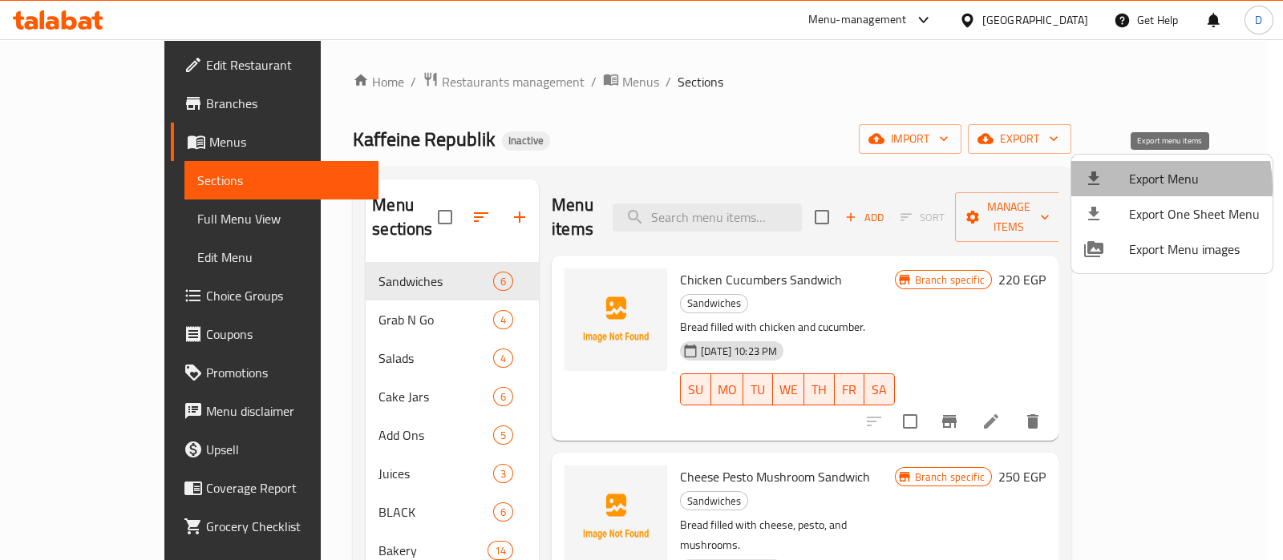
click at [1138, 187] on span "Export Menu" at bounding box center [1194, 178] width 131 height 19
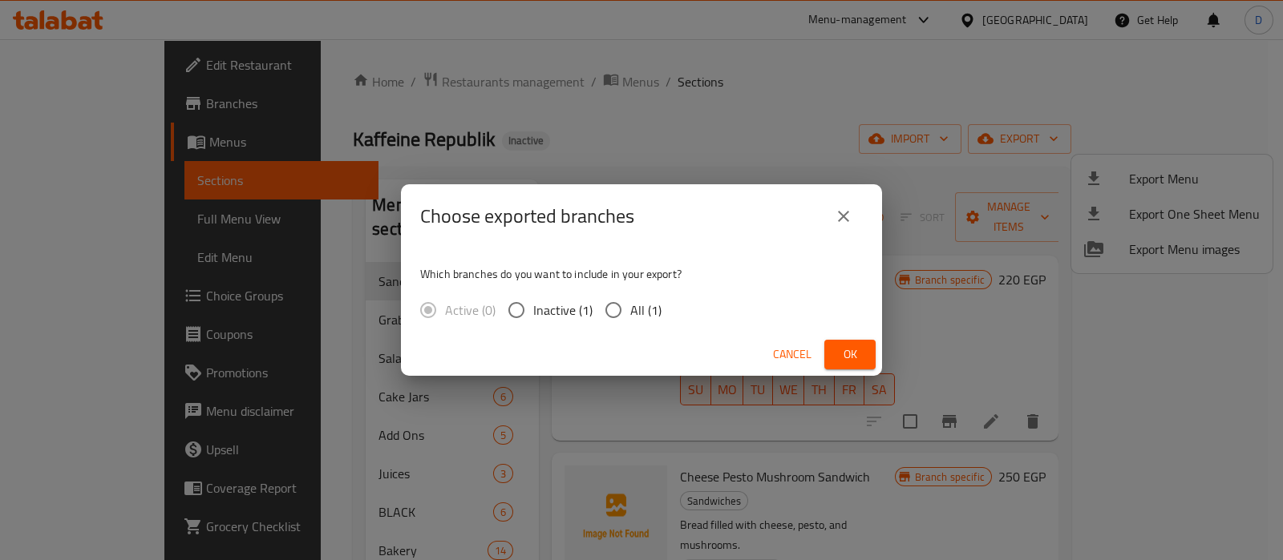
click at [627, 312] on input "All (1)" at bounding box center [613, 310] width 34 height 34
radio input "true"
click at [854, 362] on span "Ok" at bounding box center [850, 355] width 26 height 20
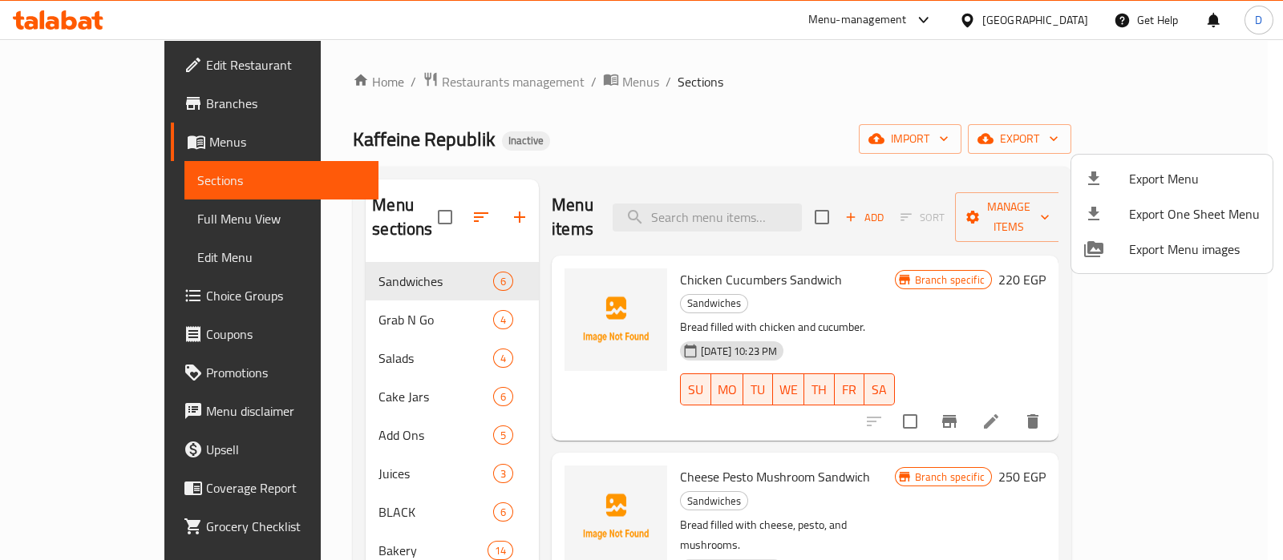
click at [68, 14] on div at bounding box center [641, 280] width 1283 height 560
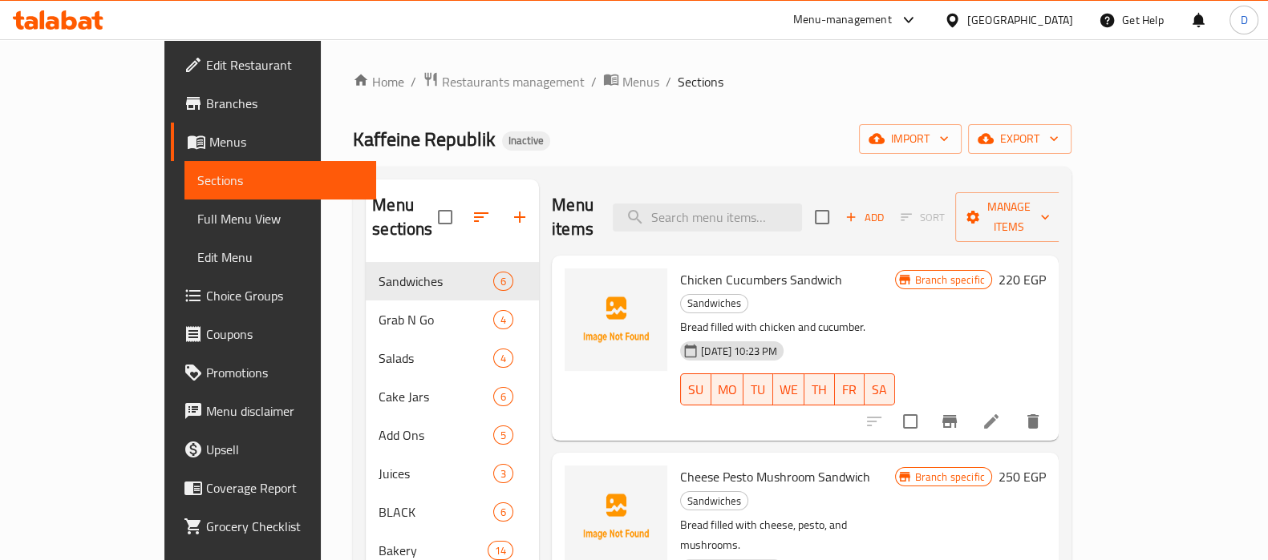
click at [77, 20] on icon at bounding box center [58, 19] width 91 height 19
